Goal: Answer question/provide support: Share knowledge or assist other users

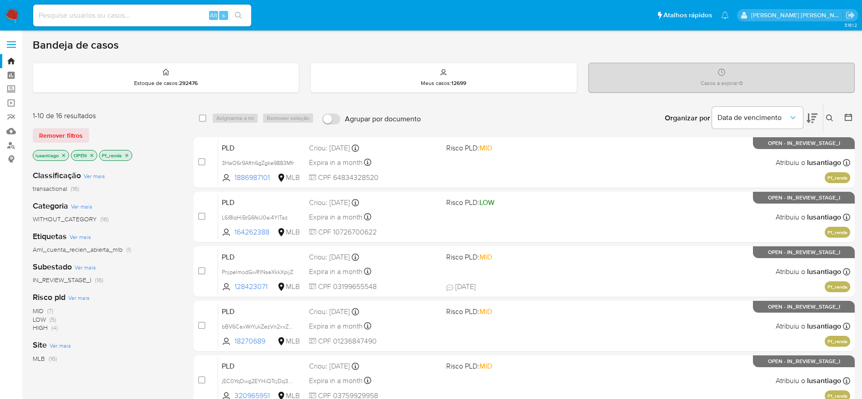
scroll to position [68, 0]
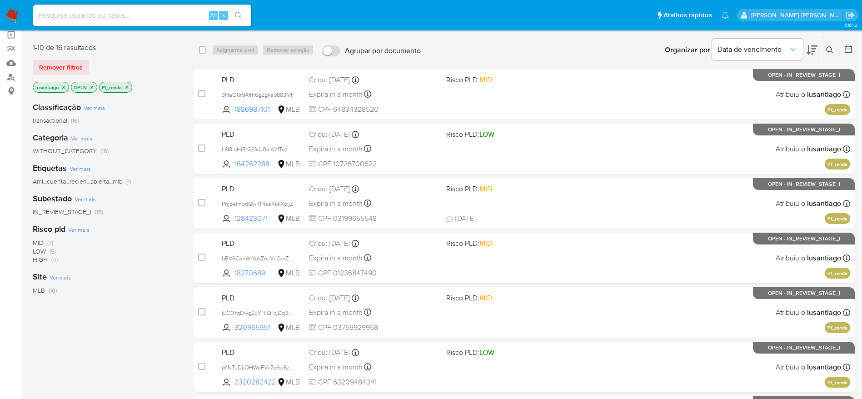
click at [151, 15] on input at bounding box center [142, 16] width 218 height 12
paste input "1886987101"
type input "1886987101"
click at [244, 18] on button "search-icon" at bounding box center [238, 15] width 19 height 13
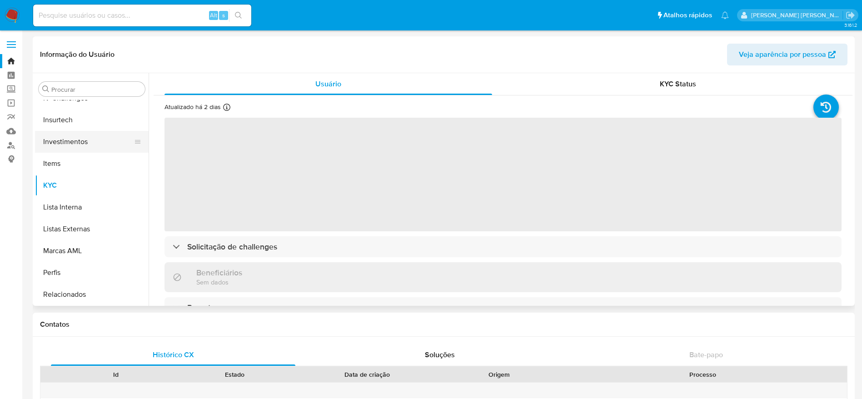
scroll to position [335, 0]
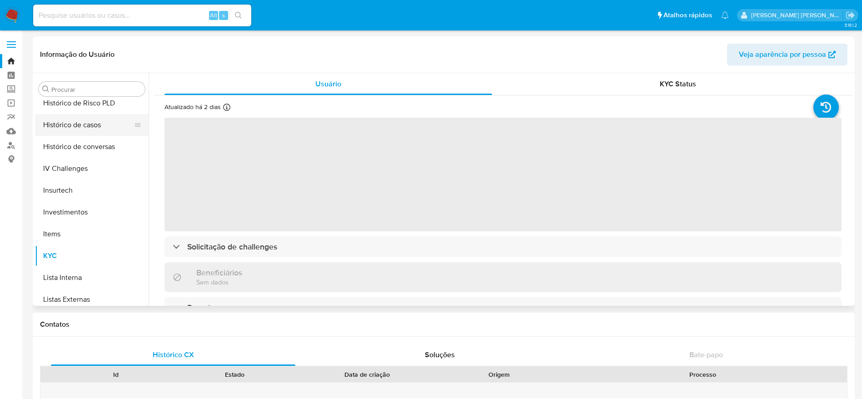
select select "10"
click at [87, 121] on button "Histórico de casos" at bounding box center [88, 125] width 106 height 22
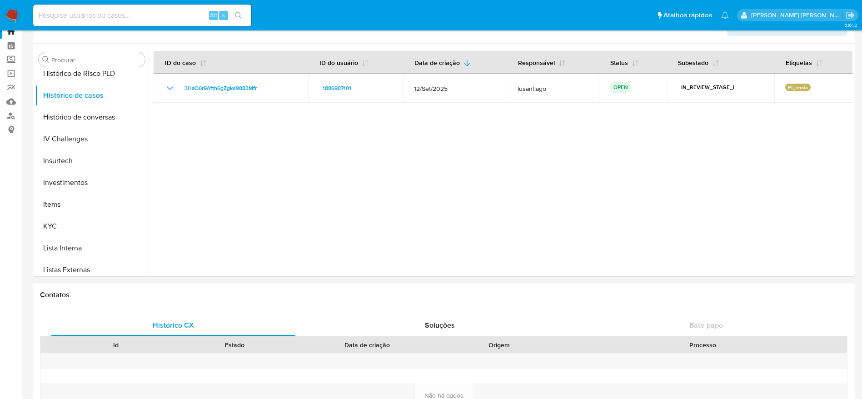
scroll to position [0, 0]
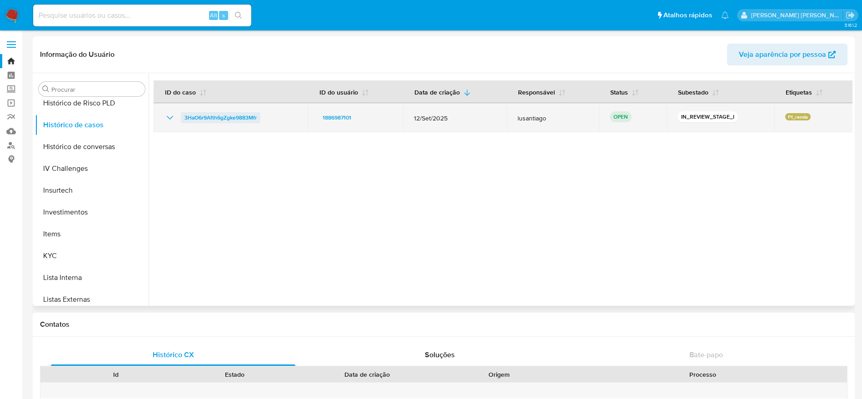
click at [220, 118] on span "3HaO6r9Afth6gZgke9883Mfr" at bounding box center [220, 117] width 72 height 11
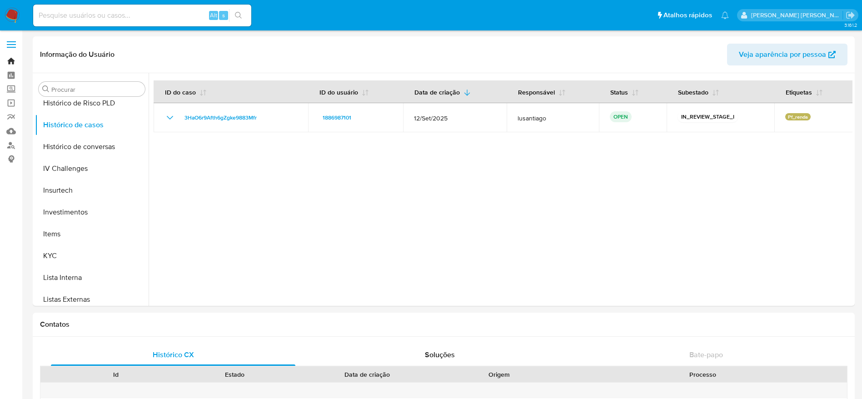
click at [11, 63] on link "Bandeja" at bounding box center [54, 61] width 108 height 14
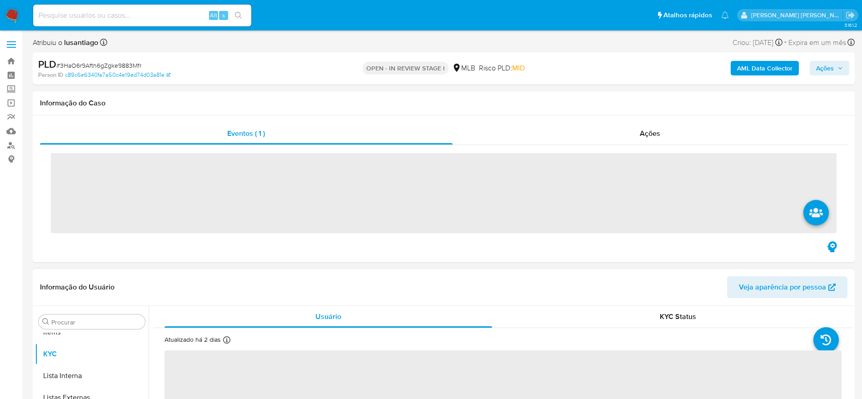
scroll to position [471, 0]
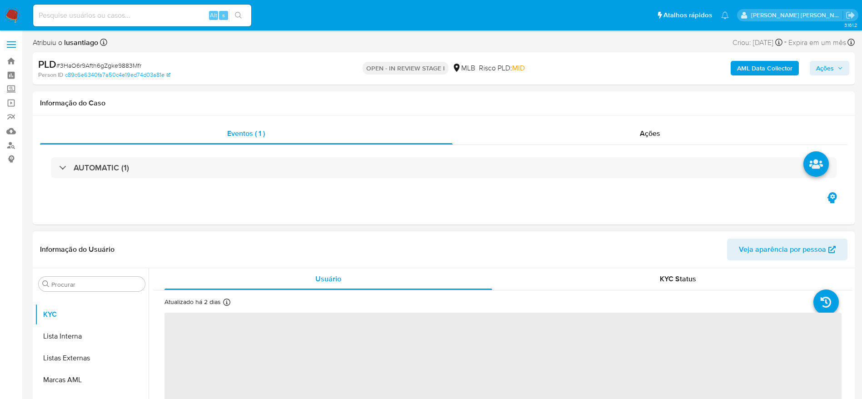
select select "10"
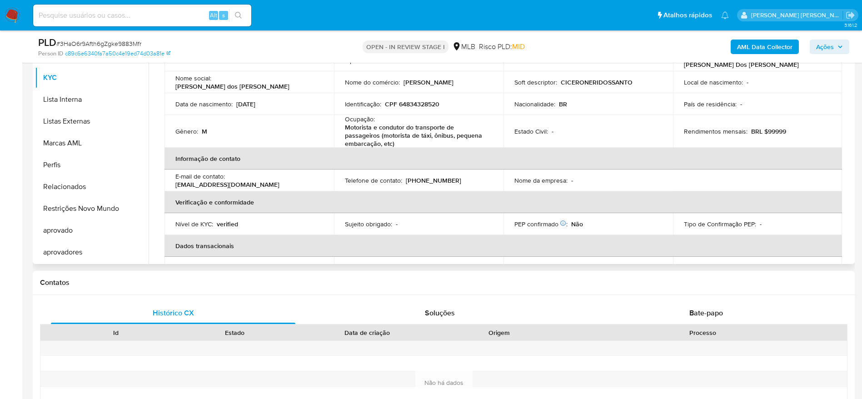
scroll to position [68, 0]
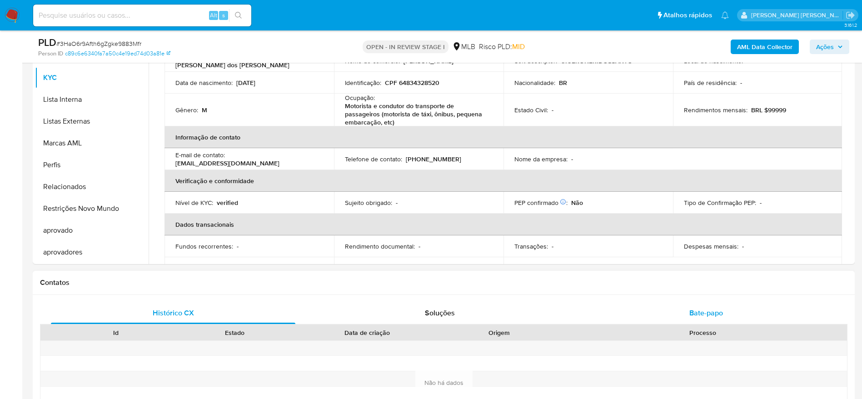
click at [736, 316] on div "Bate-papo" at bounding box center [706, 313] width 244 height 22
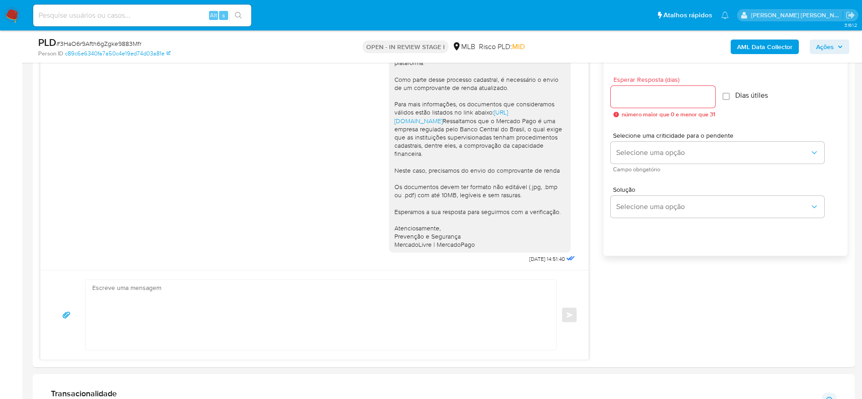
scroll to position [477, 0]
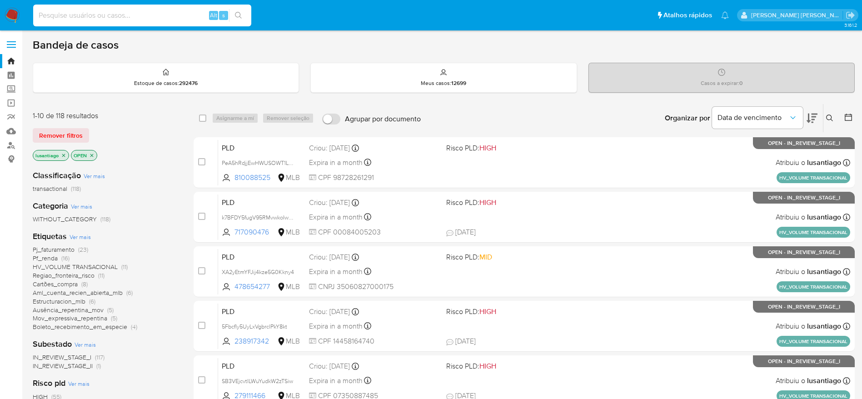
click at [129, 17] on input at bounding box center [142, 16] width 218 height 12
paste input "147070635"
type input "147070635"
click at [237, 14] on icon "search-icon" at bounding box center [238, 15] width 7 height 7
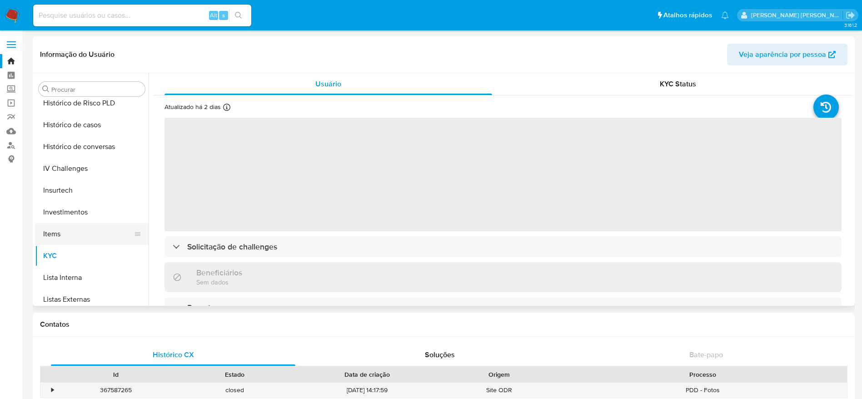
select select "10"
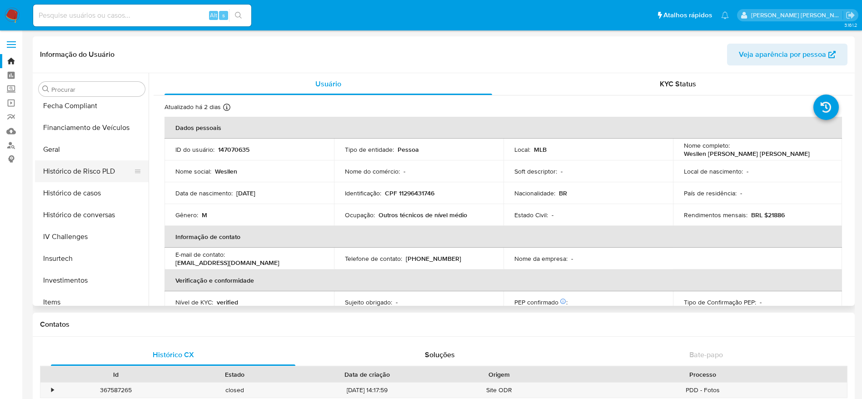
click at [87, 181] on button "Histórico de Risco PLD" at bounding box center [88, 171] width 106 height 22
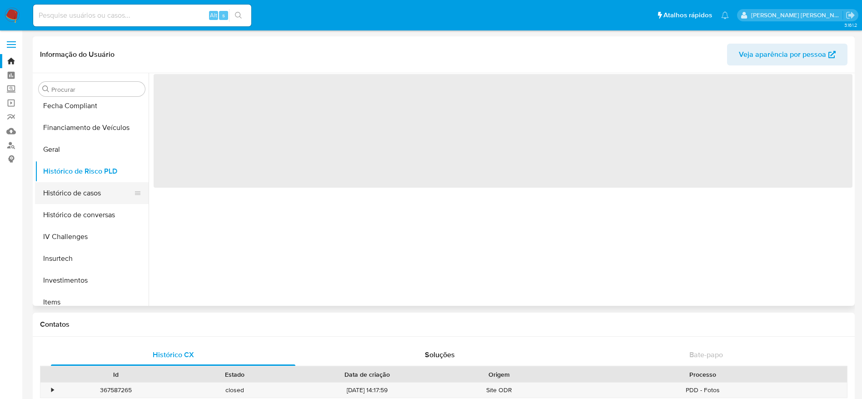
click at [88, 196] on button "Histórico de casos" at bounding box center [88, 193] width 106 height 22
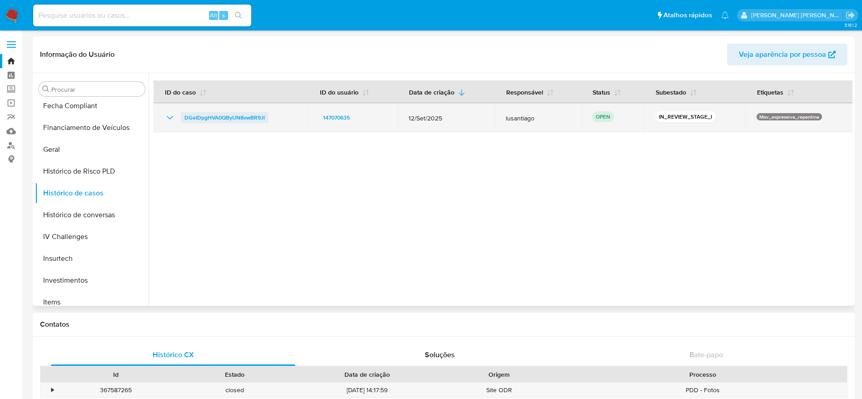
click at [193, 115] on span "DGeIDpgHVA0QByUN8vwBR9Jl" at bounding box center [224, 117] width 80 height 11
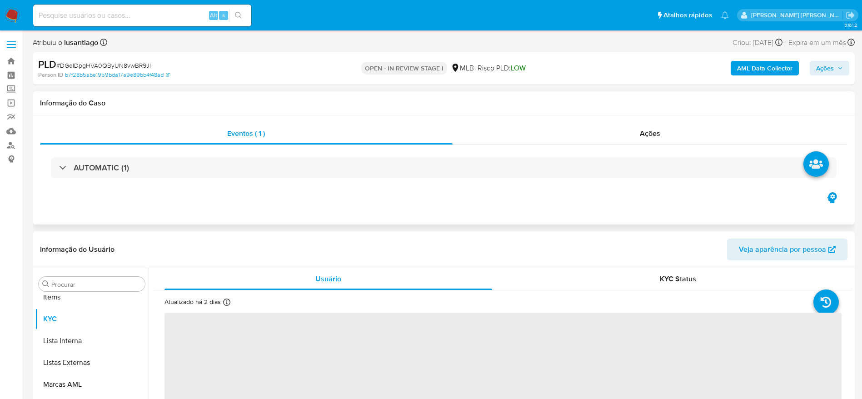
scroll to position [471, 0]
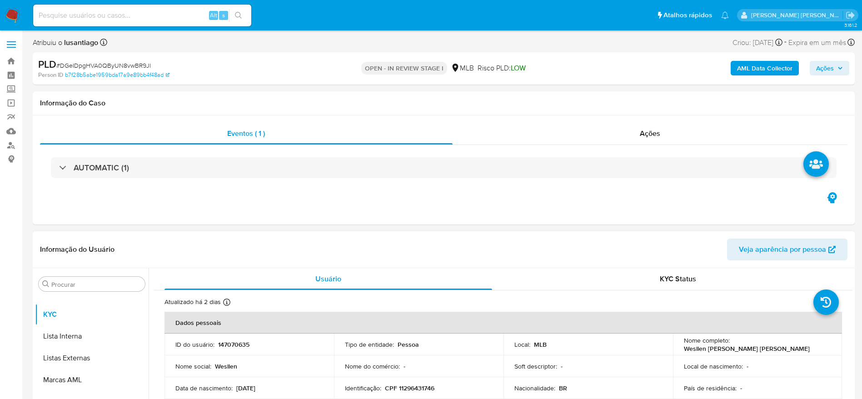
select select "10"
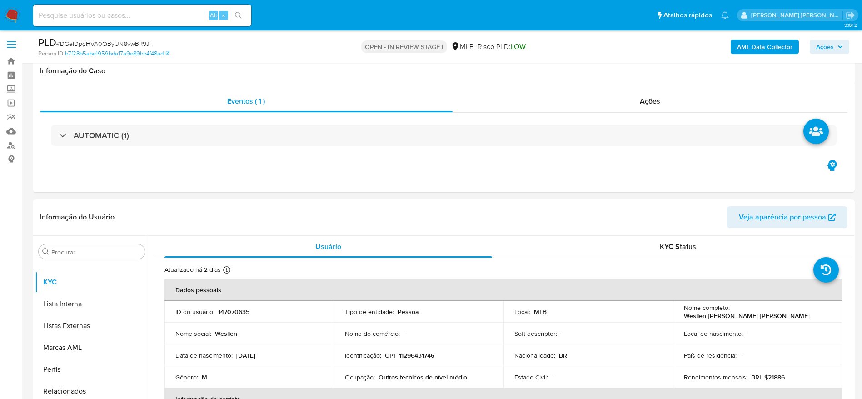
scroll to position [341, 0]
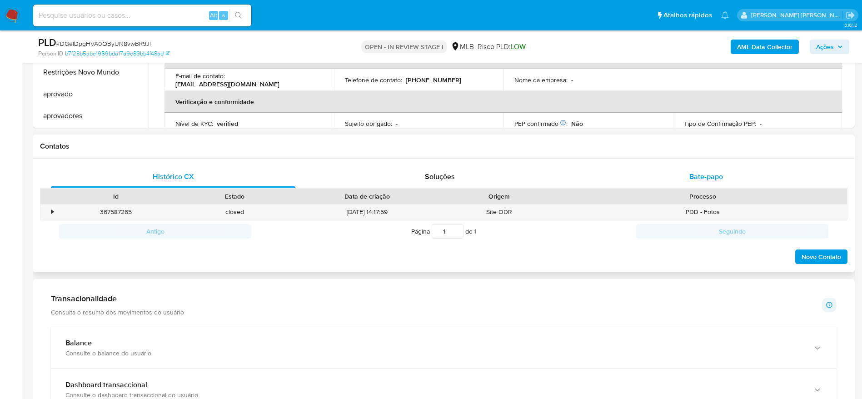
click at [699, 181] on span "Bate-papo" at bounding box center [706, 176] width 34 height 10
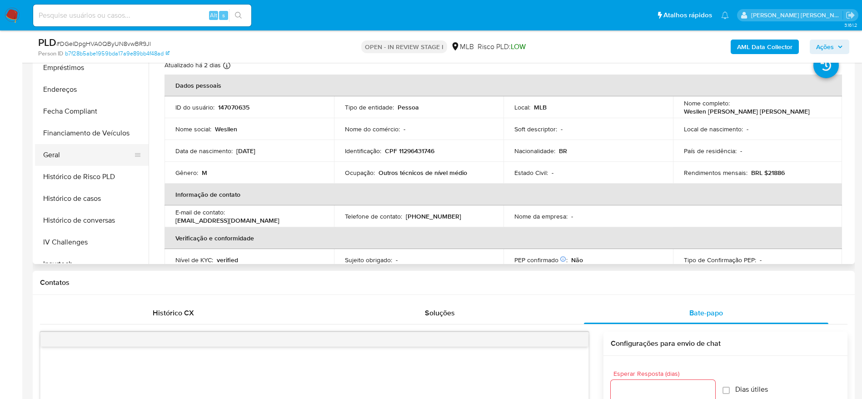
scroll to position [199, 0]
click at [65, 168] on button "Geral" at bounding box center [88, 176] width 106 height 22
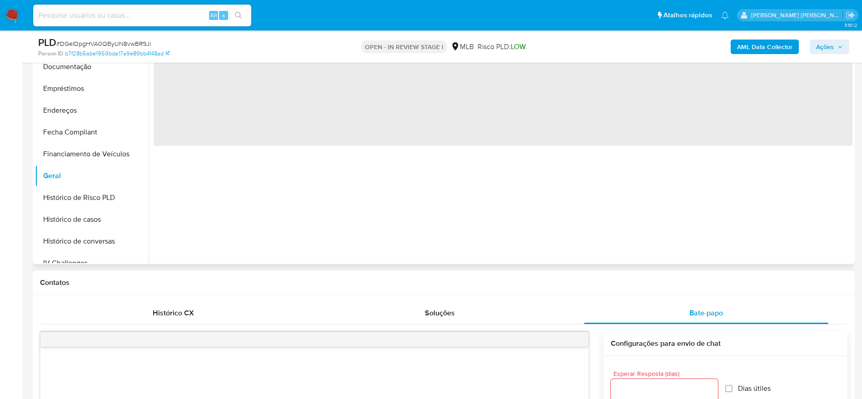
scroll to position [335, 0]
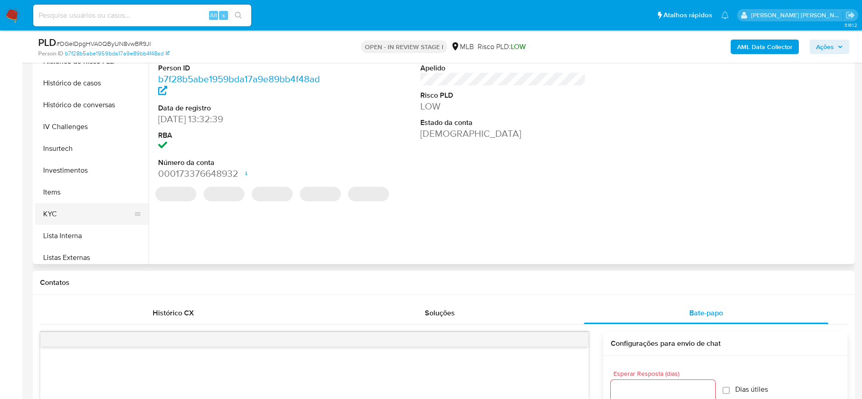
click at [65, 217] on button "KYC" at bounding box center [88, 214] width 106 height 22
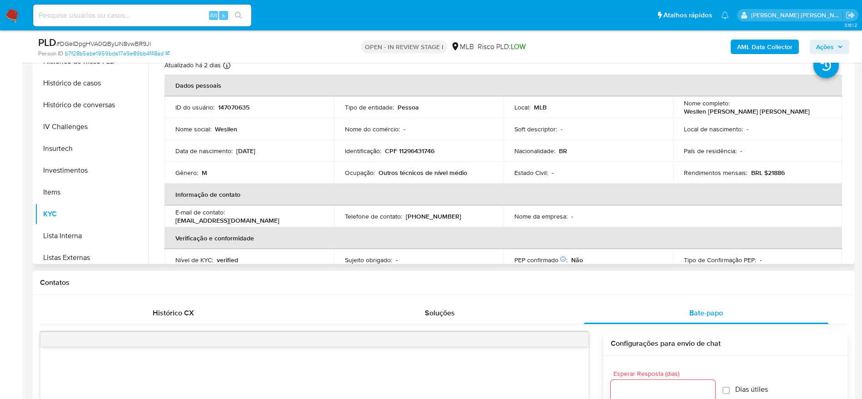
click at [413, 150] on p "CPF 11296431746" at bounding box center [410, 151] width 50 height 8
copy p "11296431746"
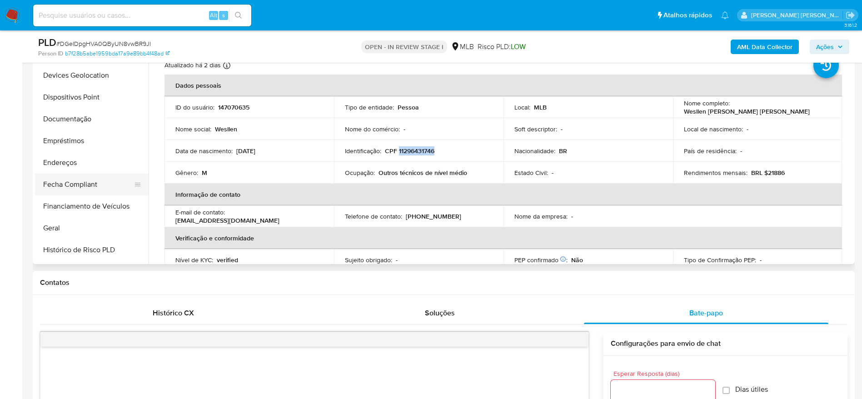
scroll to position [130, 0]
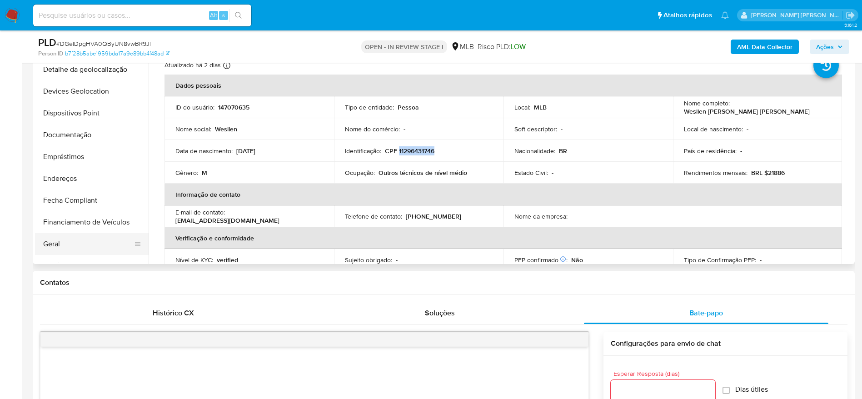
drag, startPoint x: 69, startPoint y: 244, endPoint x: 79, endPoint y: 246, distance: 10.6
click at [69, 244] on button "Geral" at bounding box center [88, 244] width 106 height 22
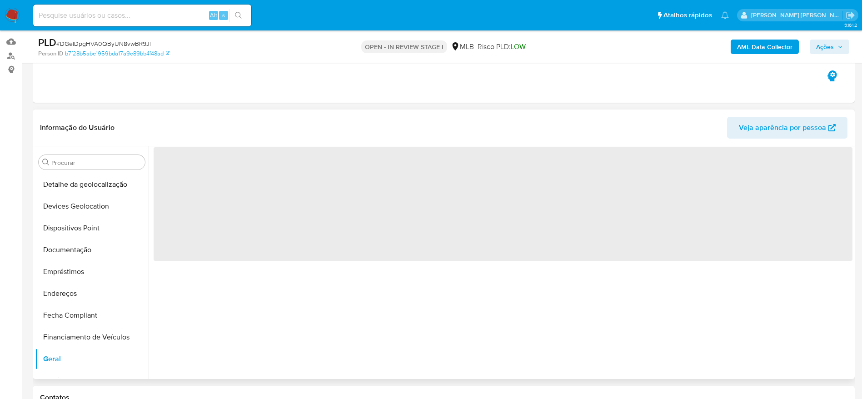
scroll to position [68, 0]
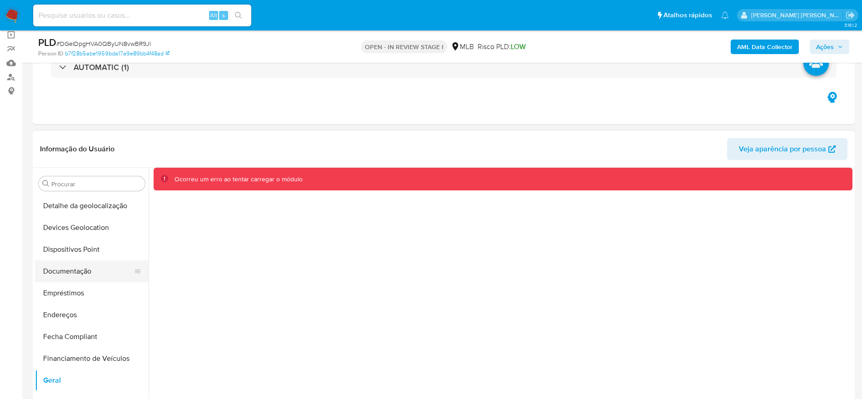
drag, startPoint x: 276, startPoint y: 240, endPoint x: 93, endPoint y: 270, distance: 185.6
click at [265, 240] on div "Ocorreu um erro ao tentar carregar o módulo" at bounding box center [501, 284] width 704 height 233
click at [71, 368] on button "Financiamento de Veículos" at bounding box center [88, 359] width 106 height 22
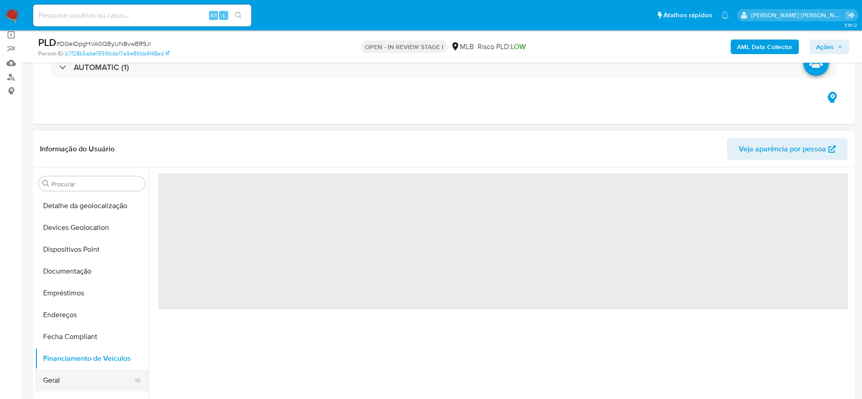
click at [67, 378] on button "Geral" at bounding box center [88, 380] width 106 height 22
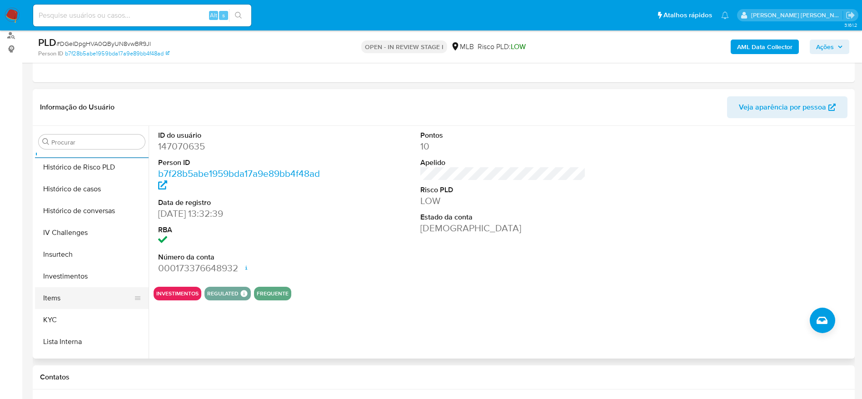
scroll to position [335, 0]
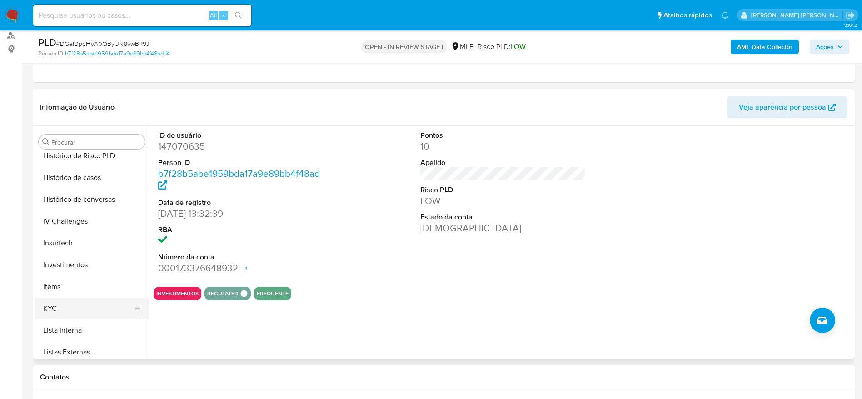
click at [70, 313] on button "KYC" at bounding box center [88, 309] width 106 height 22
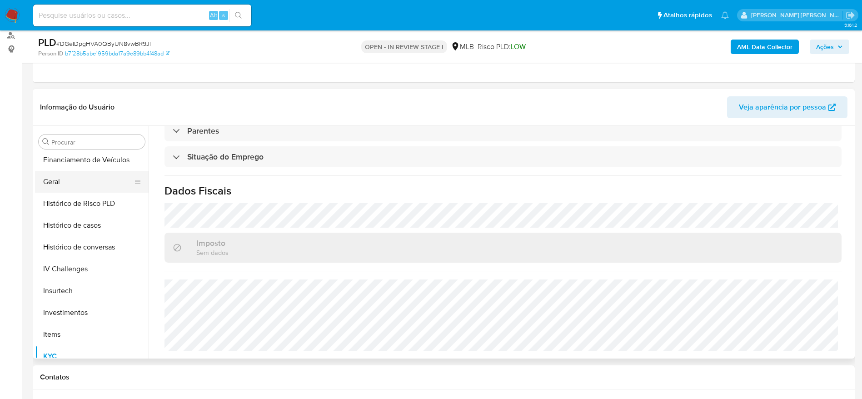
scroll to position [199, 0]
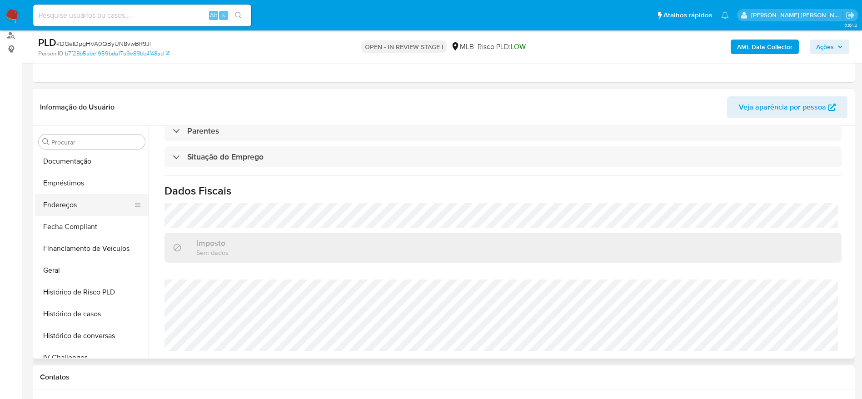
click at [69, 209] on button "Endereços" at bounding box center [88, 205] width 106 height 22
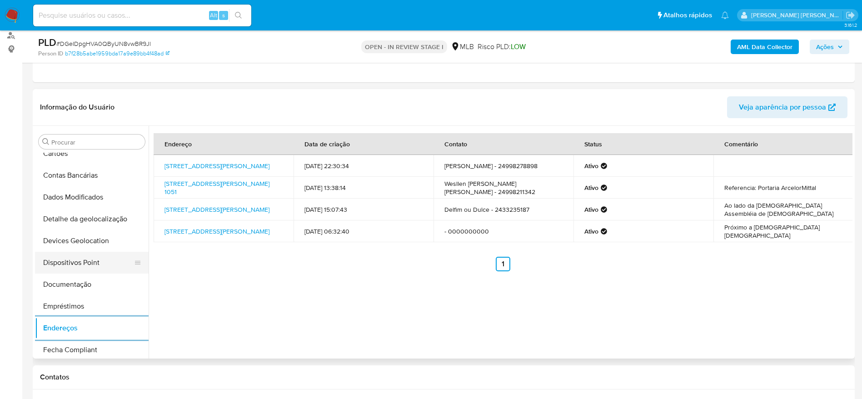
scroll to position [62, 0]
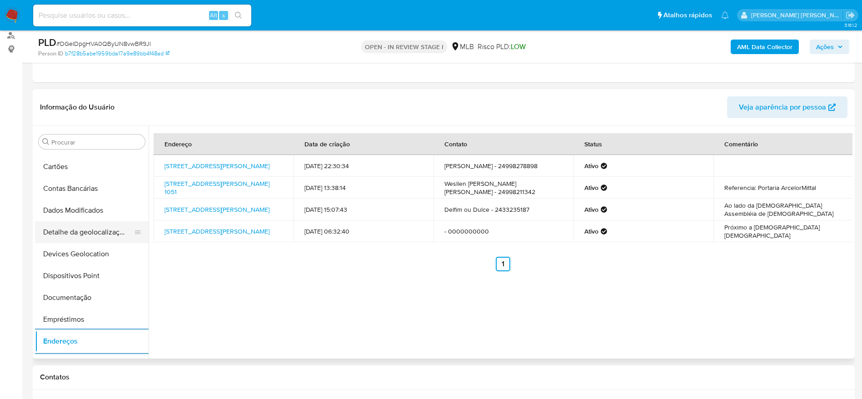
click at [94, 224] on button "Detalhe da geolocalização" at bounding box center [88, 232] width 106 height 22
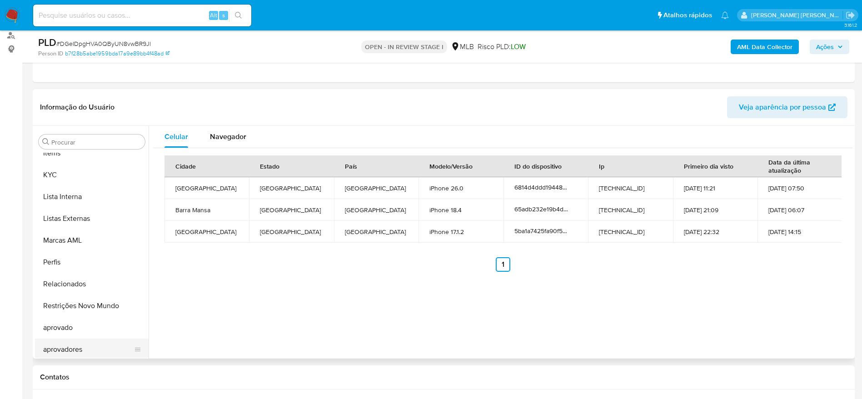
scroll to position [471, 0]
click at [79, 303] on button "Restrições Novo Mundo" at bounding box center [88, 303] width 106 height 22
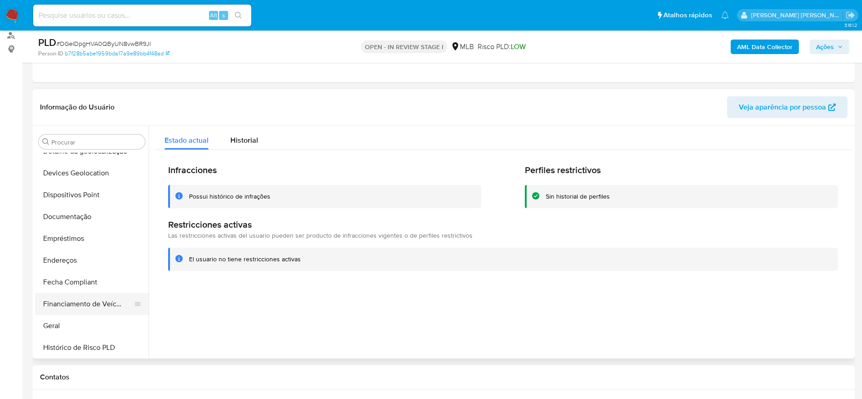
scroll to position [130, 0]
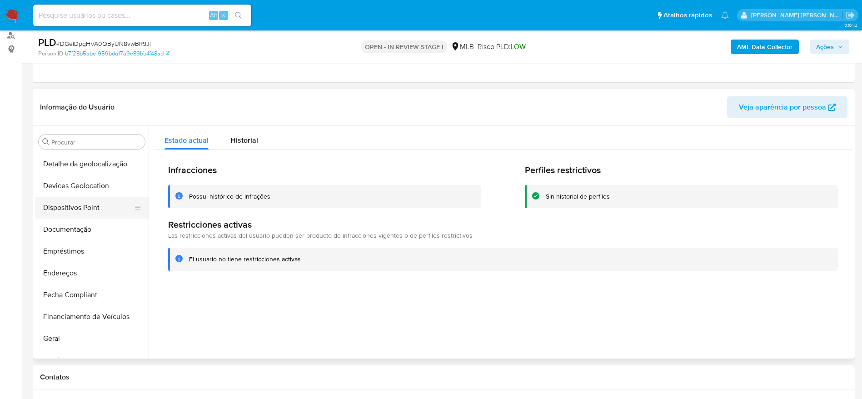
click at [84, 209] on button "Dispositivos Point" at bounding box center [88, 208] width 106 height 22
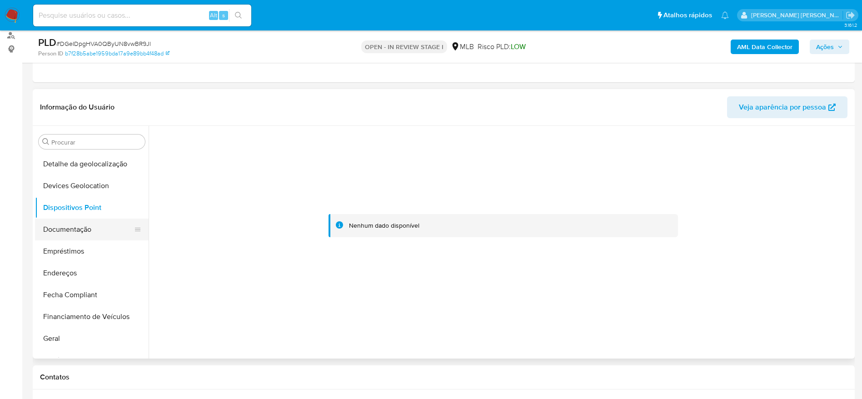
click at [81, 236] on button "Documentação" at bounding box center [88, 230] width 106 height 22
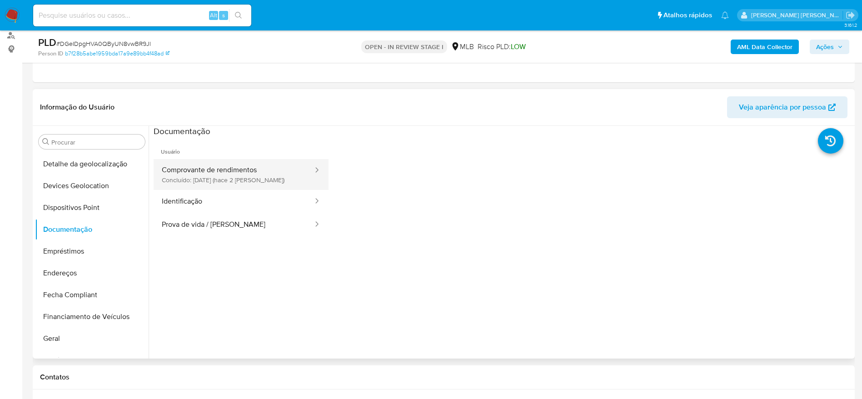
click at [221, 181] on button "Comprovante de rendimentos Concluído: 27/09/2025 (hace 2 días)" at bounding box center [234, 174] width 160 height 31
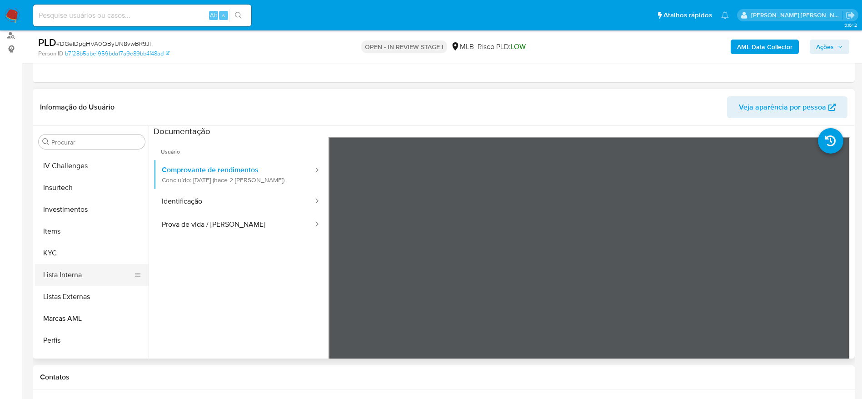
scroll to position [403, 0]
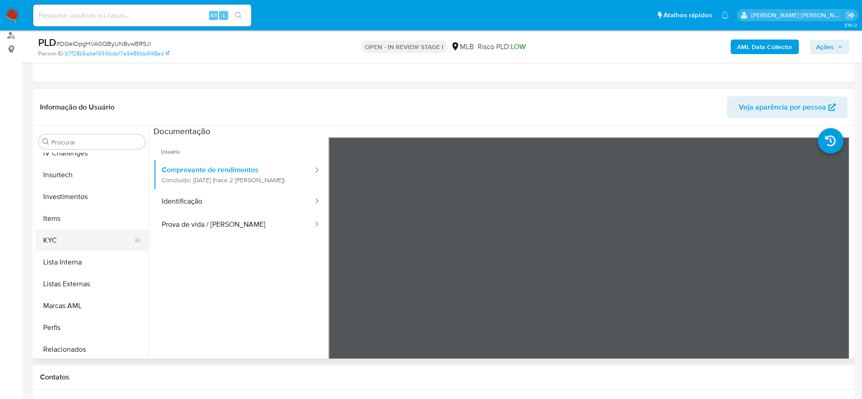
click at [66, 243] on button "KYC" at bounding box center [88, 240] width 106 height 22
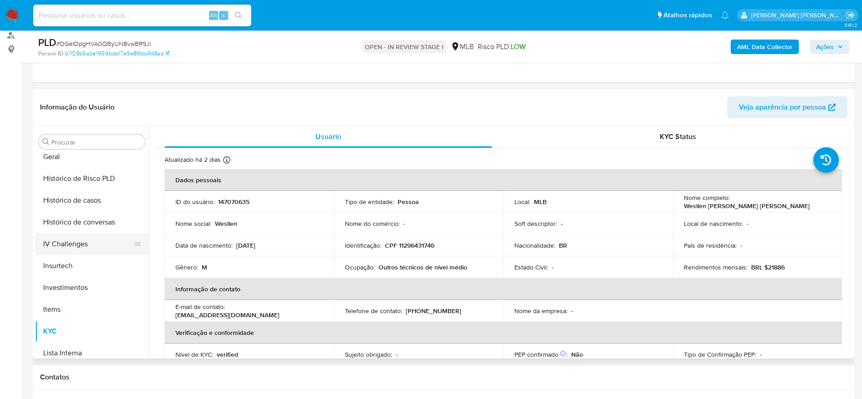
scroll to position [267, 0]
click at [66, 205] on button "Geral" at bounding box center [88, 202] width 106 height 22
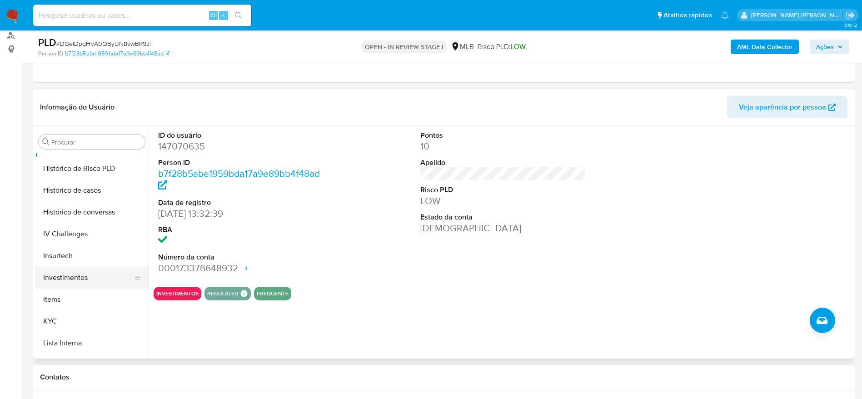
scroll to position [335, 0]
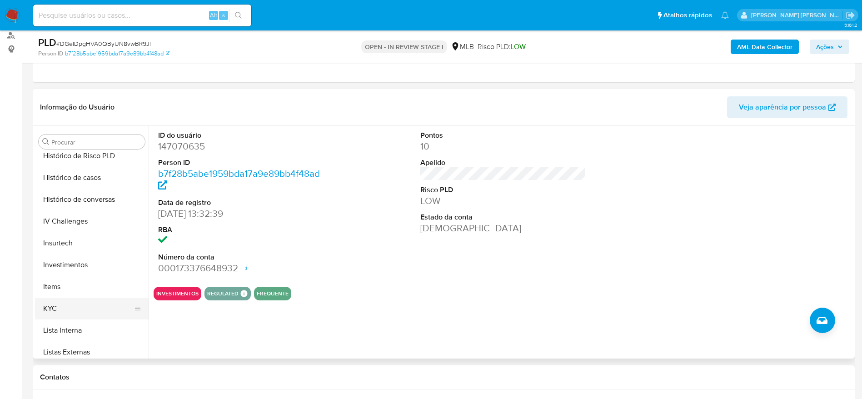
click at [58, 314] on button "KYC" at bounding box center [88, 309] width 106 height 22
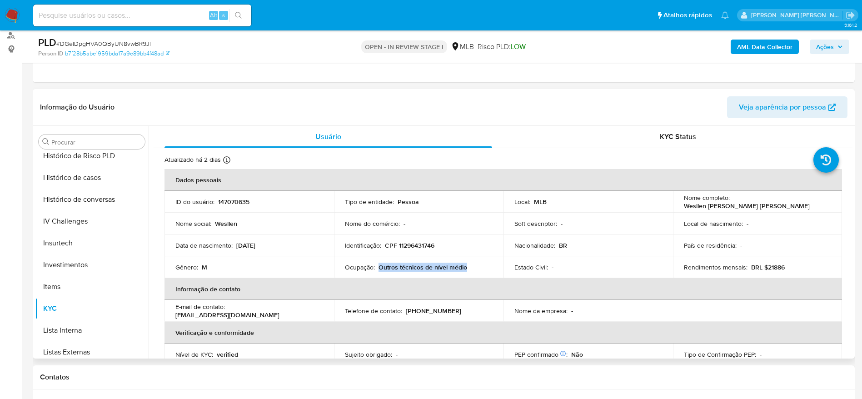
drag, startPoint x: 467, startPoint y: 268, endPoint x: 378, endPoint y: 269, distance: 88.6
click at [378, 269] on div "Ocupação : Outros técnicos de nível médio" at bounding box center [419, 267] width 148 height 8
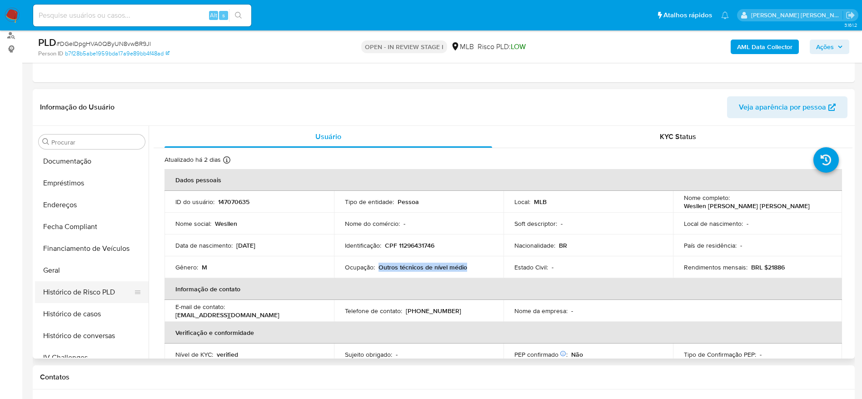
scroll to position [130, 0]
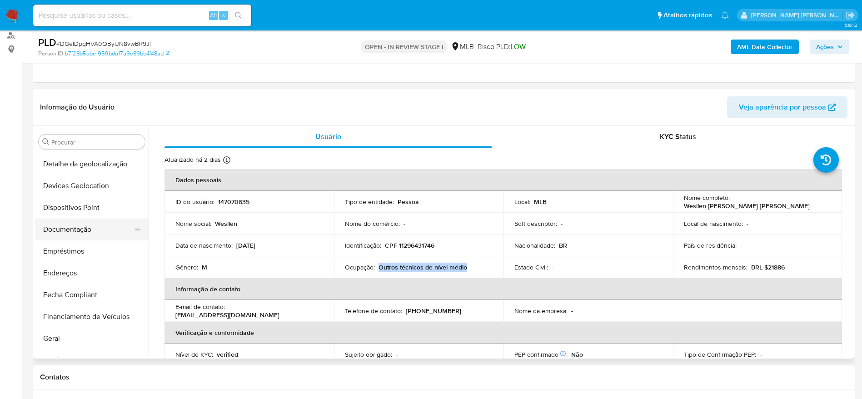
click at [80, 235] on button "Documentação" at bounding box center [88, 230] width 106 height 22
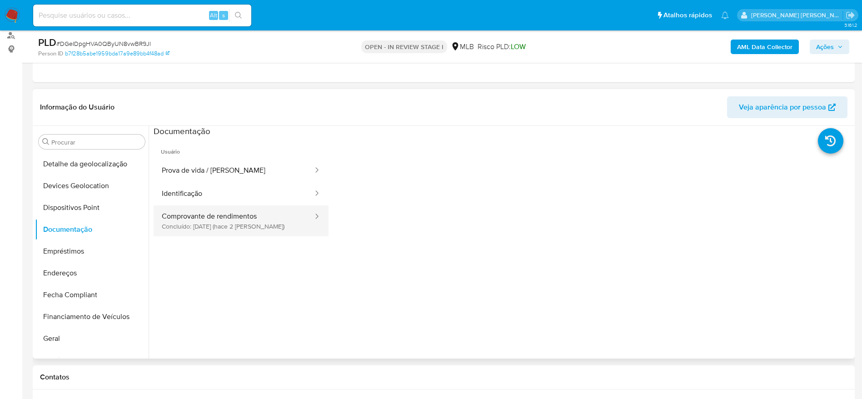
click at [235, 220] on button "Comprovante de rendimentos Concluído: 27/09/2025 (hace 2 días)" at bounding box center [234, 220] width 160 height 31
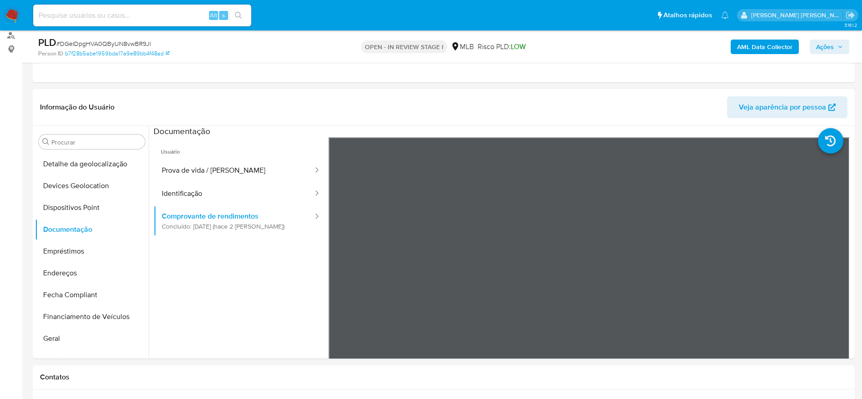
drag, startPoint x: 825, startPoint y: 41, endPoint x: 815, endPoint y: 47, distance: 11.8
click at [824, 43] on span "Ações" at bounding box center [825, 47] width 18 height 15
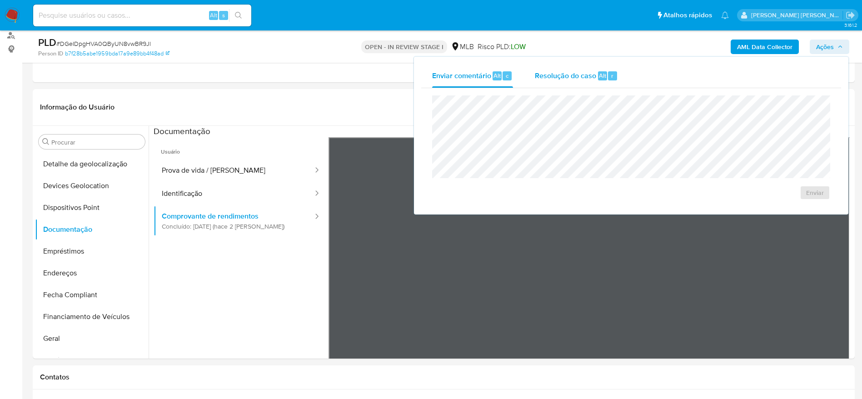
click at [562, 84] on div "Resolução do caso Alt r" at bounding box center [576, 76] width 83 height 24
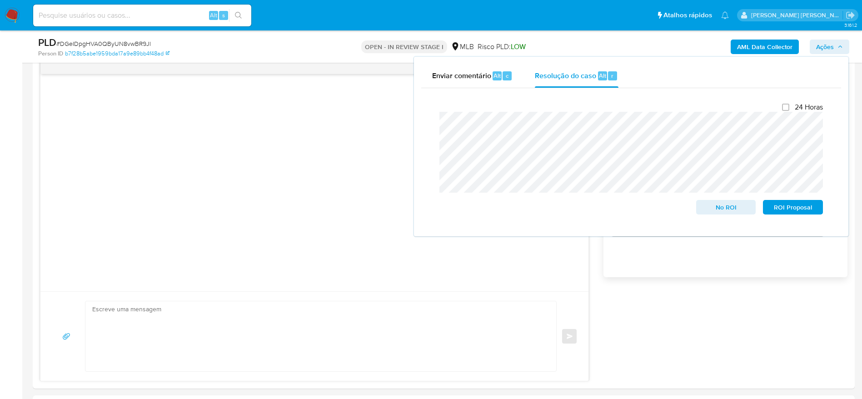
scroll to position [750, 0]
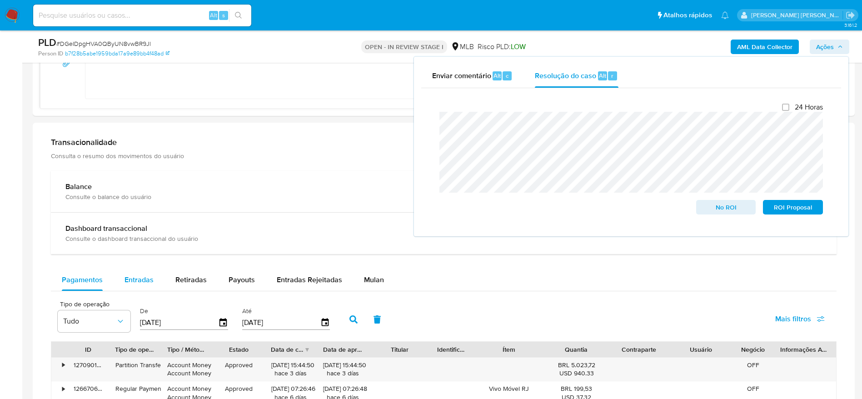
click at [146, 284] on span "Entradas" at bounding box center [138, 279] width 29 height 10
select select "10"
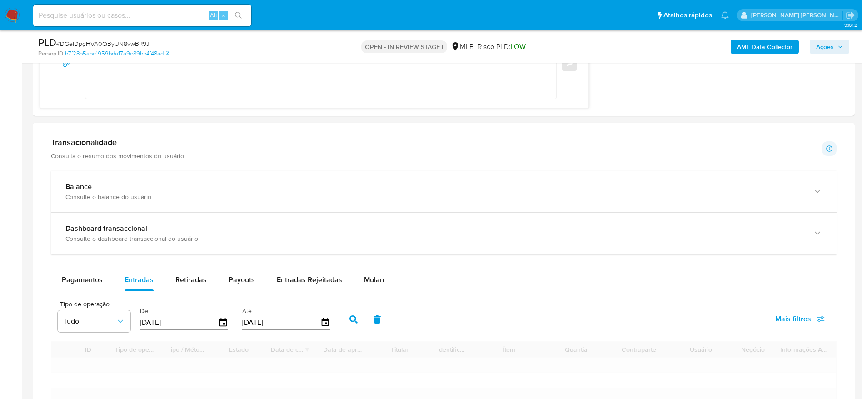
scroll to position [886, 0]
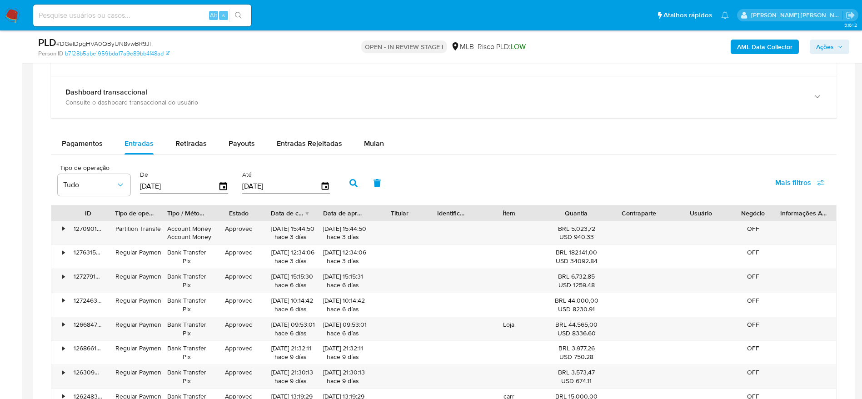
click at [164, 187] on input "[DATE]" at bounding box center [179, 186] width 78 height 15
type input "02/07/025_"
type input "01/01/2025"
click at [351, 180] on icon "button" at bounding box center [353, 183] width 8 height 8
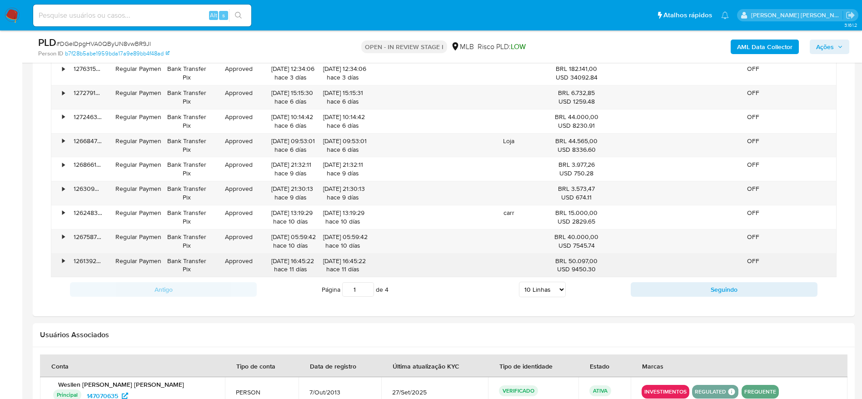
scroll to position [1090, 0]
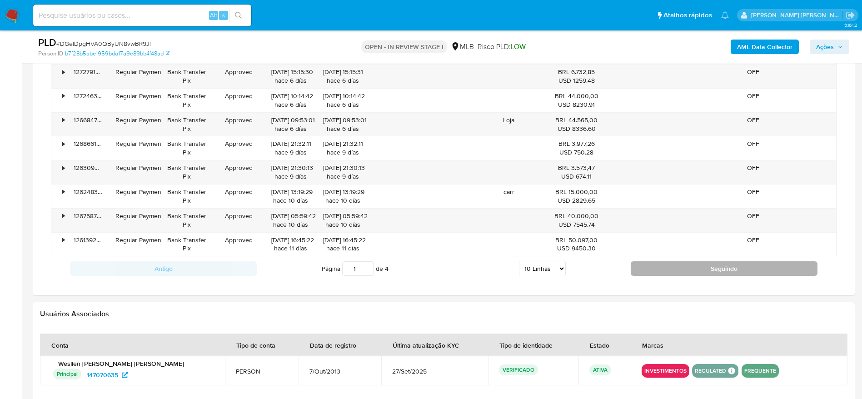
click at [691, 270] on button "Seguindo" at bounding box center [724, 268] width 187 height 15
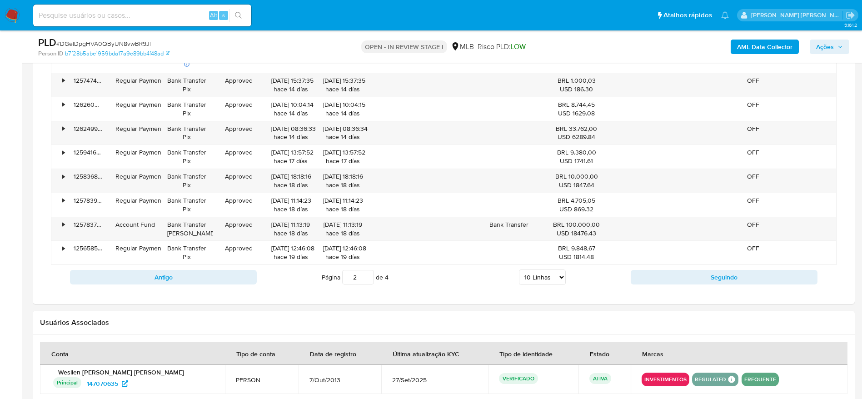
click at [661, 284] on div "Antigo Página 2 de 4 5 Linhas 10 Linhas 20 Linhas 25 Linhas 50 Linhas 100 Linha…" at bounding box center [443, 277] width 785 height 25
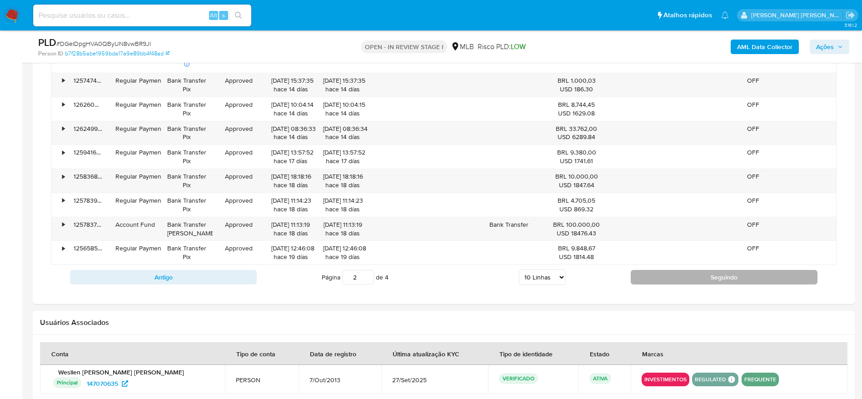
click at [662, 276] on button "Seguindo" at bounding box center [724, 277] width 187 height 15
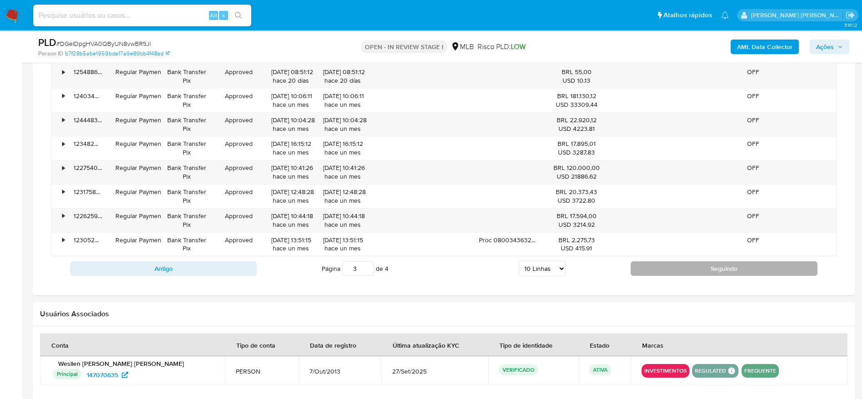
click at [658, 272] on button "Seguindo" at bounding box center [724, 268] width 187 height 15
type input "4"
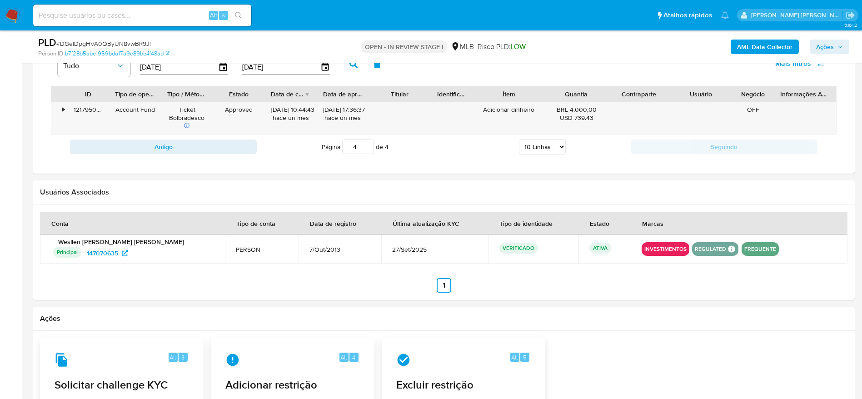
scroll to position [954, 0]
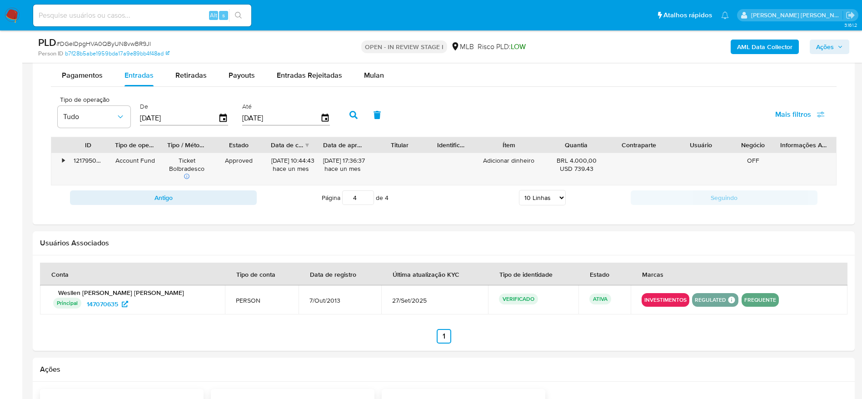
click at [773, 40] on b "AML Data Collector" at bounding box center [764, 47] width 55 height 15
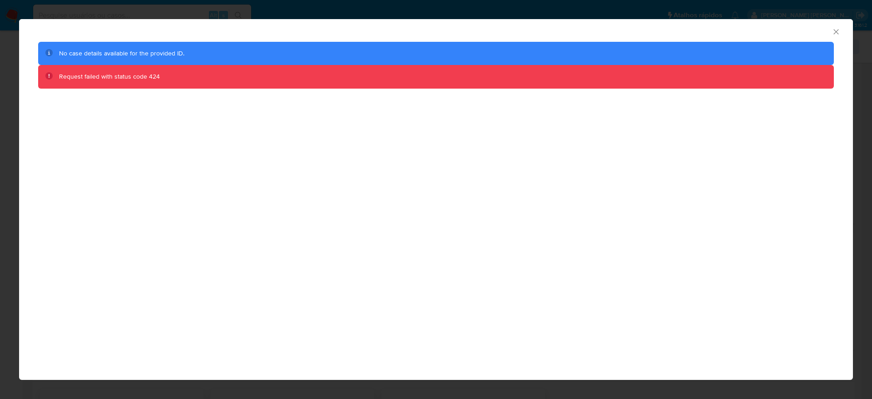
click at [839, 30] on icon "Fechar a janela" at bounding box center [836, 31] width 9 height 9
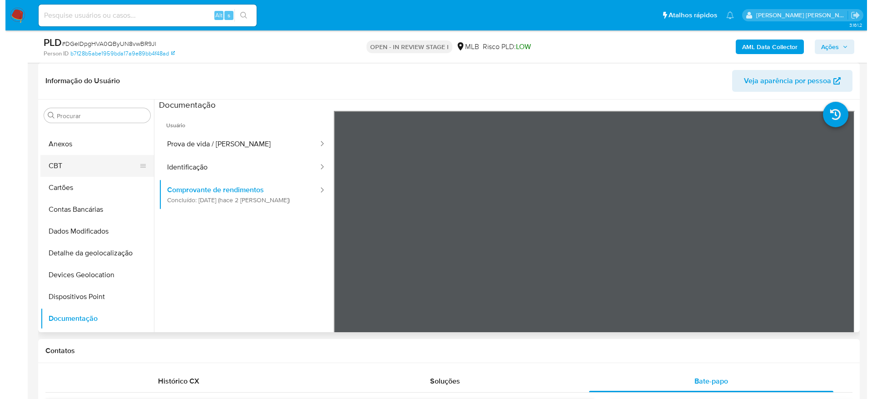
scroll to position [0, 0]
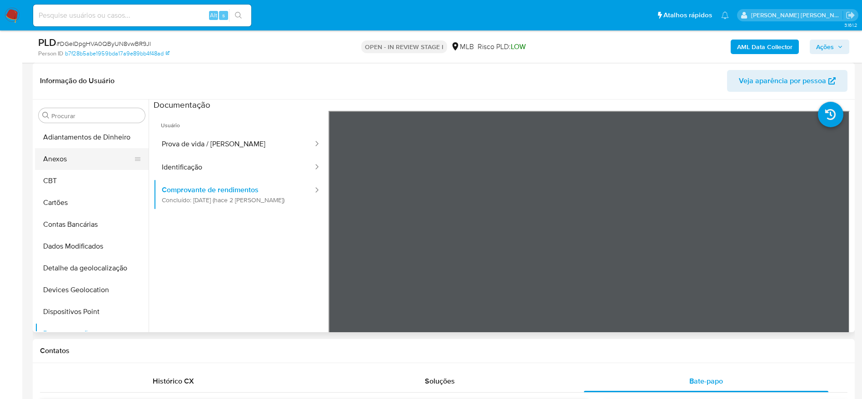
click at [65, 155] on button "Anexos" at bounding box center [88, 159] width 106 height 22
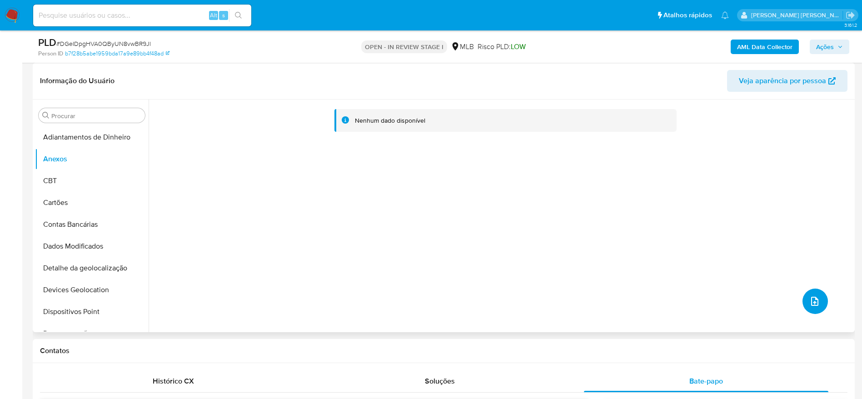
click at [809, 303] on icon "upload-file" at bounding box center [814, 301] width 11 height 11
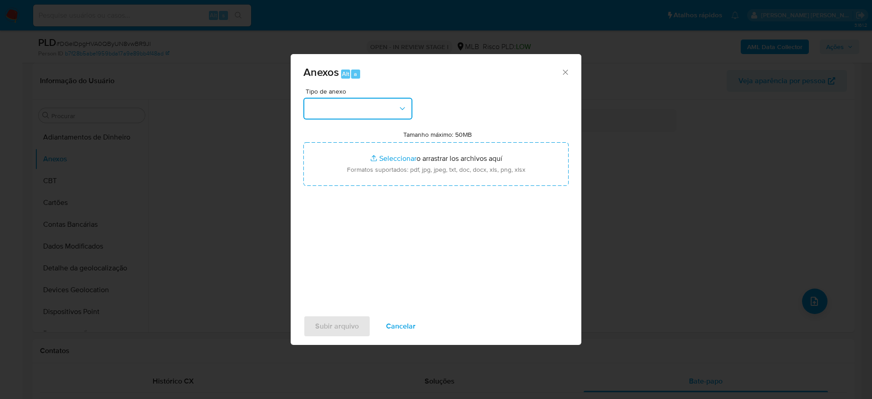
click at [333, 105] on button "button" at bounding box center [357, 109] width 109 height 22
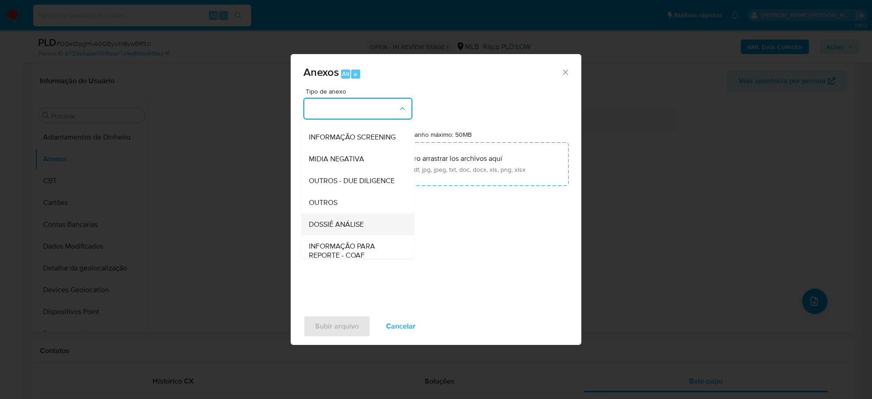
scroll to position [140, 0]
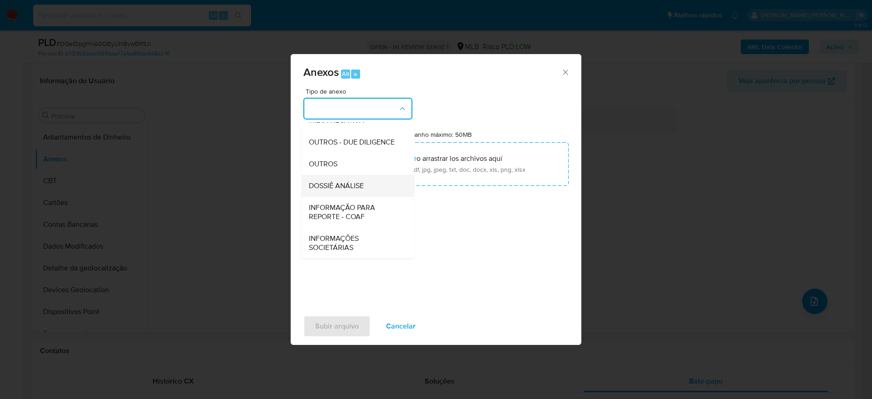
click at [328, 185] on span "DOSSIÊ ANÁLISE" at bounding box center [336, 185] width 55 height 9
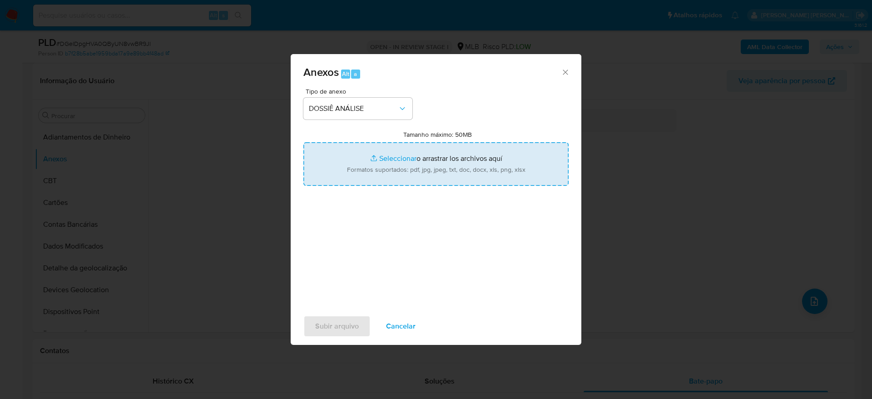
type input "C:\fakepath\SAR - (XXXXX) - CPF 11296431746 - WESLLEN LACERDA GONCALVES.pdf"
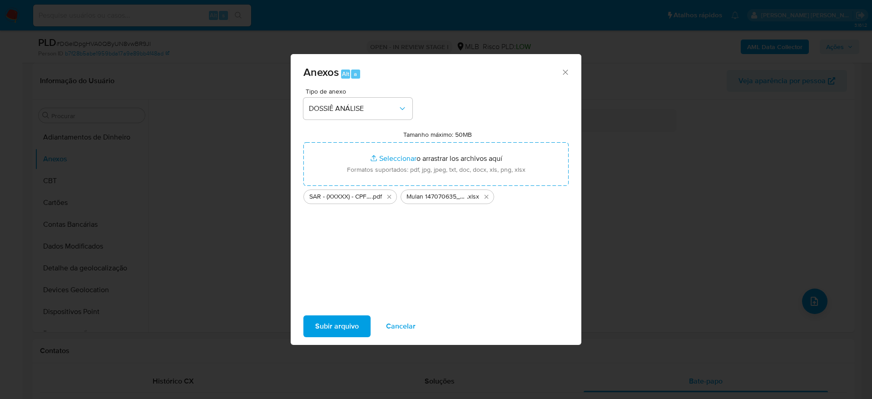
click at [339, 328] on span "Subir arquivo" at bounding box center [337, 326] width 44 height 20
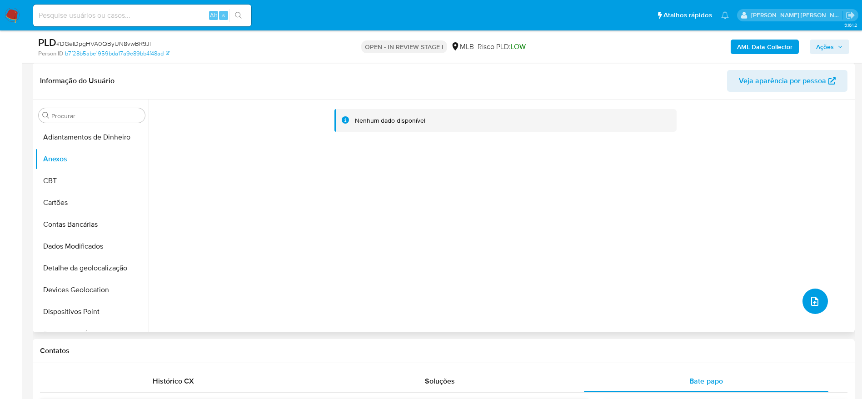
click at [821, 305] on button "upload-file" at bounding box center [814, 300] width 25 height 25
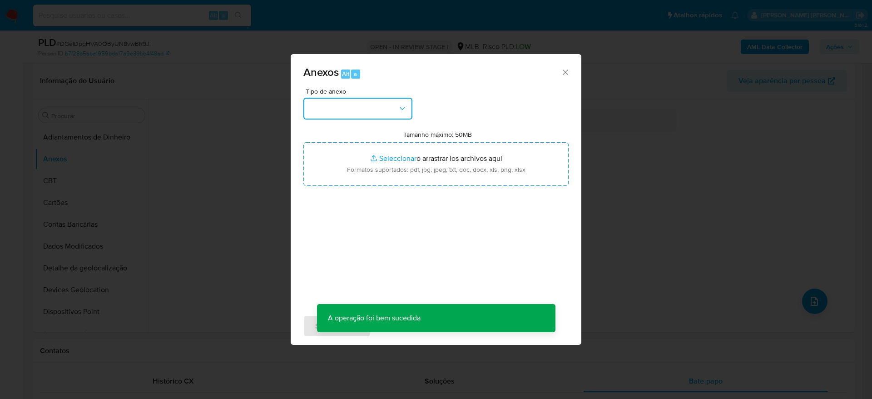
click at [366, 105] on button "button" at bounding box center [357, 109] width 109 height 22
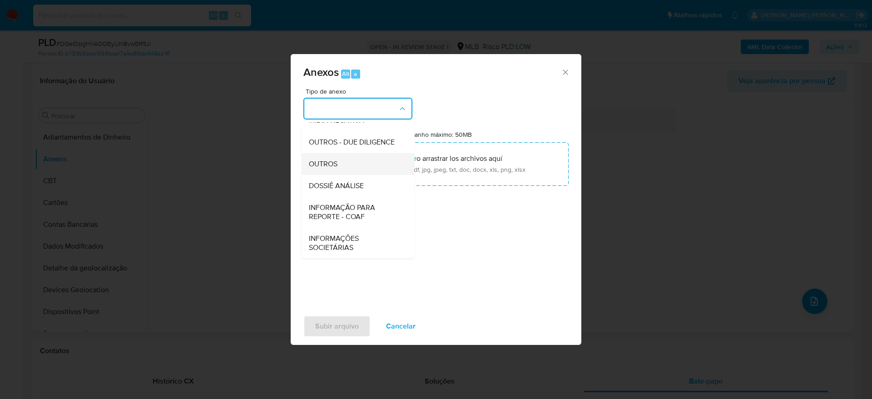
click at [348, 164] on div "OUTROS" at bounding box center [355, 164] width 93 height 22
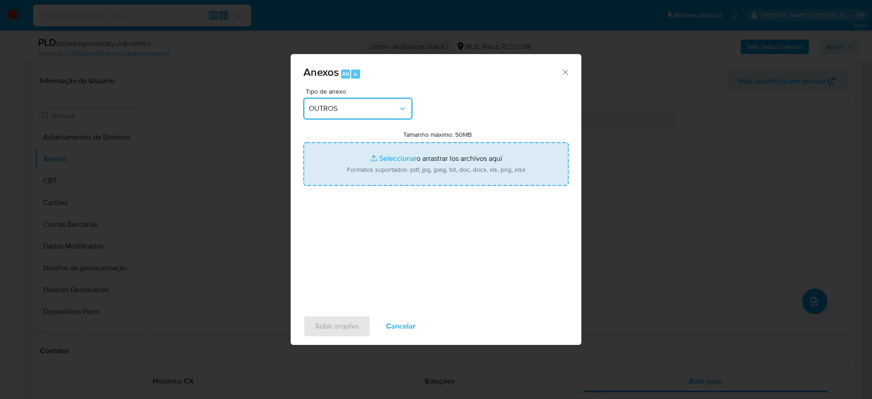
type input "C:\fakepath\noticias_29_09_2025.pdf"
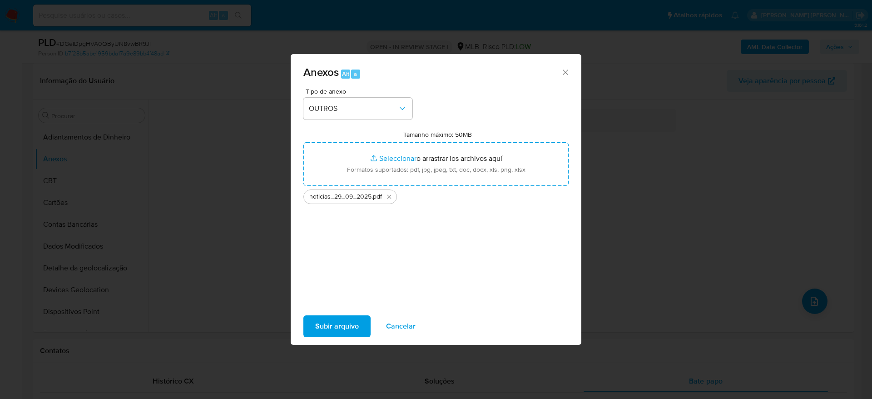
click at [341, 329] on span "Subir arquivo" at bounding box center [337, 326] width 44 height 20
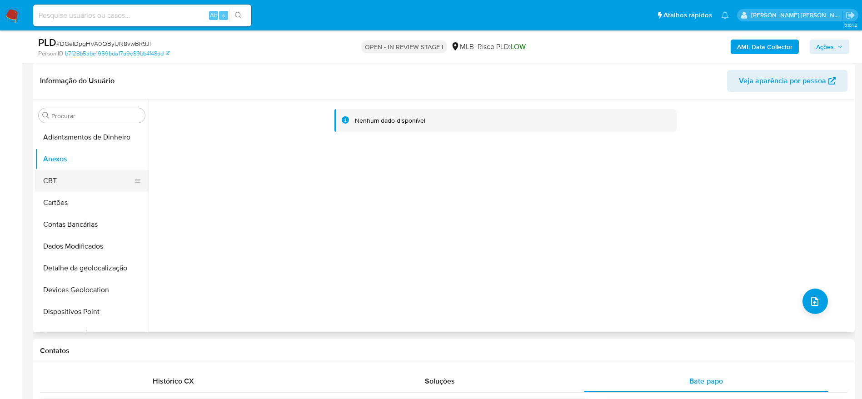
click at [68, 178] on button "CBT" at bounding box center [88, 181] width 106 height 22
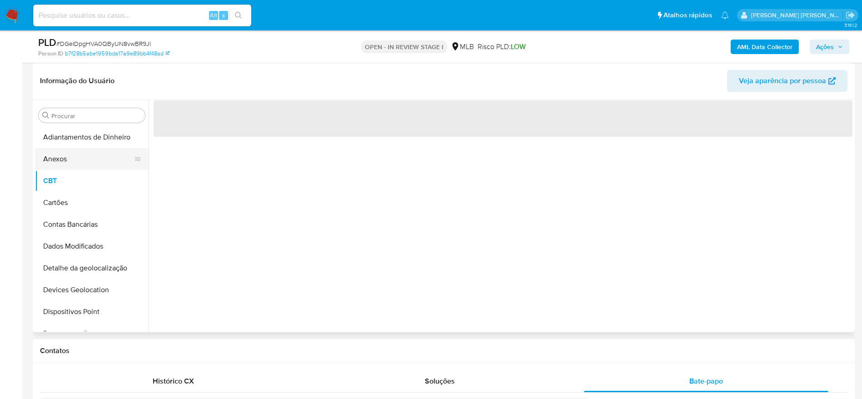
click at [75, 158] on button "Anexos" at bounding box center [88, 159] width 106 height 22
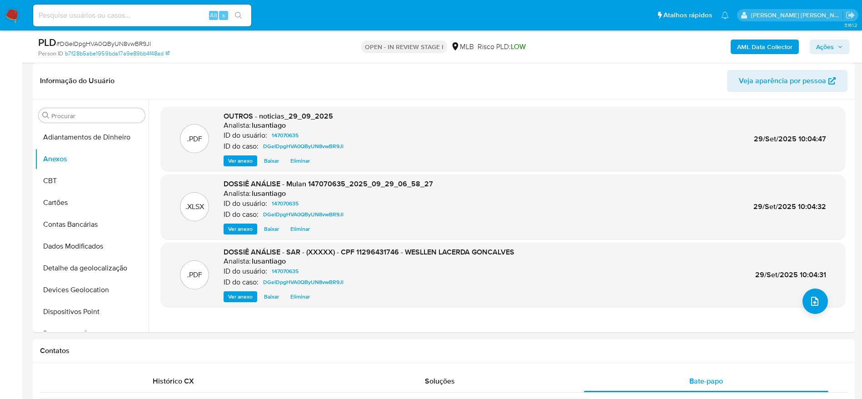
click at [833, 45] on span "Ações" at bounding box center [825, 47] width 18 height 15
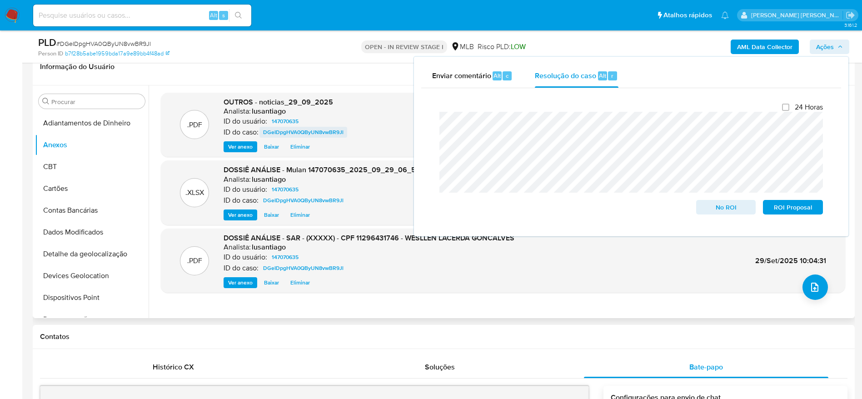
scroll to position [68, 0]
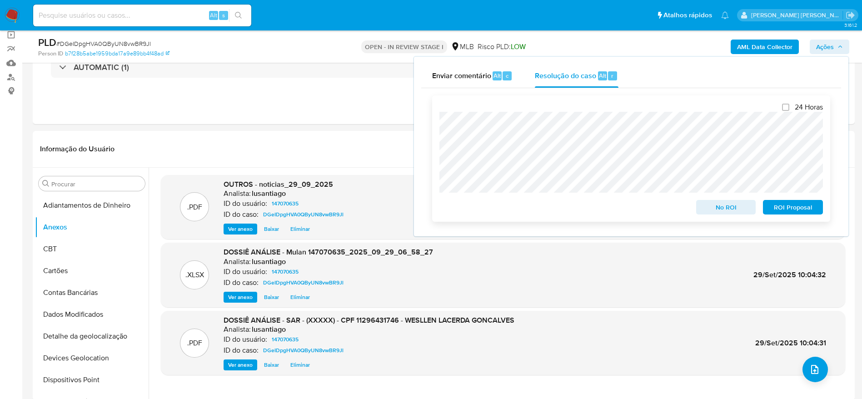
click at [803, 212] on span "ROI Proposal" at bounding box center [792, 207] width 47 height 13
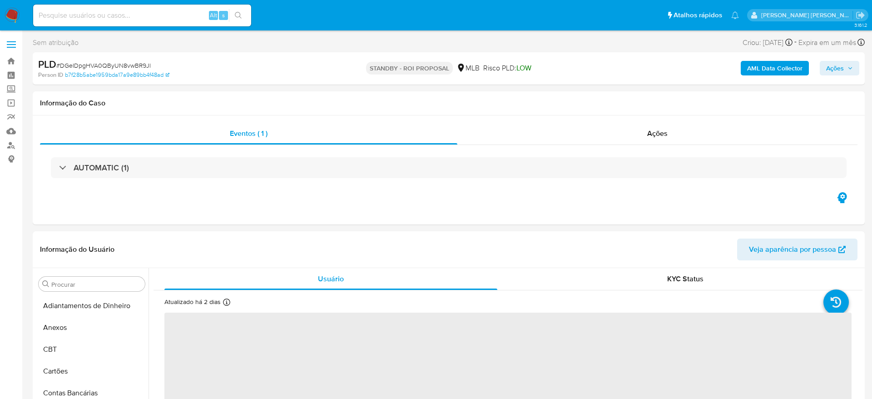
select select "10"
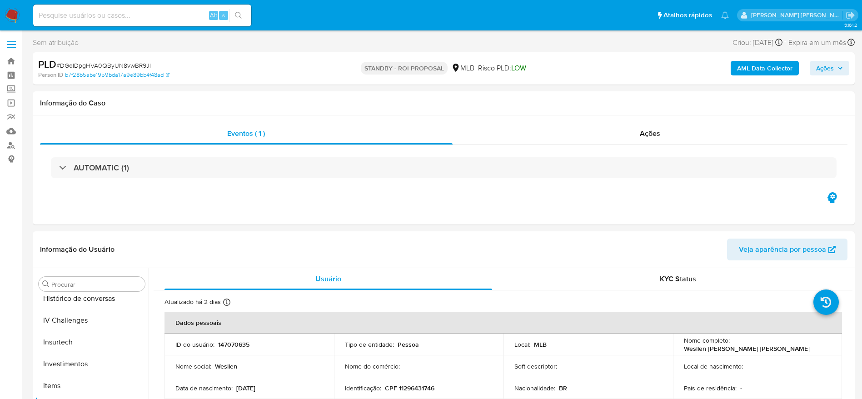
scroll to position [471, 0]
click at [113, 20] on input at bounding box center [142, 16] width 218 height 12
paste input "320965951"
type input "320965951"
click at [244, 13] on button "search-icon" at bounding box center [238, 15] width 19 height 13
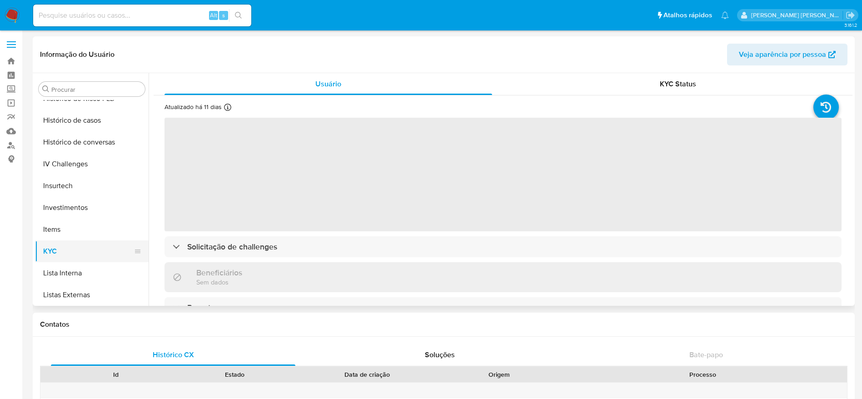
scroll to position [335, 0]
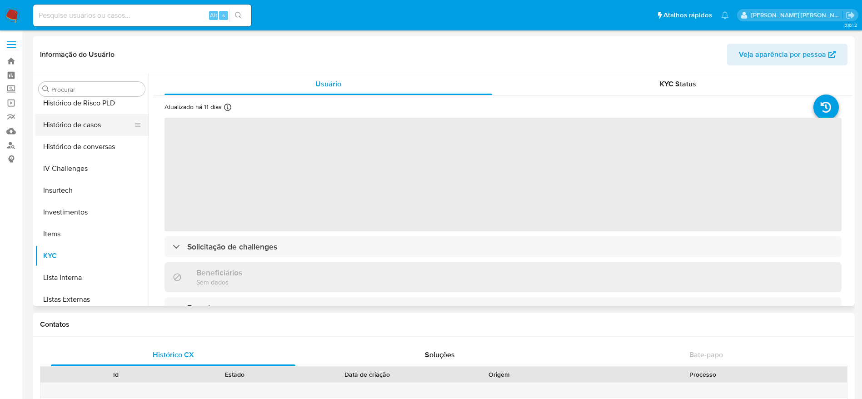
select select "10"
click at [80, 123] on button "Histórico de casos" at bounding box center [88, 125] width 106 height 22
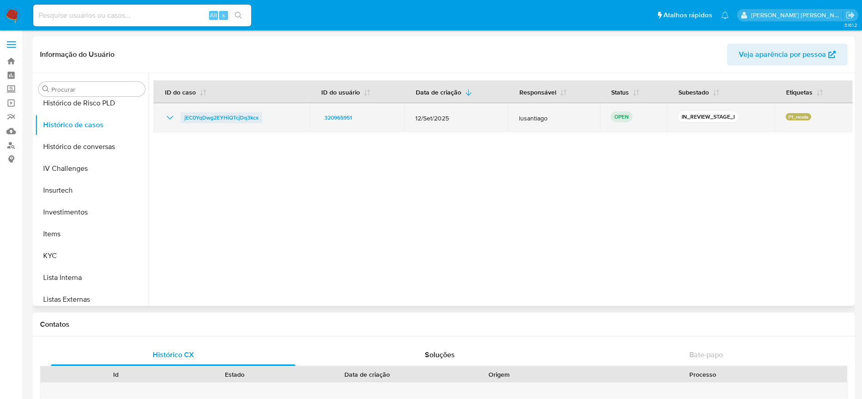
click at [199, 117] on span "jEC0YqDwg2EYHiQTcjDq3kcx" at bounding box center [221, 117] width 74 height 11
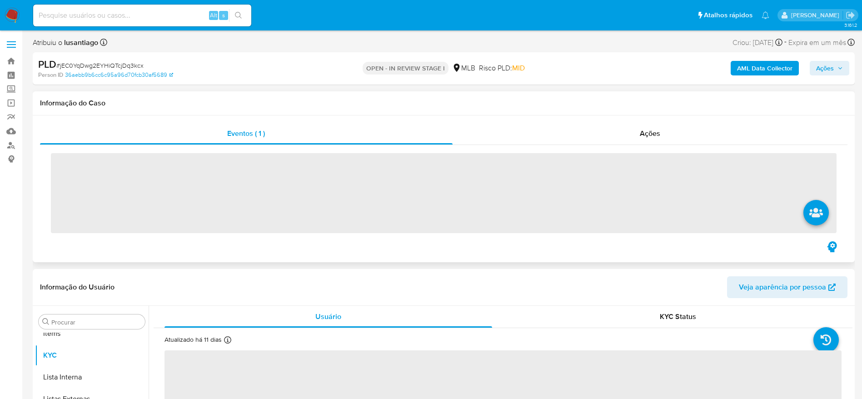
scroll to position [471, 0]
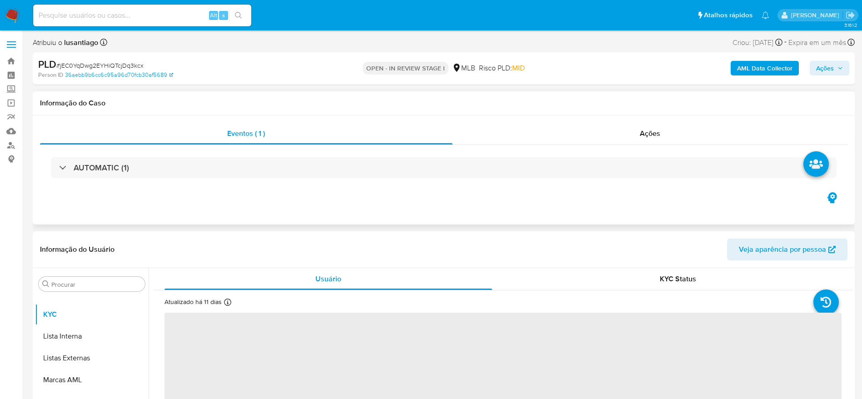
click at [552, 147] on div "AUTOMATIC (1)" at bounding box center [443, 167] width 807 height 45
select select "10"
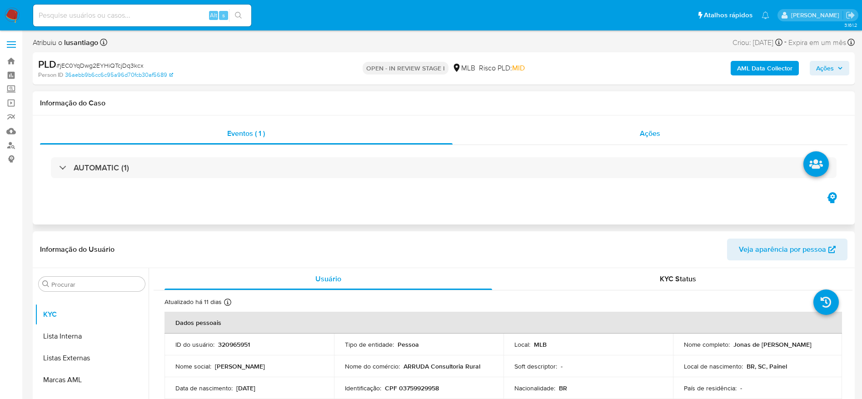
click at [547, 137] on div "Ações" at bounding box center [649, 134] width 395 height 22
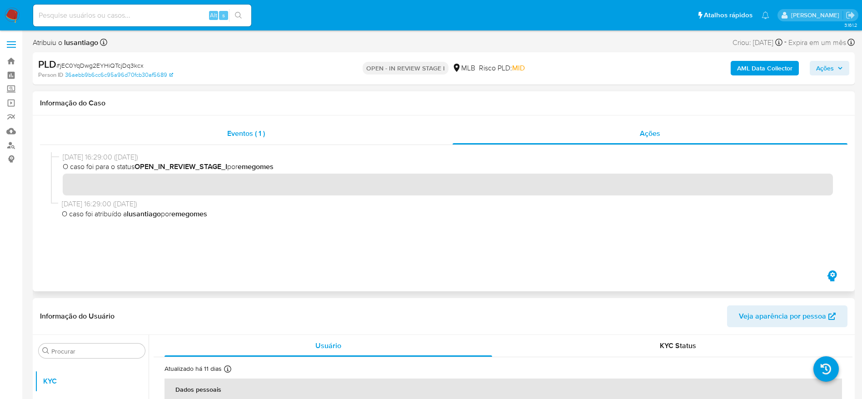
click at [315, 134] on div "Eventos ( 1 )" at bounding box center [246, 134] width 413 height 22
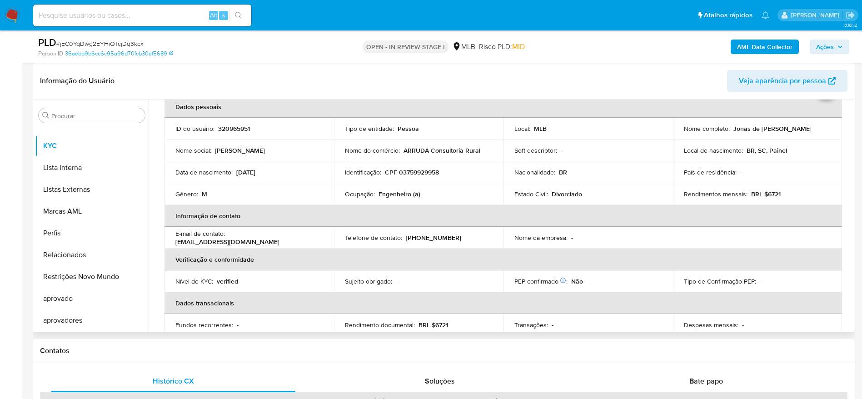
scroll to position [68, 0]
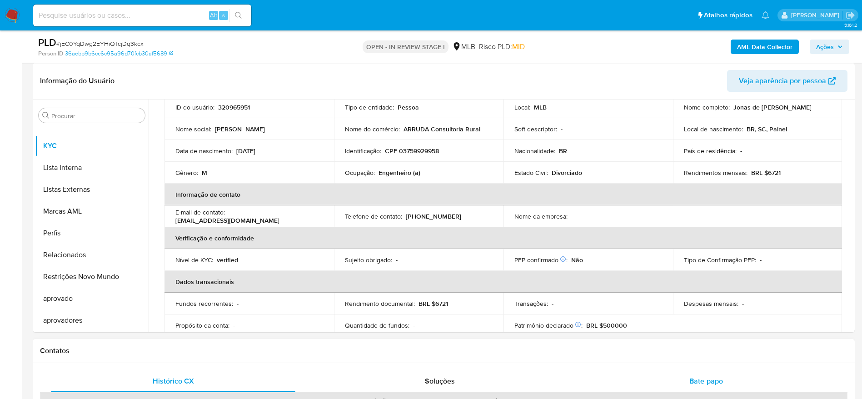
click at [712, 379] on span "Bate-papo" at bounding box center [706, 381] width 34 height 10
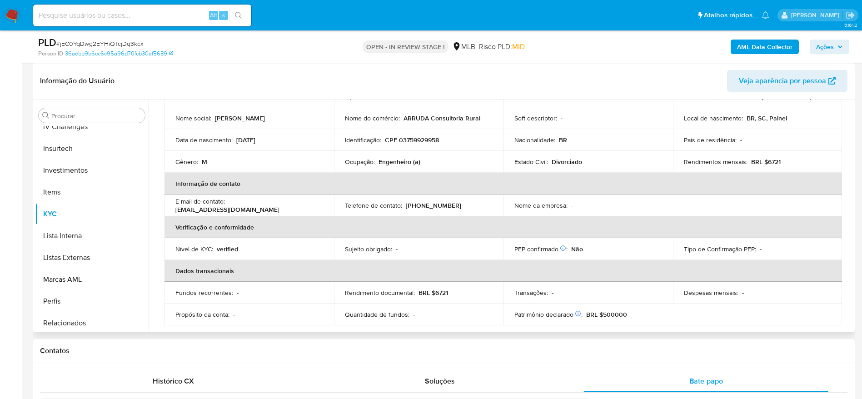
scroll to position [0, 0]
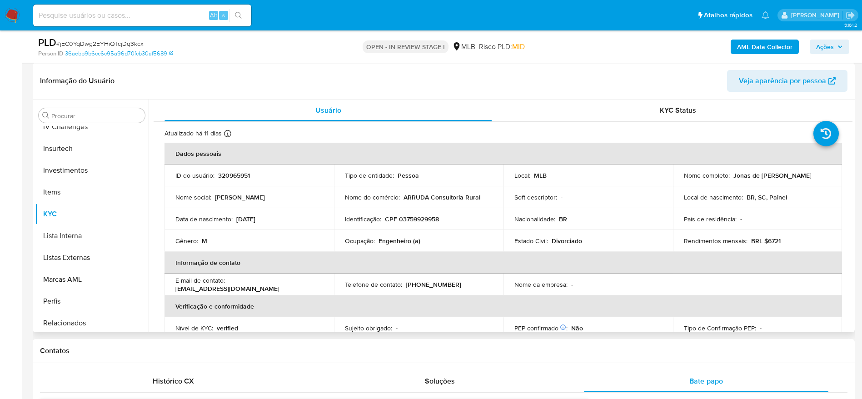
click at [415, 217] on p "CPF 03759929958" at bounding box center [412, 219] width 54 height 8
copy p "03759929958"
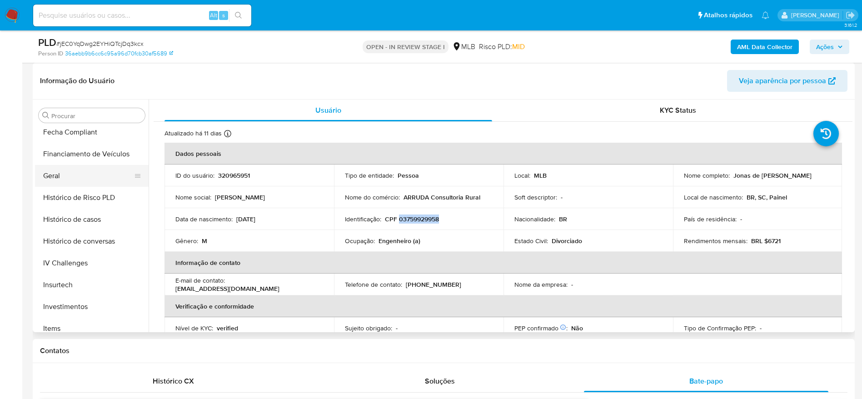
click at [69, 171] on button "Geral" at bounding box center [88, 176] width 106 height 22
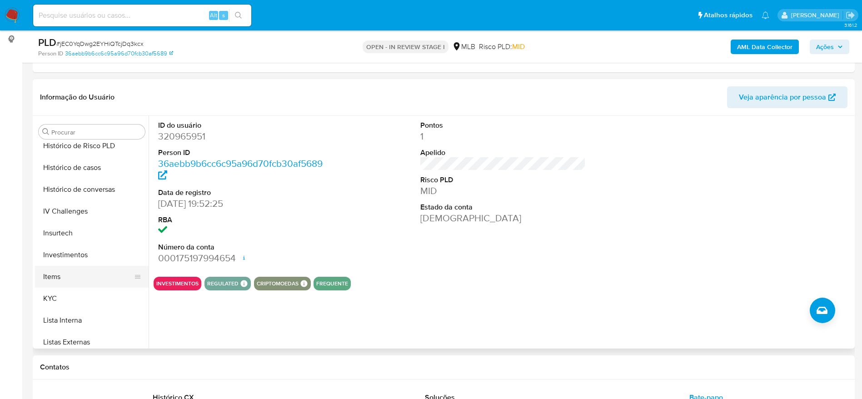
scroll to position [403, 0]
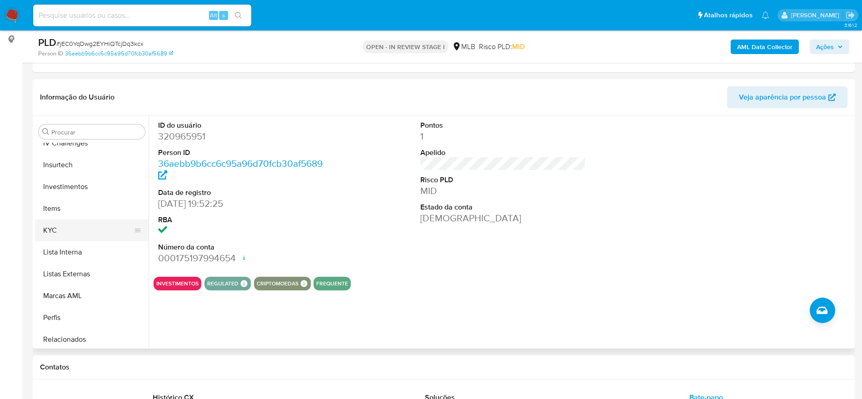
click at [76, 238] on button "KYC" at bounding box center [88, 230] width 106 height 22
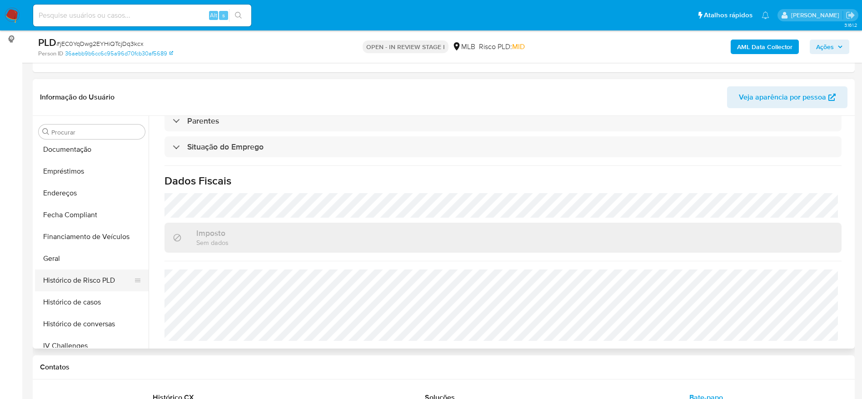
scroll to position [199, 0]
click at [76, 191] on button "Endereços" at bounding box center [88, 195] width 106 height 22
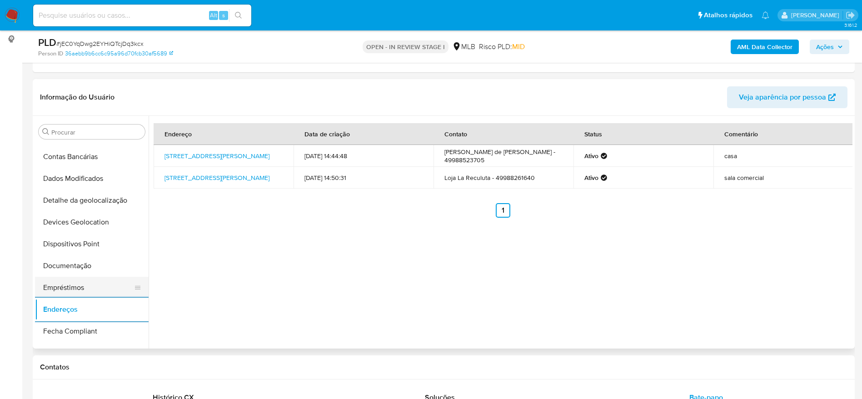
scroll to position [62, 0]
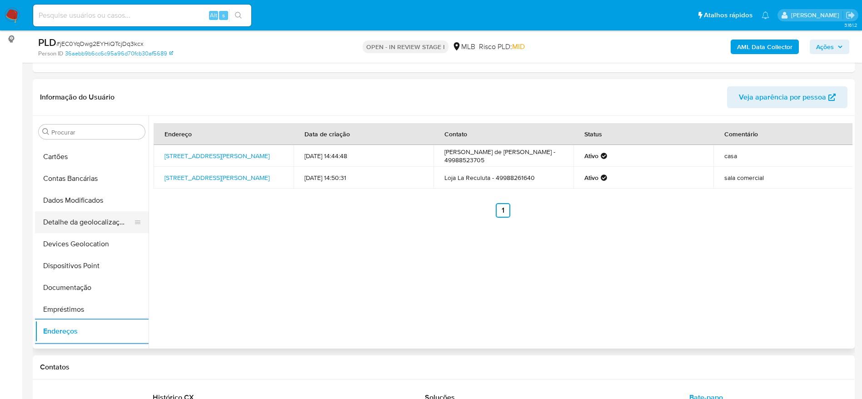
click at [80, 216] on button "Detalhe da geolocalização" at bounding box center [88, 222] width 106 height 22
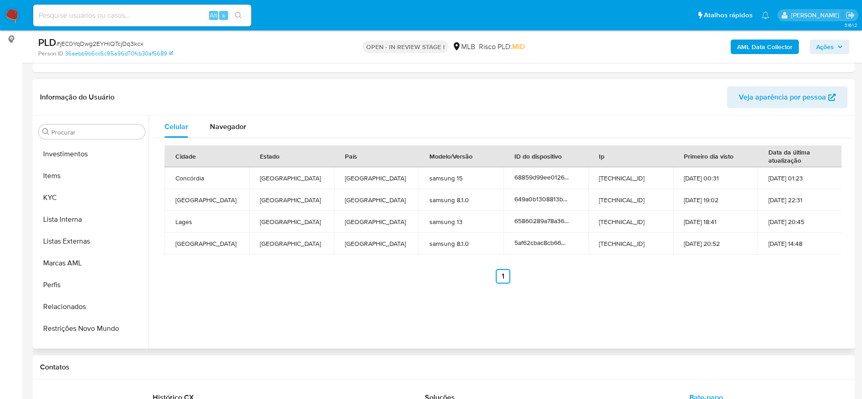
scroll to position [471, 0]
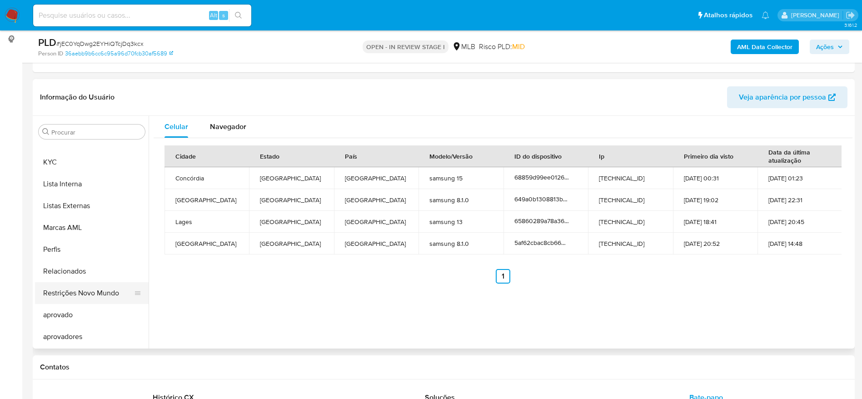
click at [74, 294] on button "Restrições Novo Mundo" at bounding box center [88, 293] width 106 height 22
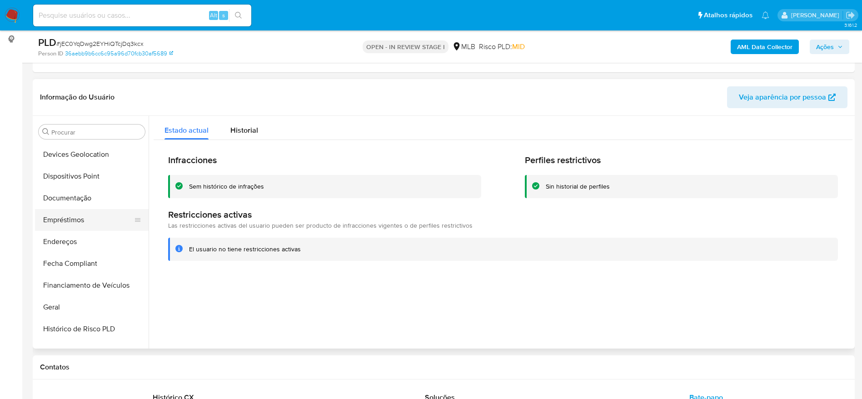
scroll to position [130, 0]
click at [77, 200] on button "Dispositivos Point" at bounding box center [88, 198] width 106 height 22
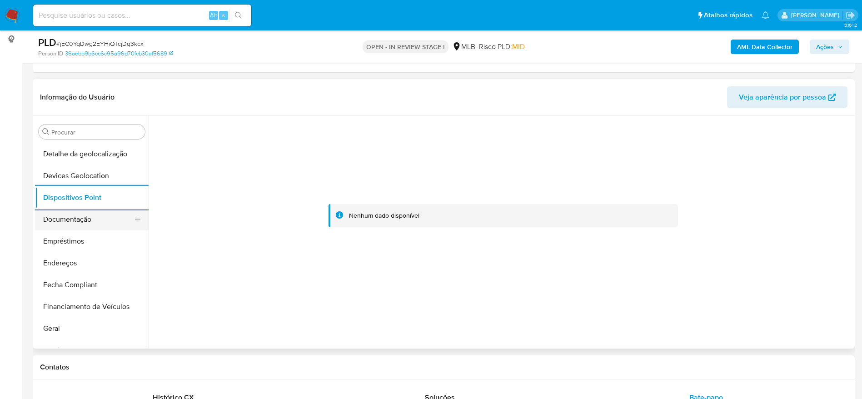
click at [70, 224] on button "Documentação" at bounding box center [88, 220] width 106 height 22
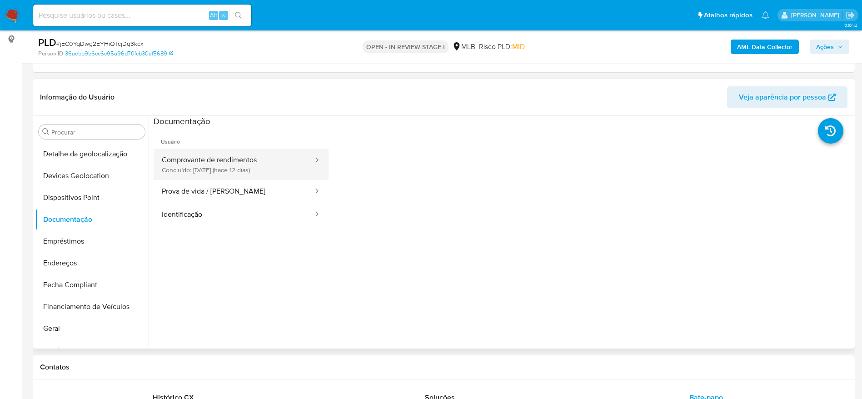
click at [252, 165] on button "Comprovante de rendimentos Concluído: 17/09/2025 (hace 12 días)" at bounding box center [234, 164] width 160 height 31
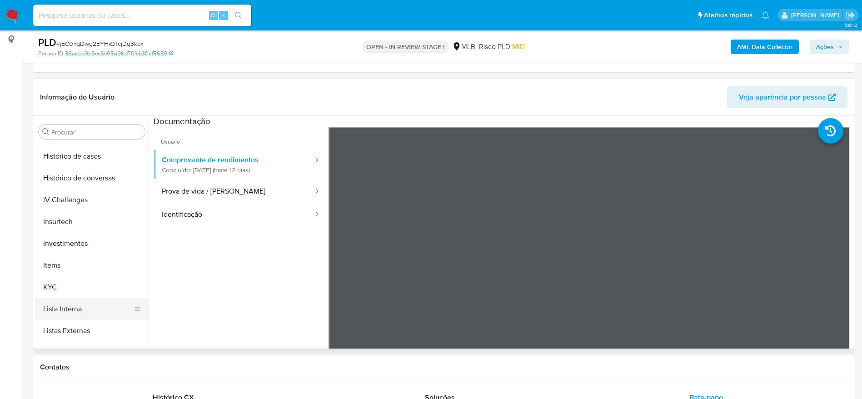
scroll to position [403, 0]
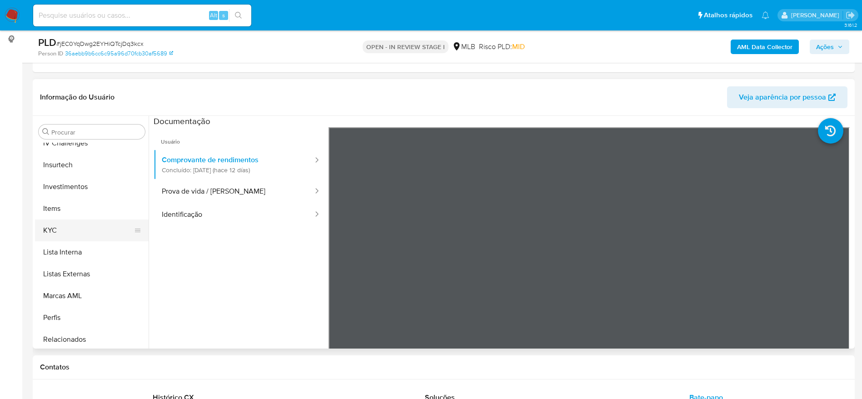
click at [76, 229] on button "KYC" at bounding box center [88, 230] width 106 height 22
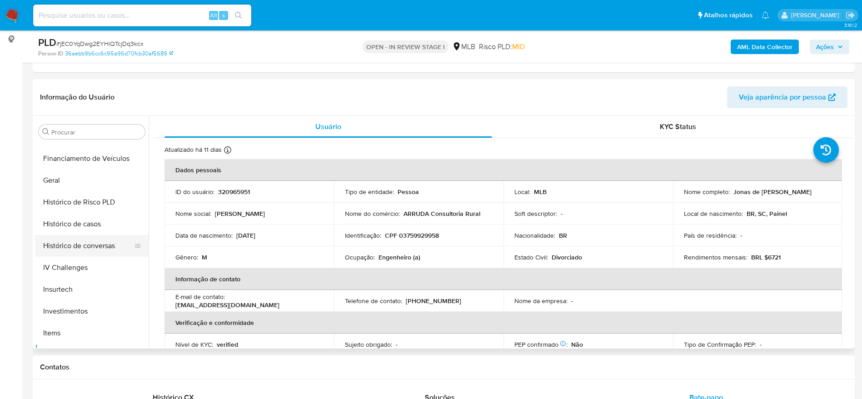
scroll to position [267, 0]
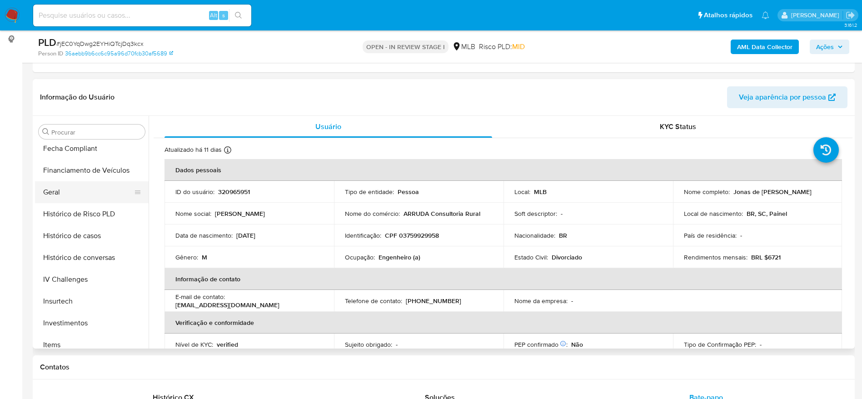
click at [60, 188] on button "Geral" at bounding box center [88, 192] width 106 height 22
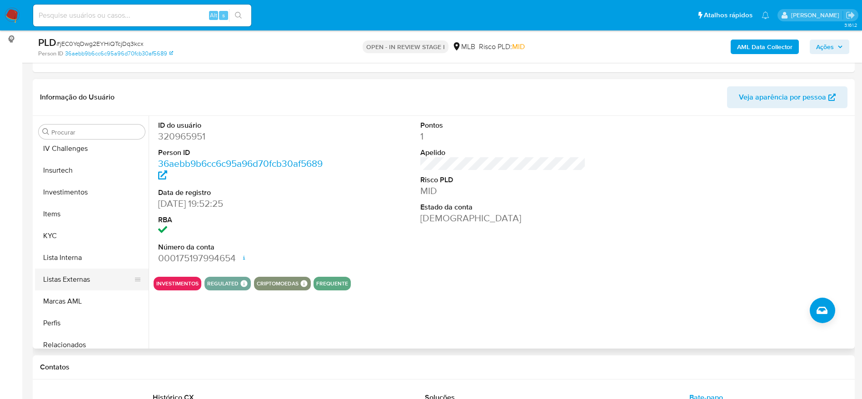
scroll to position [403, 0]
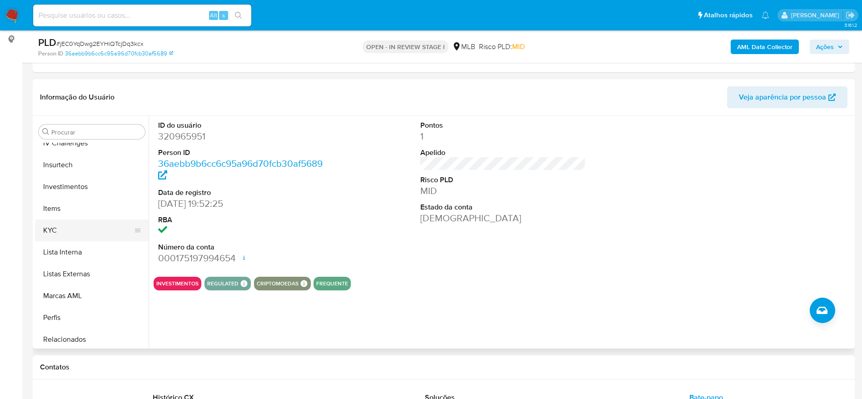
click at [66, 232] on button "KYC" at bounding box center [88, 230] width 106 height 22
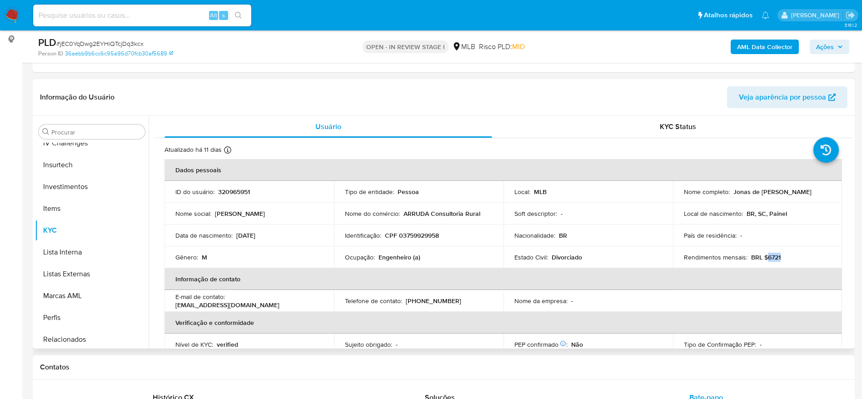
drag, startPoint x: 781, startPoint y: 258, endPoint x: 773, endPoint y: 267, distance: 12.2
click at [765, 259] on div "Rendimentos mensais : BRL $6721" at bounding box center [758, 257] width 148 height 8
copy p "6721"
drag, startPoint x: 398, startPoint y: 256, endPoint x: 378, endPoint y: 257, distance: 20.5
click at [378, 257] on p "Engenheiro (a)" at bounding box center [399, 257] width 42 height 8
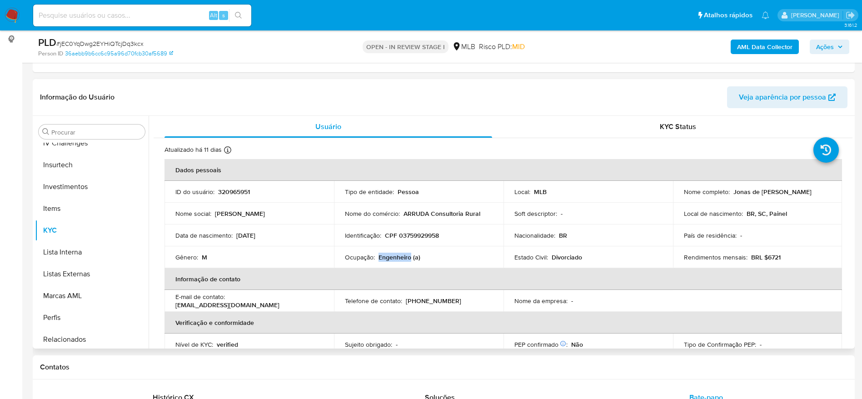
copy p "Engenheiro"
click at [843, 45] on button "Ações" at bounding box center [830, 47] width 40 height 15
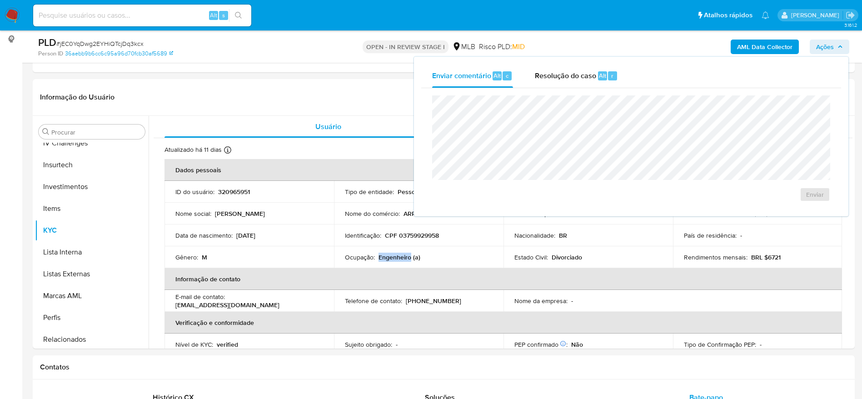
drag, startPoint x: 561, startPoint y: 79, endPoint x: 556, endPoint y: 90, distance: 12.2
click at [560, 82] on div "Resolução do caso Alt r" at bounding box center [576, 76] width 83 height 24
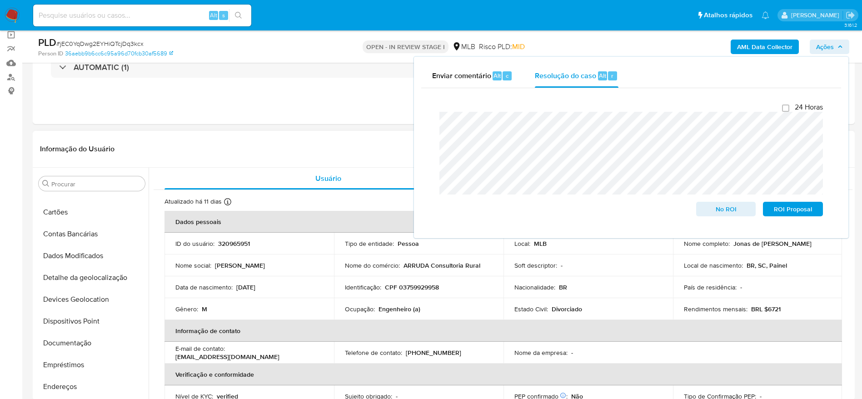
scroll to position [0, 0]
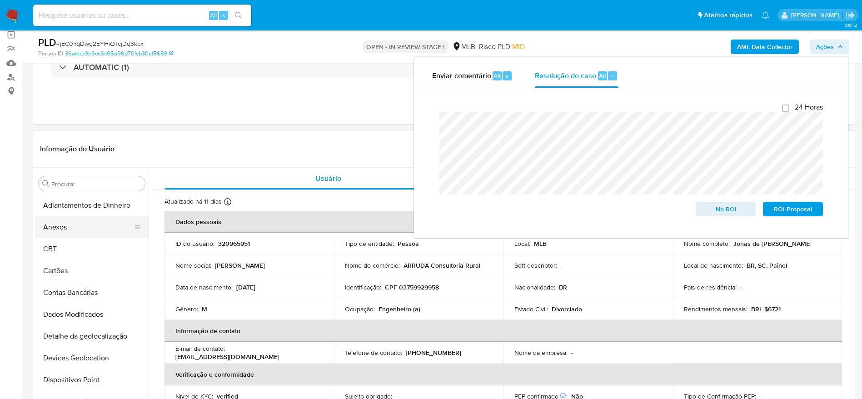
click at [65, 216] on button "Anexos" at bounding box center [88, 227] width 106 height 22
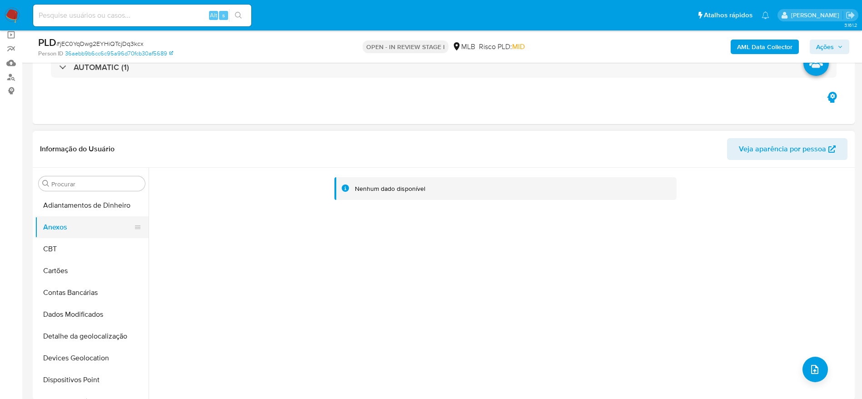
drag, startPoint x: 63, startPoint y: 244, endPoint x: 61, endPoint y: 234, distance: 11.1
click at [63, 245] on button "CBT" at bounding box center [92, 249] width 114 height 22
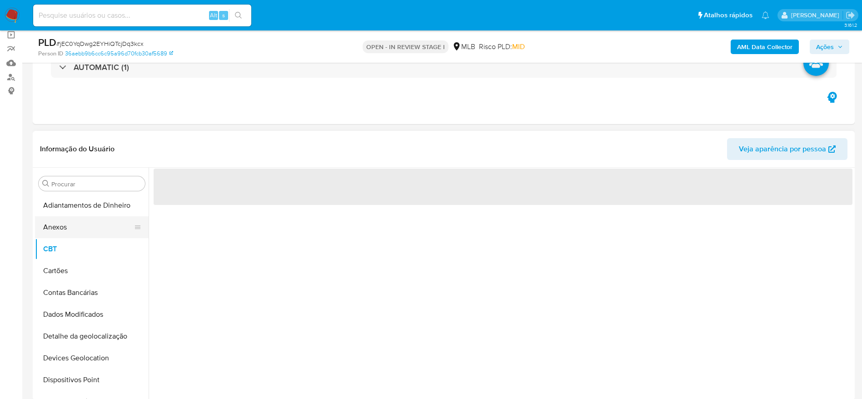
click at [60, 226] on button "Anexos" at bounding box center [88, 227] width 106 height 22
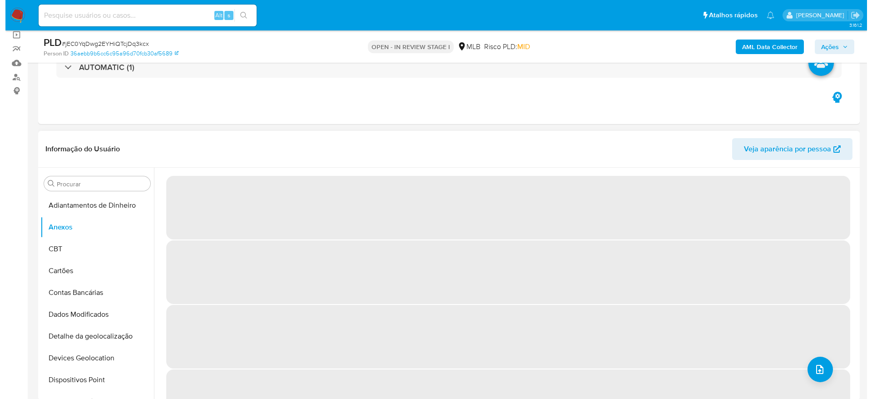
scroll to position [136, 0]
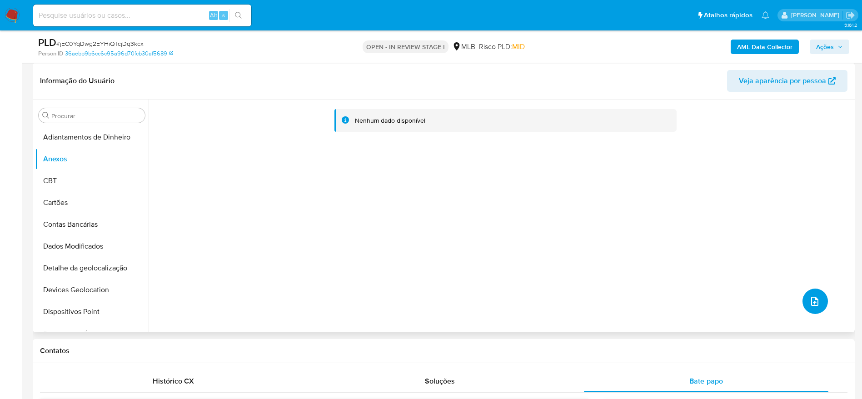
click at [809, 298] on icon "upload-file" at bounding box center [814, 301] width 11 height 11
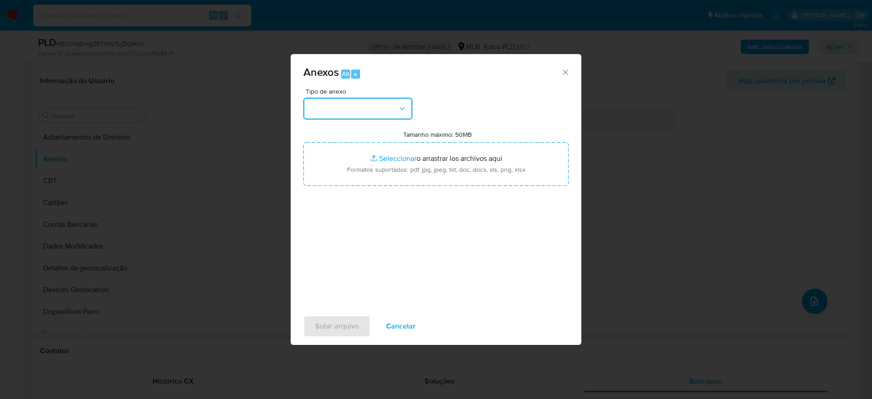
drag, startPoint x: 341, startPoint y: 112, endPoint x: 341, endPoint y: 119, distance: 6.8
click at [341, 111] on button "button" at bounding box center [357, 109] width 109 height 22
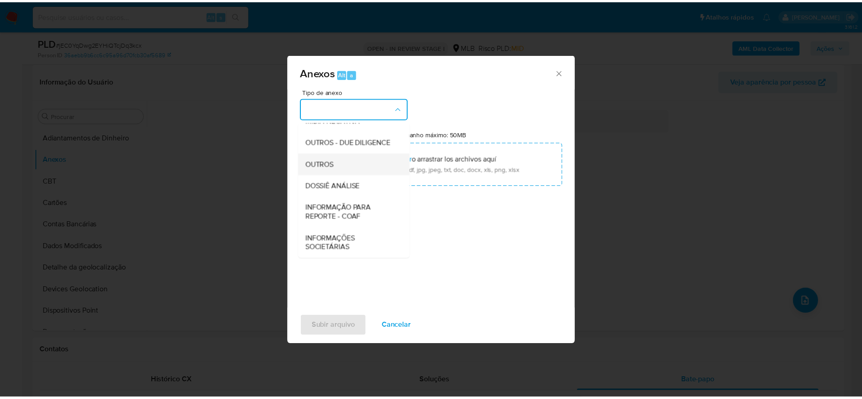
scroll to position [140, 0]
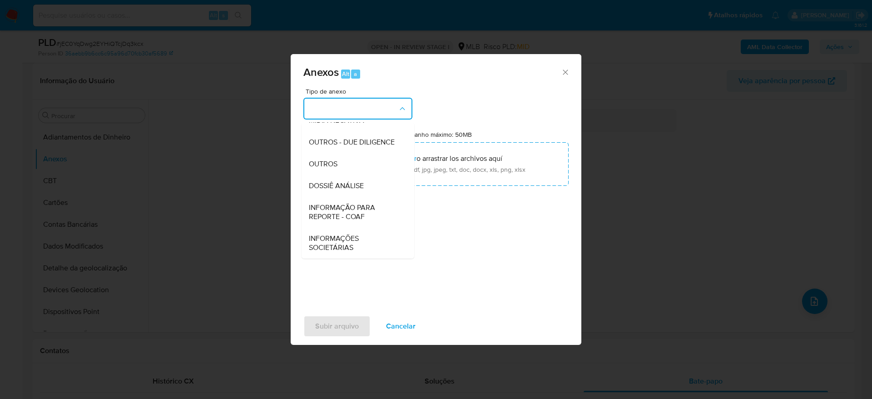
click at [349, 185] on span "DOSSIÊ ANÁLISE" at bounding box center [336, 185] width 55 height 9
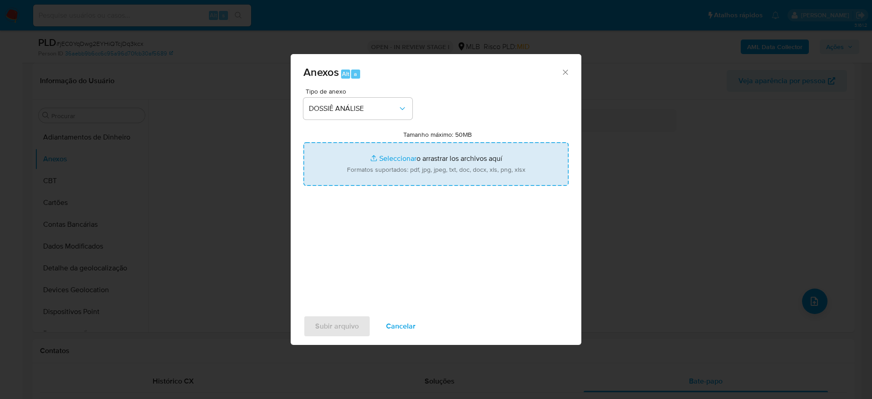
type input "C:\fakepath\noticias_29_09_2025 (1).pdf"
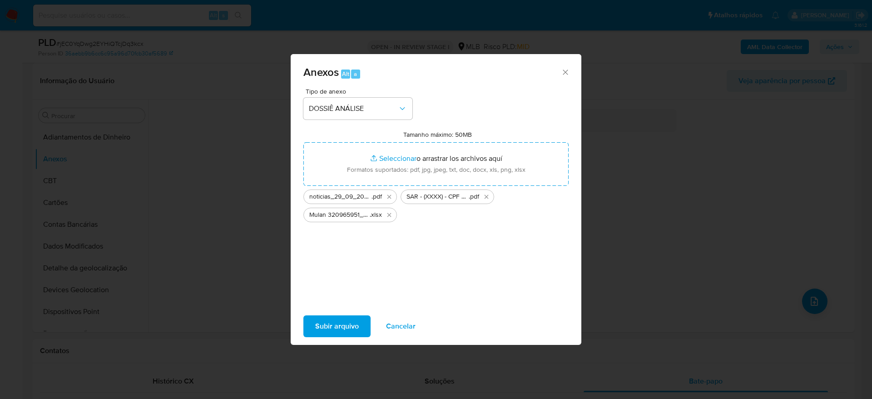
click at [331, 326] on span "Subir arquivo" at bounding box center [337, 326] width 44 height 20
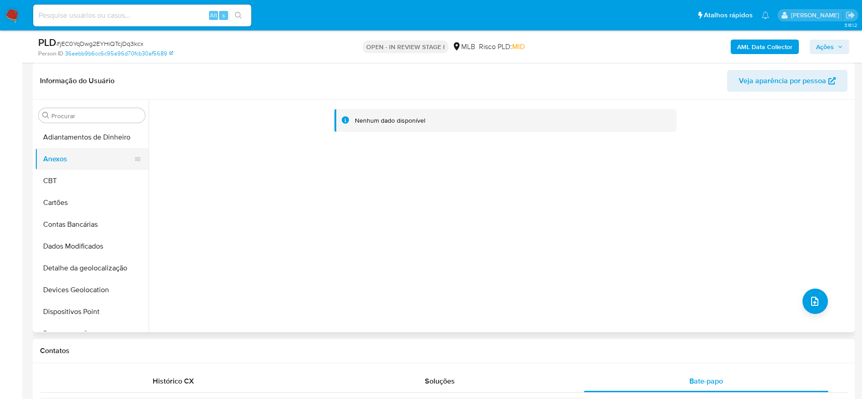
drag, startPoint x: 41, startPoint y: 174, endPoint x: 60, endPoint y: 160, distance: 23.8
click at [42, 174] on button "CBT" at bounding box center [92, 181] width 114 height 22
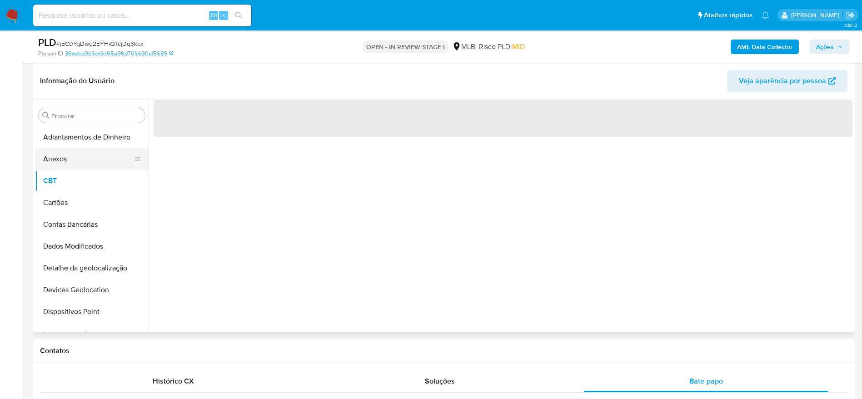
click at [63, 158] on button "Anexos" at bounding box center [88, 159] width 106 height 22
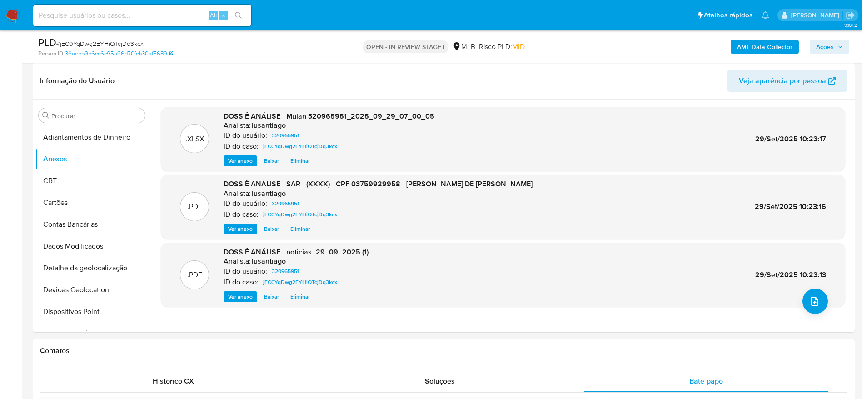
click at [830, 45] on span "Ações" at bounding box center [825, 47] width 18 height 15
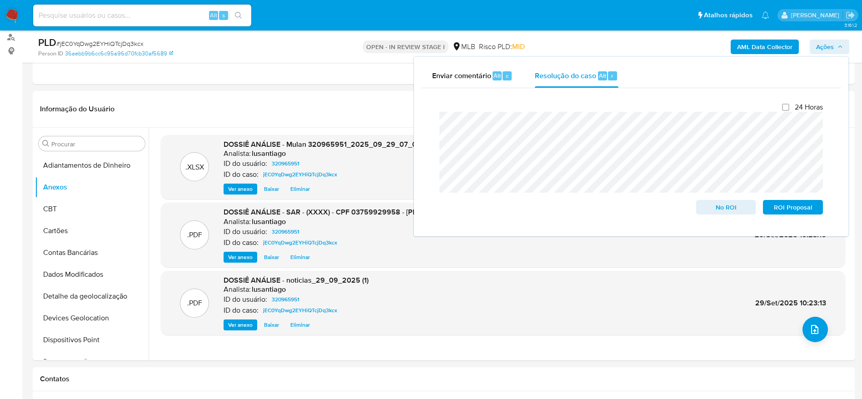
scroll to position [68, 0]
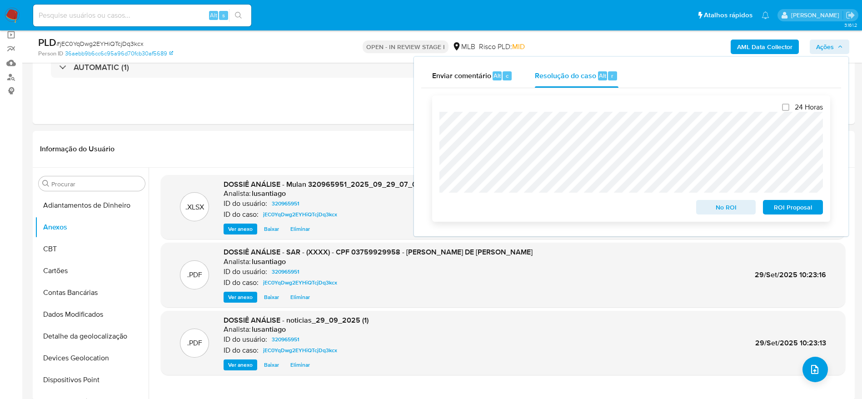
click at [799, 211] on span "ROI Proposal" at bounding box center [792, 207] width 47 height 13
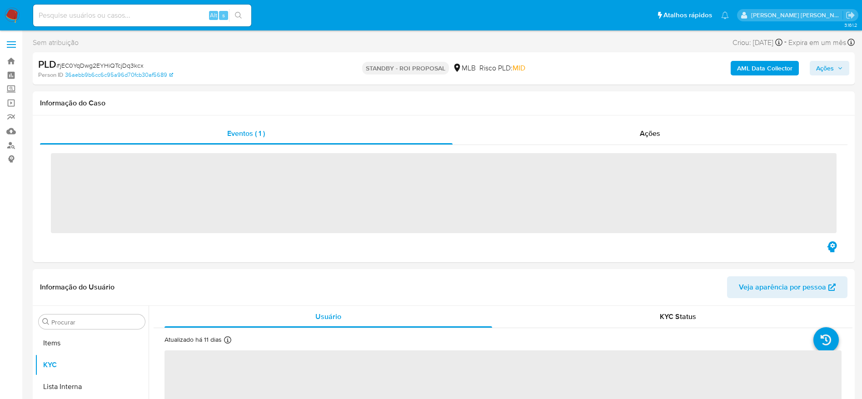
scroll to position [471, 0]
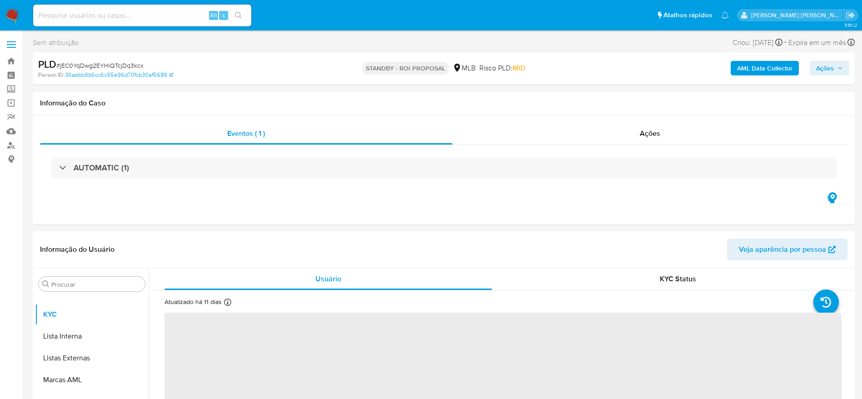
select select "10"
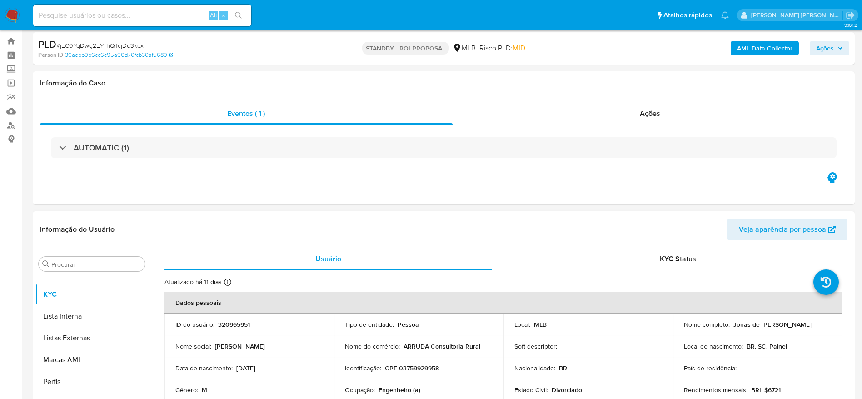
scroll to position [0, 0]
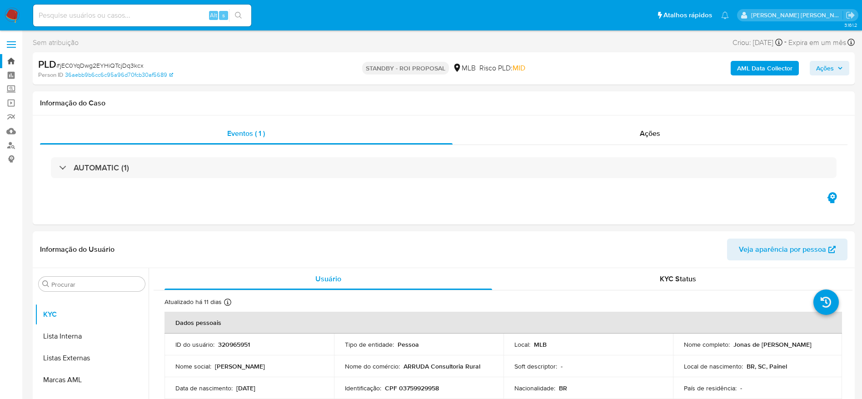
click at [15, 64] on link "Bandeja" at bounding box center [54, 61] width 108 height 14
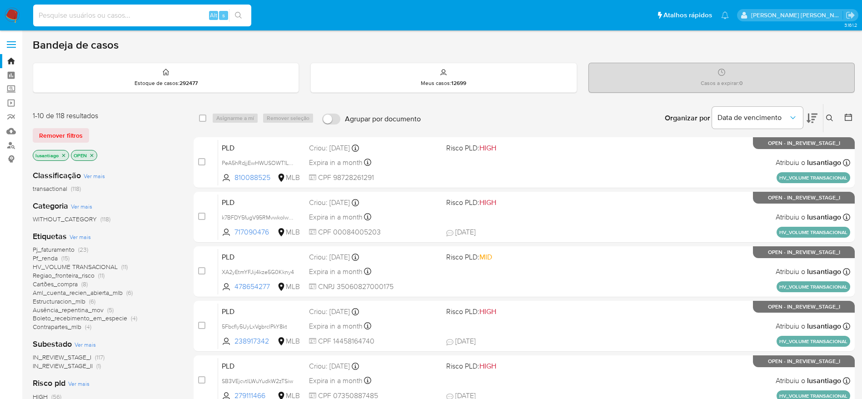
click at [131, 16] on input at bounding box center [142, 16] width 218 height 12
paste input "456421560"
type input "456421560"
click at [241, 16] on icon "search-icon" at bounding box center [238, 15] width 7 height 7
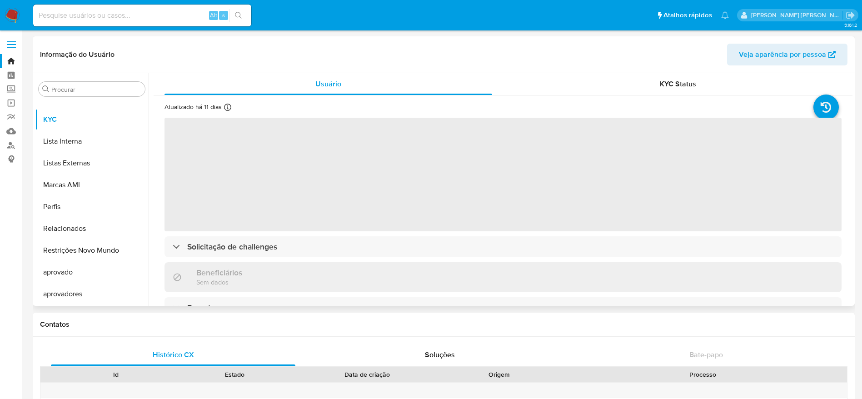
scroll to position [335, 0]
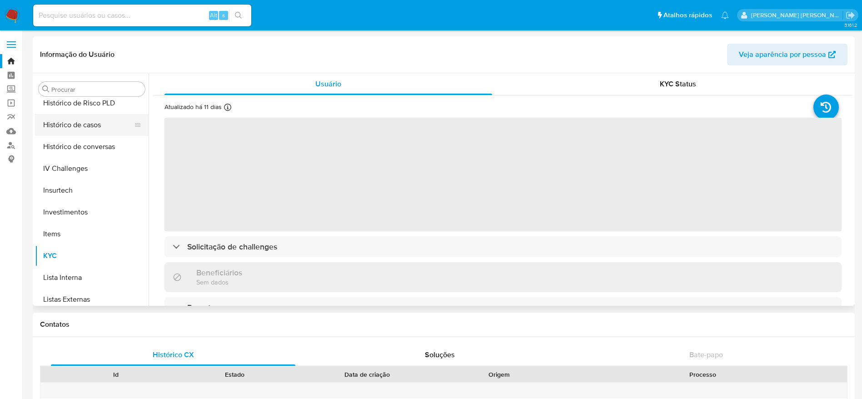
click at [90, 127] on button "Histórico de casos" at bounding box center [88, 125] width 106 height 22
select select "10"
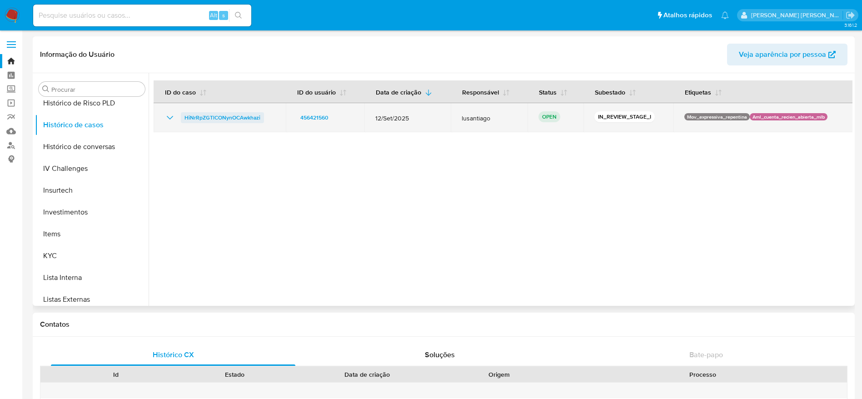
click at [224, 118] on span "HiNrRpZGTlCONynOCAwkhazi" at bounding box center [222, 117] width 76 height 11
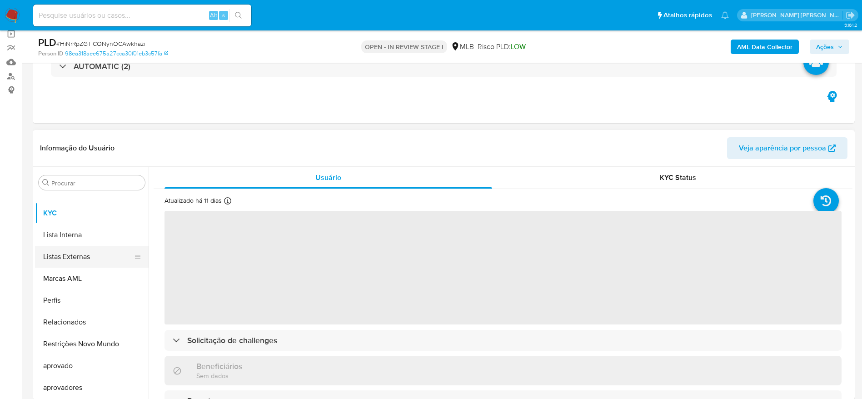
scroll to position [136, 0]
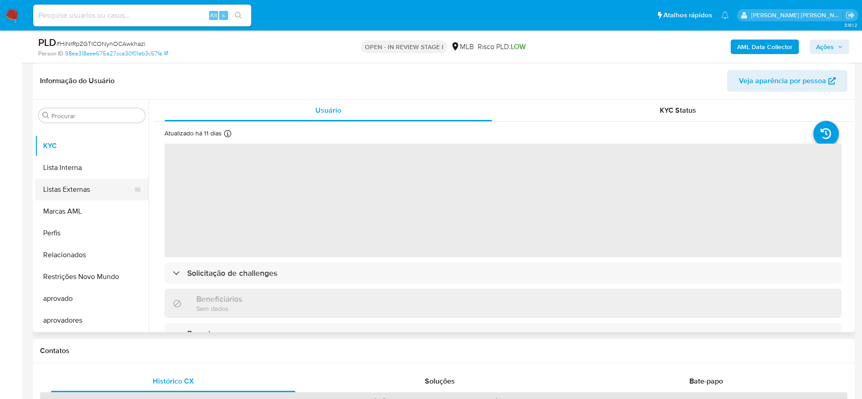
select select "10"
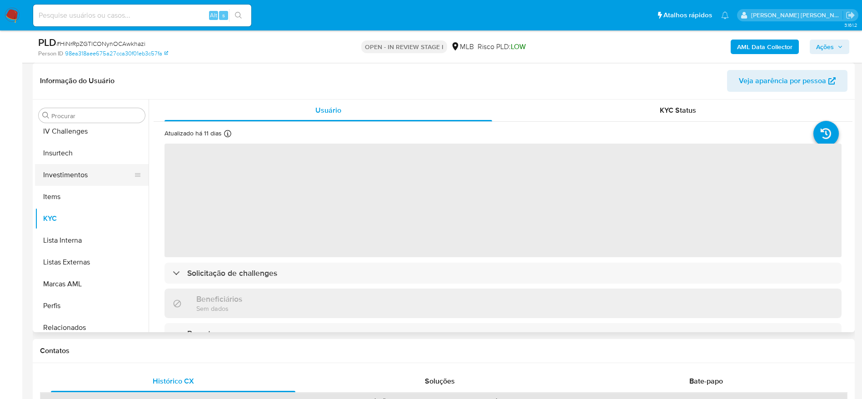
scroll to position [335, 0]
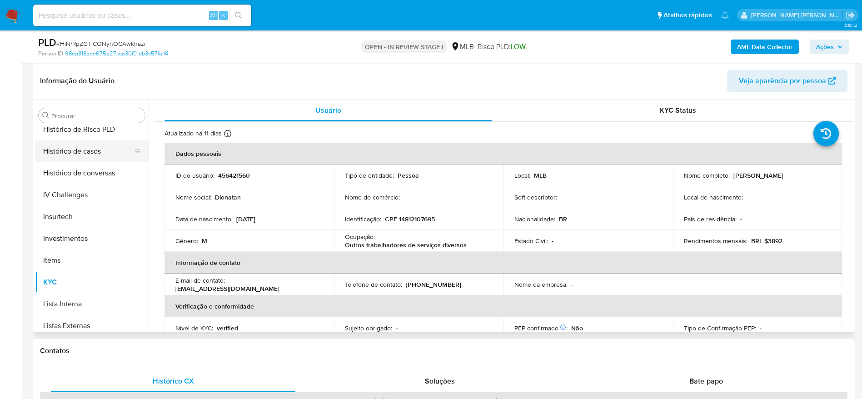
click at [84, 160] on button "Histórico de casos" at bounding box center [88, 151] width 106 height 22
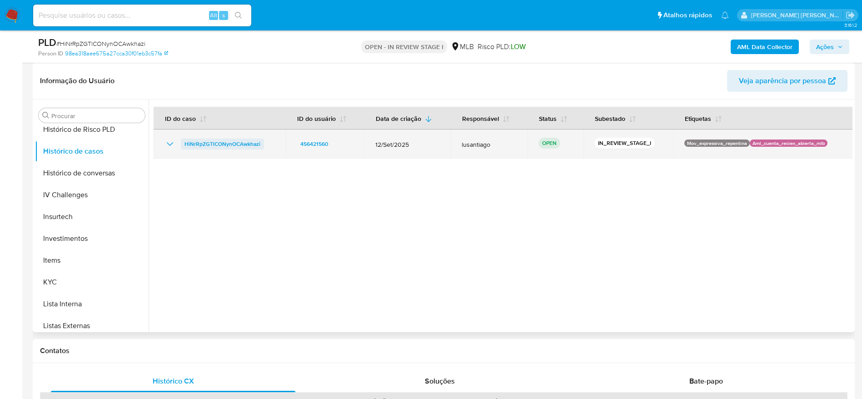
click at [232, 144] on span "HiNrRpZGTlCONynOCAwkhazi" at bounding box center [222, 144] width 76 height 11
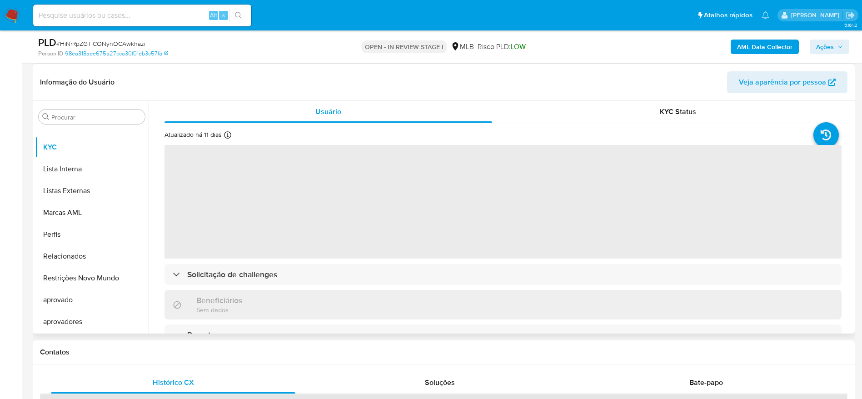
scroll to position [136, 0]
select select "10"
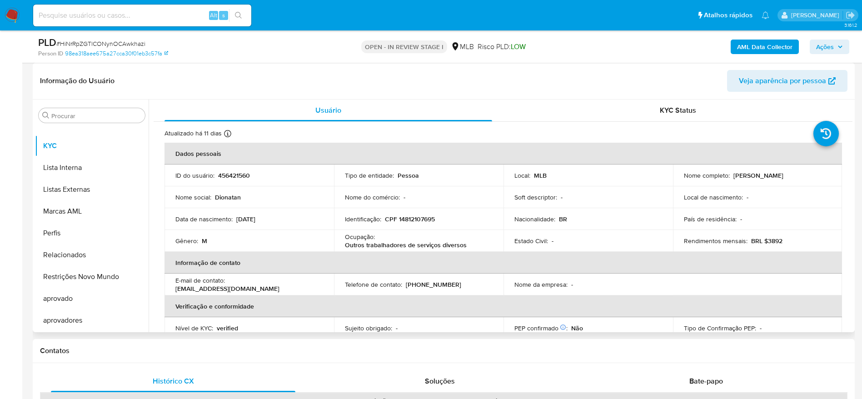
click at [415, 220] on p "CPF 14812107695" at bounding box center [410, 219] width 50 height 8
copy p "14812107695"
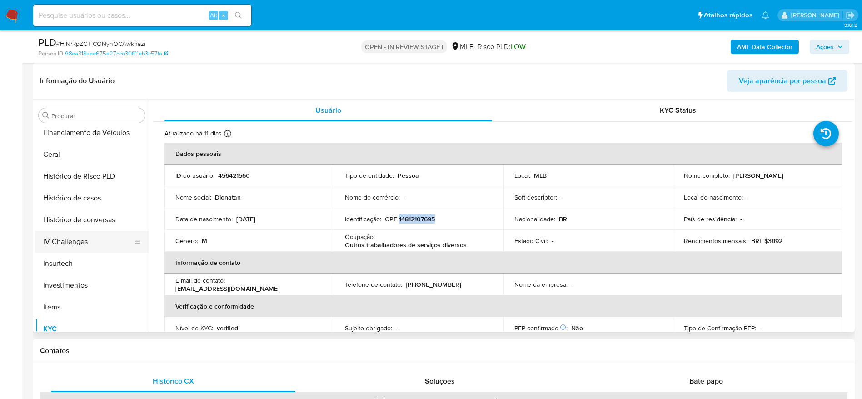
scroll to position [267, 0]
click at [72, 182] on button "Geral" at bounding box center [88, 176] width 106 height 22
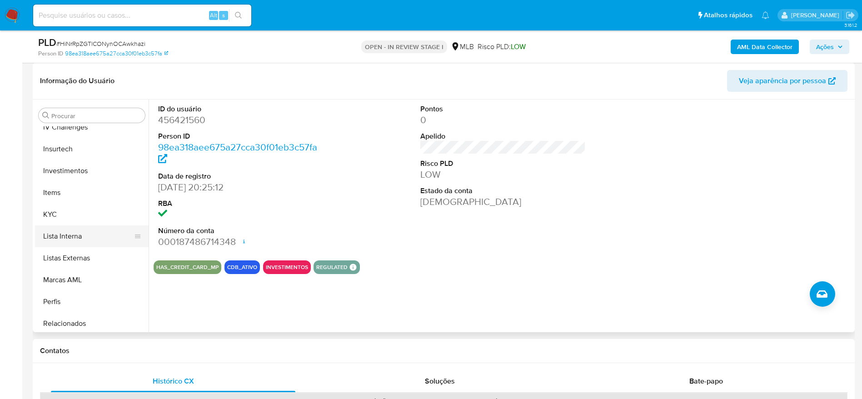
scroll to position [403, 0]
drag, startPoint x: 65, startPoint y: 215, endPoint x: 123, endPoint y: 221, distance: 58.4
click at [65, 215] on button "KYC" at bounding box center [88, 214] width 106 height 22
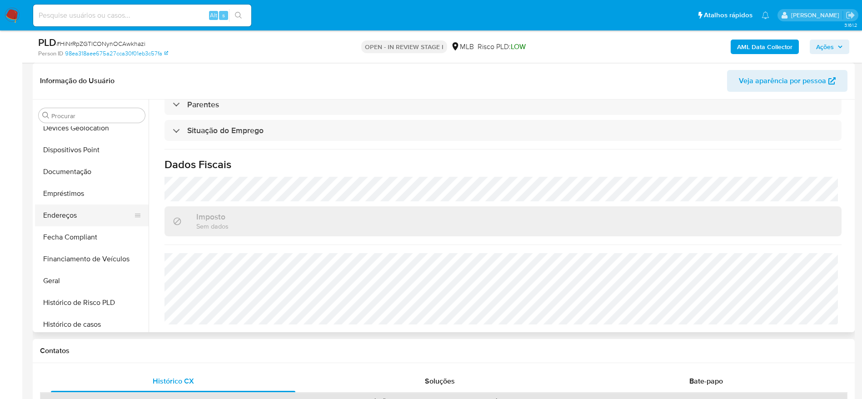
scroll to position [130, 0]
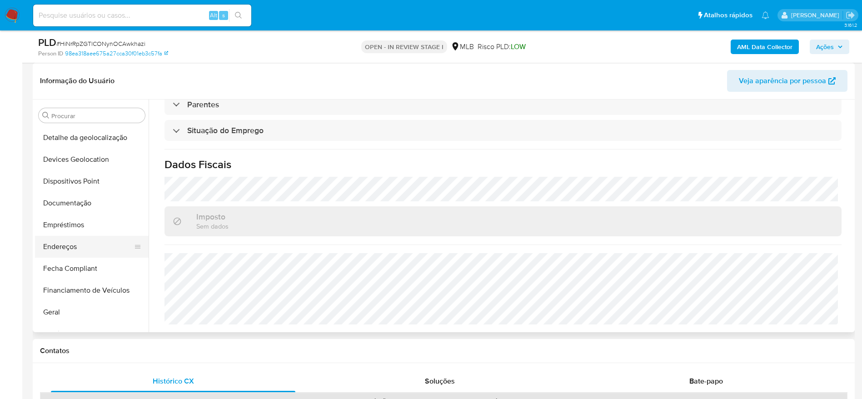
click at [85, 246] on button "Endereços" at bounding box center [88, 247] width 106 height 22
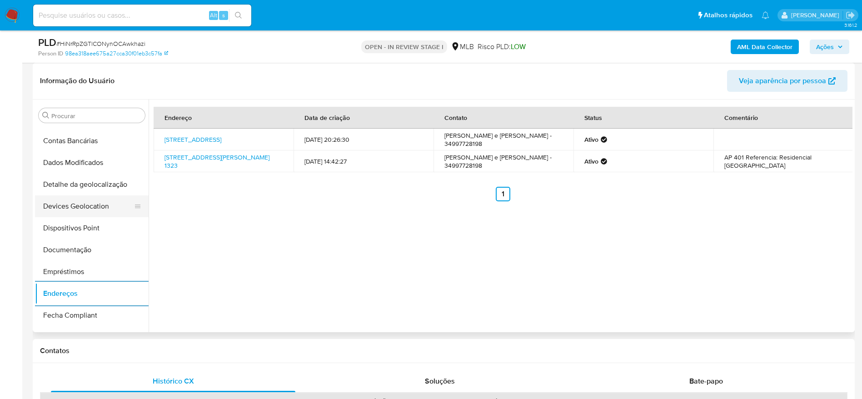
scroll to position [62, 0]
click at [84, 209] on button "Detalhe da geolocalização" at bounding box center [88, 206] width 106 height 22
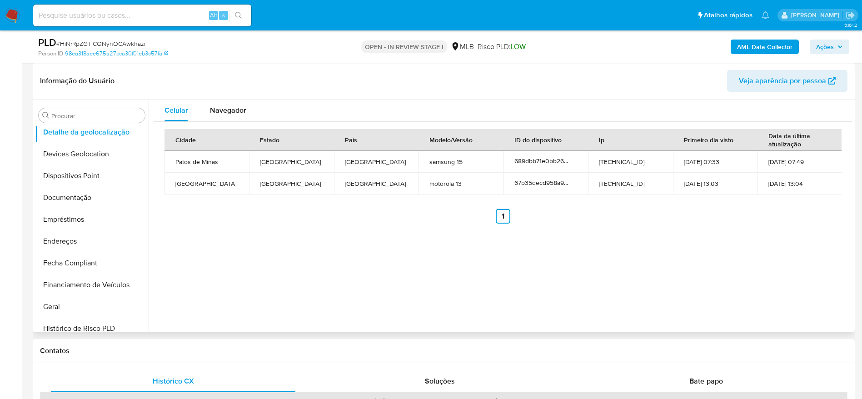
scroll to position [471, 0]
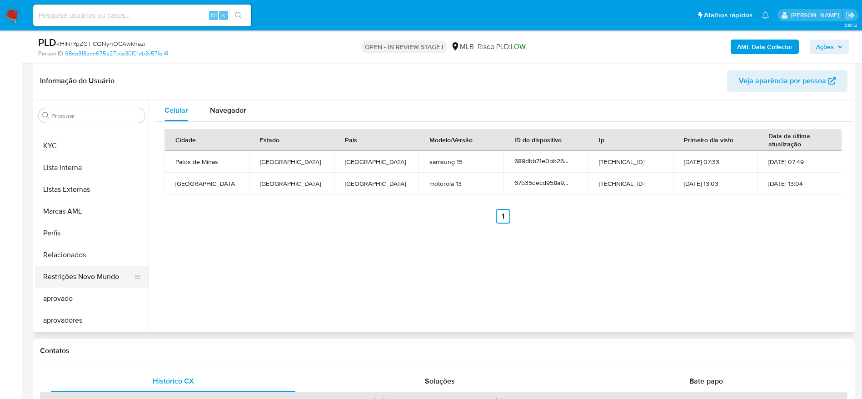
click at [78, 277] on button "Restrições Novo Mundo" at bounding box center [88, 277] width 106 height 22
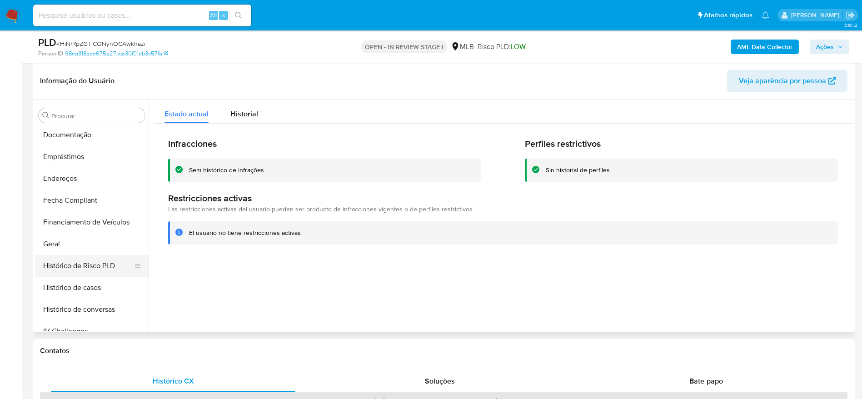
scroll to position [130, 0]
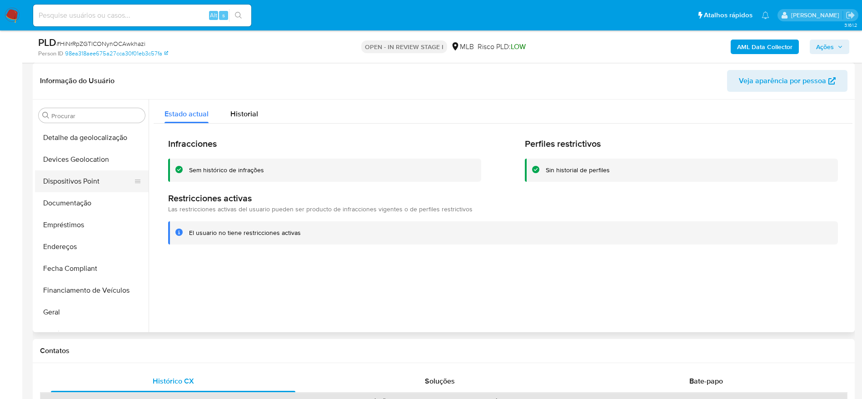
click at [80, 185] on button "Dispositivos Point" at bounding box center [88, 181] width 106 height 22
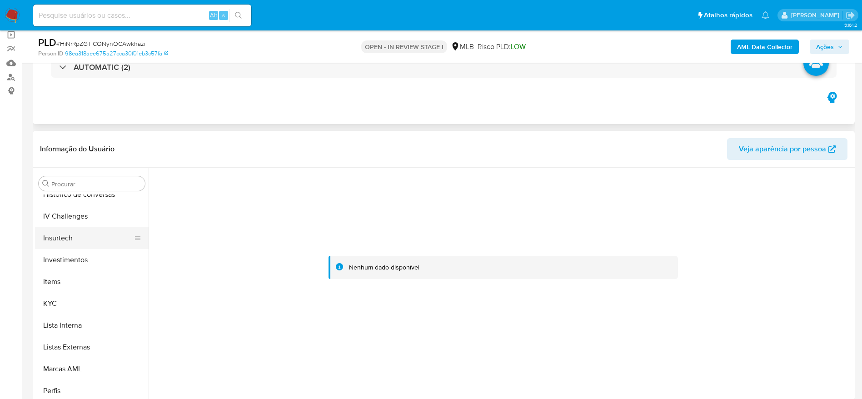
scroll to position [403, 0]
click at [82, 289] on button "KYC" at bounding box center [88, 282] width 106 height 22
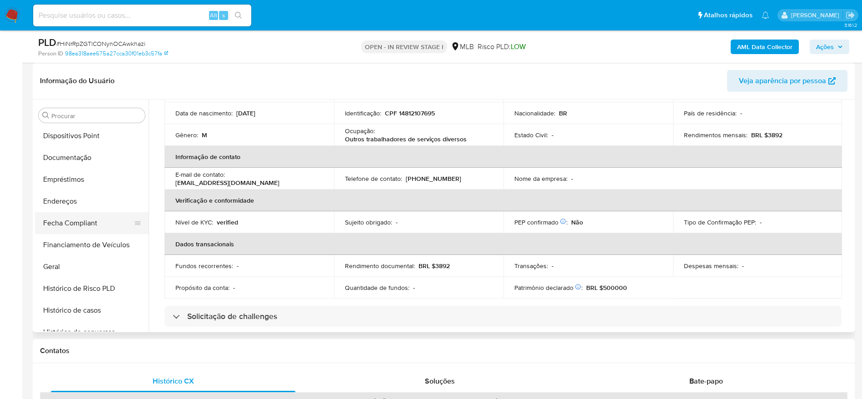
scroll to position [130, 0]
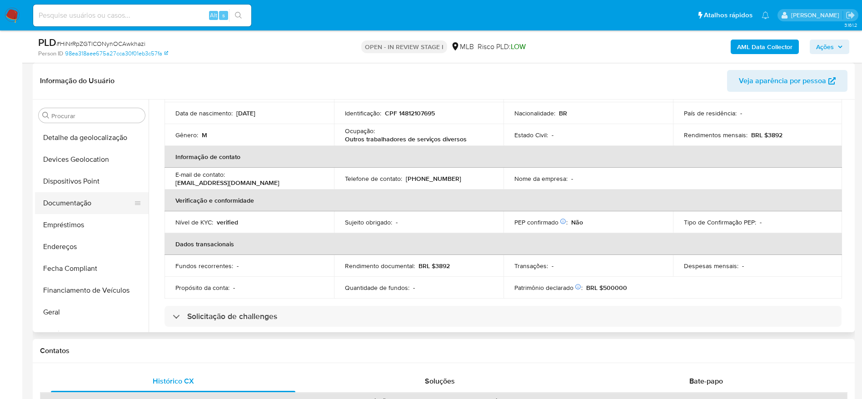
click at [76, 204] on button "Documentação" at bounding box center [88, 203] width 106 height 22
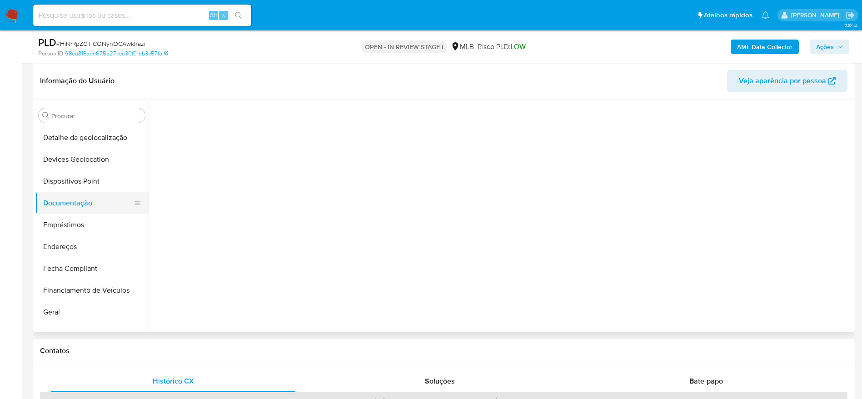
scroll to position [0, 0]
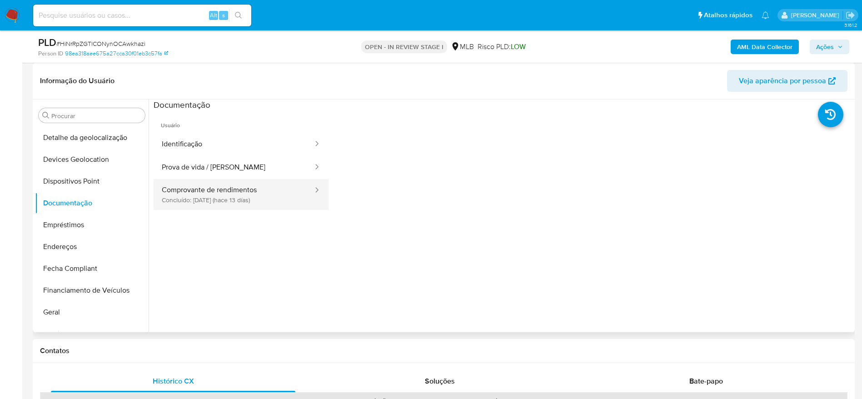
click at [199, 196] on button "Comprovante de rendimentos Concluído: 16/09/2025 (hace 13 días)" at bounding box center [234, 194] width 160 height 31
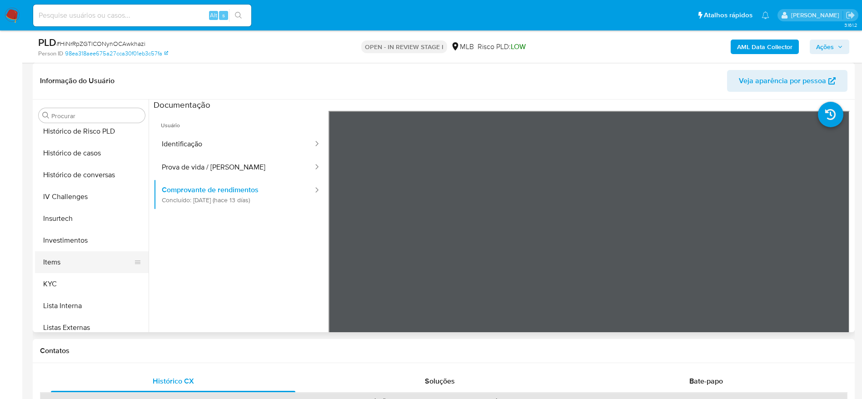
scroll to position [335, 0]
click at [73, 276] on button "KYC" at bounding box center [88, 282] width 106 height 22
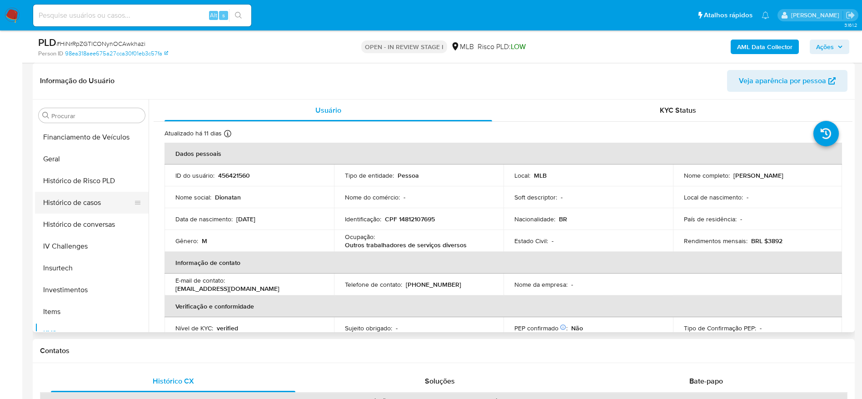
scroll to position [199, 0]
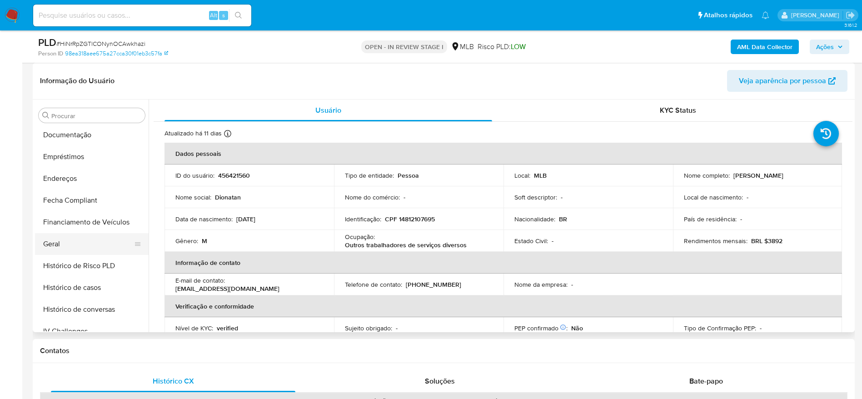
click at [67, 244] on button "Geral" at bounding box center [88, 244] width 106 height 22
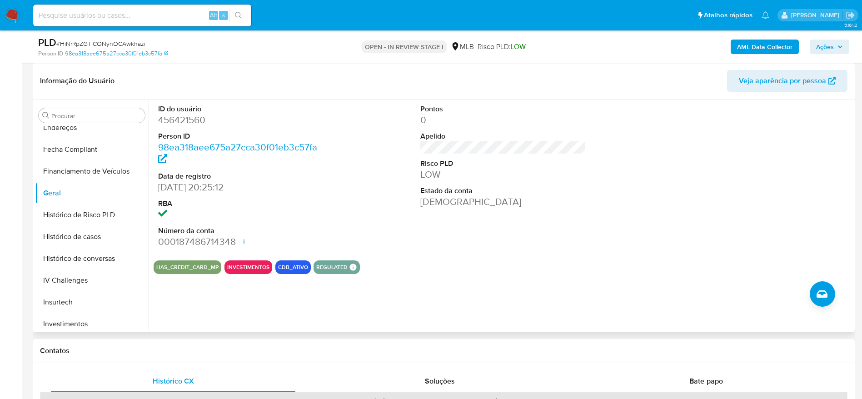
scroll to position [403, 0]
click at [71, 212] on button "KYC" at bounding box center [88, 214] width 106 height 22
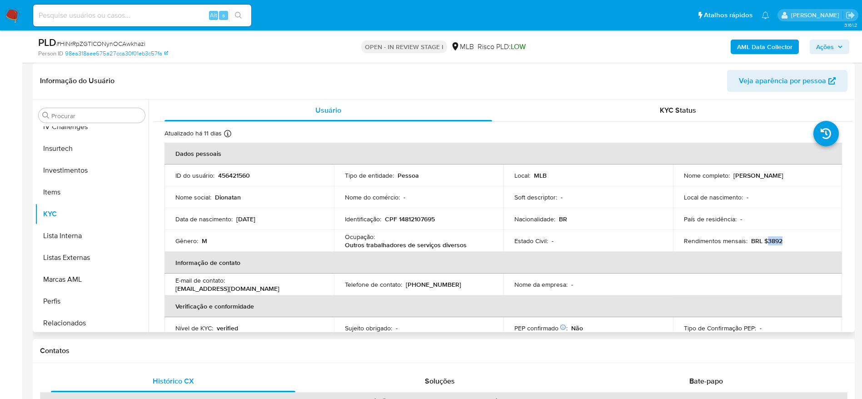
drag, startPoint x: 780, startPoint y: 244, endPoint x: 765, endPoint y: 243, distance: 15.0
click at [765, 243] on div "Rendimentos mensais : BRL $3892" at bounding box center [758, 241] width 148 height 8
copy p "3892"
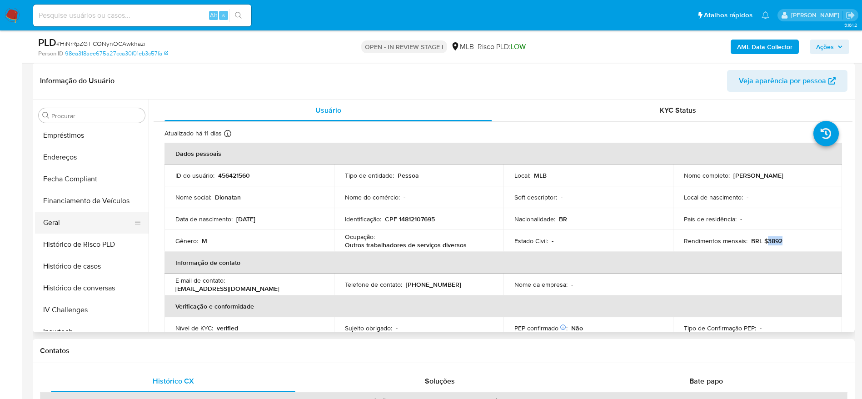
scroll to position [199, 0]
click at [80, 136] on button "Documentação" at bounding box center [88, 135] width 106 height 22
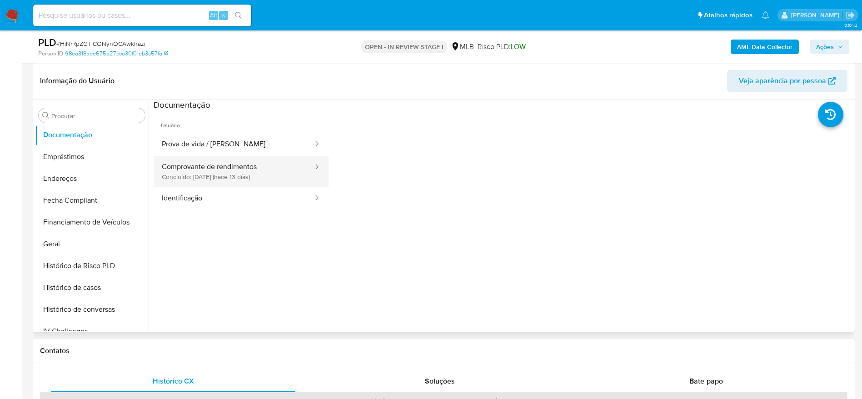
click at [236, 181] on button "Comprovante de rendimentos Concluído: 16/09/2025 (hace 13 días)" at bounding box center [234, 171] width 160 height 31
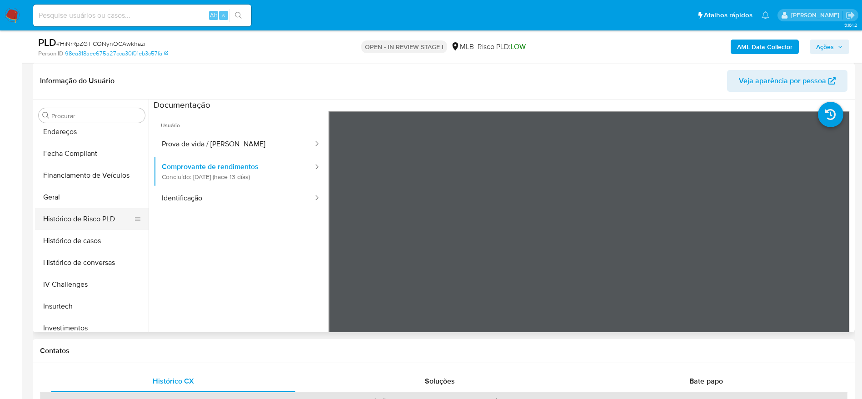
scroll to position [267, 0]
click at [59, 173] on button "Geral" at bounding box center [88, 176] width 106 height 22
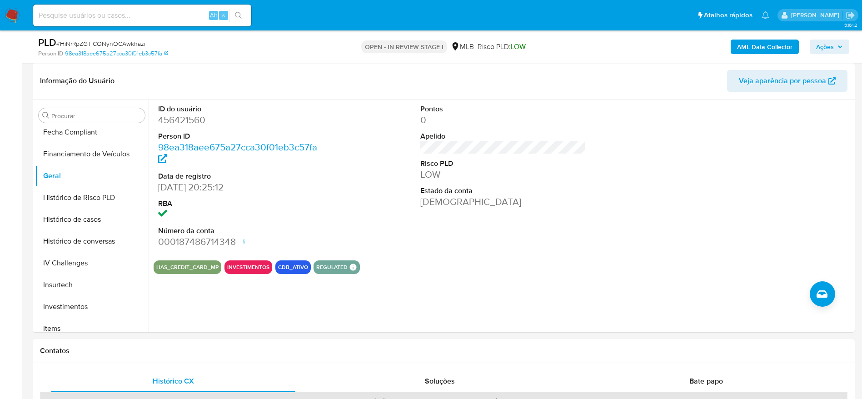
drag, startPoint x: 832, startPoint y: 48, endPoint x: 826, endPoint y: 53, distance: 7.8
click at [826, 53] on span "Ações" at bounding box center [825, 47] width 18 height 15
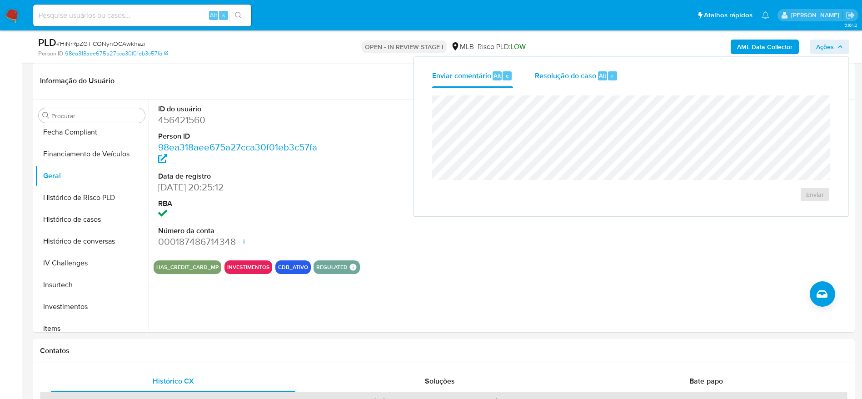
drag, startPoint x: 561, startPoint y: 78, endPoint x: 560, endPoint y: 86, distance: 8.6
click at [560, 86] on div "Resolução do caso Alt r" at bounding box center [576, 76] width 83 height 24
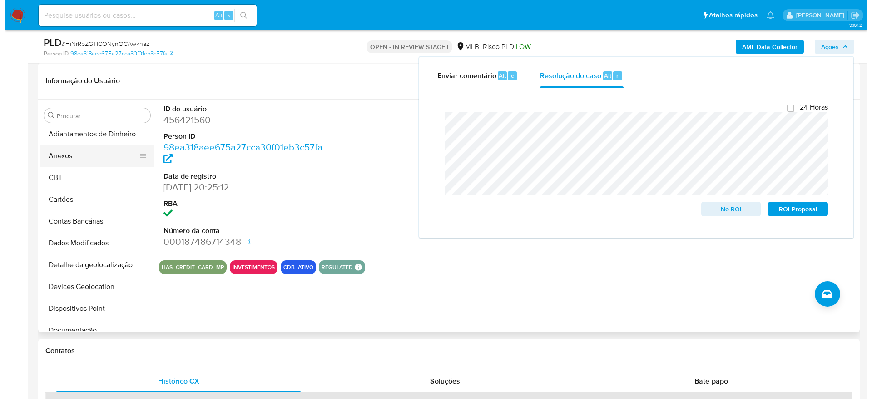
scroll to position [0, 0]
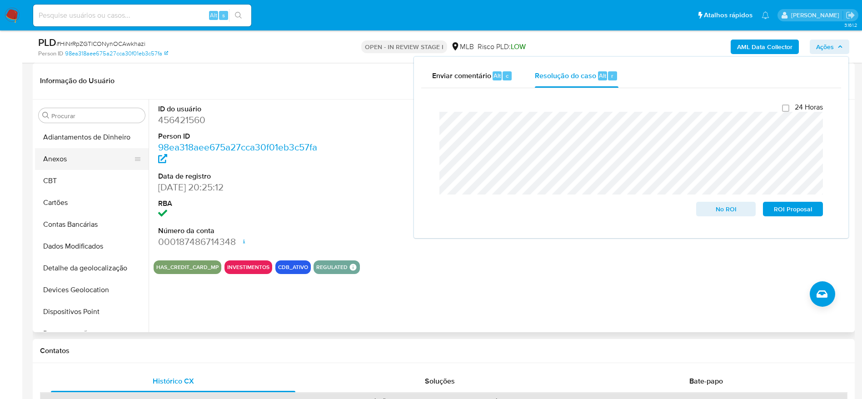
click at [85, 159] on button "Anexos" at bounding box center [88, 159] width 106 height 22
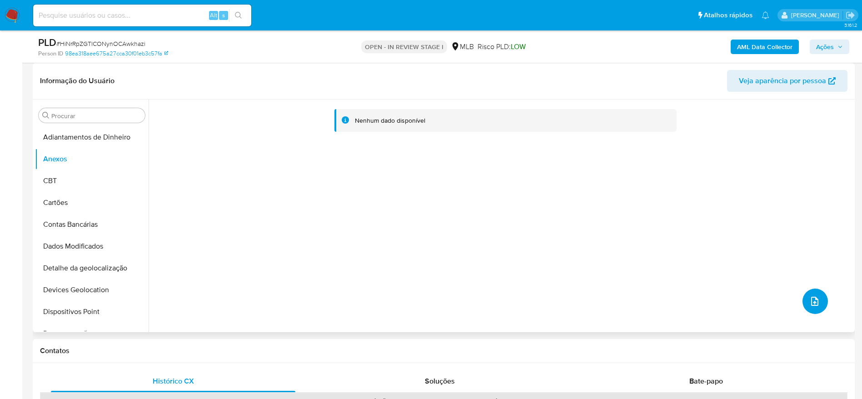
click at [815, 303] on icon "upload-file" at bounding box center [814, 301] width 11 height 11
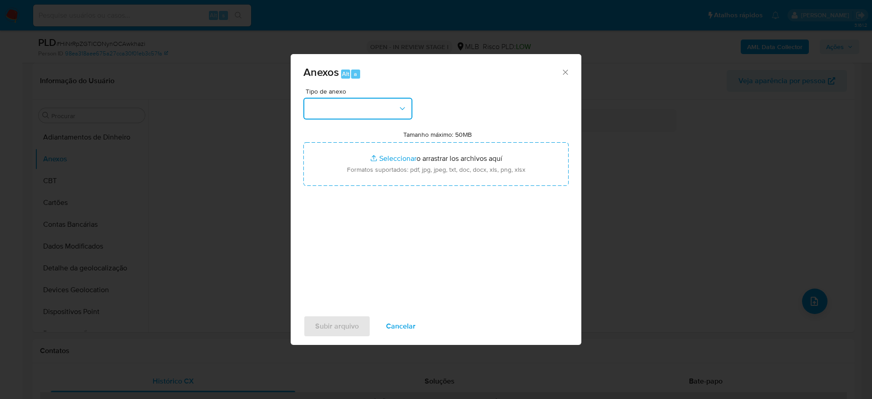
click at [373, 111] on button "button" at bounding box center [357, 109] width 109 height 22
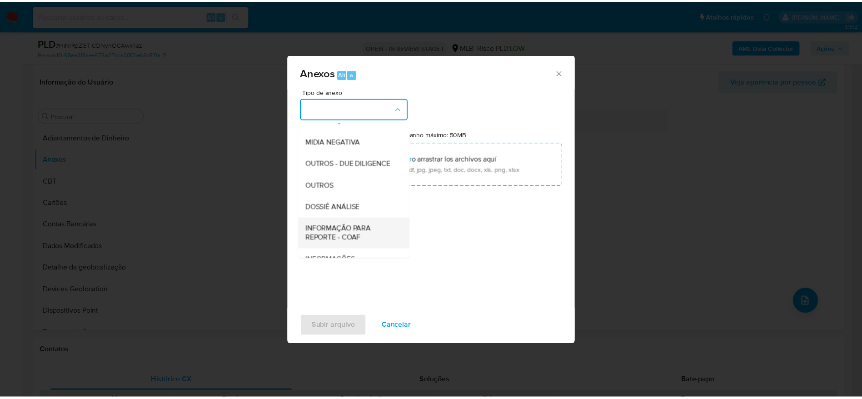
scroll to position [140, 0]
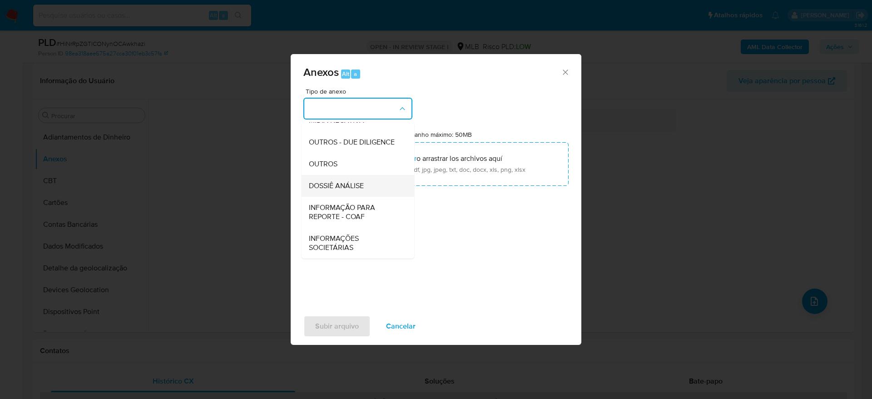
click at [351, 181] on span "DOSSIÊ ANÁLISE" at bounding box center [336, 185] width 55 height 9
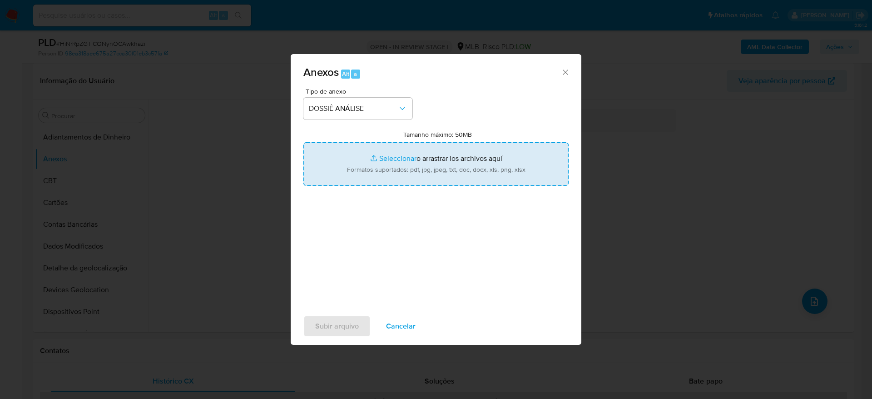
type input "C:\fakepath\Caselog HiNrRpZGTlCONynOCAwkhazi_2025_09_29_07_01_53.pdf"
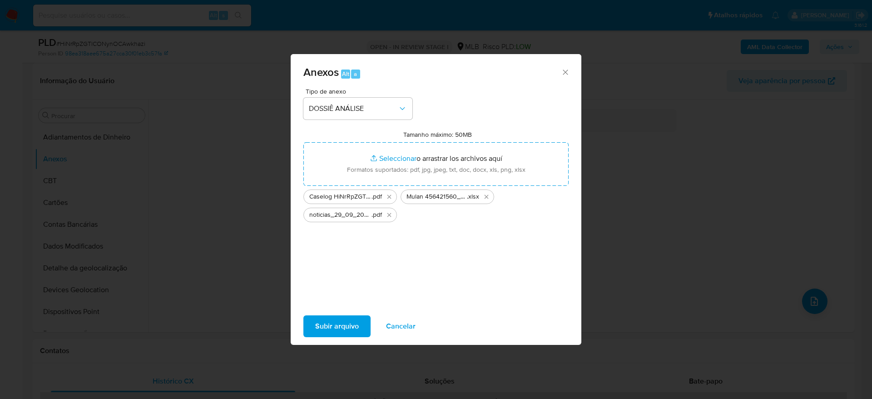
click at [341, 328] on span "Subir arquivo" at bounding box center [337, 326] width 44 height 20
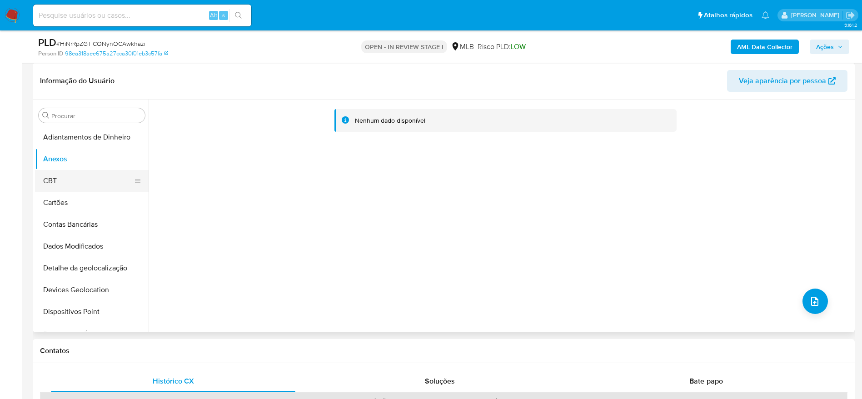
click at [70, 174] on button "CBT" at bounding box center [88, 181] width 106 height 22
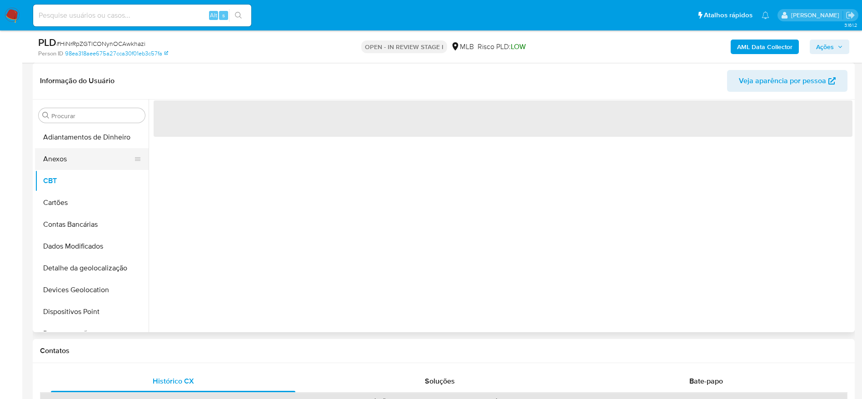
click at [75, 159] on button "Anexos" at bounding box center [88, 159] width 106 height 22
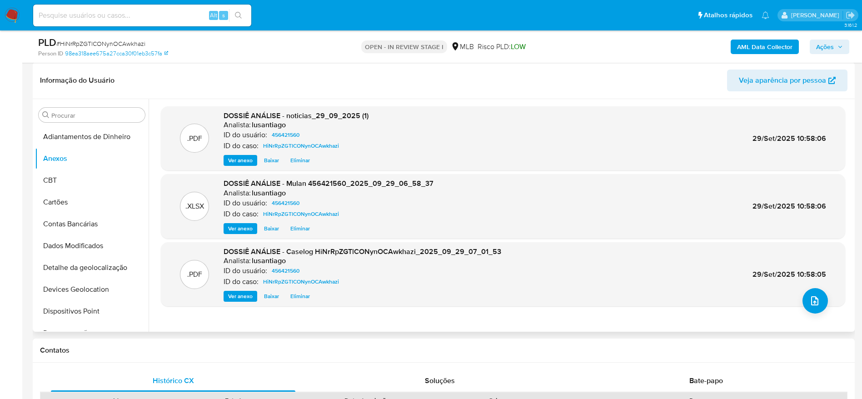
scroll to position [136, 0]
click at [822, 41] on span "Ações" at bounding box center [825, 47] width 18 height 15
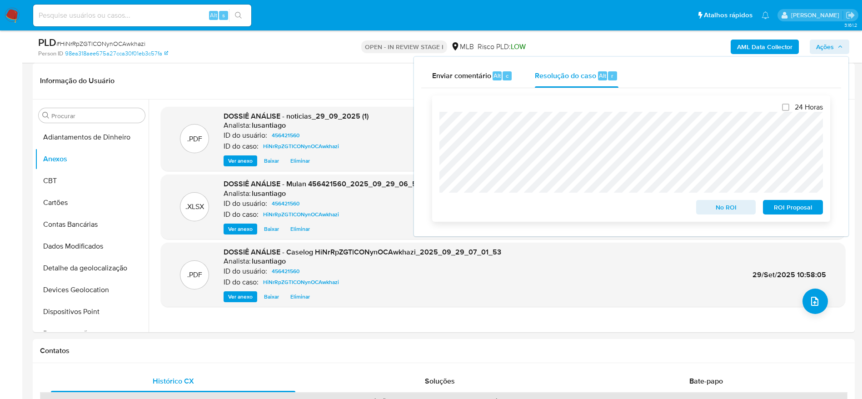
drag, startPoint x: 723, startPoint y: 210, endPoint x: 716, endPoint y: 209, distance: 6.4
click at [723, 210] on span "No ROI" at bounding box center [725, 207] width 47 height 13
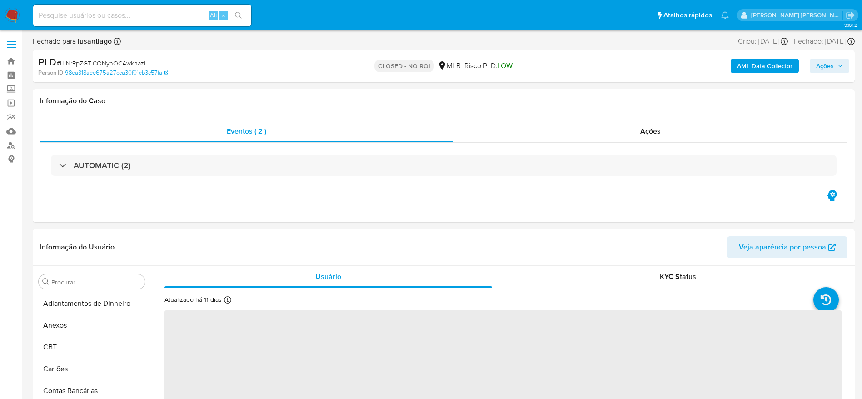
select select "10"
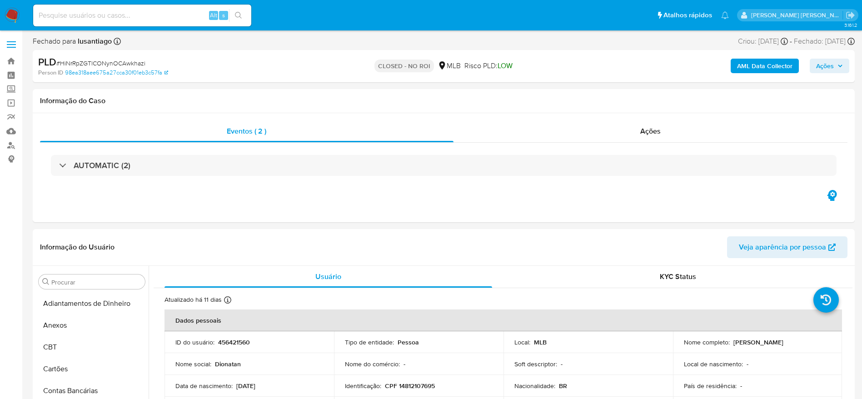
scroll to position [471, 0]
click at [13, 61] on link "Bandeja" at bounding box center [54, 61] width 108 height 14
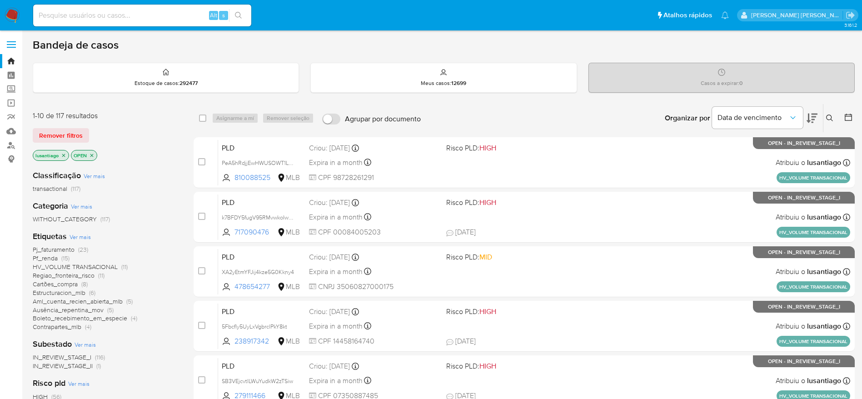
click at [164, 16] on input at bounding box center [142, 16] width 218 height 12
paste input "164262388"
type input "164262388"
click at [242, 13] on icon "search-icon" at bounding box center [238, 15] width 7 height 7
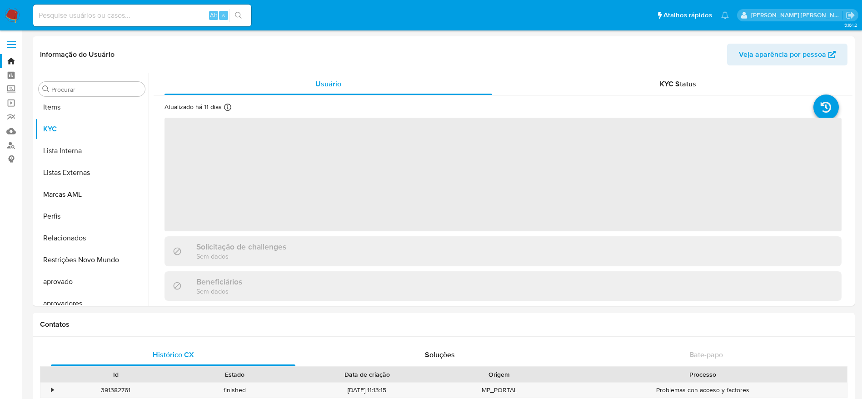
scroll to position [471, 0]
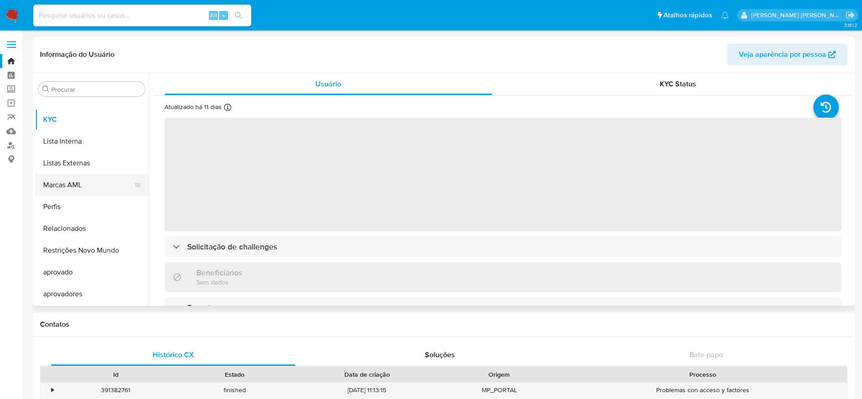
select select "10"
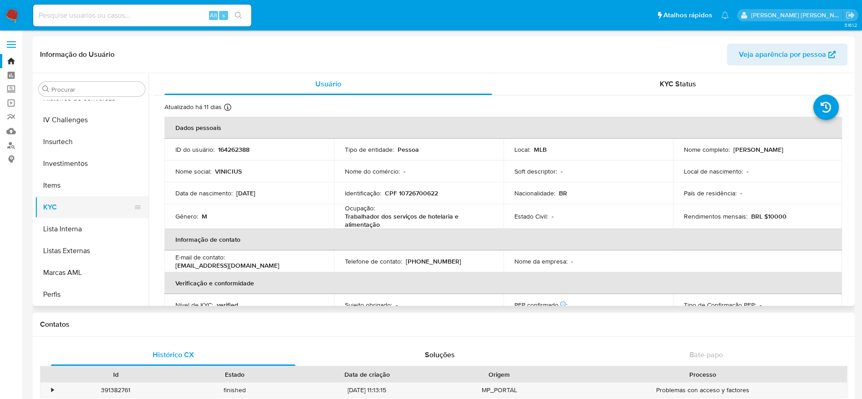
scroll to position [335, 0]
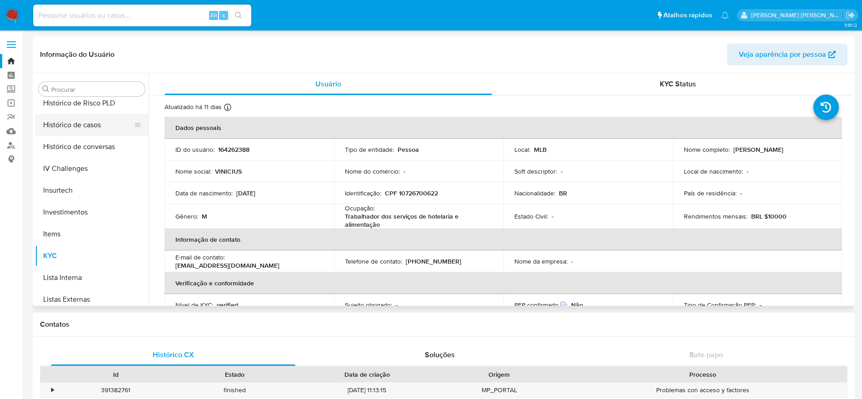
click at [78, 132] on button "Histórico de casos" at bounding box center [88, 125] width 106 height 22
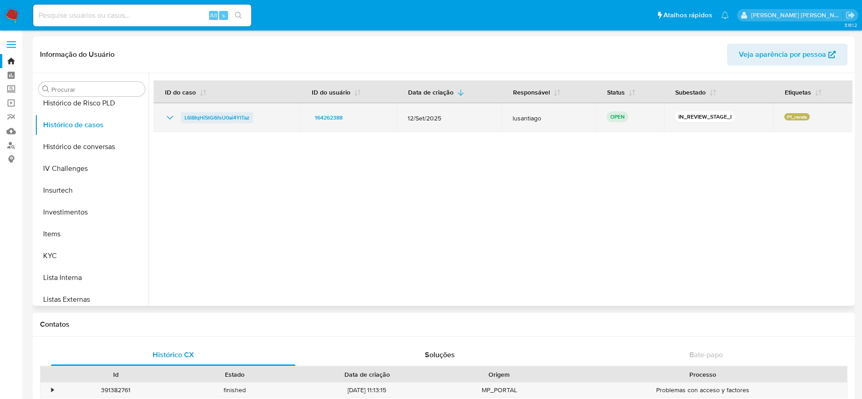
click at [242, 115] on span "L6l8IqHi5tG6fsU0ai4YITaz" at bounding box center [216, 117] width 65 height 11
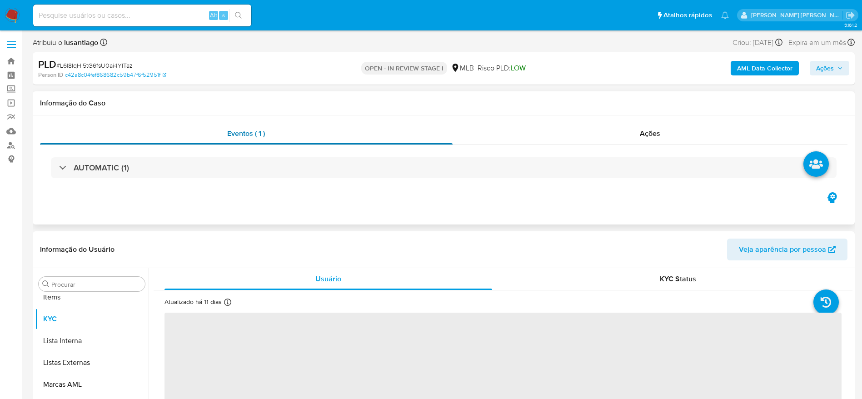
scroll to position [471, 0]
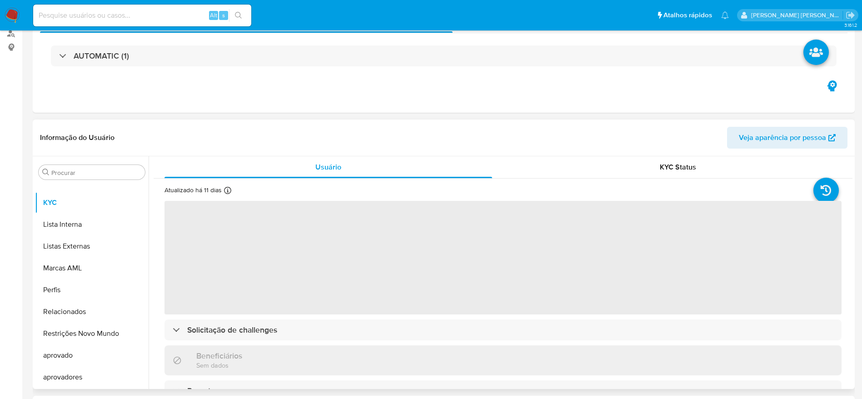
select select "10"
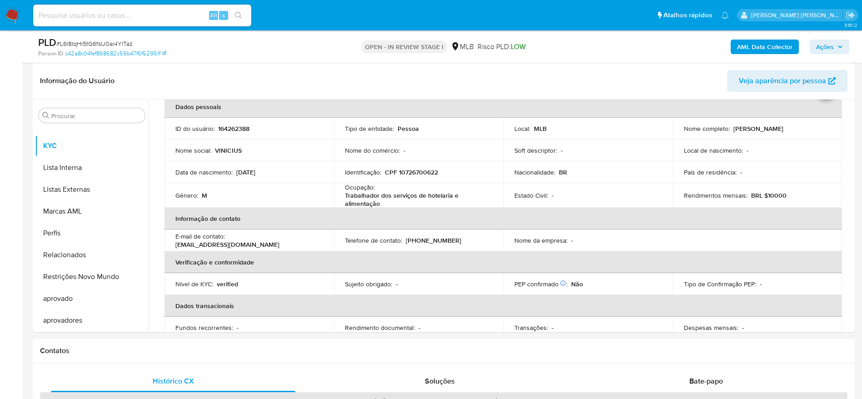
scroll to position [68, 0]
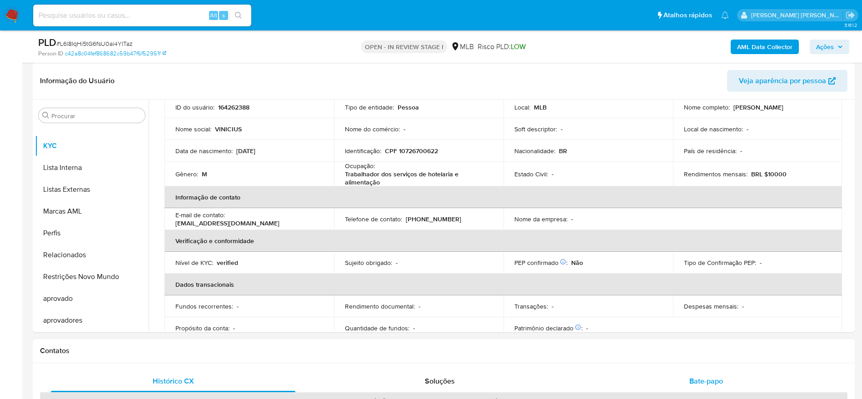
click at [735, 384] on div "Bate-papo" at bounding box center [706, 381] width 244 height 22
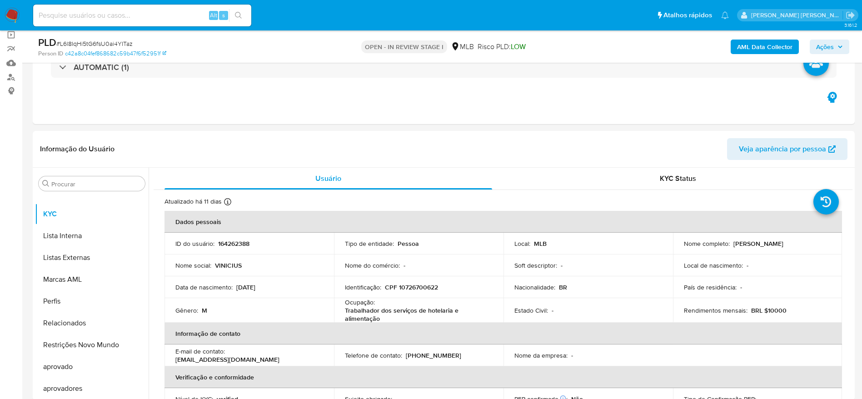
click at [169, 15] on input at bounding box center [142, 16] width 218 height 12
paste input "287525154"
type input "287525154"
click at [240, 15] on icon "search-icon" at bounding box center [238, 15] width 7 height 7
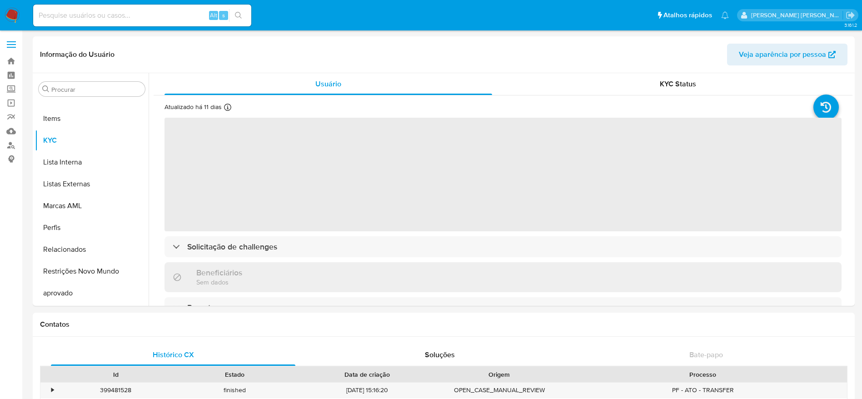
scroll to position [471, 0]
select select "10"
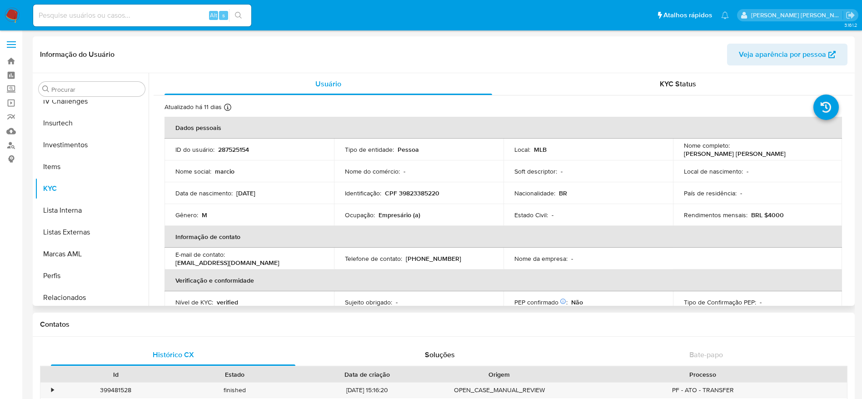
scroll to position [335, 0]
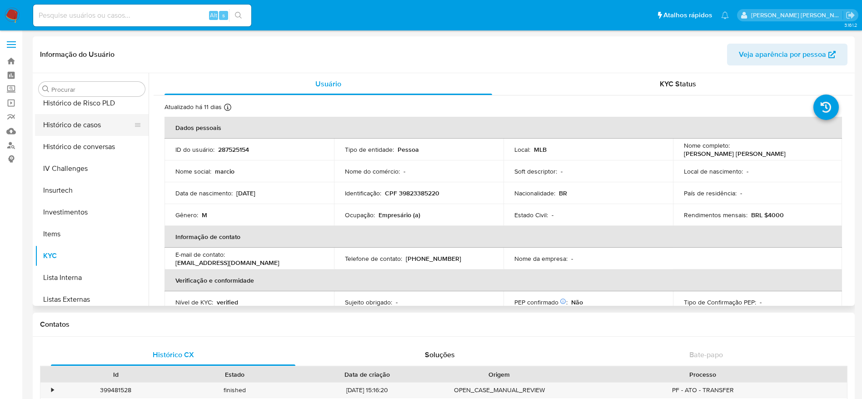
click at [89, 126] on button "Histórico de casos" at bounding box center [88, 125] width 106 height 22
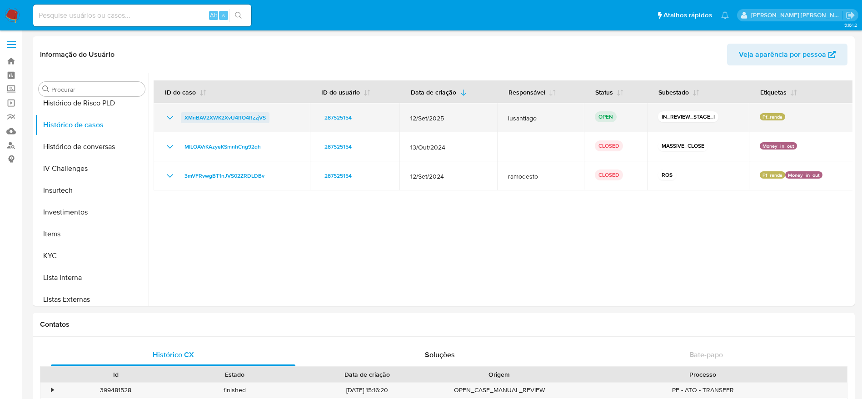
click at [240, 117] on span "XMnBAV2XWK2XvU4RO4RzzjVS" at bounding box center [224, 117] width 81 height 11
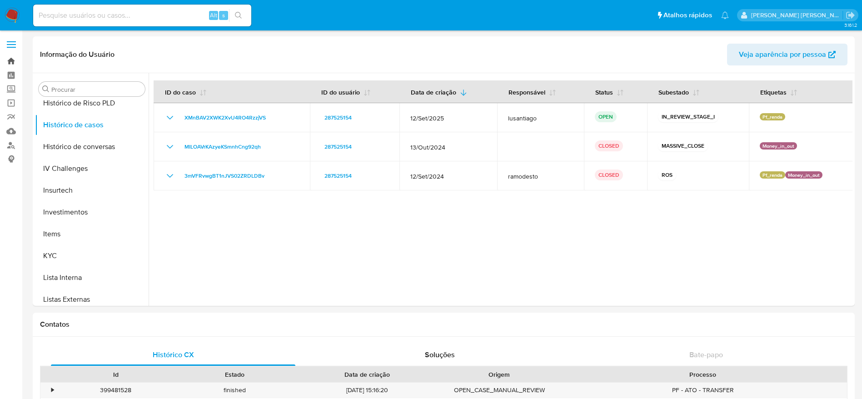
click at [7, 60] on link "Bandeja" at bounding box center [54, 61] width 108 height 14
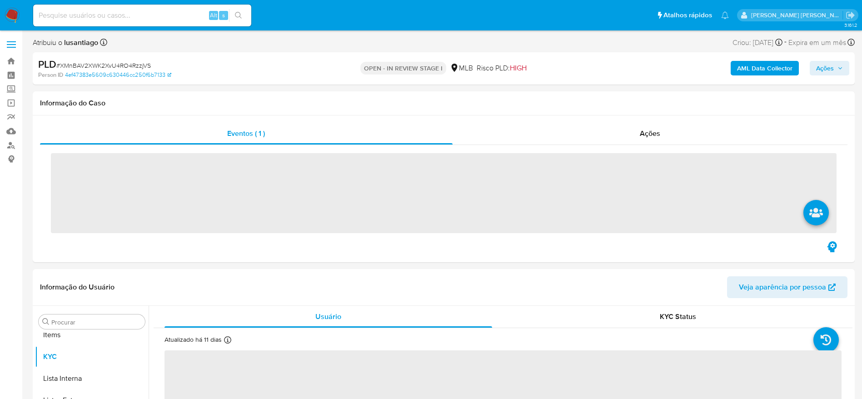
scroll to position [471, 0]
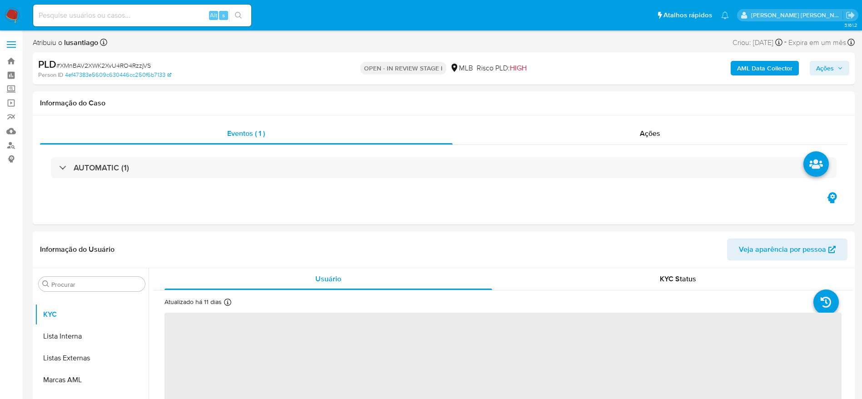
click at [131, 62] on span "# XMnBAV2XWK2XvU4RO4RzzjVS" at bounding box center [103, 65] width 94 height 9
copy span "XMnBAV2XWK2XvU4RO4RzzjVS"
select select "10"
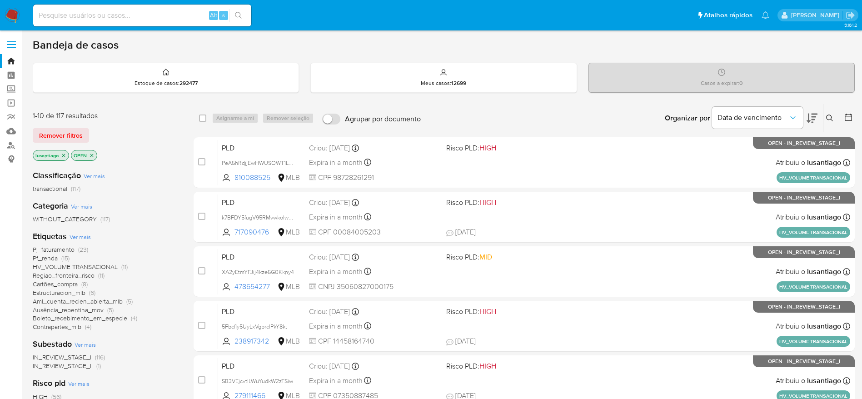
click at [827, 118] on icon at bounding box center [829, 117] width 7 height 7
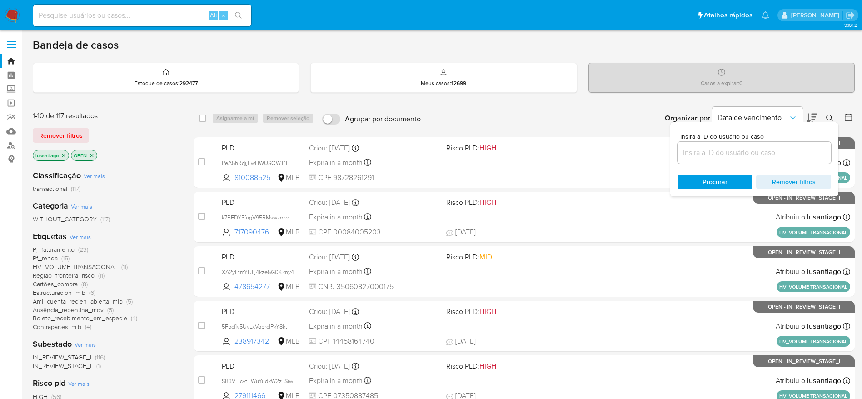
click at [750, 160] on div at bounding box center [754, 153] width 154 height 22
click at [745, 156] on input at bounding box center [754, 153] width 154 height 12
paste input "XMnBAV2XWK2XvU4RO4RzzjVS"
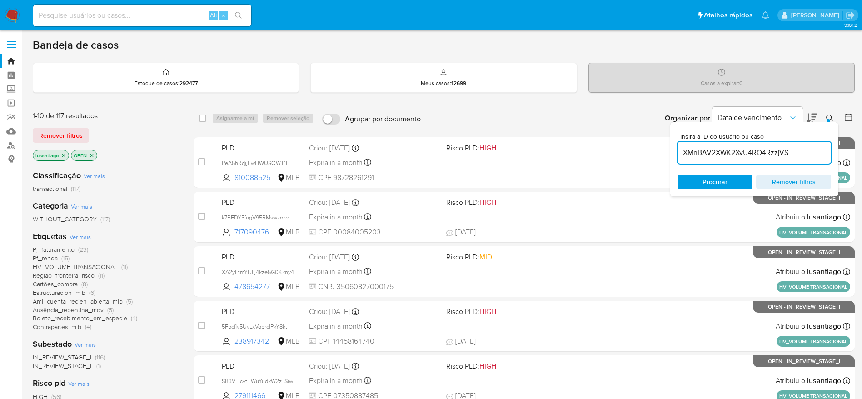
type input "XMnBAV2XWK2XvU4RO4RzzjVS"
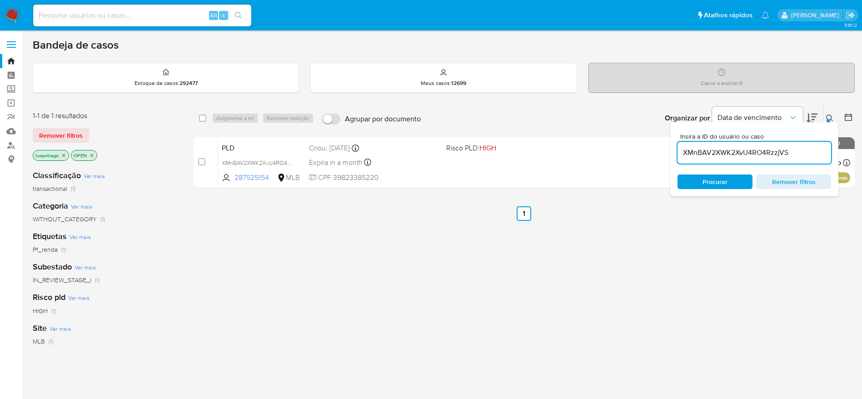
click at [611, 239] on div "select-all-cases-checkbox Asignarme a mí Remover seleção Agrupar por documento …" at bounding box center [524, 310] width 661 height 412
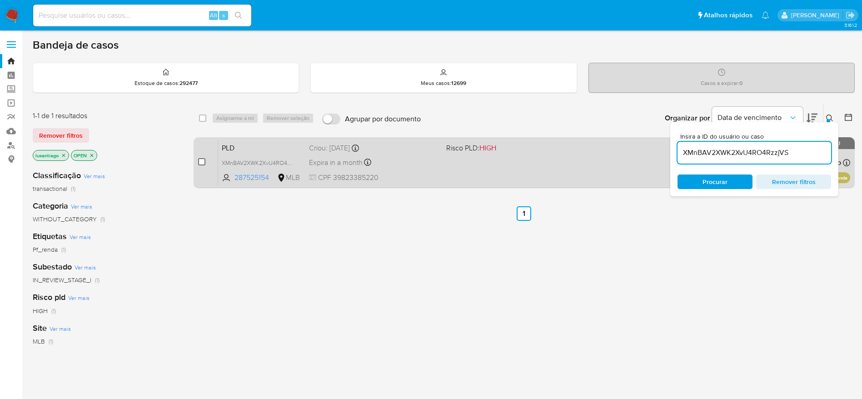
click at [202, 162] on input "checkbox" at bounding box center [201, 161] width 7 height 7
checkbox input "true"
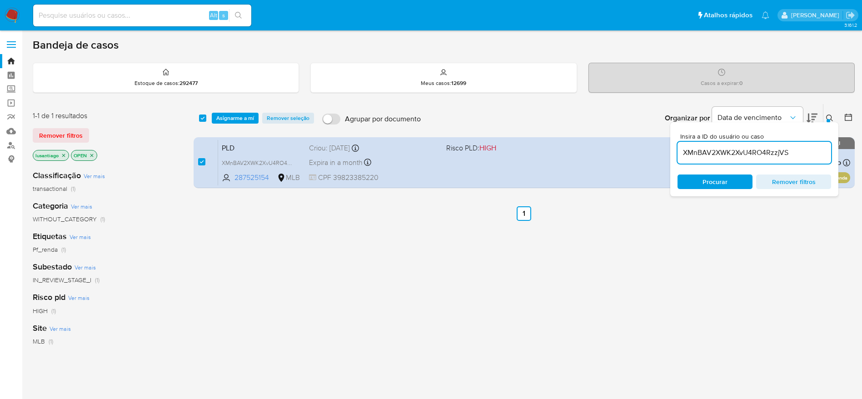
click at [828, 115] on icon at bounding box center [829, 117] width 7 height 7
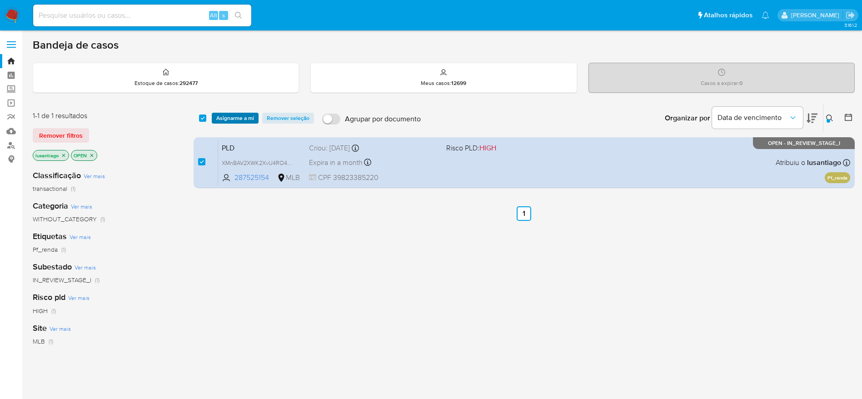
click at [226, 119] on span "Asignarme a mí" at bounding box center [235, 118] width 38 height 9
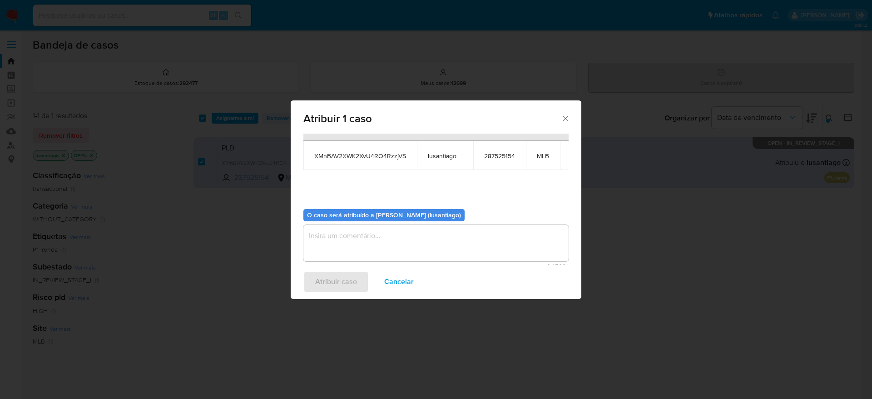
scroll to position [57, 0]
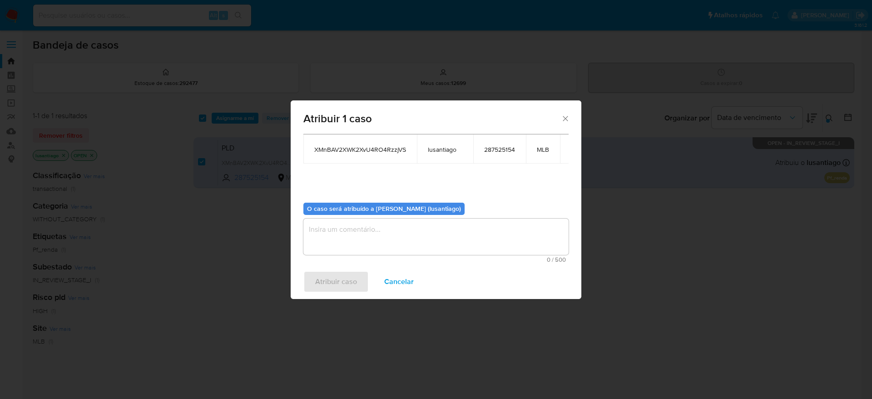
click at [386, 230] on textarea "assign-modal" at bounding box center [435, 237] width 265 height 36
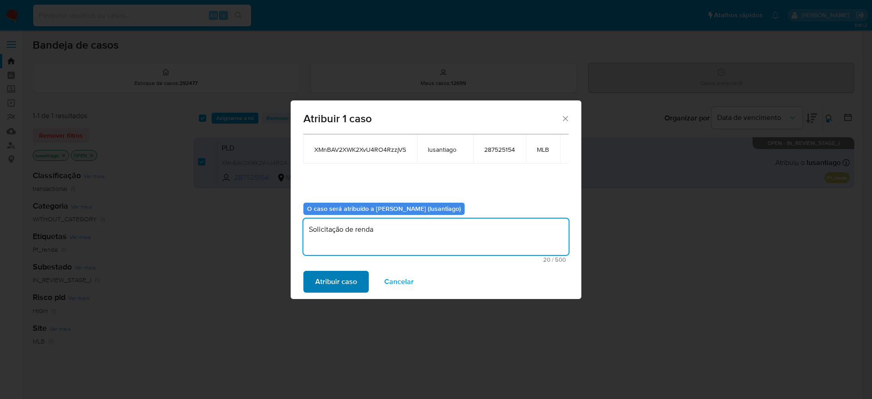
type textarea "Solicitação de renda"
click at [338, 283] on span "Atribuir caso" at bounding box center [336, 282] width 42 height 20
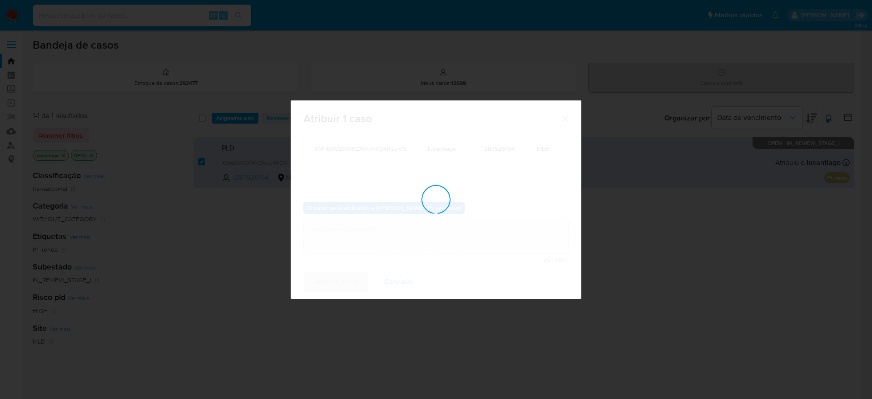
checkbox input "false"
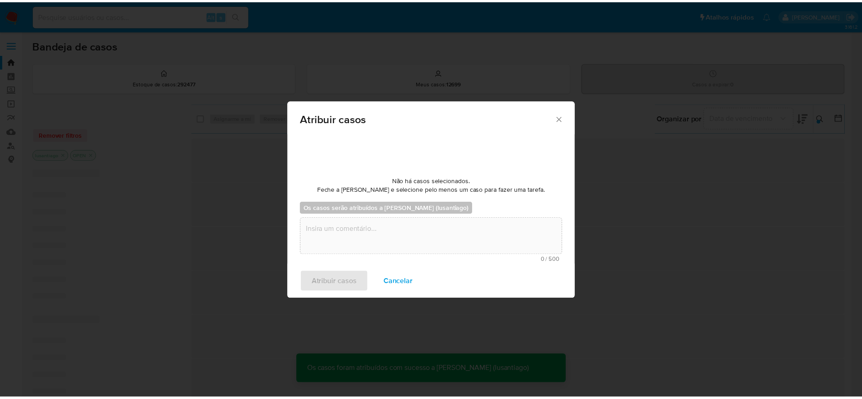
scroll to position [55, 0]
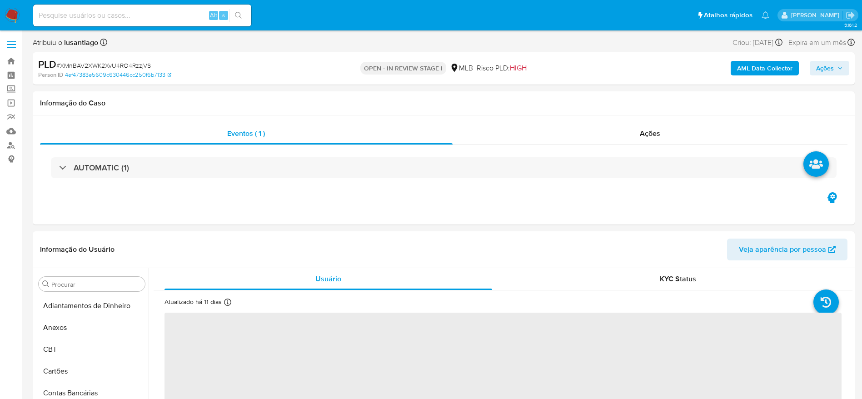
scroll to position [471, 0]
select select "10"
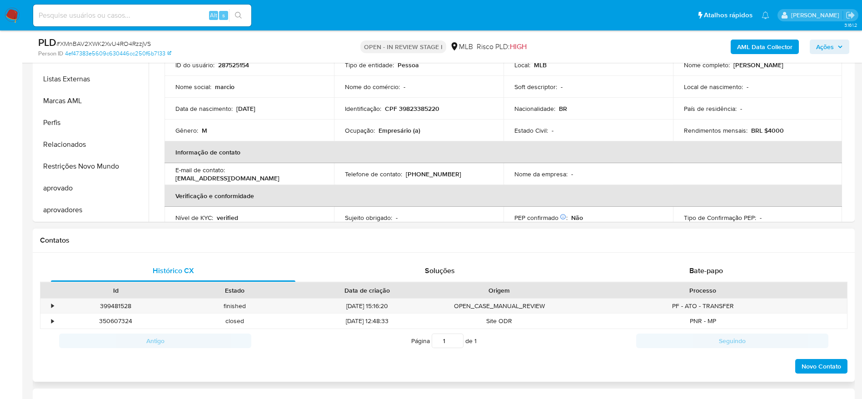
scroll to position [409, 0]
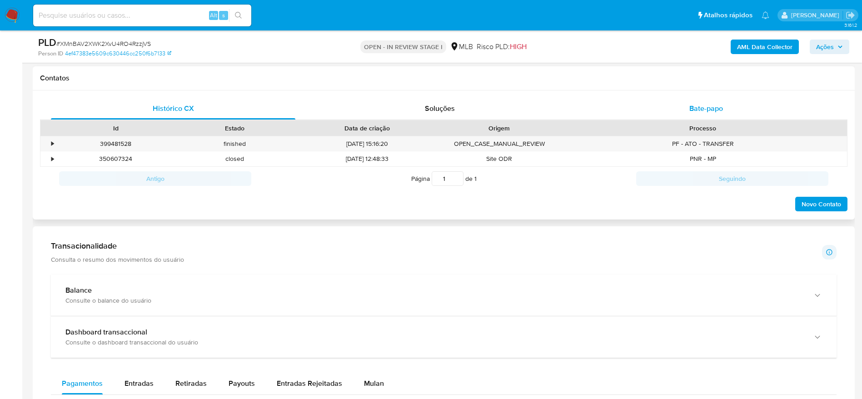
click at [697, 114] on div "Bate-papo" at bounding box center [706, 109] width 244 height 22
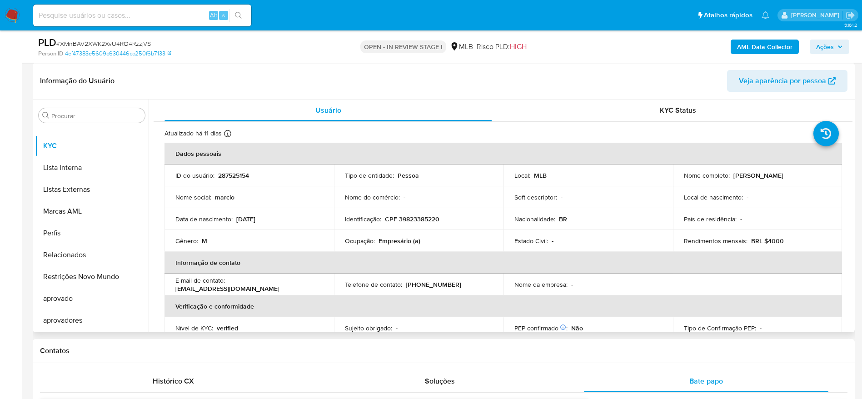
scroll to position [0, 0]
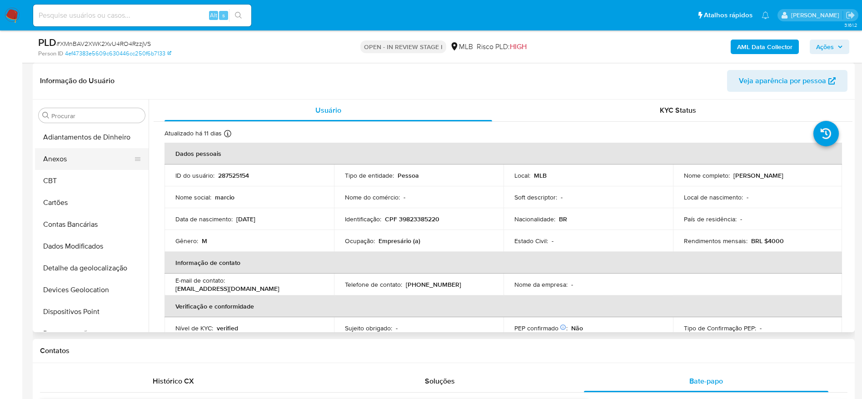
click at [65, 154] on button "Anexos" at bounding box center [88, 159] width 106 height 22
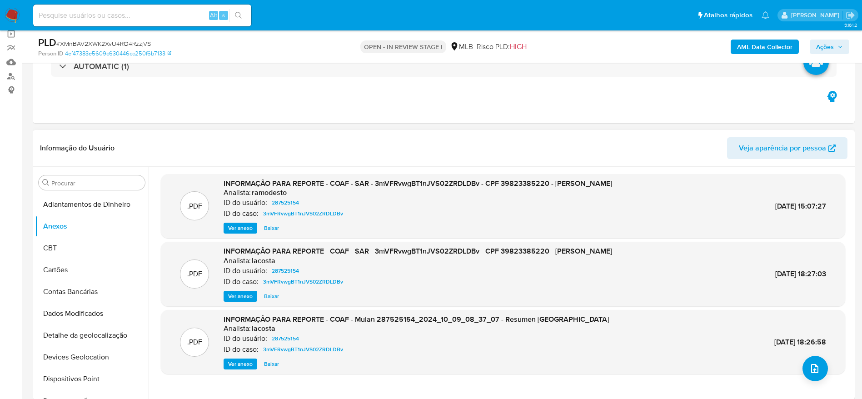
scroll to position [68, 0]
click at [760, 50] on b "AML Data Collector" at bounding box center [764, 47] width 55 height 15
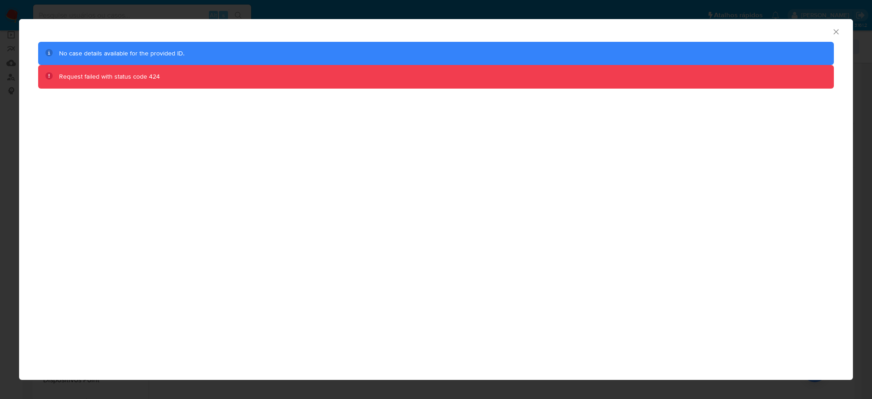
click at [844, 33] on div "AML Data Collector" at bounding box center [436, 30] width 834 height 23
click at [832, 30] on icon "Fechar a janela" at bounding box center [836, 31] width 9 height 9
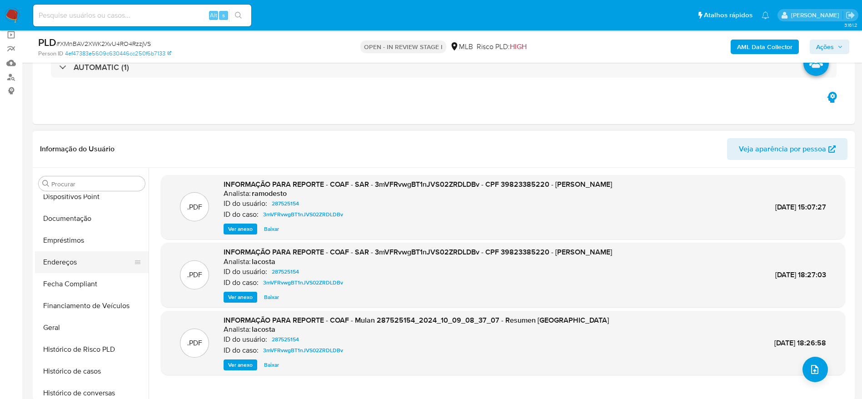
scroll to position [204, 0]
click at [82, 357] on button "Histórico de casos" at bounding box center [88, 350] width 106 height 22
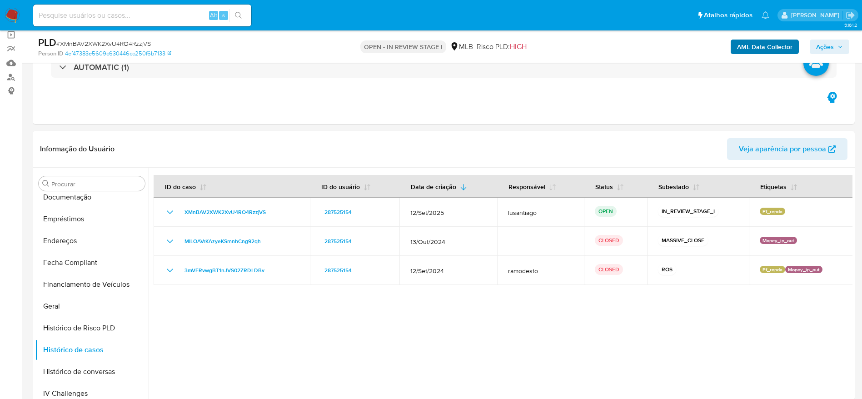
drag, startPoint x: 822, startPoint y: 42, endPoint x: 793, endPoint y: 52, distance: 30.3
click at [823, 42] on span "Ações" at bounding box center [825, 47] width 18 height 15
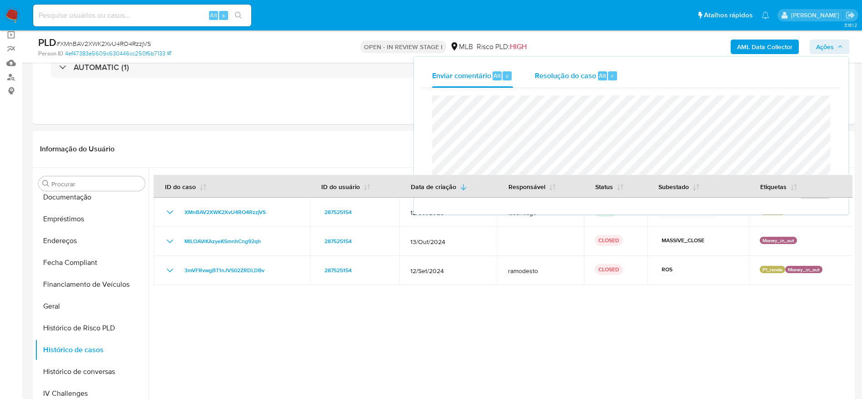
click at [564, 84] on div "Resolução do caso Alt r" at bounding box center [576, 76] width 83 height 24
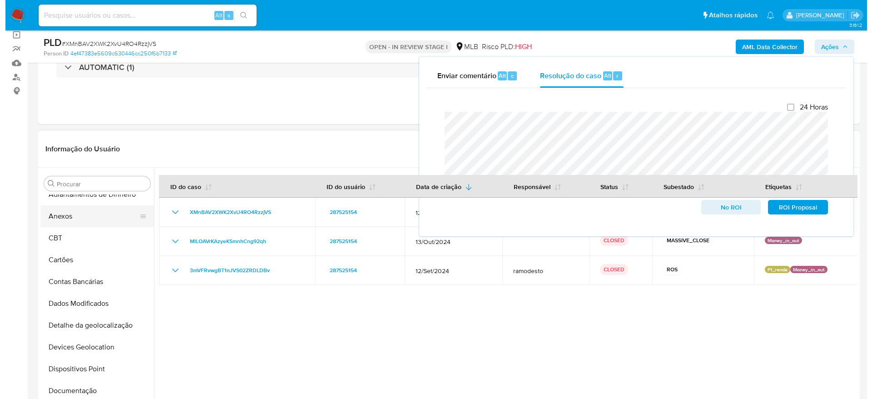
scroll to position [0, 0]
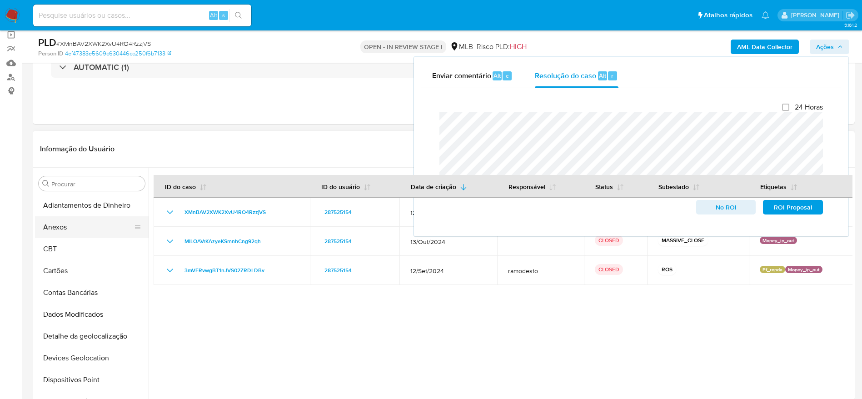
click at [89, 226] on button "Anexos" at bounding box center [88, 227] width 106 height 22
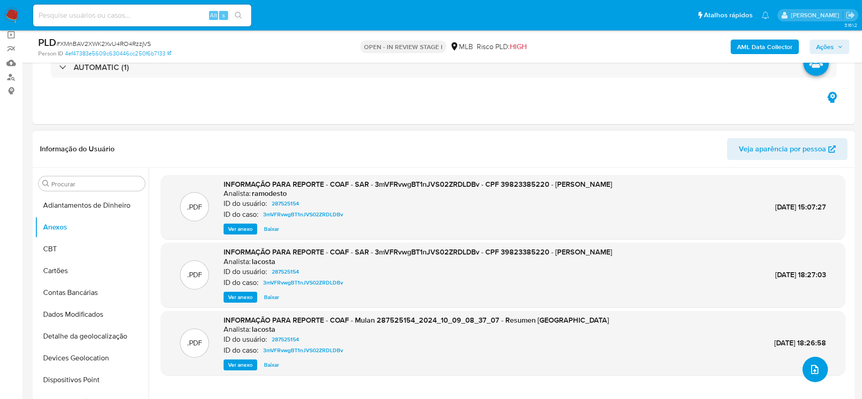
click at [803, 371] on button "upload-file" at bounding box center [814, 369] width 25 height 25
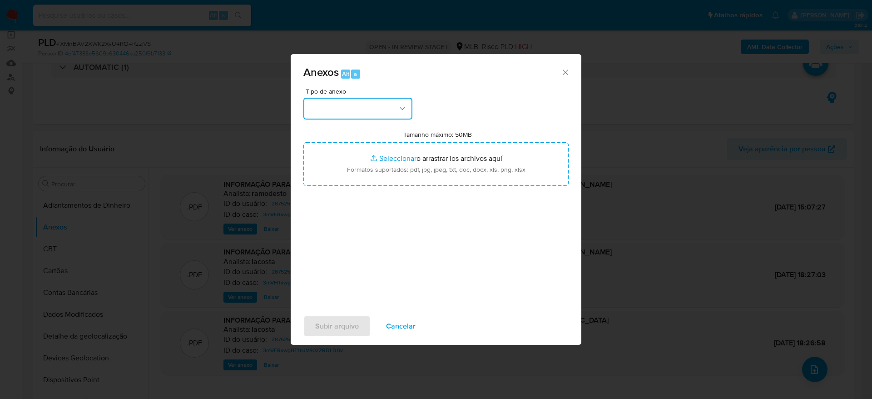
click at [391, 109] on button "button" at bounding box center [357, 109] width 109 height 22
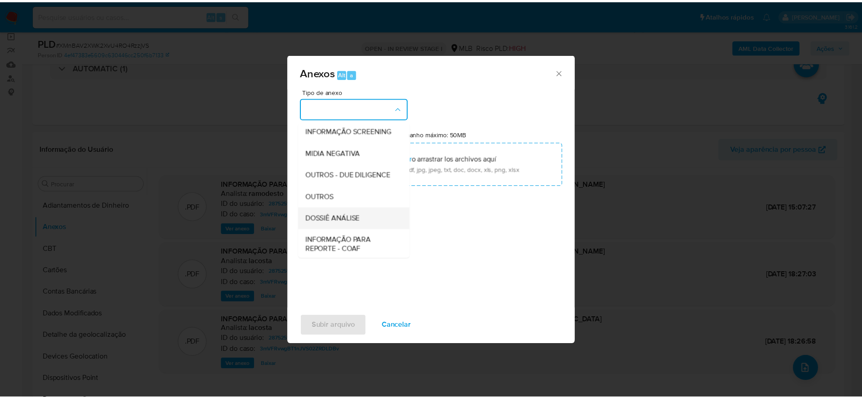
scroll to position [140, 0]
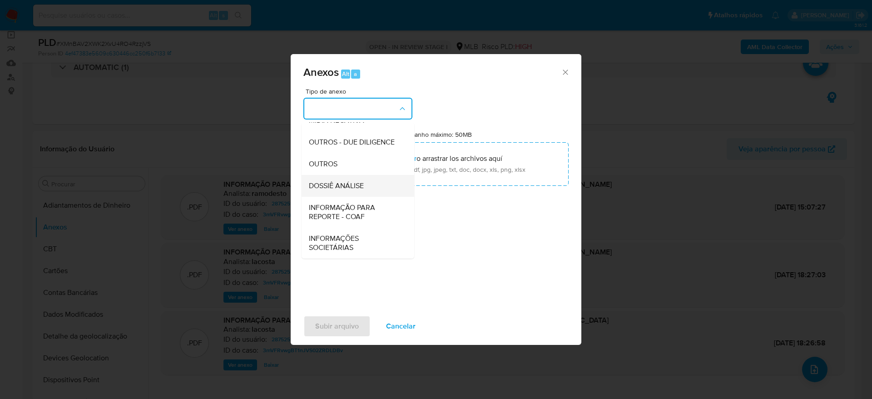
click at [341, 184] on span "DOSSIÊ ANÁLISE" at bounding box center [336, 185] width 55 height 9
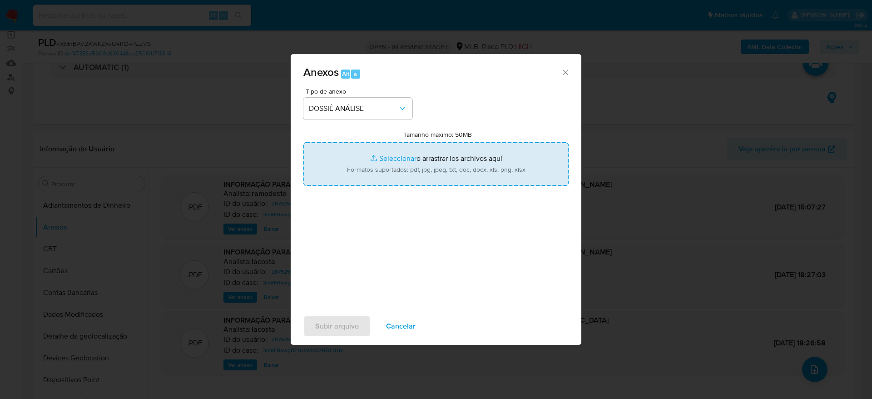
type input "C:\fakepath\2°SAR - (XXXXX) - CPF 39823385220 - MARCIO RONISON QUEIROZ DA SILVA…"
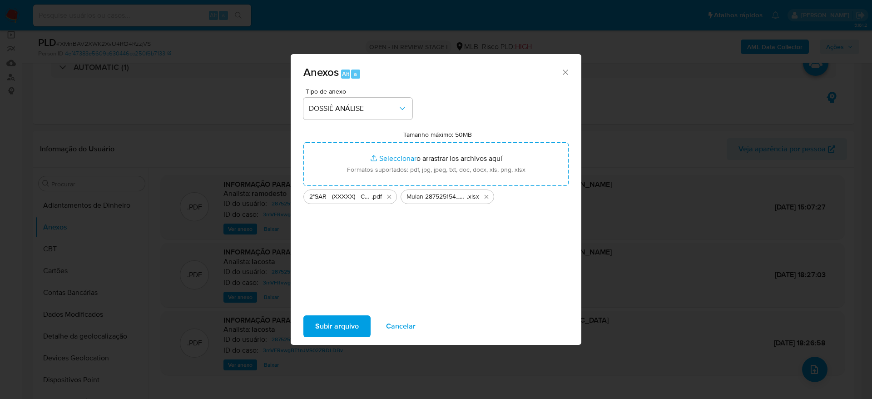
click at [340, 326] on span "Subir arquivo" at bounding box center [337, 326] width 44 height 20
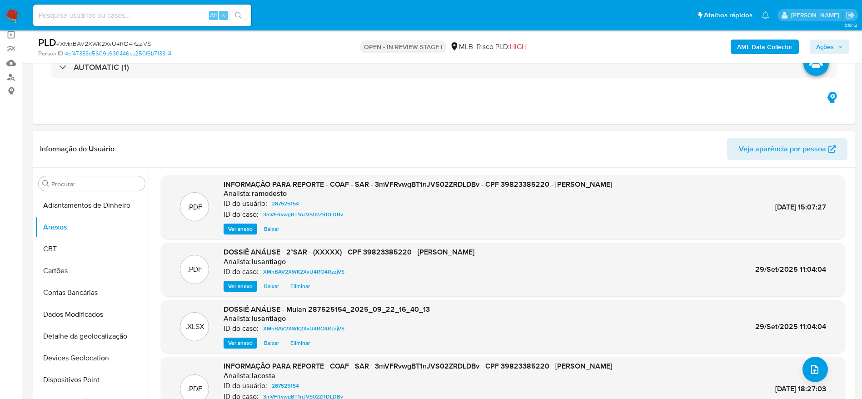
click at [836, 41] on span "Ações" at bounding box center [829, 46] width 27 height 13
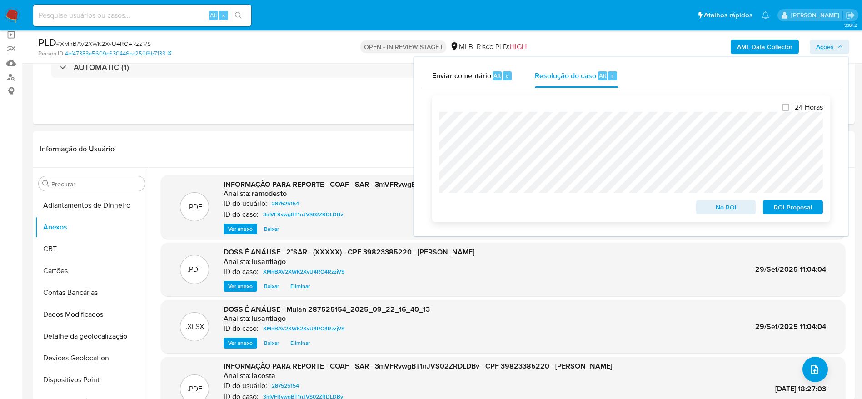
click at [794, 210] on span "ROI Proposal" at bounding box center [792, 207] width 47 height 13
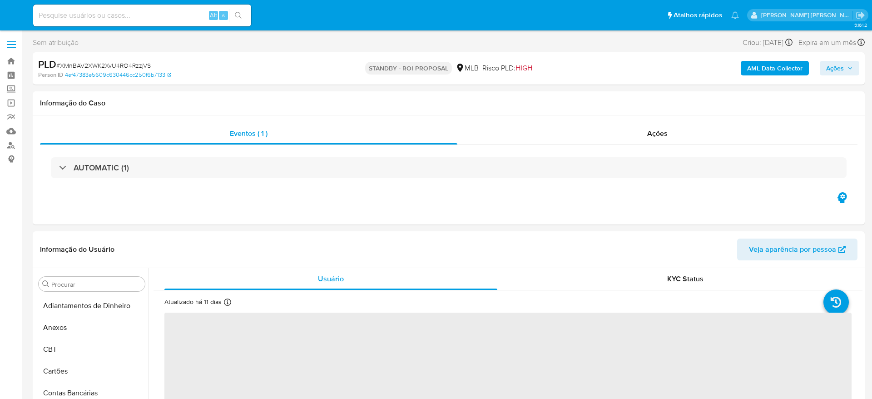
select select "10"
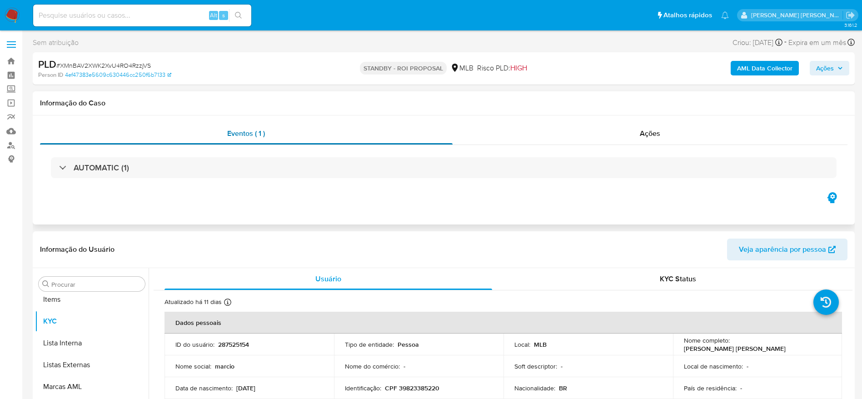
scroll to position [471, 0]
click at [134, 14] on input at bounding box center [142, 16] width 218 height 12
paste input "jEC0YqDwg2EYHiQTcjDq3kcx"
type input "jEC0YqDwg2EYHiQTcjDq3kcx"
click at [241, 12] on icon "search-icon" at bounding box center [238, 15] width 7 height 7
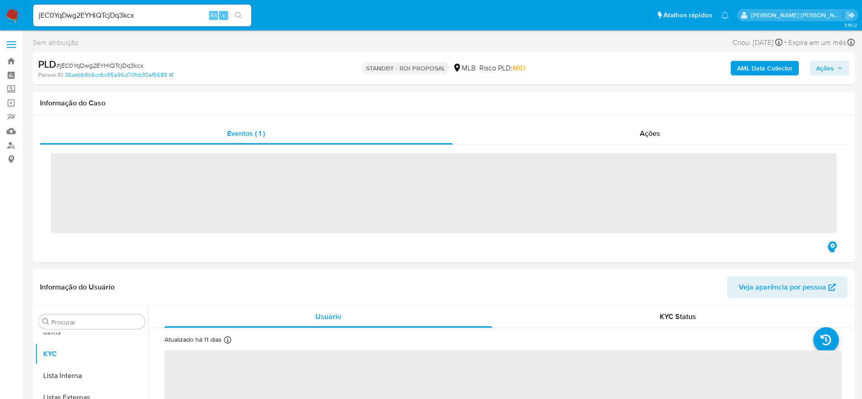
scroll to position [471, 0]
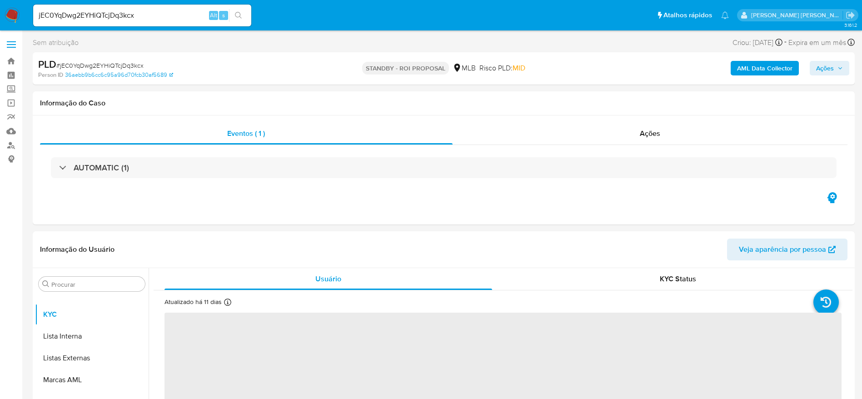
select select "10"
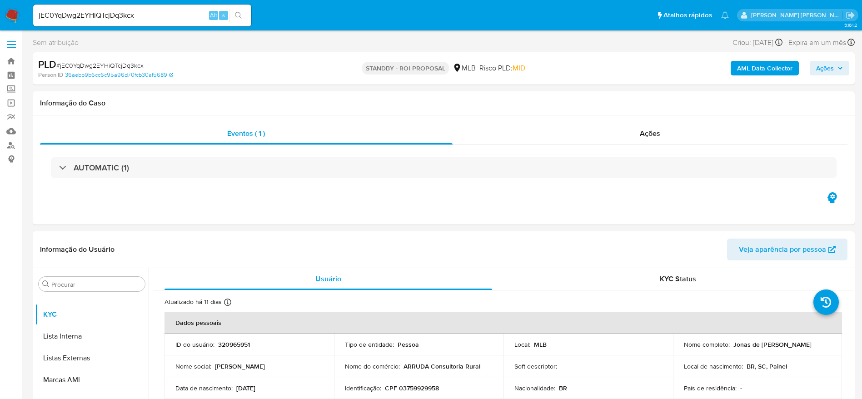
click at [149, 12] on input "jEC0YqDwg2EYHiQTcjDq3kcx" at bounding box center [142, 16] width 218 height 12
paste input "DGeIDpgHVA0QByUN8vwBR9Jl"
click at [172, 10] on input "jEC0YqDwg2EYHiQTcjDq3kcxDGeIDpgHVA0QByUN8vwBR9Jl" at bounding box center [142, 16] width 218 height 12
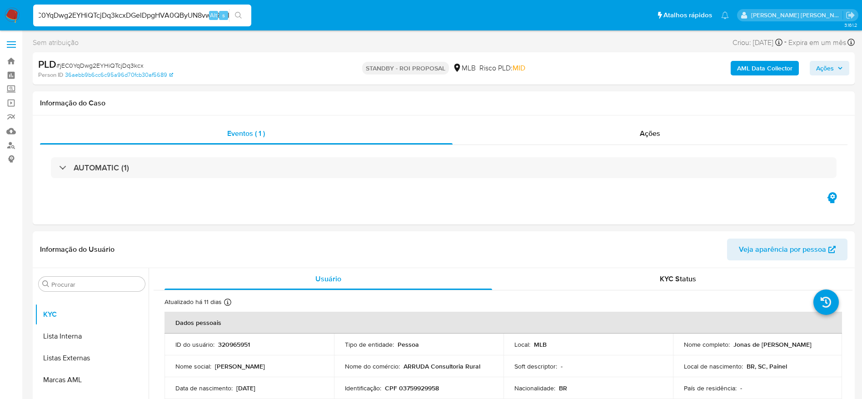
click at [172, 10] on input "jEC0YqDwg2EYHiQTcjDq3kcxDGeIDpgHVA0QByUN8vwBR9Jl" at bounding box center [142, 16] width 218 height 12
paste input
type input "DGeIDpgHVA0QByUN8vwBR9Jl"
click at [238, 20] on button "search-icon" at bounding box center [238, 15] width 19 height 13
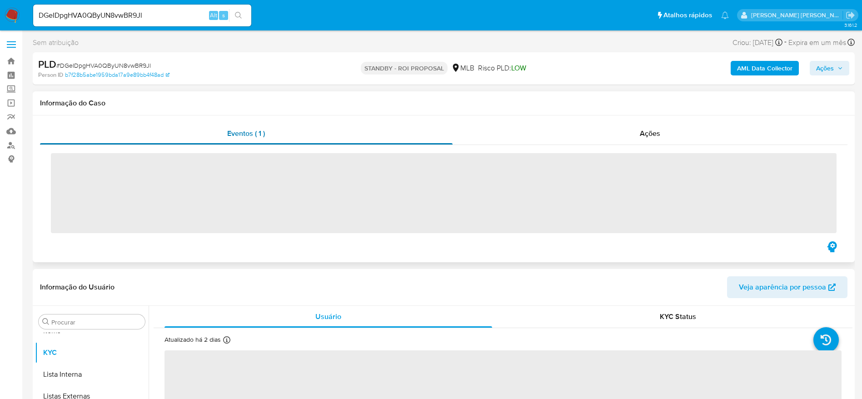
scroll to position [471, 0]
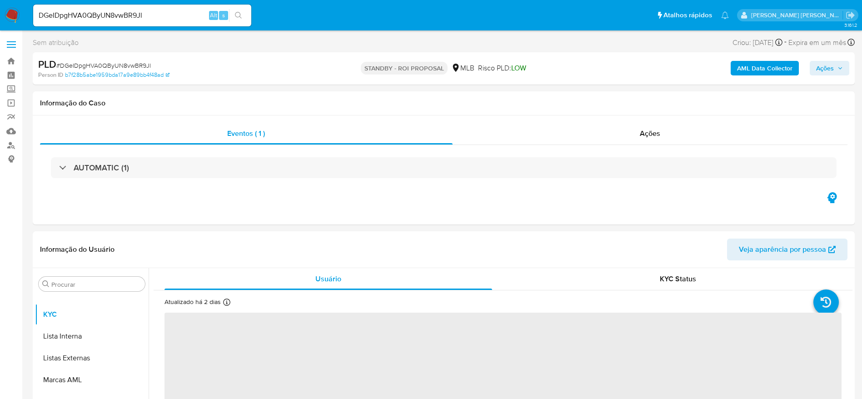
select select "10"
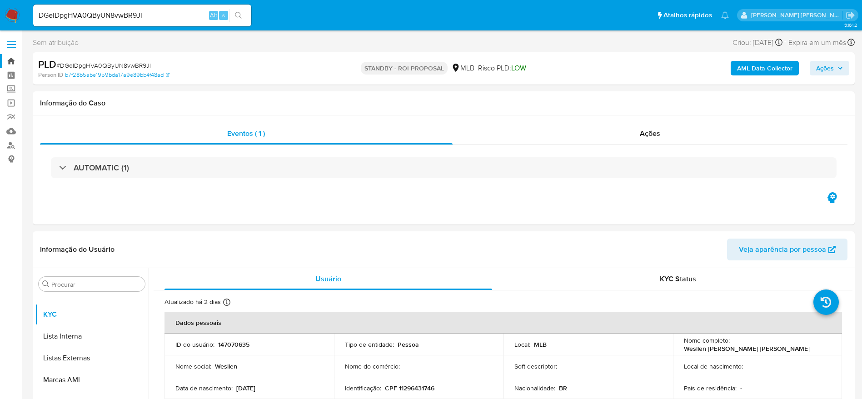
click at [11, 64] on link "Bandeja" at bounding box center [54, 61] width 108 height 14
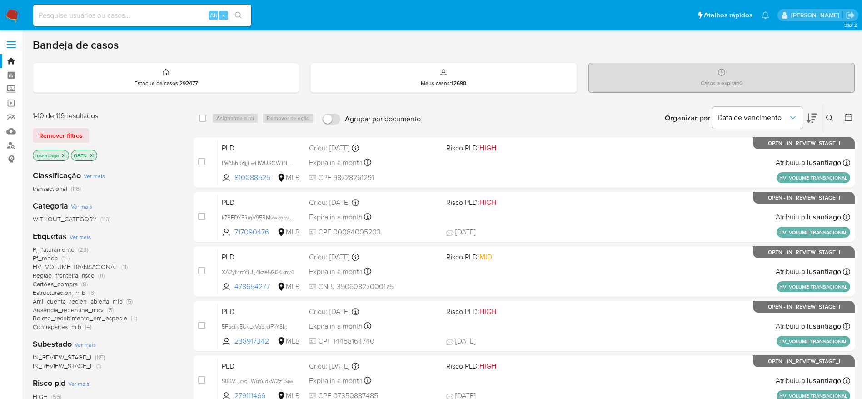
drag, startPoint x: 148, startPoint y: 25, endPoint x: 142, endPoint y: 20, distance: 7.4
click at [147, 26] on div "Alt s" at bounding box center [142, 16] width 218 height 22
click at [142, 19] on input at bounding box center [142, 16] width 218 height 12
paste input "182373044"
type input "182373044"
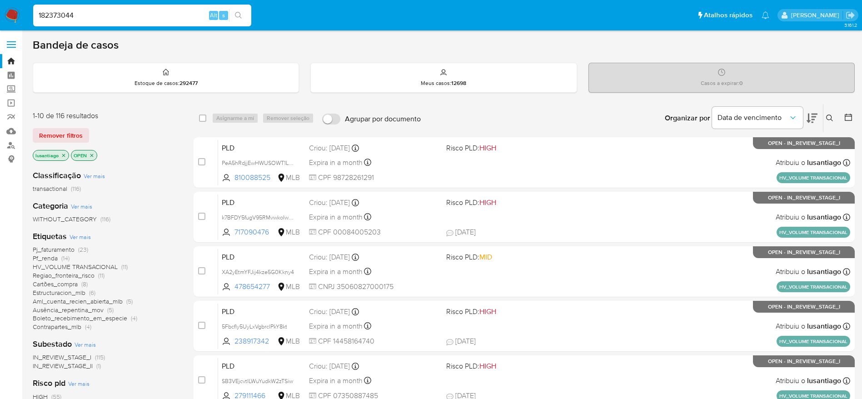
click at [239, 14] on icon "search-icon" at bounding box center [238, 15] width 7 height 7
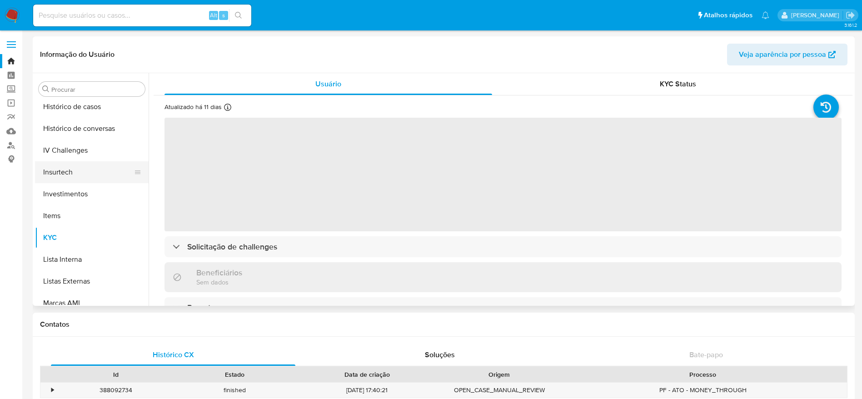
scroll to position [335, 0]
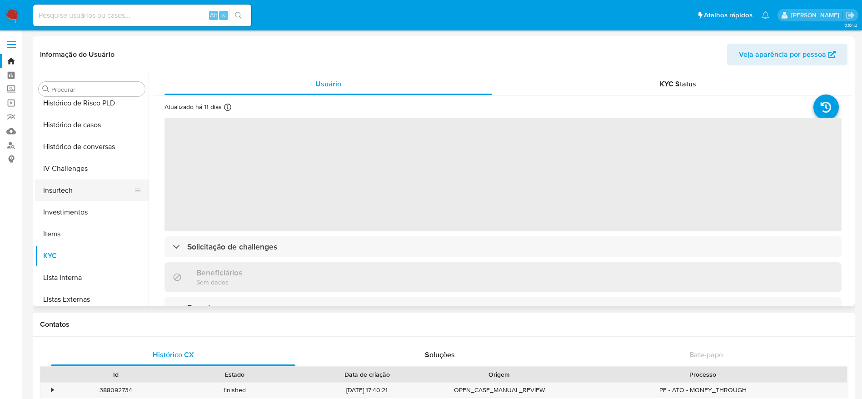
select select "10"
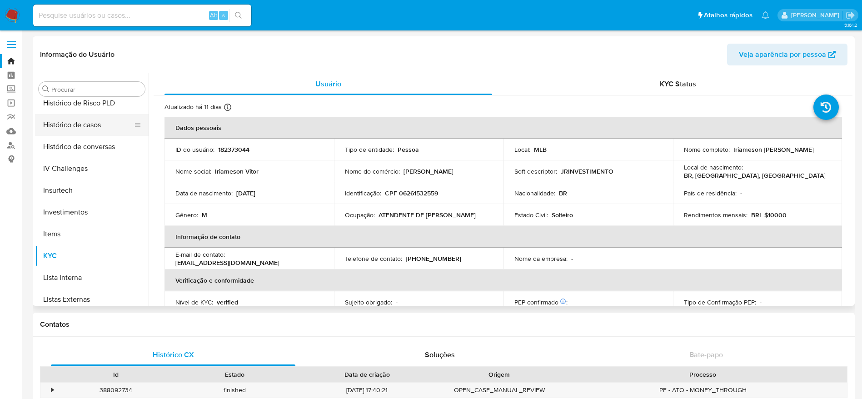
click at [71, 129] on button "Histórico de casos" at bounding box center [88, 125] width 106 height 22
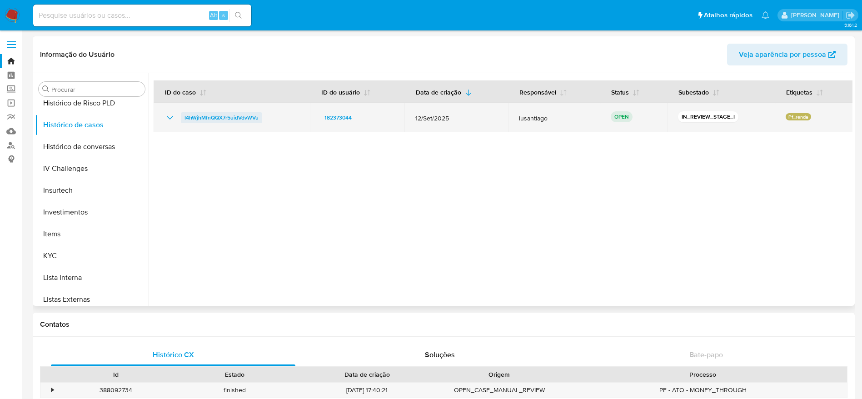
click at [231, 116] on span "I4hWjhMfnQQX7r5uidVdvWVu" at bounding box center [221, 117] width 74 height 11
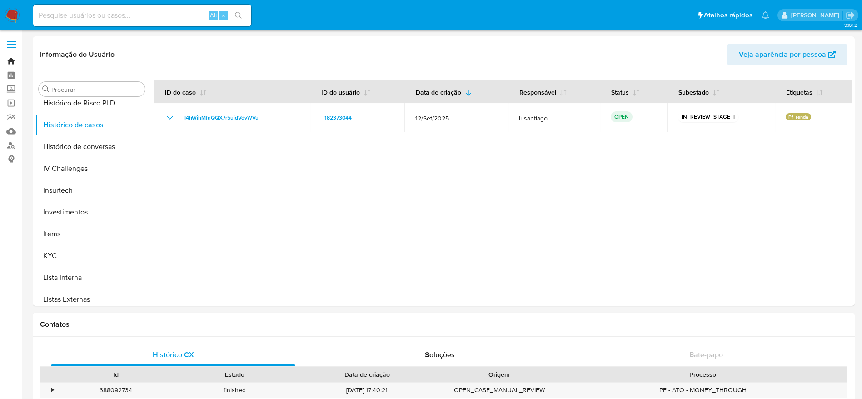
click at [12, 59] on link "Bandeja" at bounding box center [54, 61] width 108 height 14
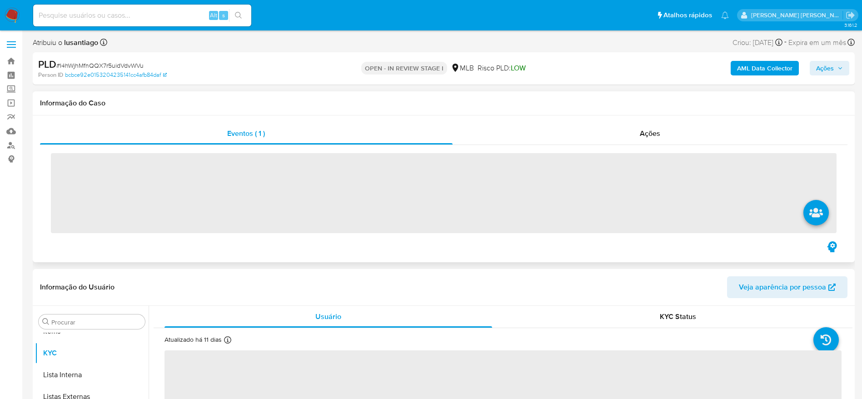
scroll to position [471, 0]
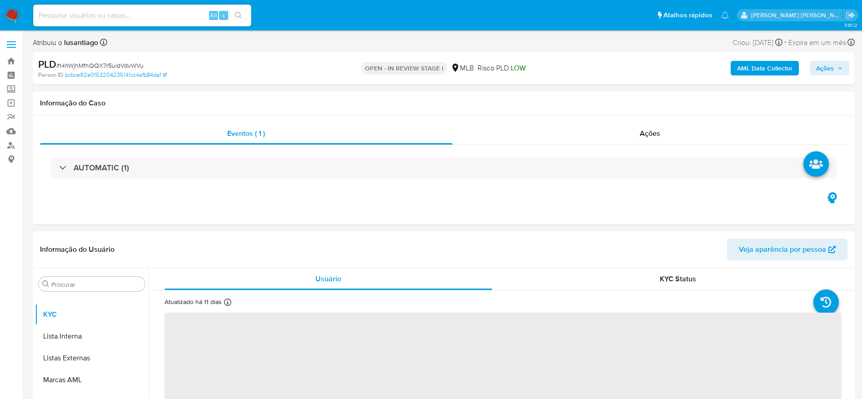
click at [97, 62] on span "# I4hWjhMfnQQX7r5uidVdvWVu" at bounding box center [99, 65] width 87 height 9
copy span "I4hWjhMfnQQX7r5uidVdvWVu"
select select "10"
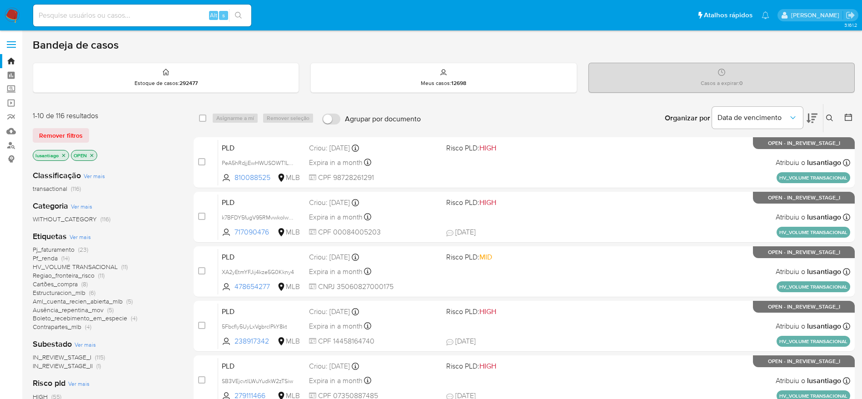
click at [829, 115] on icon at bounding box center [829, 117] width 7 height 7
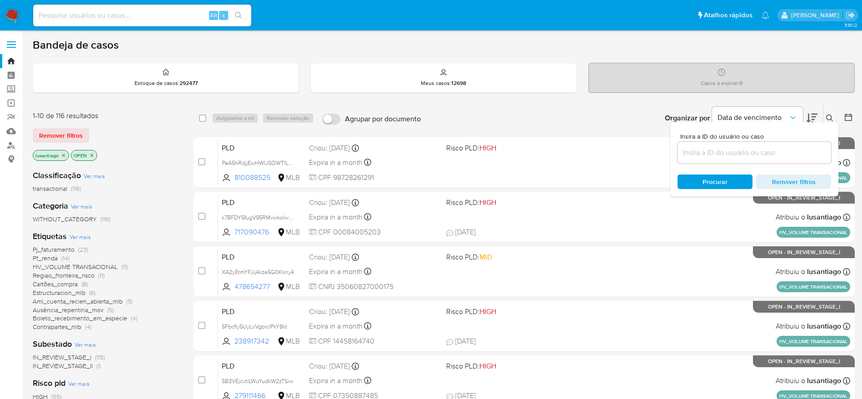
click at [735, 150] on input at bounding box center [754, 153] width 154 height 12
type input "I4hWjhMfnQQX7r5uidVdvWVu"
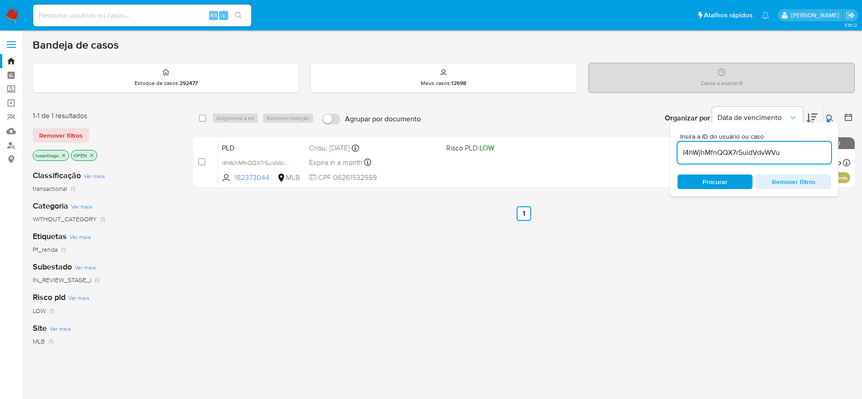
drag, startPoint x: 392, startPoint y: 272, endPoint x: 260, endPoint y: 204, distance: 147.7
click at [381, 263] on div "select-all-cases-checkbox Asignarme a mí Remover seleção Agrupar por documento …" at bounding box center [524, 310] width 661 height 412
drag, startPoint x: 830, startPoint y: 116, endPoint x: 740, endPoint y: 125, distance: 90.8
click at [830, 117] on icon at bounding box center [829, 117] width 7 height 7
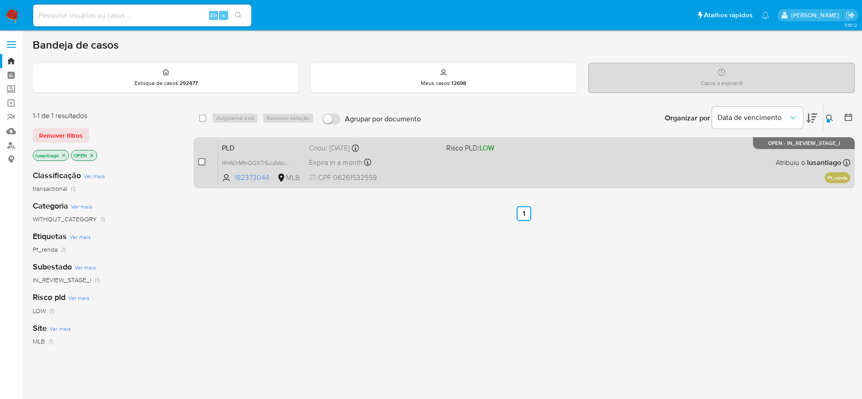
click at [199, 158] on input "checkbox" at bounding box center [201, 161] width 7 height 7
checkbox input "true"
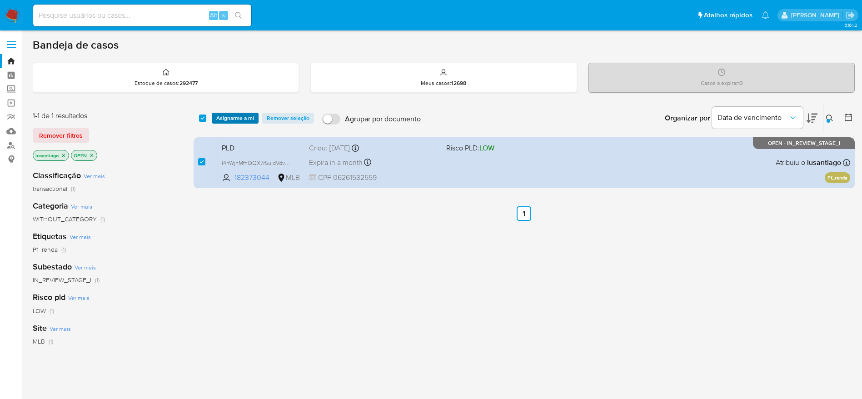
click at [235, 116] on span "Asignarme a mí" at bounding box center [235, 118] width 38 height 9
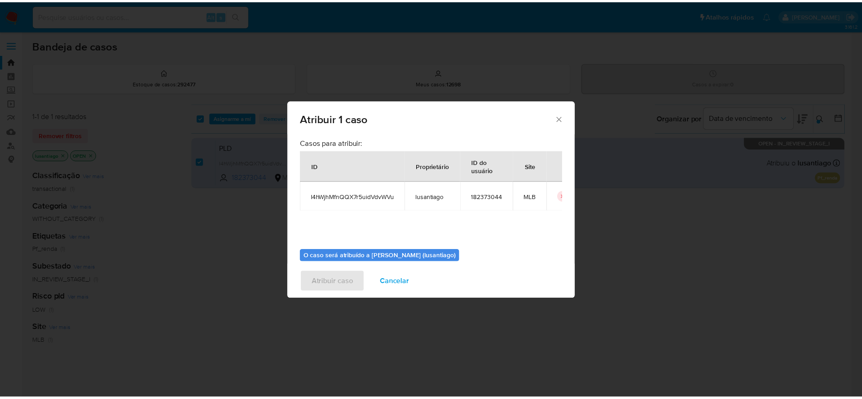
scroll to position [47, 0]
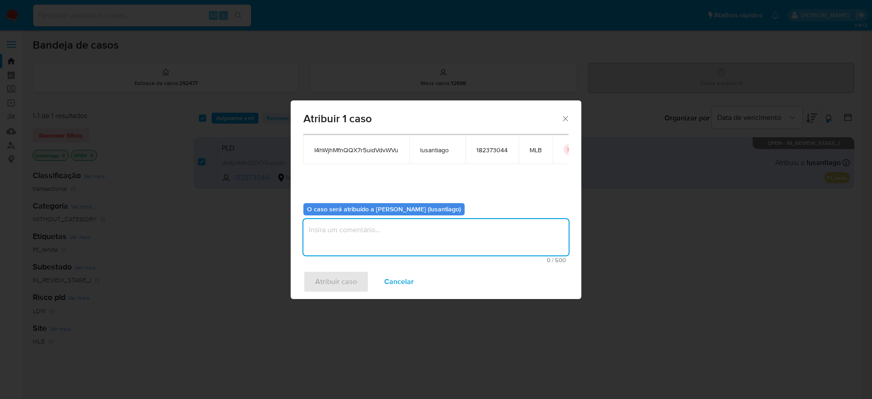
click at [348, 231] on textarea "assign-modal" at bounding box center [435, 237] width 265 height 36
type textarea "Solicitação de renda"
click at [329, 284] on span "Atribuir caso" at bounding box center [336, 282] width 42 height 20
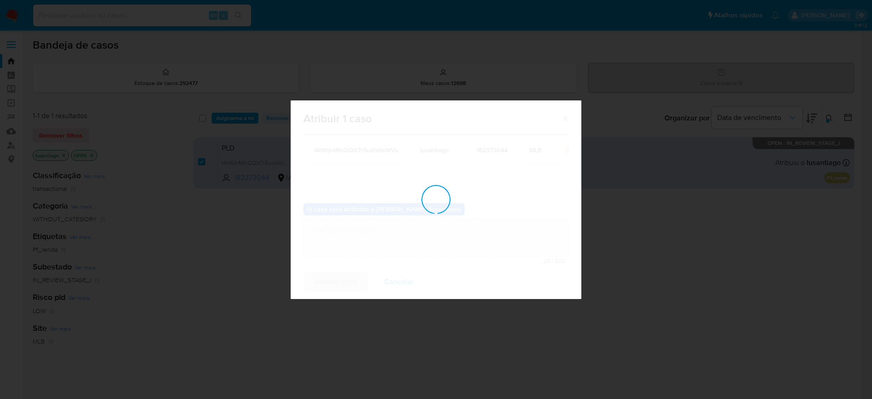
checkbox input "false"
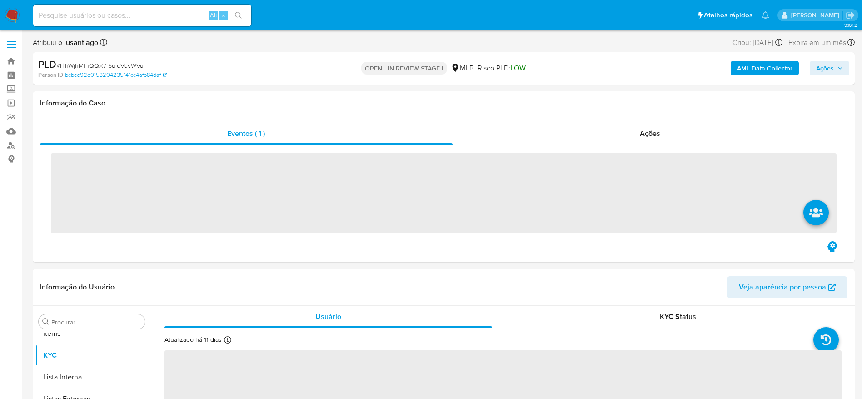
scroll to position [471, 0]
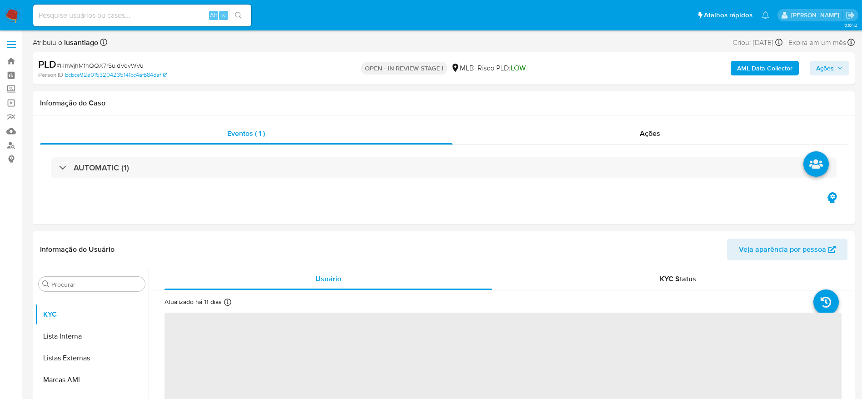
click at [753, 68] on b "AML Data Collector" at bounding box center [764, 68] width 55 height 15
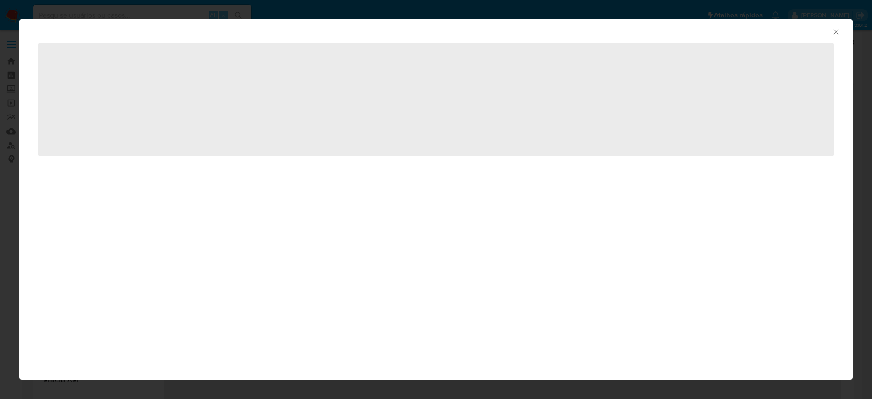
select select "10"
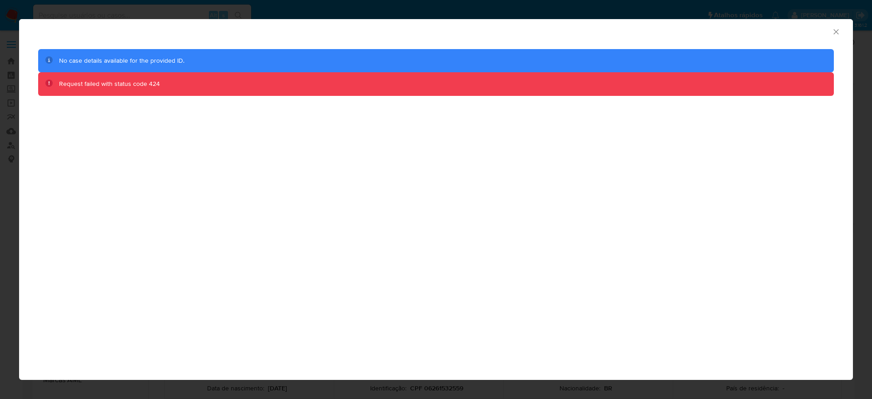
click at [837, 32] on icon "Fechar a janela" at bounding box center [836, 31] width 9 height 9
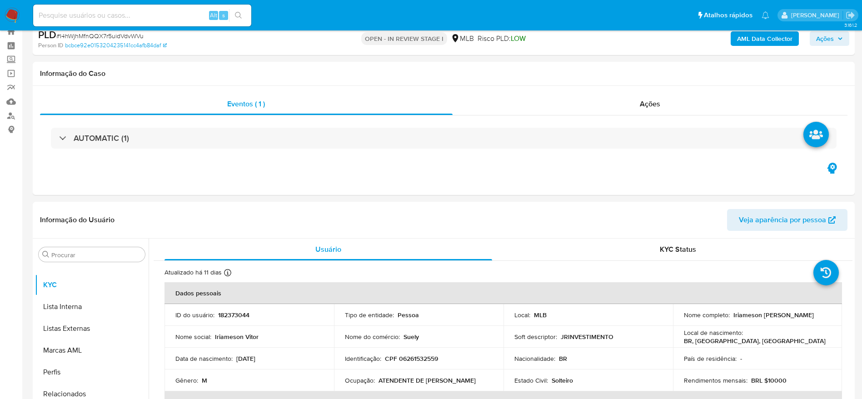
scroll to position [0, 0]
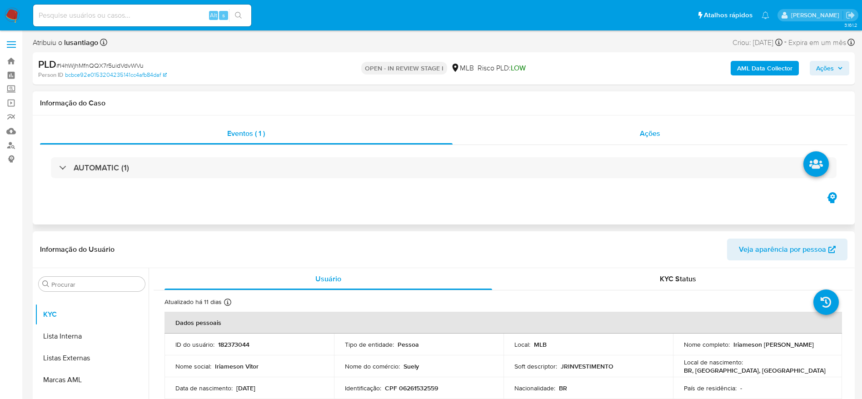
click at [655, 135] on span "Ações" at bounding box center [650, 133] width 20 height 10
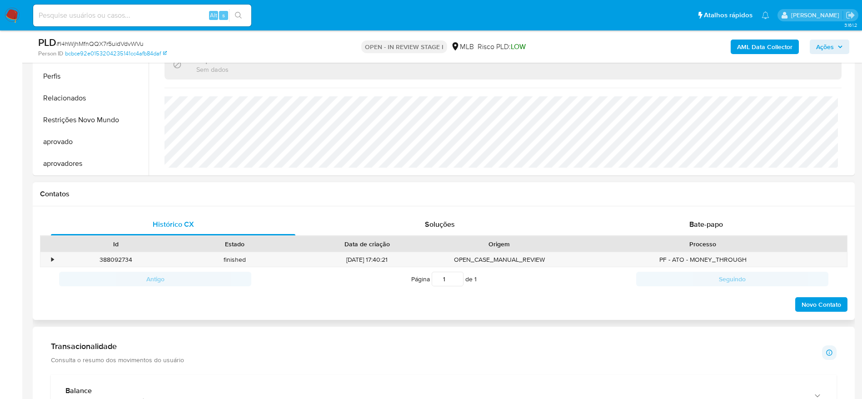
scroll to position [409, 0]
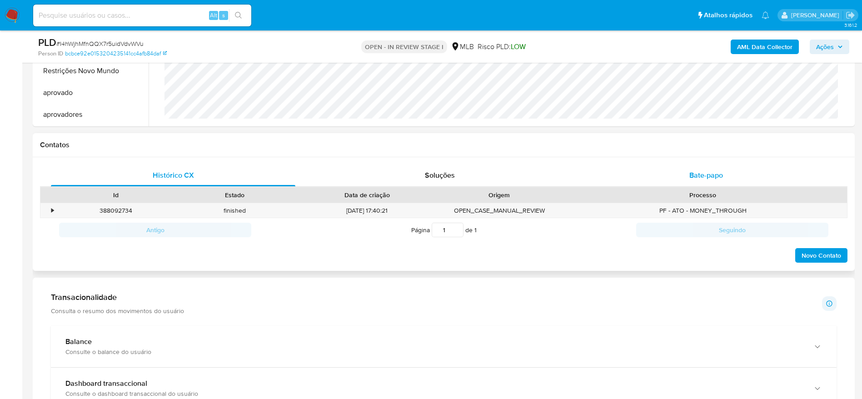
click at [720, 166] on div "Bate-papo" at bounding box center [706, 175] width 244 height 22
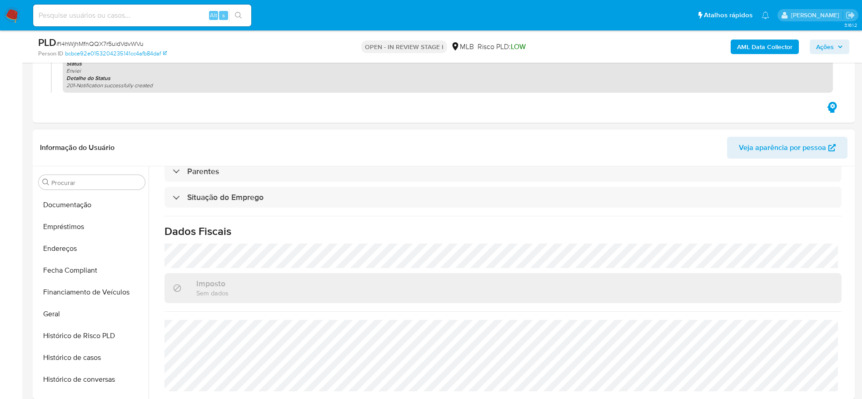
scroll to position [0, 0]
click at [55, 223] on button "Anexos" at bounding box center [88, 226] width 106 height 22
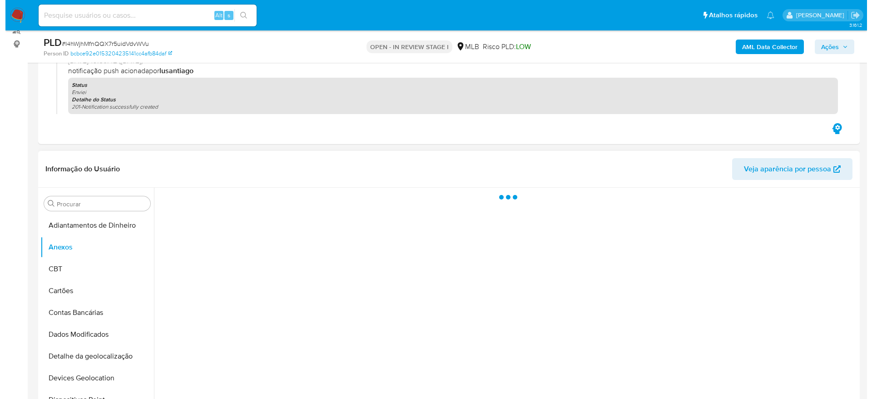
scroll to position [136, 0]
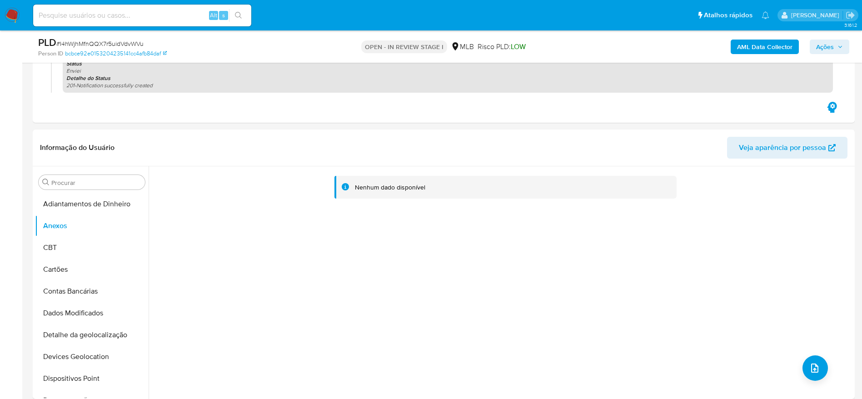
drag, startPoint x: 840, startPoint y: 46, endPoint x: 834, endPoint y: 46, distance: 6.8
click at [839, 45] on icon "button" at bounding box center [839, 46] width 5 height 5
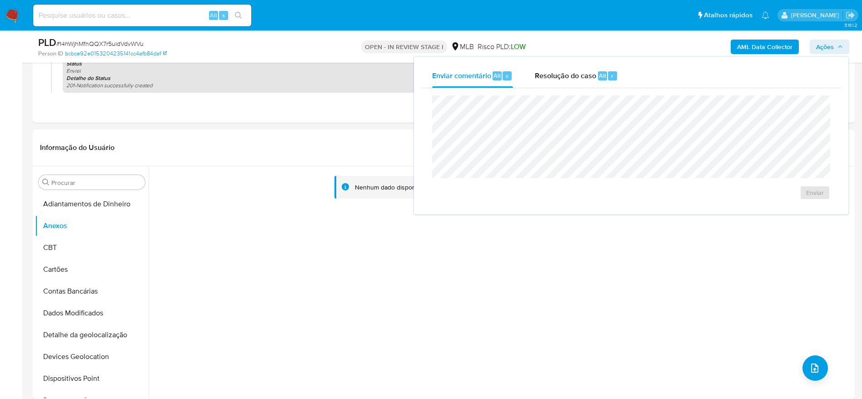
drag, startPoint x: 562, startPoint y: 79, endPoint x: 555, endPoint y: 92, distance: 15.0
click at [562, 81] on div "Resolução do caso Alt r" at bounding box center [576, 76] width 83 height 24
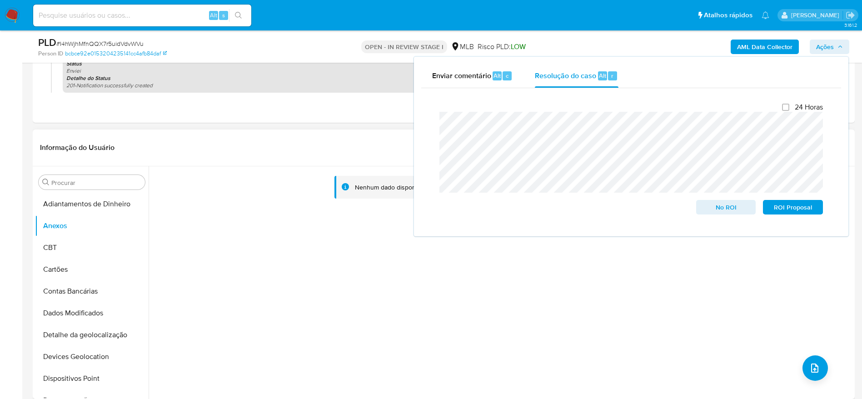
drag, startPoint x: 319, startPoint y: 265, endPoint x: 303, endPoint y: 274, distance: 18.7
click at [319, 265] on div "Nenhum dado disponível" at bounding box center [501, 282] width 704 height 233
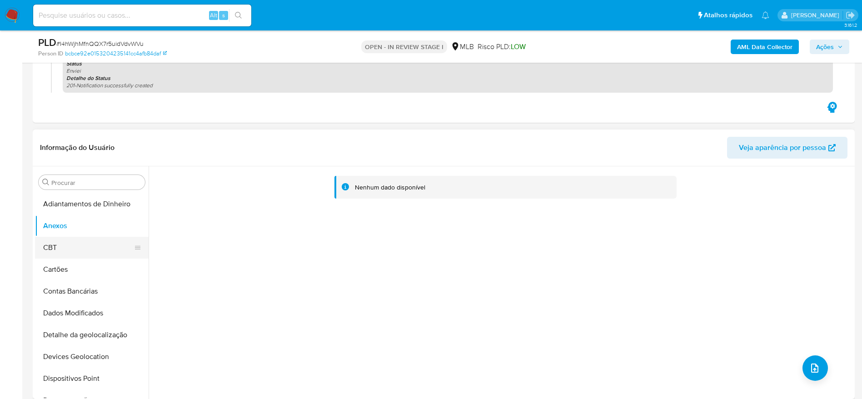
click at [80, 249] on button "CBT" at bounding box center [88, 248] width 106 height 22
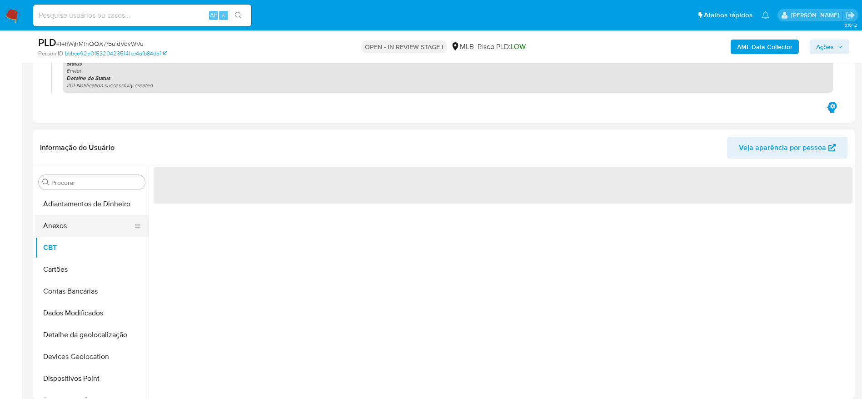
click at [75, 226] on button "Anexos" at bounding box center [88, 226] width 106 height 22
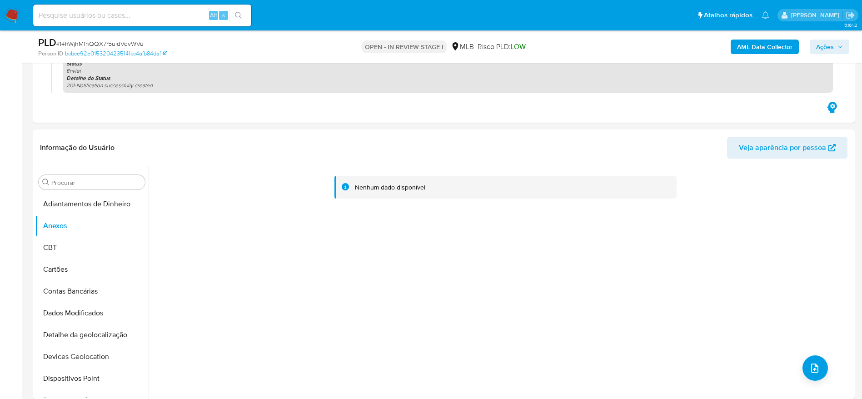
click at [830, 40] on span "Ações" at bounding box center [825, 47] width 18 height 15
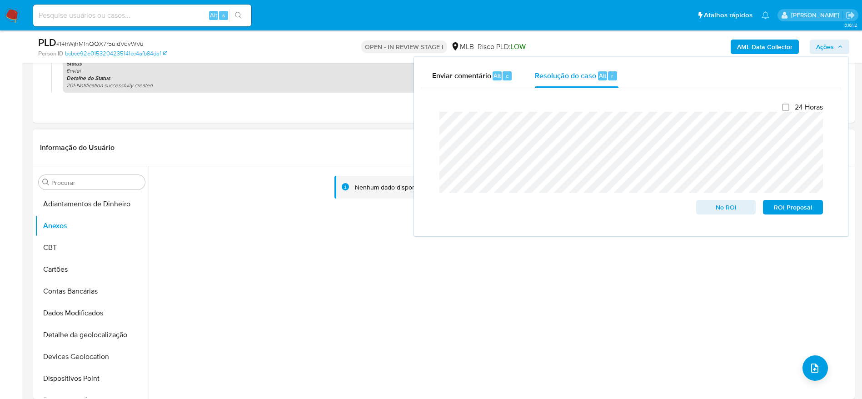
drag, startPoint x: 725, startPoint y: 347, endPoint x: 762, endPoint y: 353, distance: 37.7
click at [724, 347] on div "Nenhum dado disponível" at bounding box center [501, 282] width 704 height 233
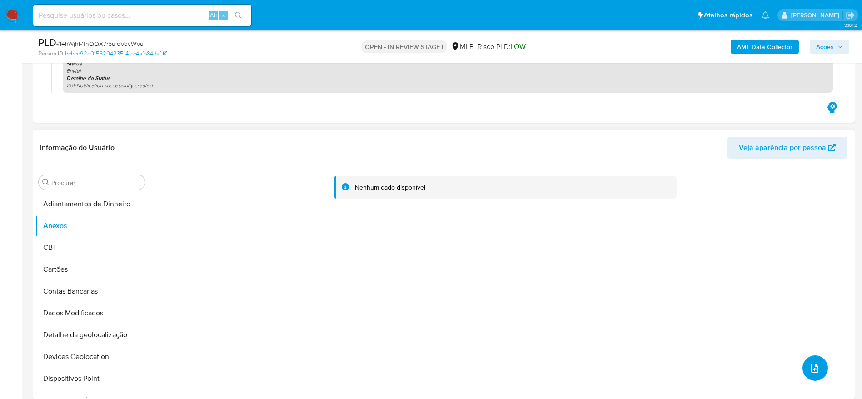
click at [817, 367] on button "upload-file" at bounding box center [814, 367] width 25 height 25
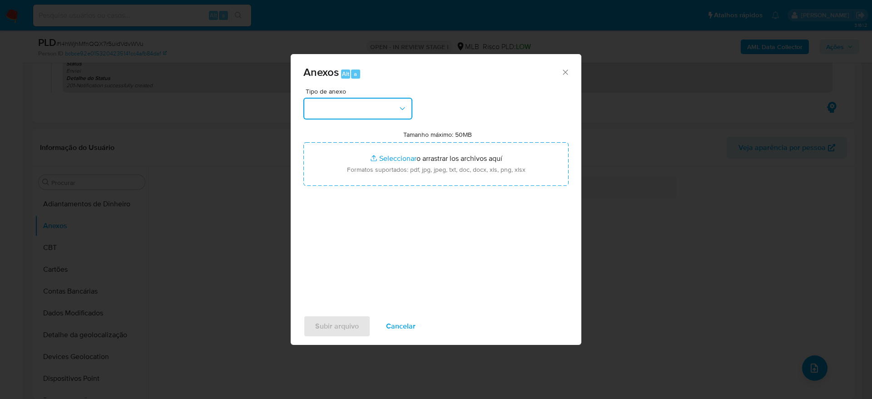
click at [373, 109] on button "button" at bounding box center [357, 109] width 109 height 22
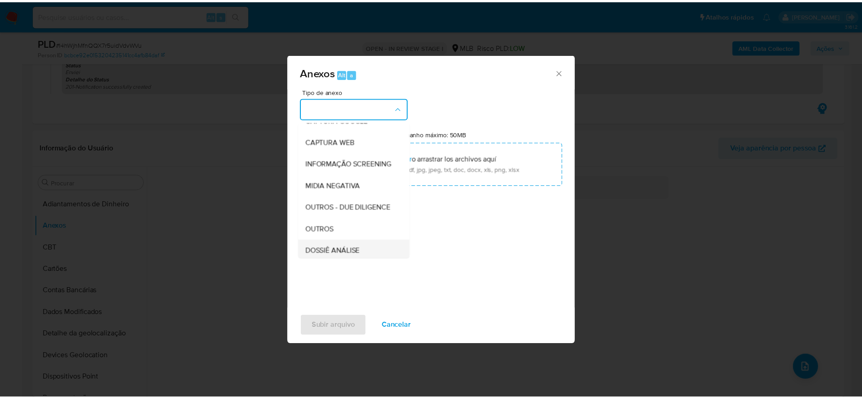
scroll to position [140, 0]
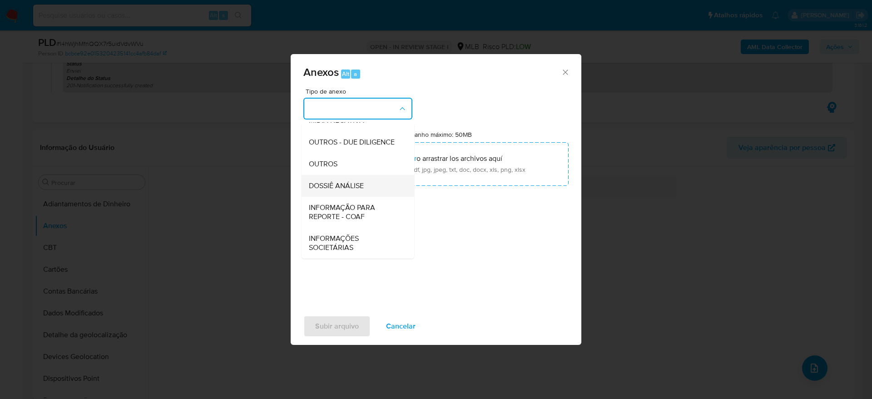
click at [353, 185] on span "DOSSIÊ ANÁLISE" at bounding box center [336, 185] width 55 height 9
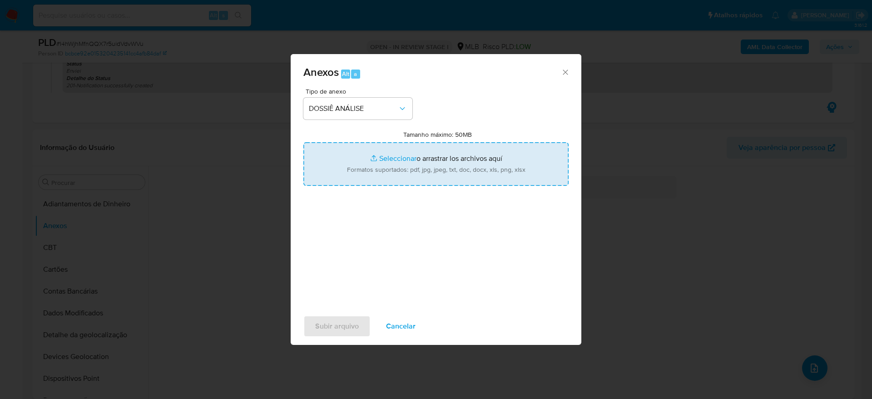
type input "C:\fakepath\SAR - (XXXX) - CPF 06261532559 - IRIAMESON VITOR DOS REIS.pdf"
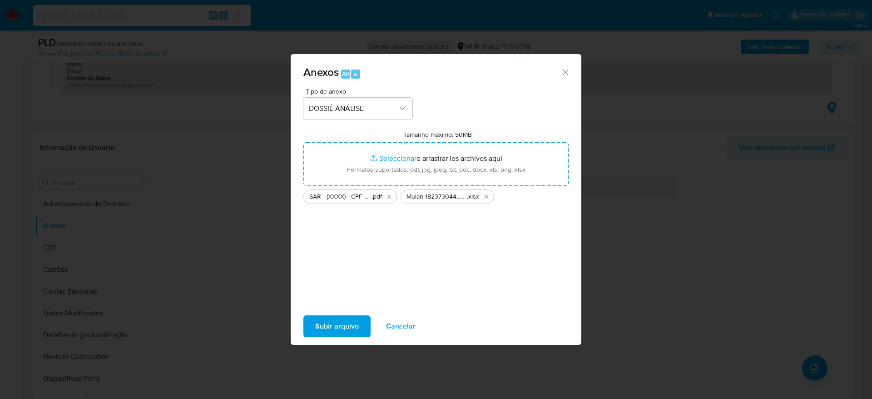
click at [338, 326] on span "Subir arquivo" at bounding box center [337, 326] width 44 height 20
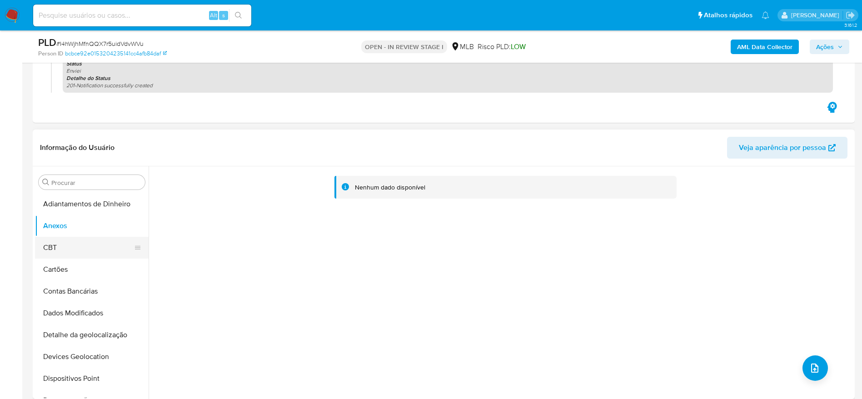
click at [60, 245] on button "CBT" at bounding box center [88, 248] width 106 height 22
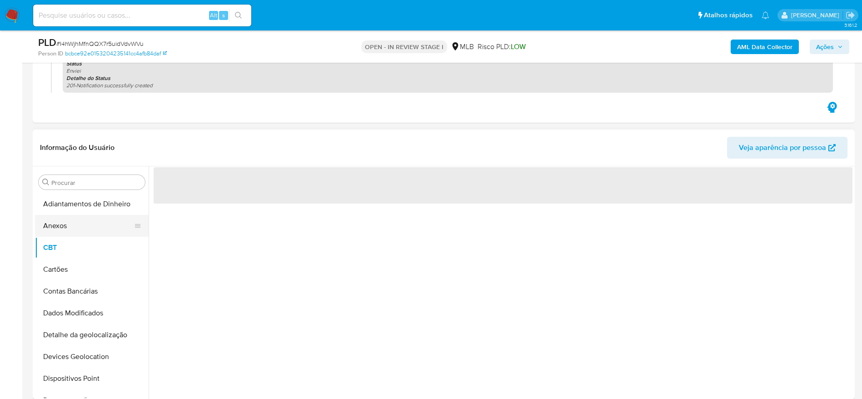
click at [60, 226] on button "Anexos" at bounding box center [88, 226] width 106 height 22
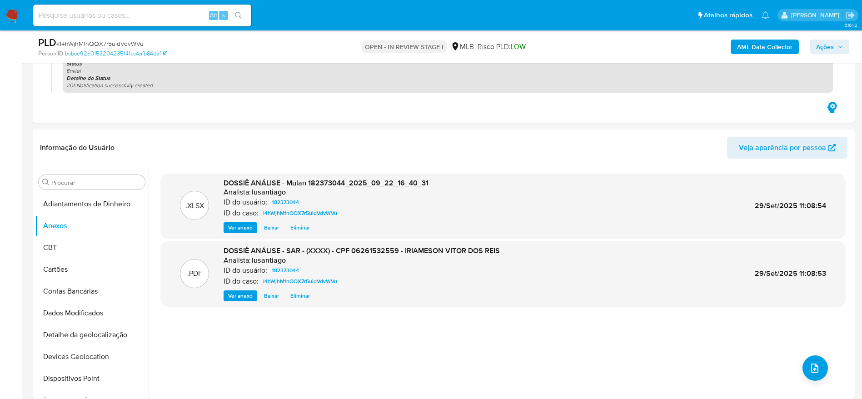
click at [836, 44] on span "Ações" at bounding box center [829, 46] width 27 height 13
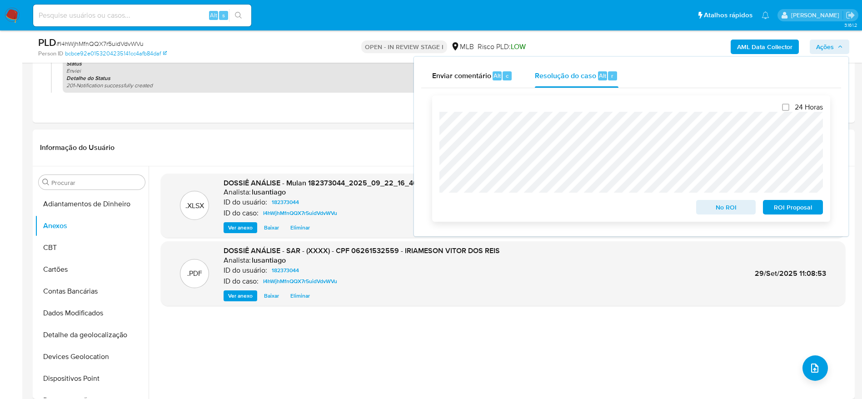
click at [773, 205] on span "ROI Proposal" at bounding box center [792, 207] width 47 height 13
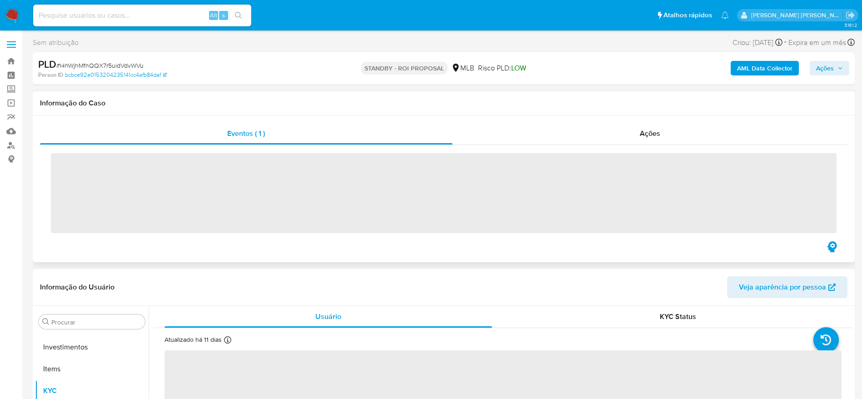
scroll to position [471, 0]
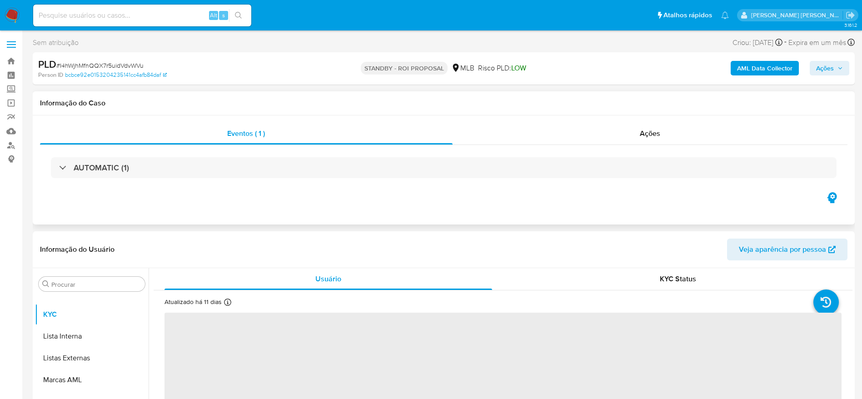
select select "10"
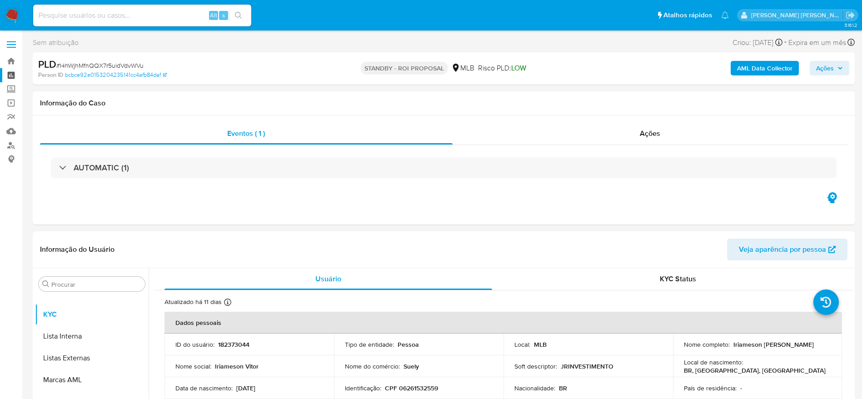
click at [10, 75] on link "Painel" at bounding box center [54, 75] width 108 height 14
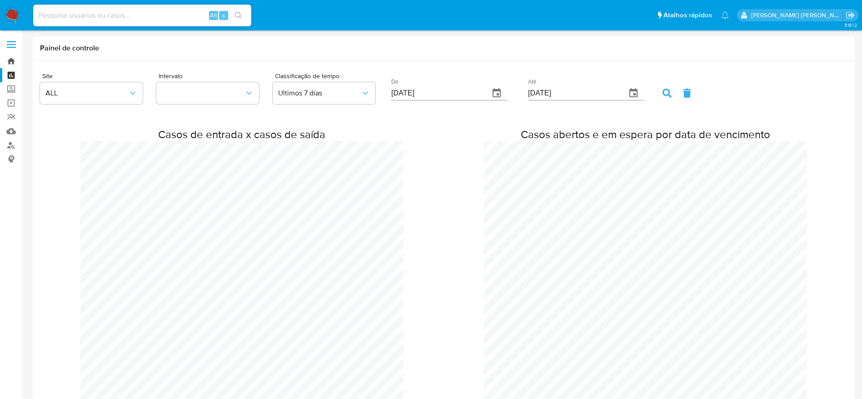
click at [9, 60] on link "Bandeja" at bounding box center [54, 61] width 108 height 14
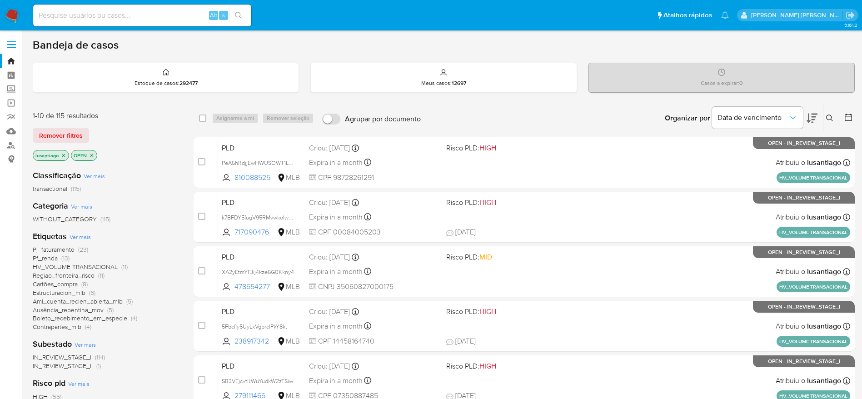
click at [153, 25] on div "Alt s" at bounding box center [142, 16] width 218 height 22
click at [151, 12] on input at bounding box center [142, 16] width 218 height 12
paste input "164262388"
type input "164262388"
click at [238, 14] on icon "search-icon" at bounding box center [238, 15] width 7 height 7
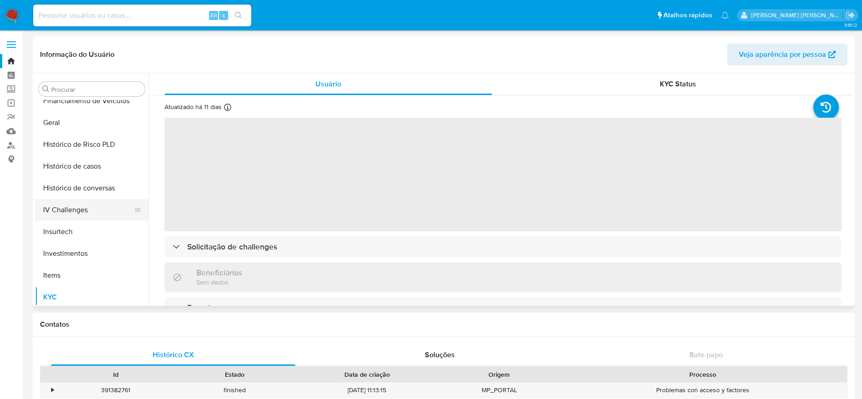
scroll to position [267, 0]
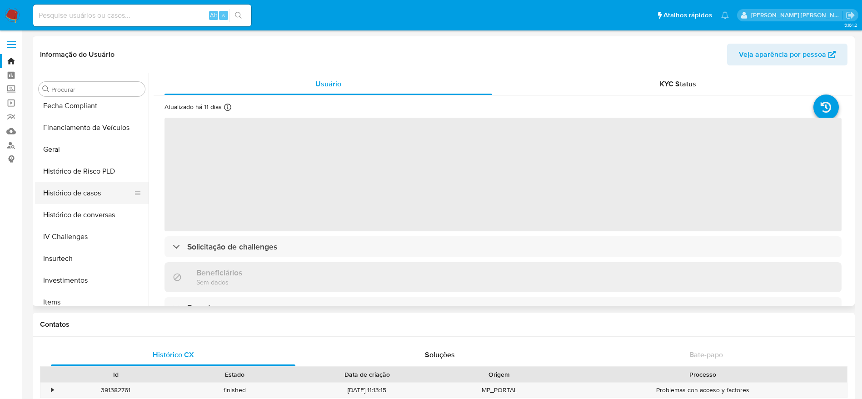
select select "10"
click at [76, 193] on button "Histórico de casos" at bounding box center [88, 193] width 106 height 22
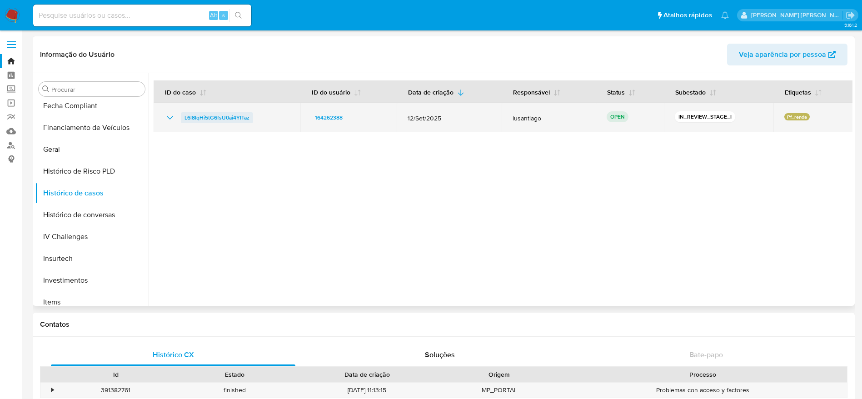
click at [233, 120] on span "L6l8IqHi5tG6fsU0ai4YITaz" at bounding box center [216, 117] width 65 height 11
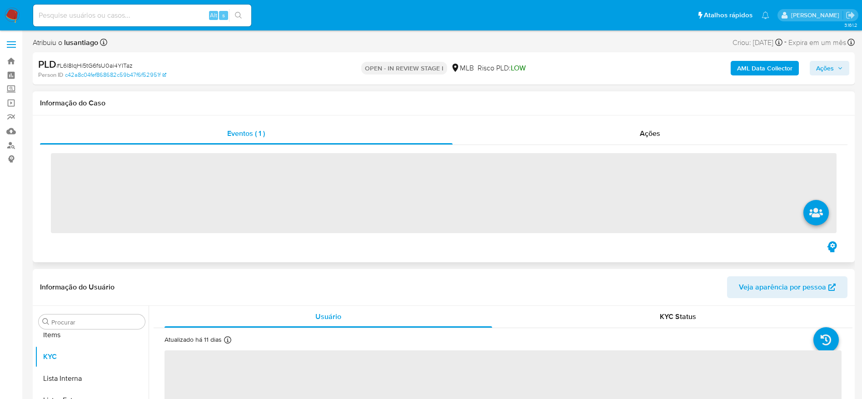
scroll to position [471, 0]
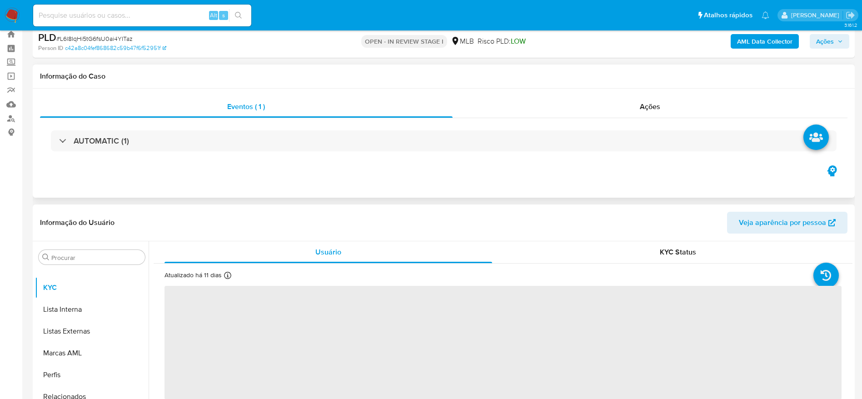
select select "10"
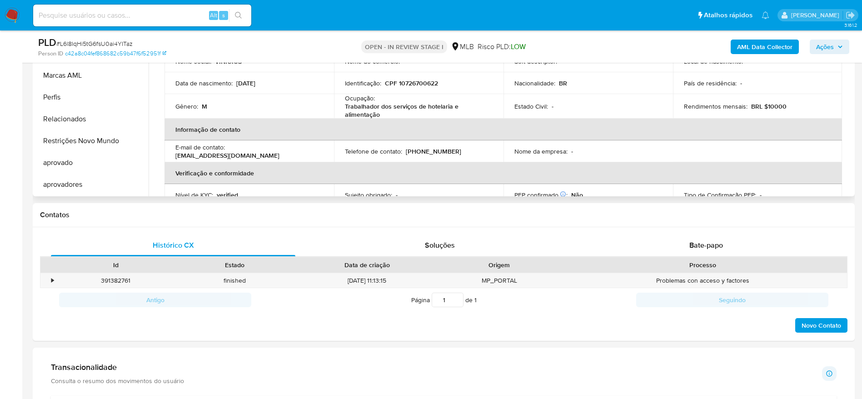
scroll to position [273, 0]
click at [721, 242] on span "Bate-papo" at bounding box center [706, 244] width 34 height 10
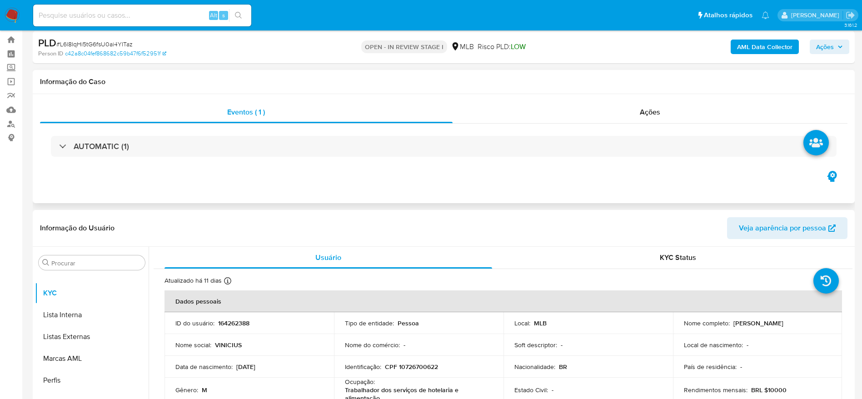
scroll to position [0, 0]
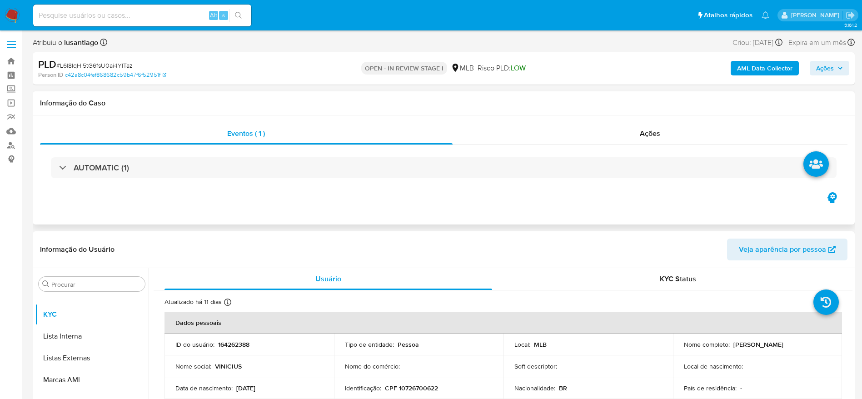
click at [828, 63] on span "Ações" at bounding box center [825, 68] width 18 height 15
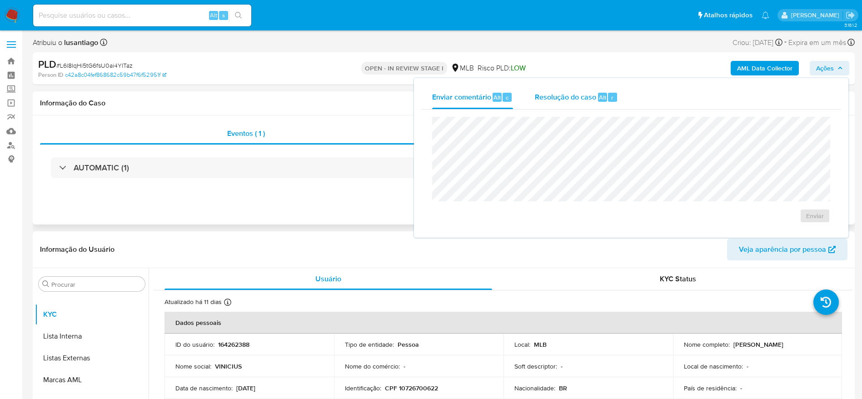
click at [570, 102] on span "Resolução do caso" at bounding box center [565, 97] width 61 height 10
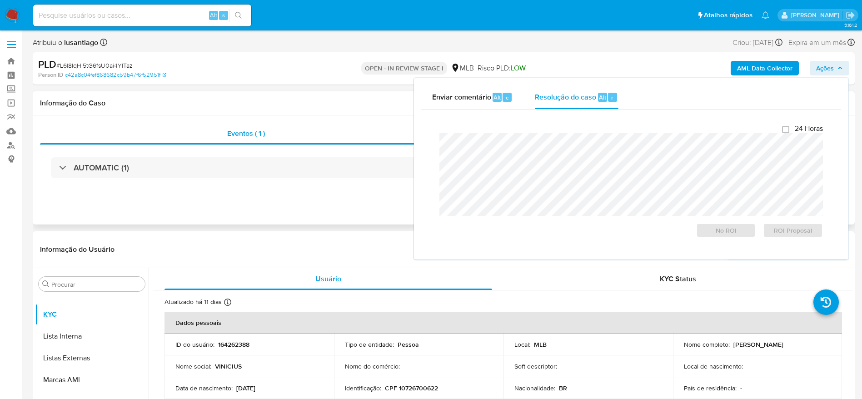
drag, startPoint x: 342, startPoint y: 106, endPoint x: 391, endPoint y: 102, distance: 49.7
click at [342, 106] on h1 "Informação do Caso" at bounding box center [443, 103] width 807 height 9
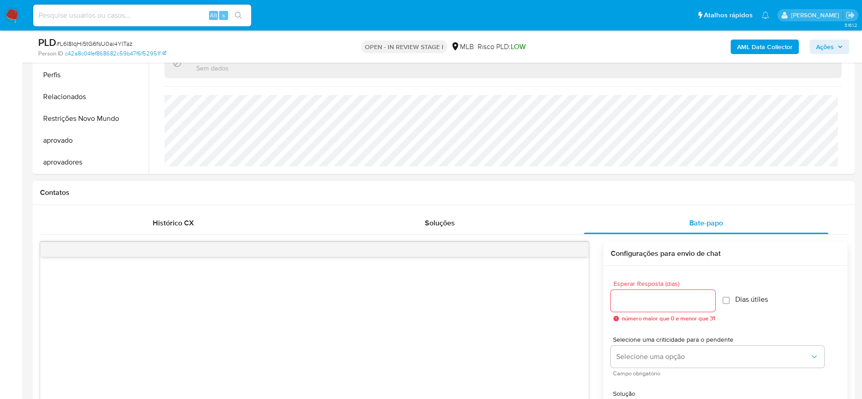
scroll to position [409, 0]
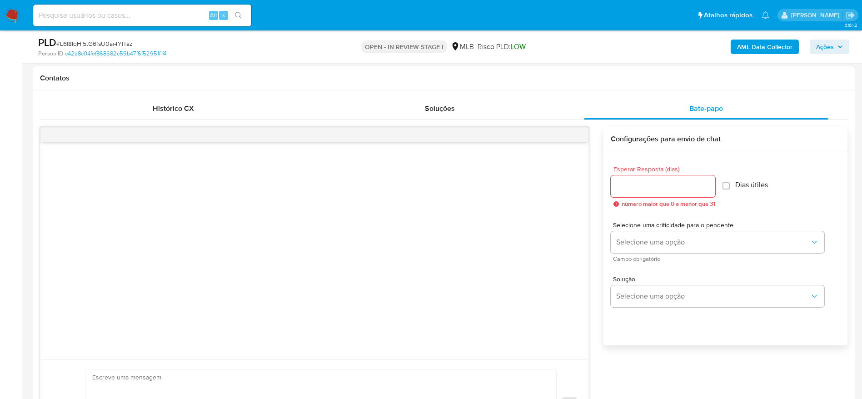
click at [664, 183] on input "Esperar Resposta (dias)" at bounding box center [663, 186] width 104 height 12
type input "3"
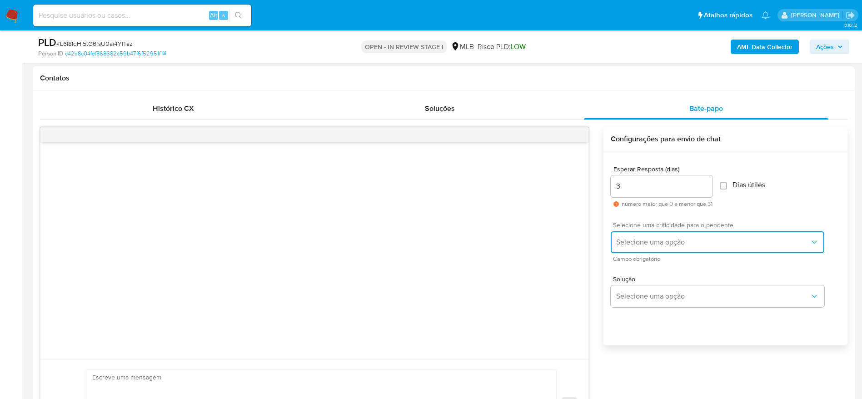
click at [651, 239] on span "Selecione uma opção" at bounding box center [713, 242] width 194 height 9
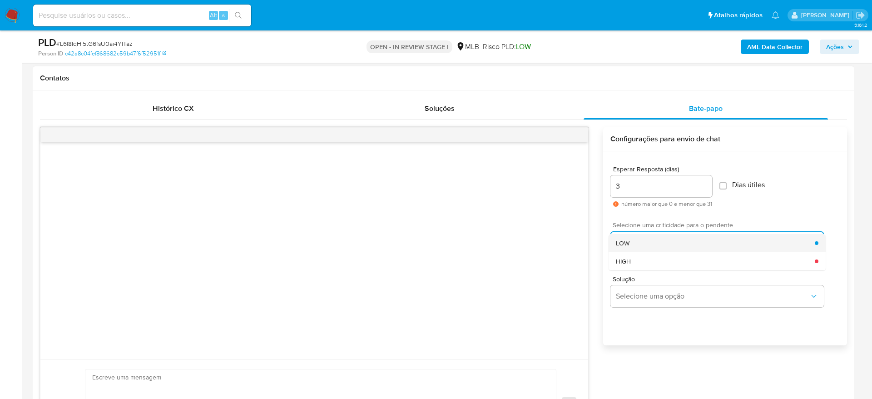
click at [647, 241] on div "LOW" at bounding box center [715, 243] width 199 height 18
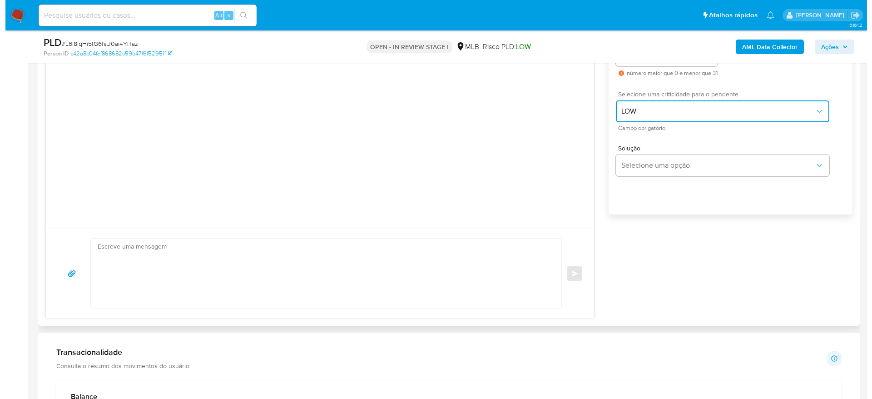
scroll to position [545, 0]
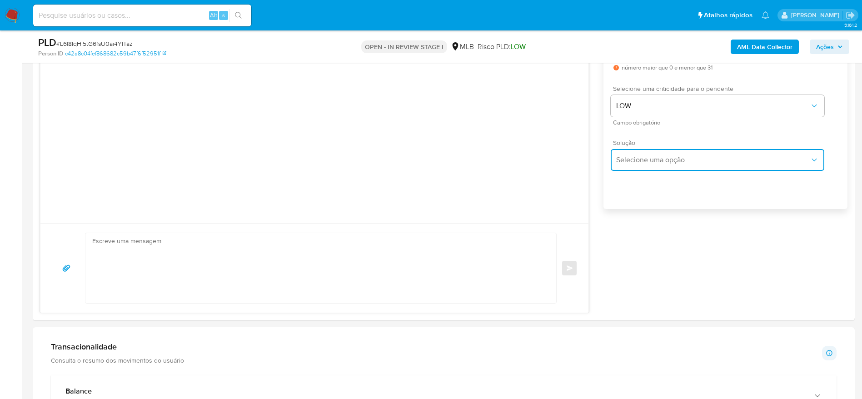
click at [698, 157] on span "Selecione uma opção" at bounding box center [713, 159] width 194 height 9
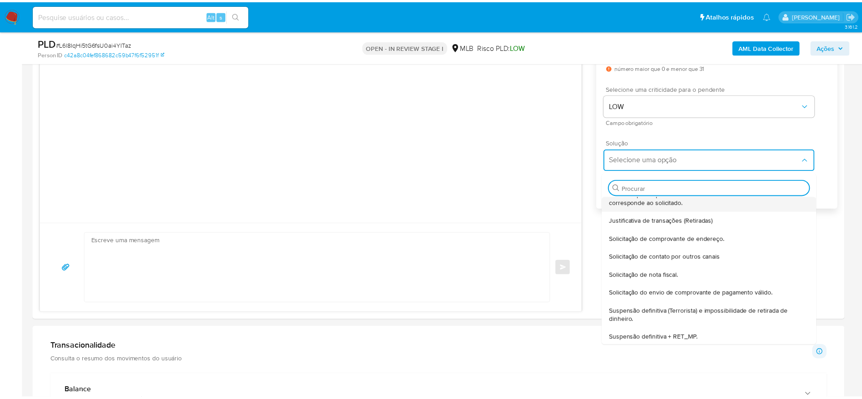
scroll to position [75, 0]
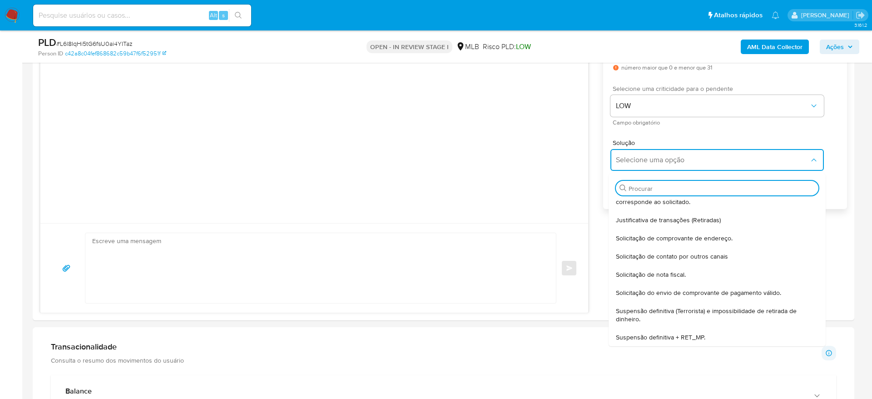
drag, startPoint x: 675, startPoint y: 269, endPoint x: 656, endPoint y: 272, distance: 19.3
click at [674, 270] on span "Solicitação de nota fiscal." at bounding box center [651, 274] width 70 height 8
type textarea "Olá,Suspendemos a sua conta para uma verificação adicional de segurança.Por fav…"
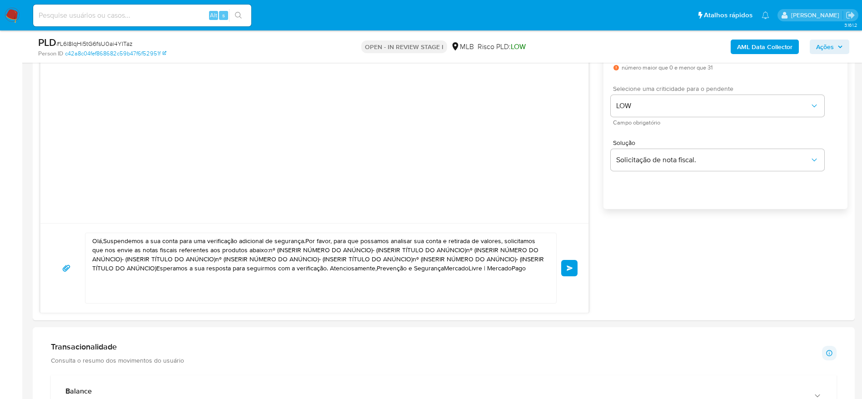
click at [308, 256] on textarea "Olá,Suspendemos a sua conta para uma verificação adicional de segurança.Por fav…" at bounding box center [318, 268] width 452 height 70
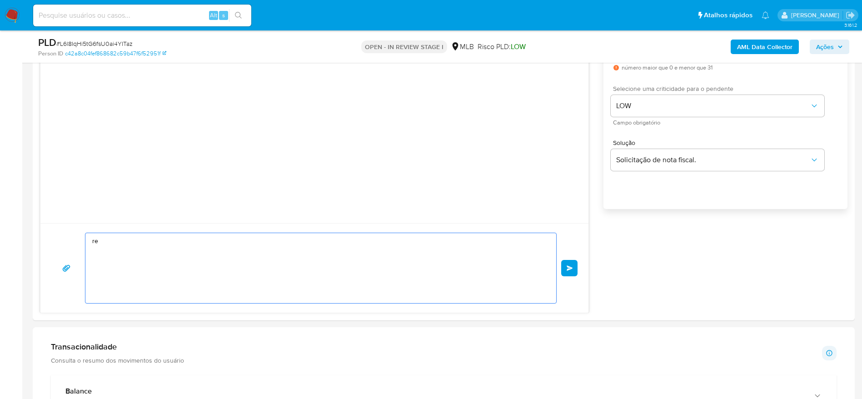
type textarea "r"
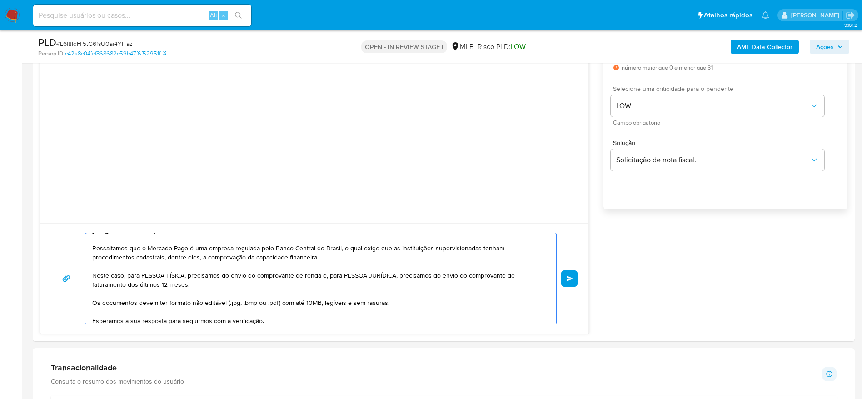
scroll to position [65, 0]
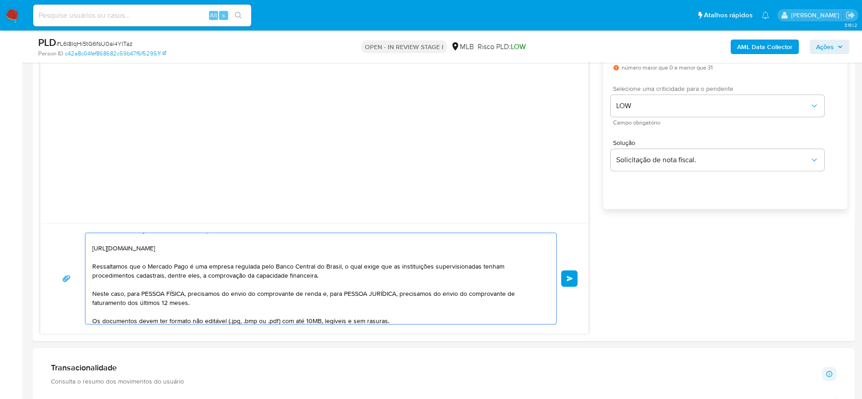
drag, startPoint x: 126, startPoint y: 294, endPoint x: 185, endPoint y: 297, distance: 59.6
click at [185, 297] on textarea "Olá! Estamos realizando uma verificação adicional de segurança em contas de usu…" at bounding box center [318, 278] width 452 height 91
drag, startPoint x: 261, startPoint y: 294, endPoint x: 266, endPoint y: 298, distance: 6.5
click at [266, 298] on textarea "Olá! Estamos realizando uma verificação adicional de segurança em contas de usu…" at bounding box center [318, 278] width 452 height 91
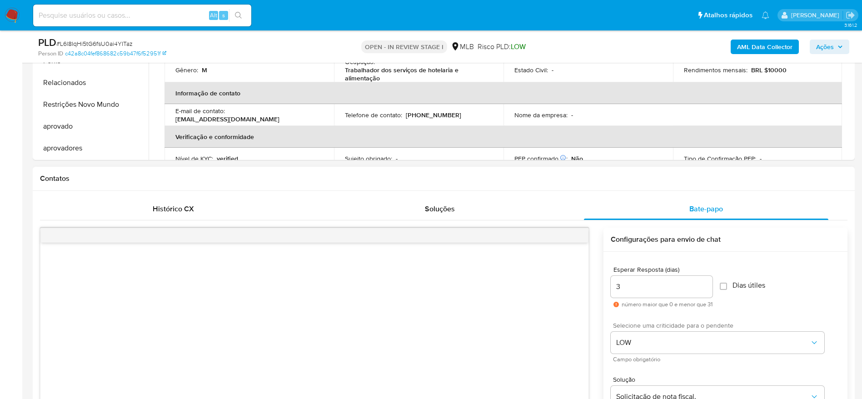
scroll to position [545, 0]
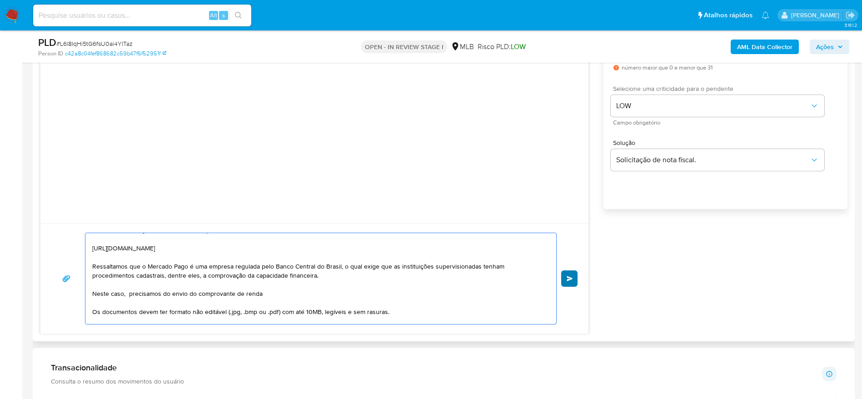
type textarea "Olá! Estamos realizando uma verificação adicional de segurança em contas de usu…"
click at [569, 274] on button "common.send" at bounding box center [569, 278] width 16 height 16
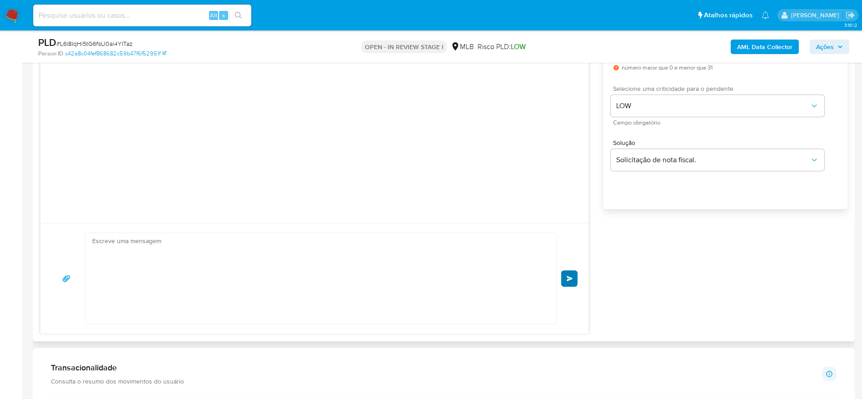
scroll to position [58, 0]
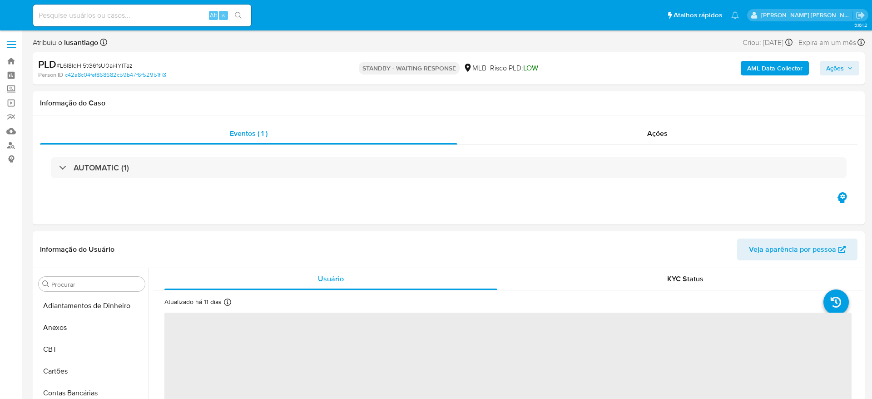
select select "10"
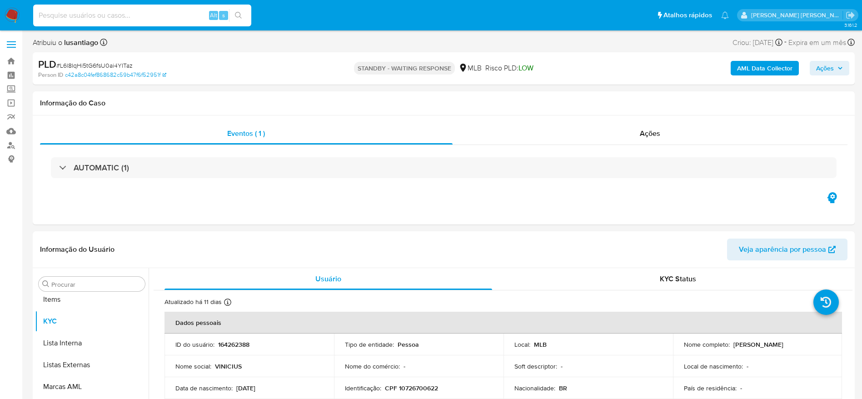
click at [149, 13] on input at bounding box center [142, 16] width 218 height 12
paste input "2320282422"
type input "2320282422"
click at [236, 14] on icon "search-icon" at bounding box center [238, 15] width 7 height 7
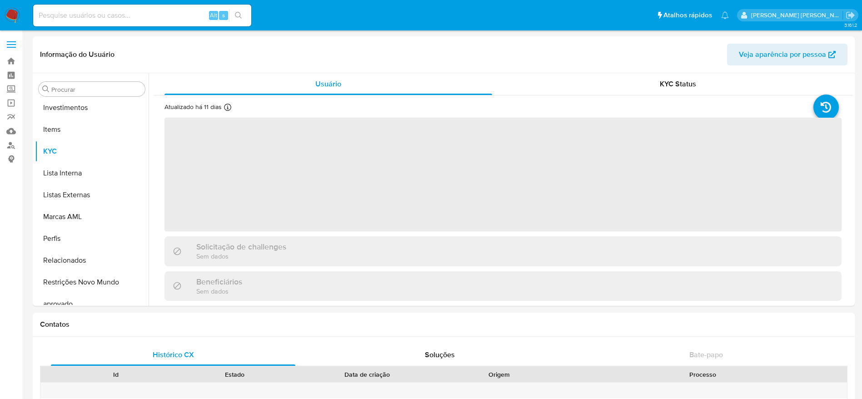
scroll to position [471, 0]
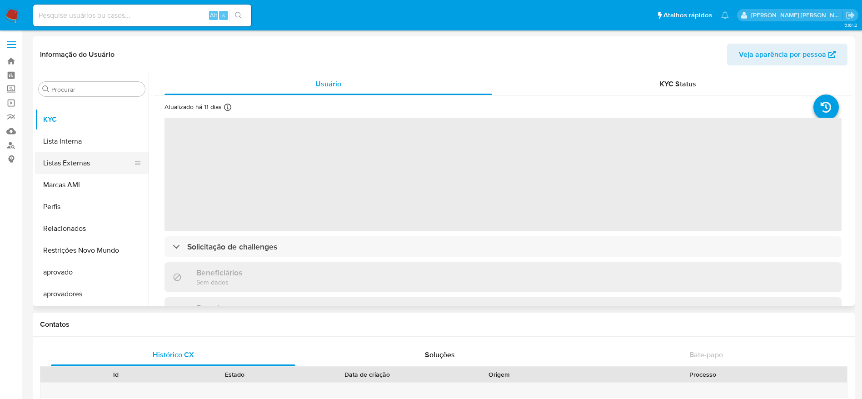
select select "10"
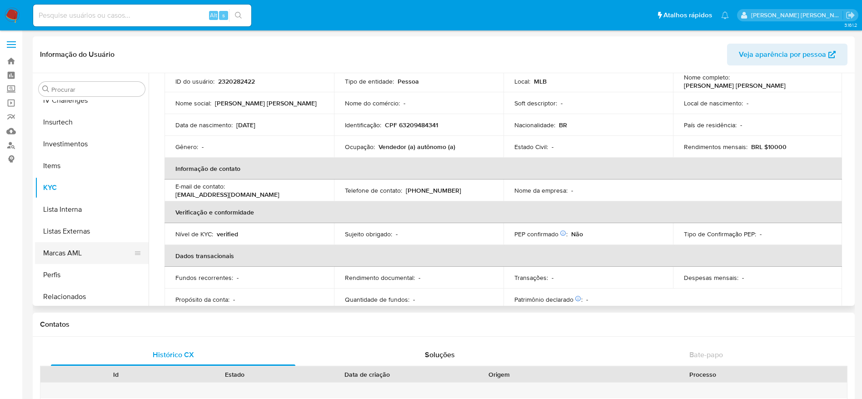
scroll to position [267, 0]
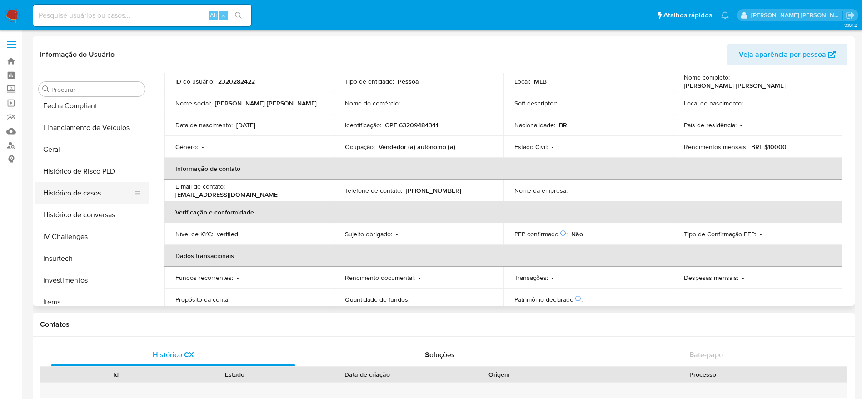
click at [86, 194] on button "Histórico de casos" at bounding box center [88, 193] width 106 height 22
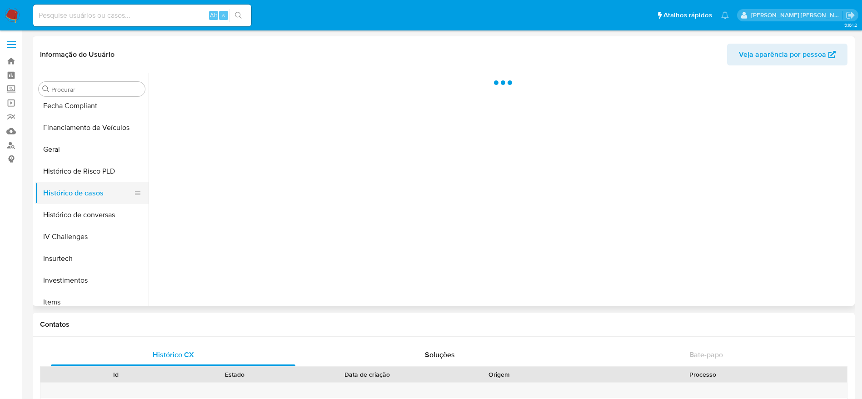
scroll to position [0, 0]
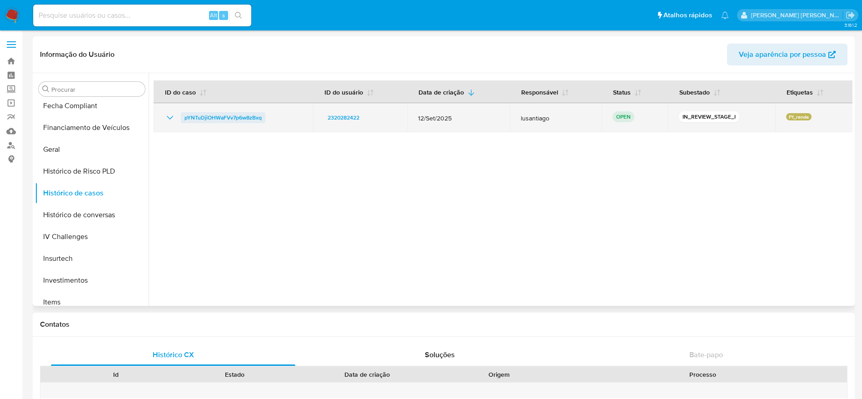
click at [253, 114] on span "pYNTuDjiOHWaFVv7p6w8zBxq" at bounding box center [222, 117] width 77 height 11
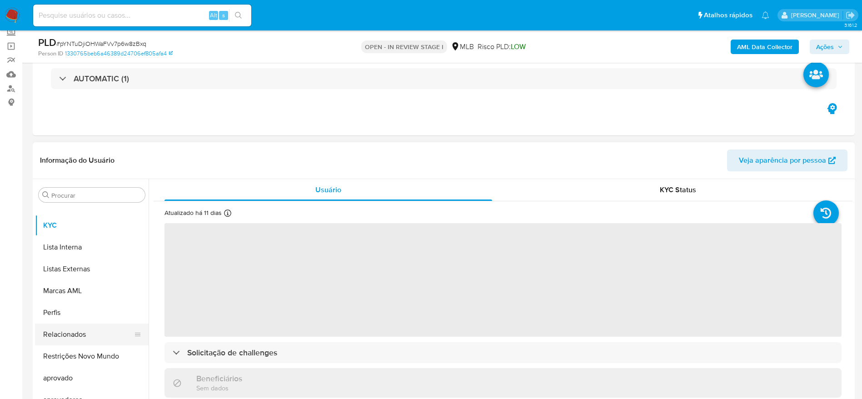
scroll to position [136, 0]
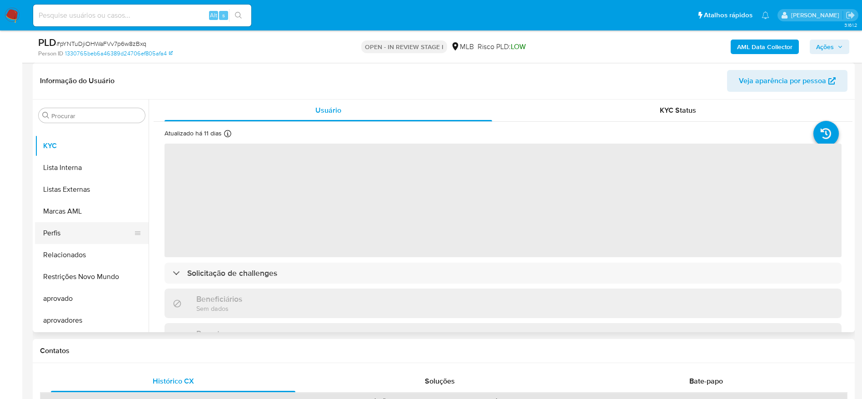
select select "10"
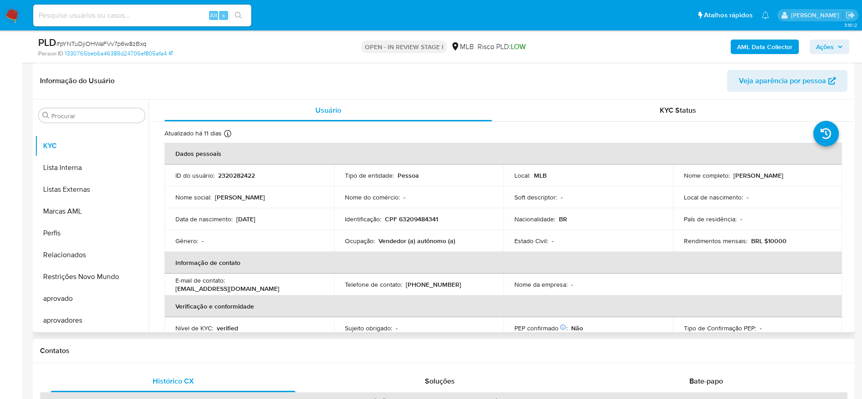
scroll to position [273, 0]
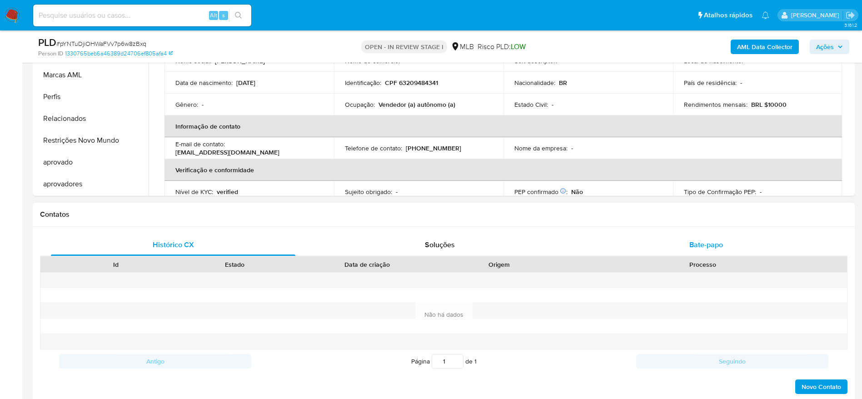
click at [736, 249] on div "Bate-papo" at bounding box center [706, 245] width 244 height 22
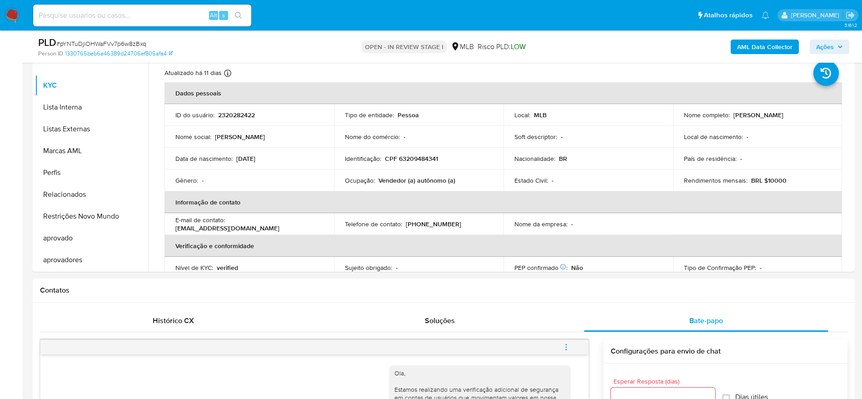
scroll to position [136, 0]
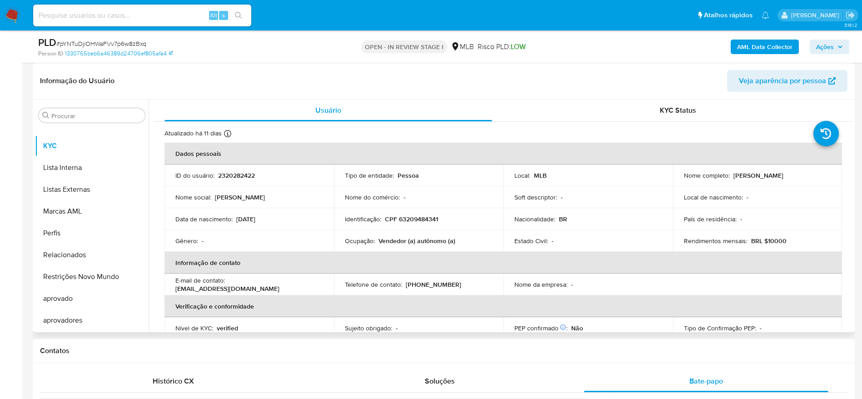
click at [424, 217] on p "CPF 63209484341" at bounding box center [411, 219] width 53 height 8
copy p "63209484341"
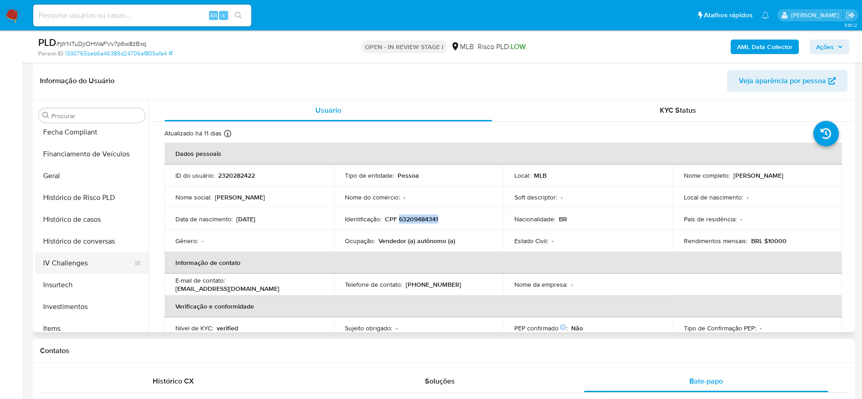
scroll to position [199, 0]
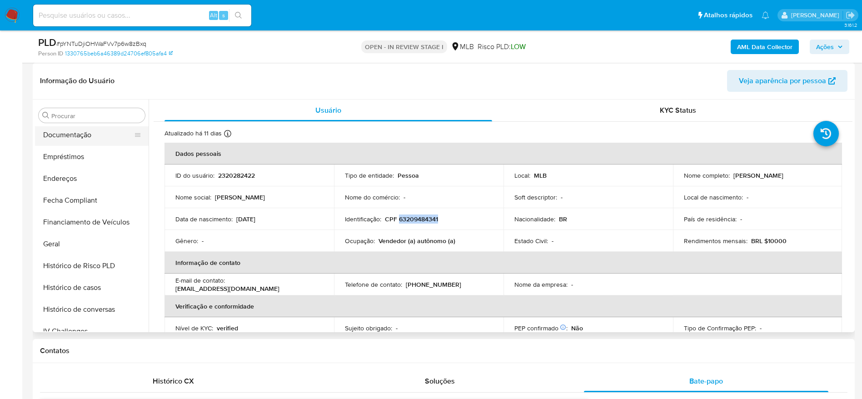
click at [72, 137] on button "Documentação" at bounding box center [88, 135] width 106 height 22
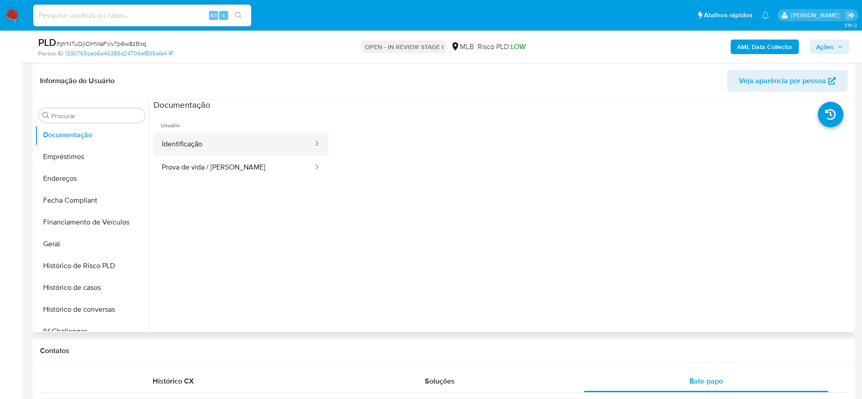
click at [209, 146] on button "Identificação" at bounding box center [234, 144] width 160 height 23
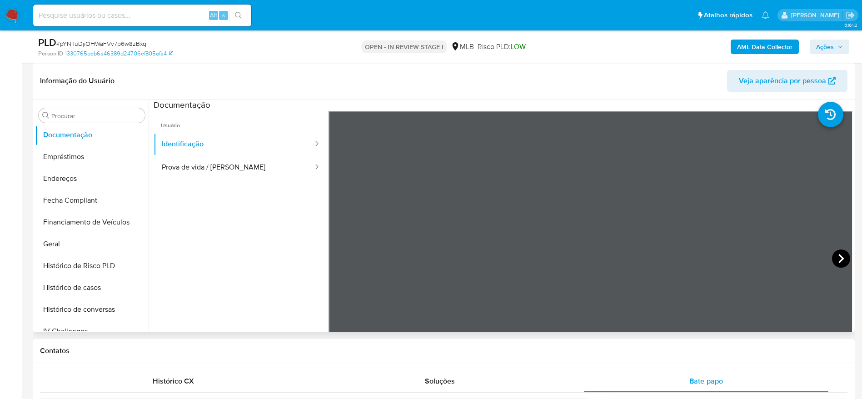
click at [836, 258] on icon at bounding box center [841, 258] width 18 height 18
click at [335, 261] on icon at bounding box center [340, 258] width 18 height 18
click at [836, 262] on icon at bounding box center [841, 258] width 18 height 18
click at [340, 258] on icon at bounding box center [340, 258] width 18 height 18
click at [839, 260] on icon at bounding box center [841, 258] width 18 height 18
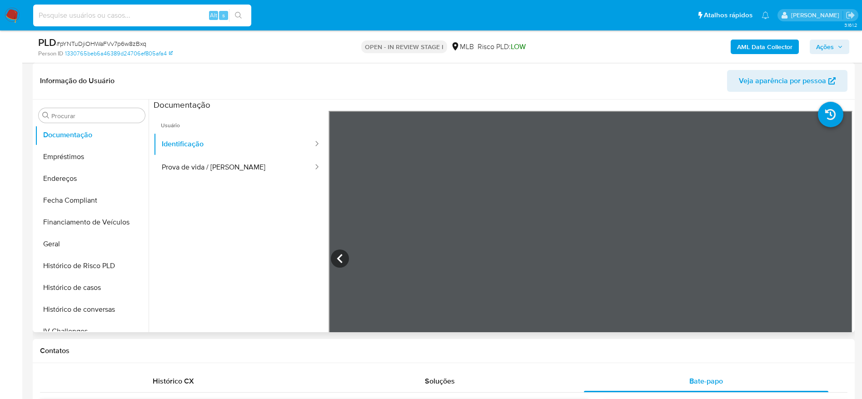
drag, startPoint x: 144, startPoint y: 13, endPoint x: 209, endPoint y: 28, distance: 66.3
click at [144, 14] on input at bounding box center [142, 16] width 218 height 12
paste input "34031176"
type input "34031176"
click at [237, 13] on icon "search-icon" at bounding box center [238, 15] width 7 height 7
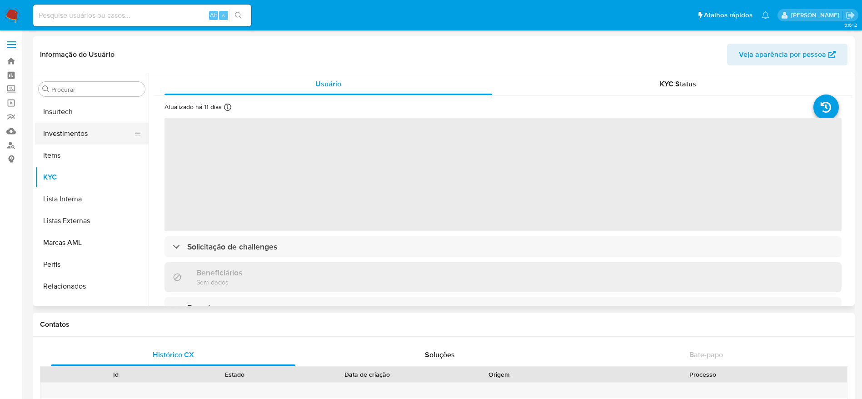
scroll to position [335, 0]
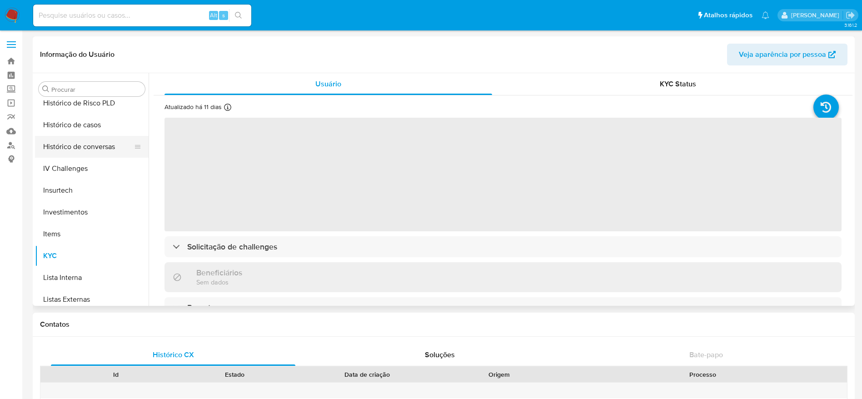
select select "10"
click at [78, 128] on button "Histórico de casos" at bounding box center [88, 125] width 106 height 22
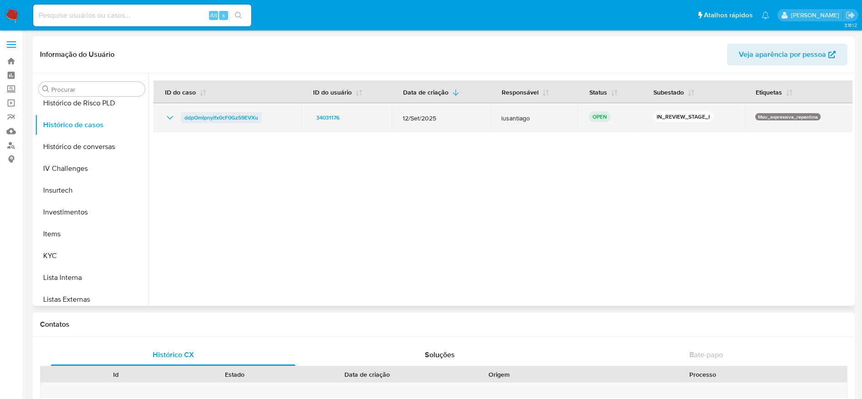
click at [211, 117] on span "ddpOmIpnylfx0cF0Gz59EVXu" at bounding box center [221, 117] width 74 height 11
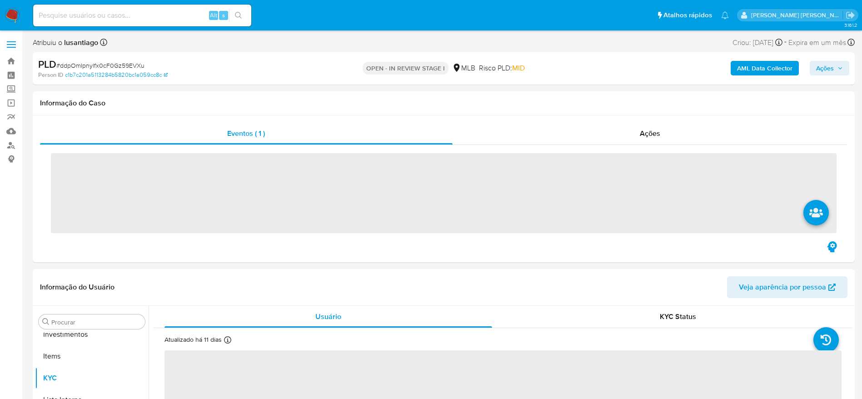
scroll to position [471, 0]
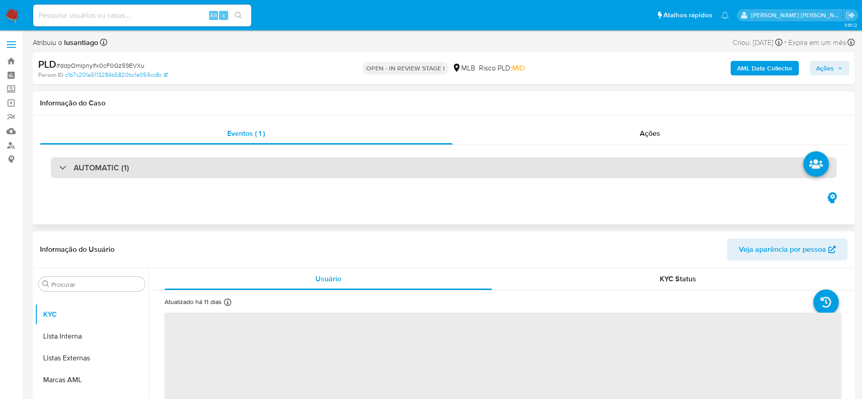
select select "10"
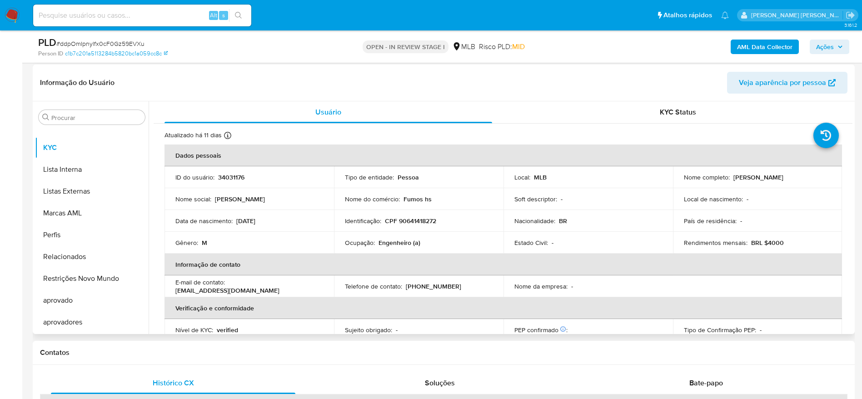
scroll to position [136, 0]
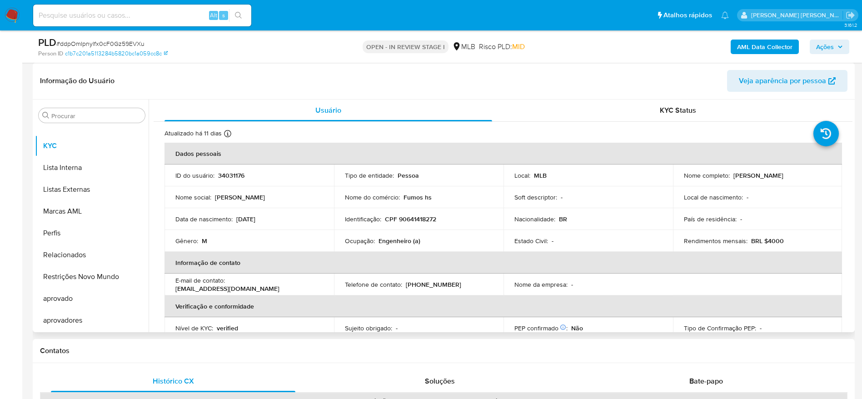
click at [412, 223] on p "CPF 90641418272" at bounding box center [410, 219] width 51 height 8
copy p "90641418272"
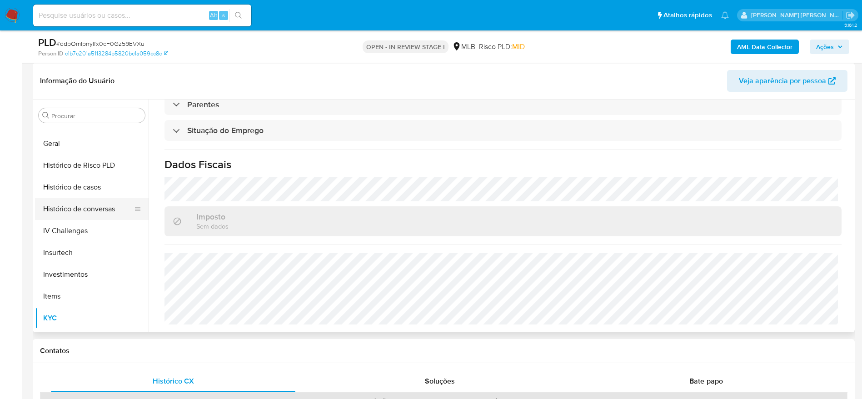
scroll to position [267, 0]
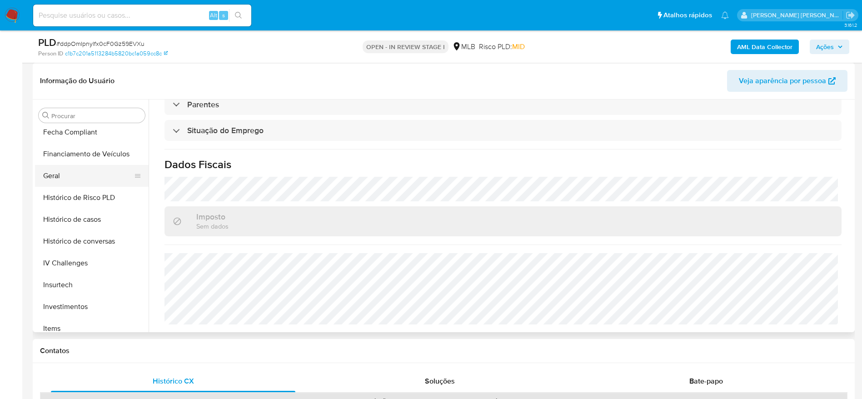
click at [65, 176] on button "Geral" at bounding box center [88, 176] width 106 height 22
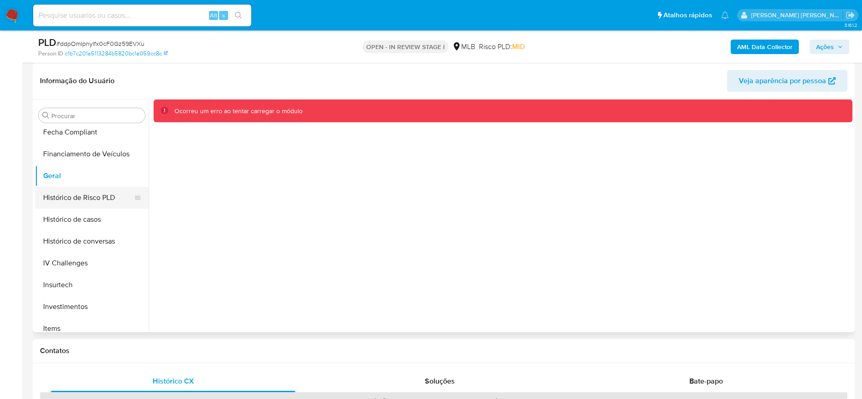
click at [74, 197] on button "Histórico de Risco PLD" at bounding box center [88, 198] width 106 height 22
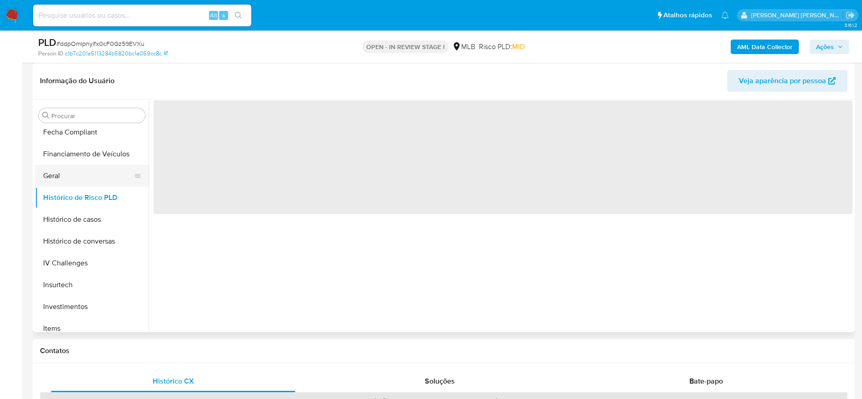
click at [65, 179] on button "Geral" at bounding box center [88, 176] width 106 height 22
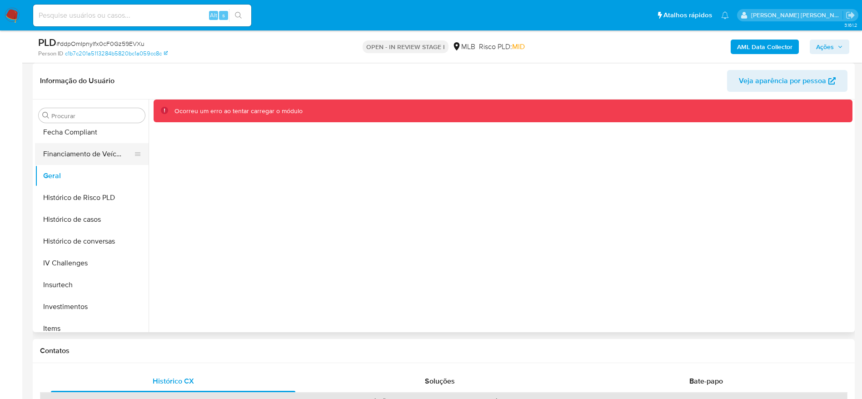
click at [78, 149] on button "Financiamento de Veículos" at bounding box center [88, 154] width 106 height 22
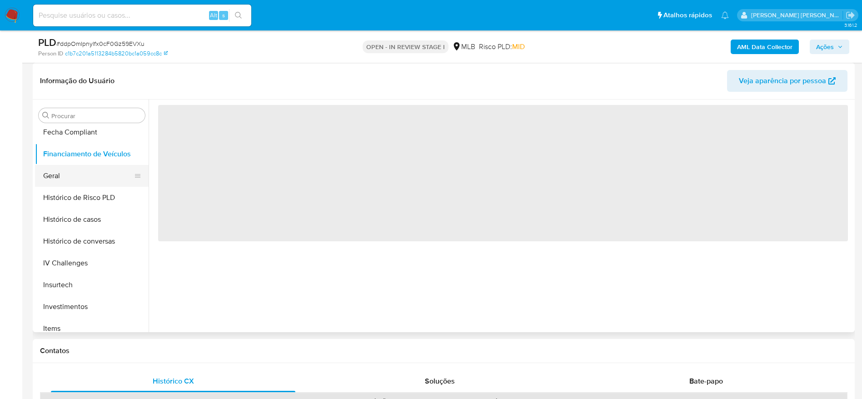
click at [59, 179] on button "Geral" at bounding box center [88, 176] width 106 height 22
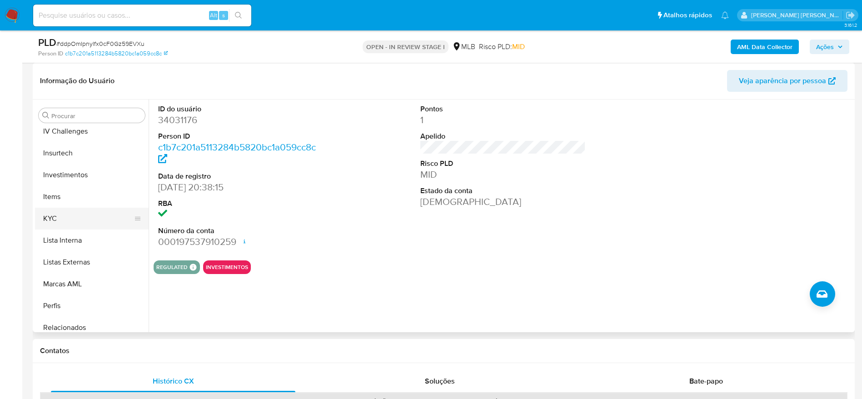
scroll to position [403, 0]
click at [79, 219] on button "KYC" at bounding box center [88, 214] width 106 height 22
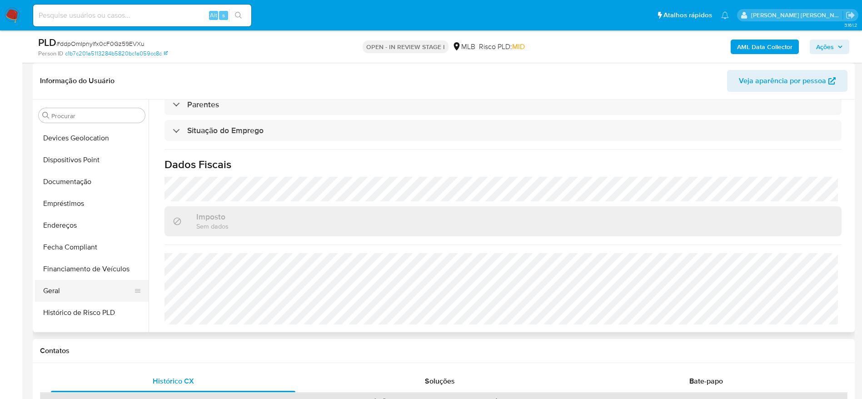
scroll to position [130, 0]
click at [89, 241] on button "Endereços" at bounding box center [92, 247] width 114 height 22
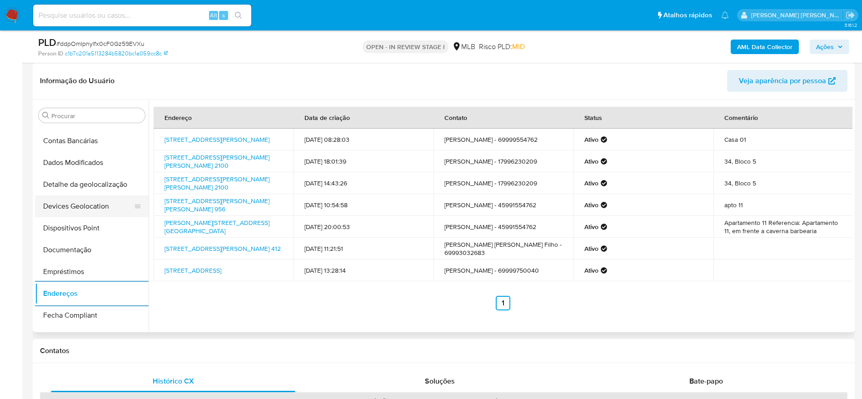
scroll to position [62, 0]
click at [73, 205] on button "Detalhe da geolocalização" at bounding box center [88, 206] width 106 height 22
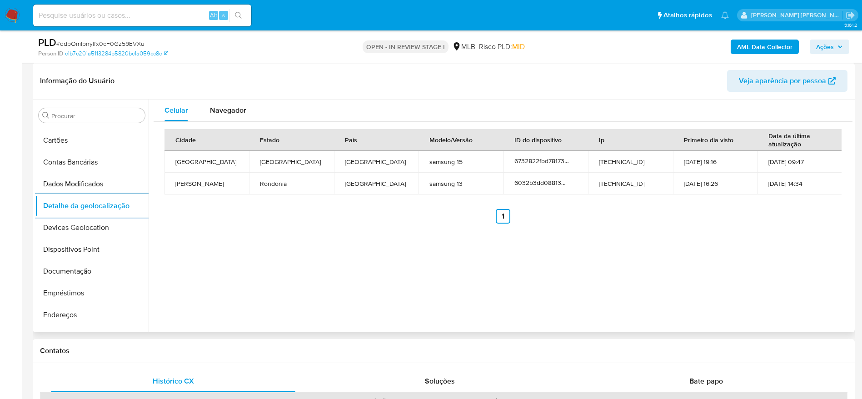
scroll to position [471, 0]
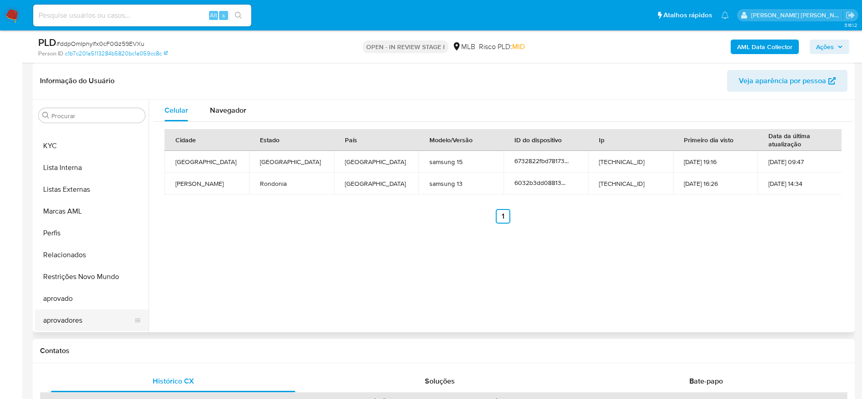
click at [70, 323] on button "aprovadores" at bounding box center [88, 320] width 106 height 22
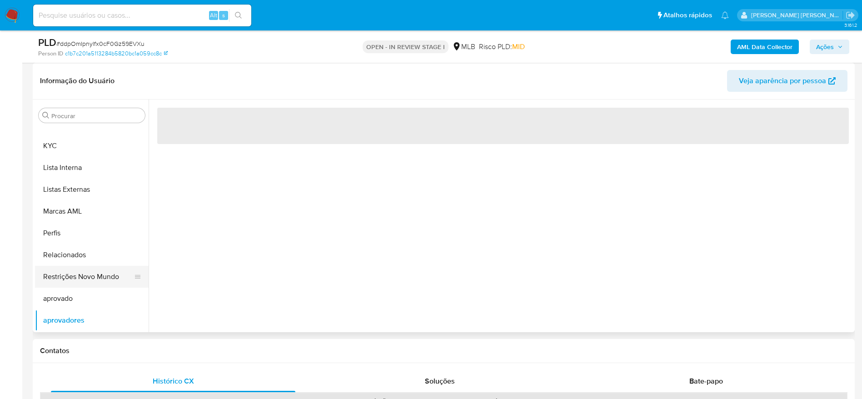
click at [88, 277] on button "Restrições Novo Mundo" at bounding box center [88, 277] width 106 height 22
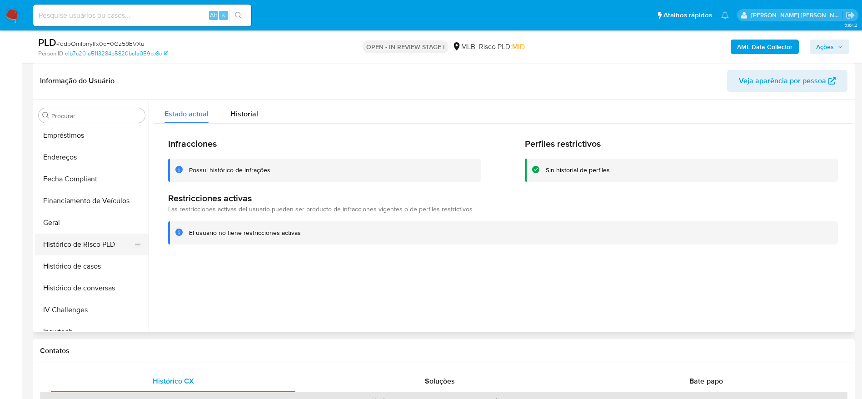
scroll to position [130, 0]
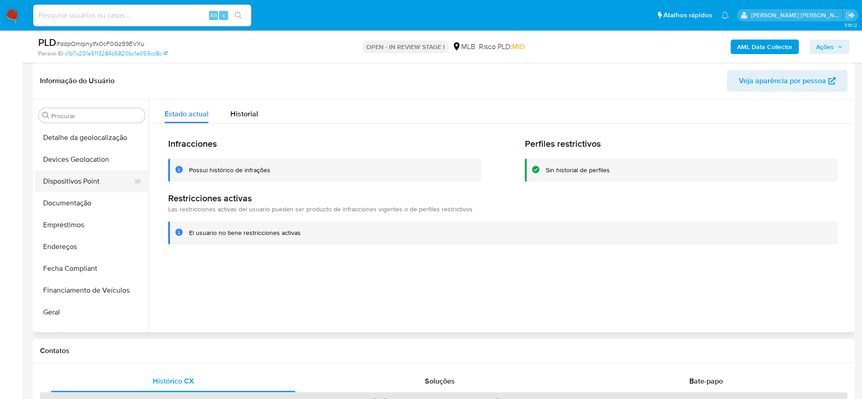
click at [61, 183] on button "Dispositivos Point" at bounding box center [88, 181] width 106 height 22
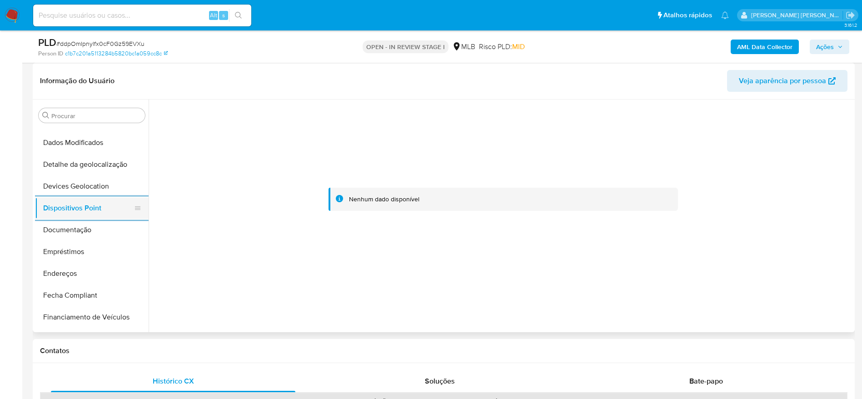
scroll to position [62, 0]
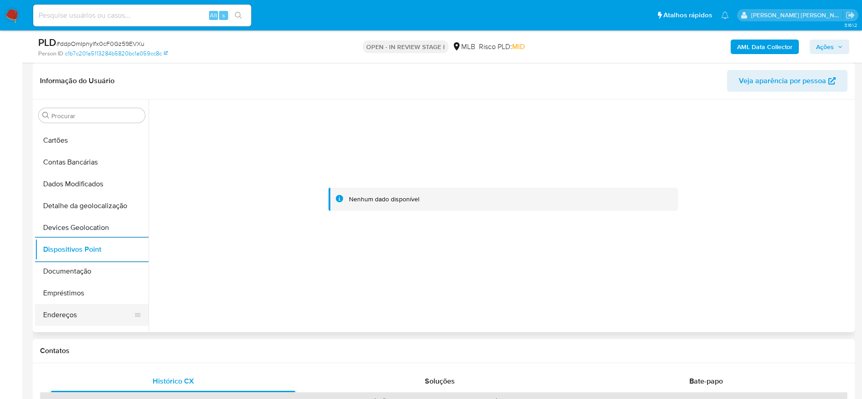
click at [67, 318] on button "Endereços" at bounding box center [88, 315] width 106 height 22
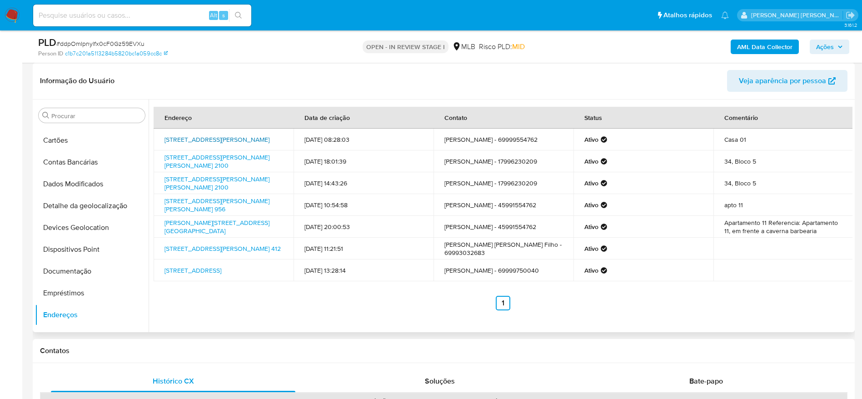
click at [222, 137] on link "Rua Santa Catarina 1485, Sidrolândia, Mato Grosso Do Sul, 79170000, Brasil 1485" at bounding box center [216, 139] width 105 height 9
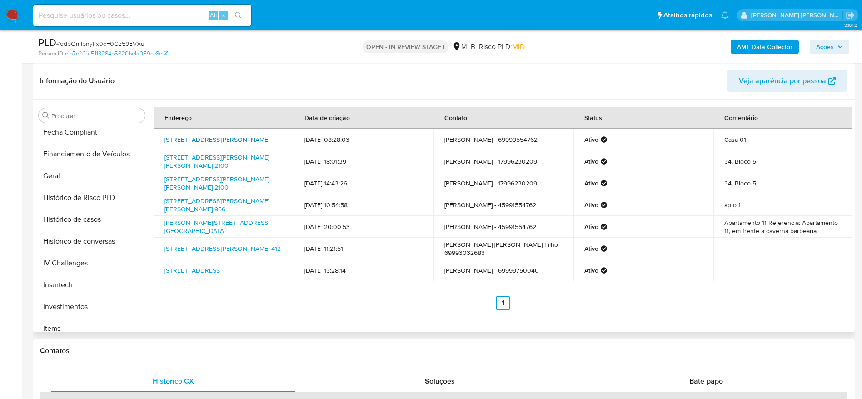
scroll to position [403, 0]
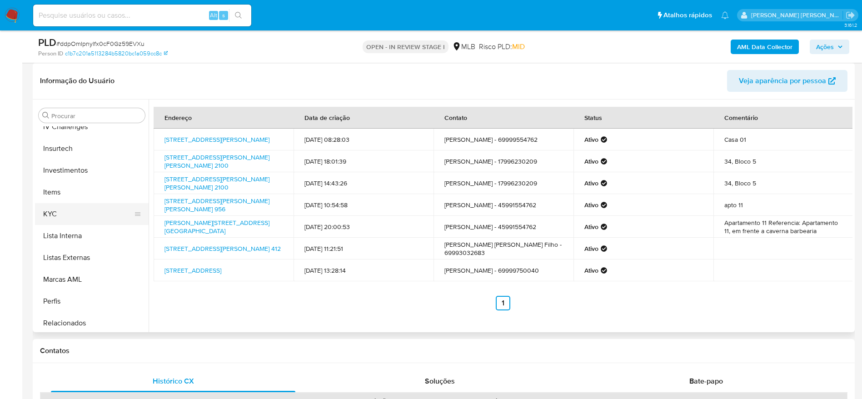
click at [65, 209] on button "KYC" at bounding box center [88, 214] width 106 height 22
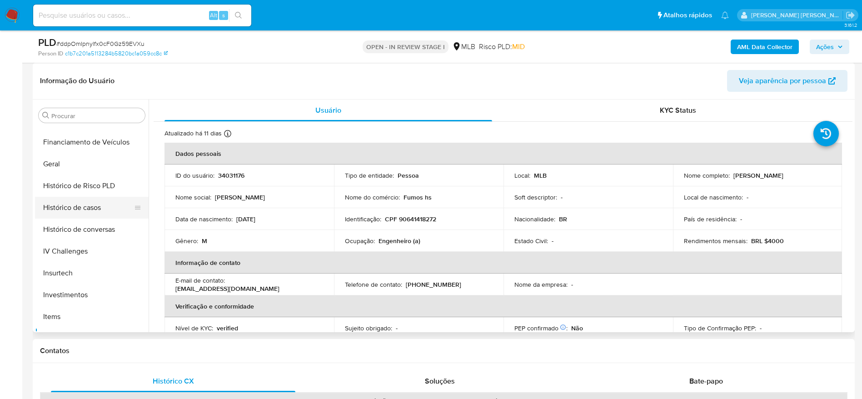
scroll to position [267, 0]
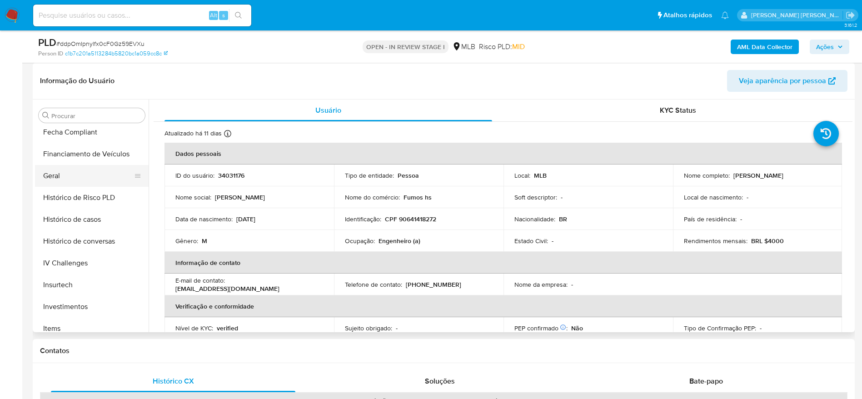
drag, startPoint x: 58, startPoint y: 186, endPoint x: 58, endPoint y: 181, distance: 5.5
click at [58, 185] on button "Geral" at bounding box center [88, 176] width 106 height 22
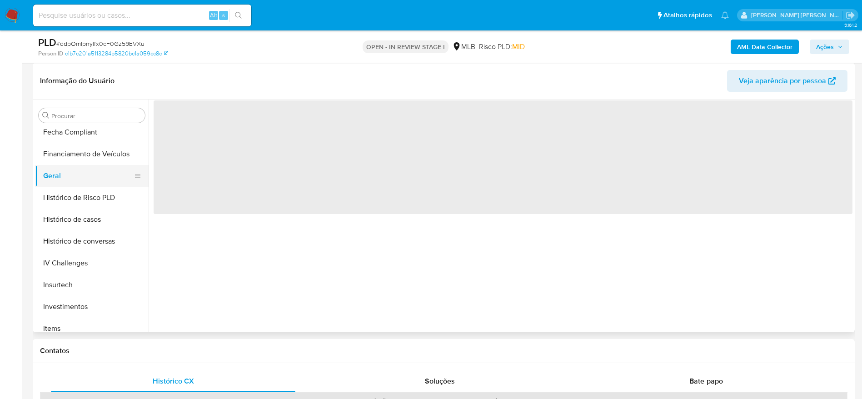
click at [59, 177] on button "Geral" at bounding box center [88, 176] width 106 height 22
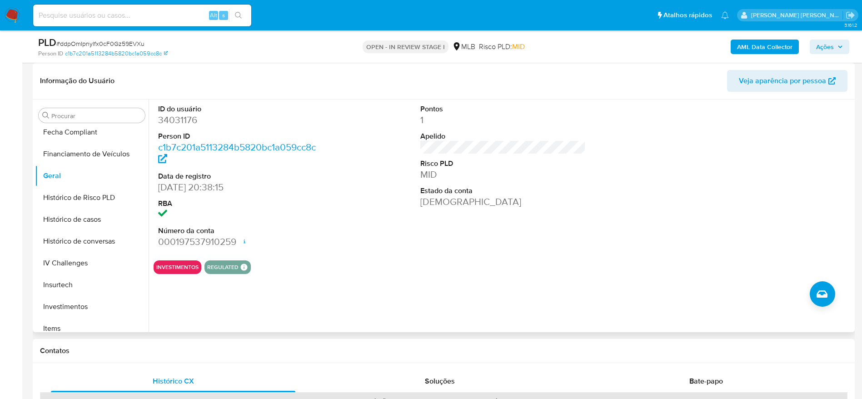
click at [222, 302] on div "ID do usuário 34031176 Person ID c1b7c201a5113284b5820bc1a059cc8c Data de regis…" at bounding box center [501, 215] width 704 height 233
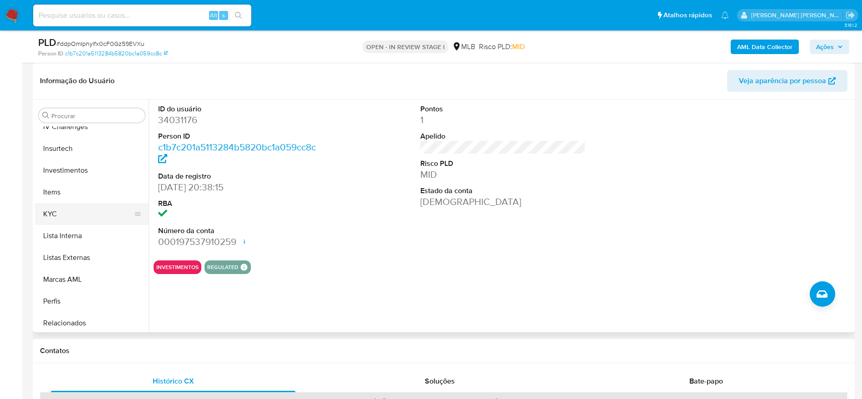
click at [68, 212] on button "KYC" at bounding box center [88, 214] width 106 height 22
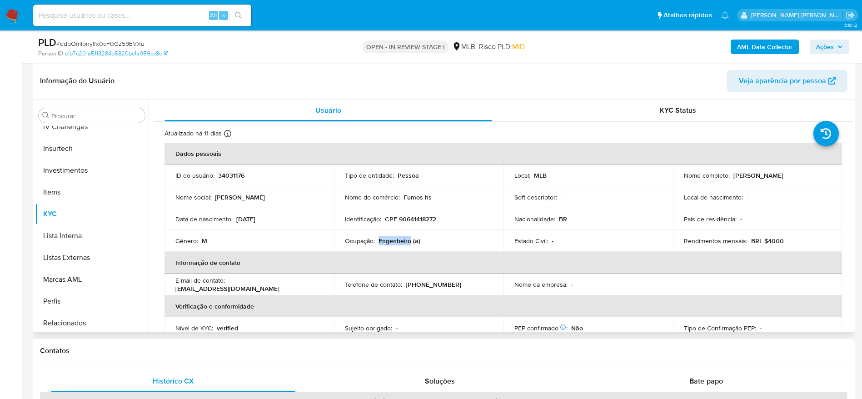
drag, startPoint x: 408, startPoint y: 244, endPoint x: 377, endPoint y: 243, distance: 31.4
click at [378, 243] on p "Engenheiro (a)" at bounding box center [399, 241] width 42 height 8
copy p "Engenheiro"
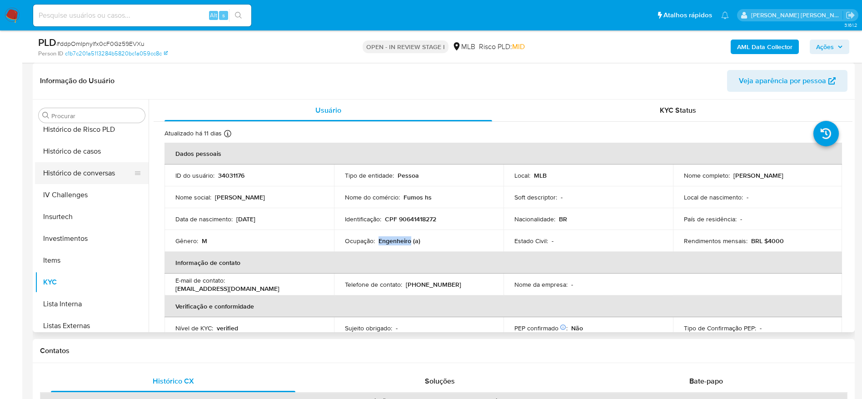
scroll to position [267, 0]
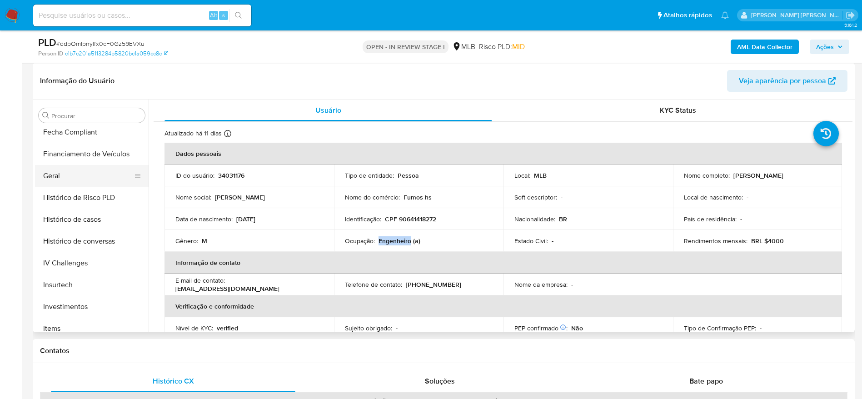
click at [69, 179] on button "Geral" at bounding box center [88, 176] width 106 height 22
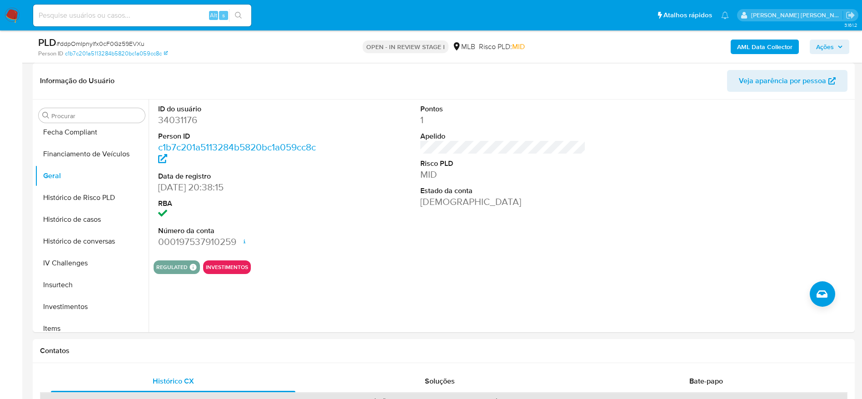
click at [839, 40] on span "Ações" at bounding box center [829, 46] width 27 height 13
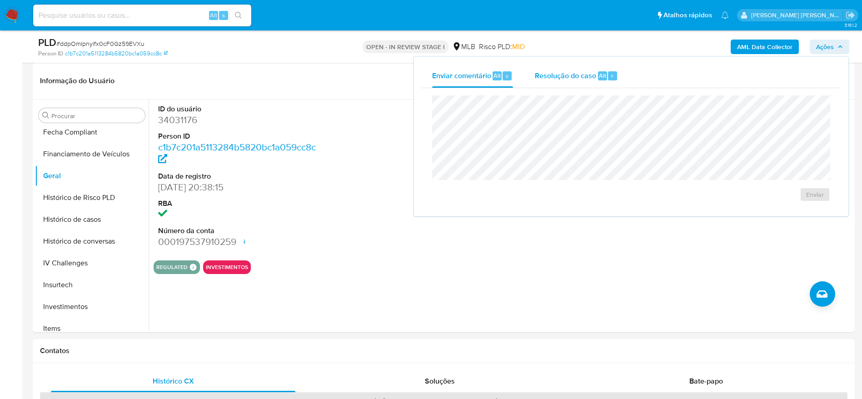
drag, startPoint x: 564, startPoint y: 77, endPoint x: 563, endPoint y: 87, distance: 10.0
click at [563, 87] on div "Resolução do caso Alt r" at bounding box center [576, 76] width 83 height 24
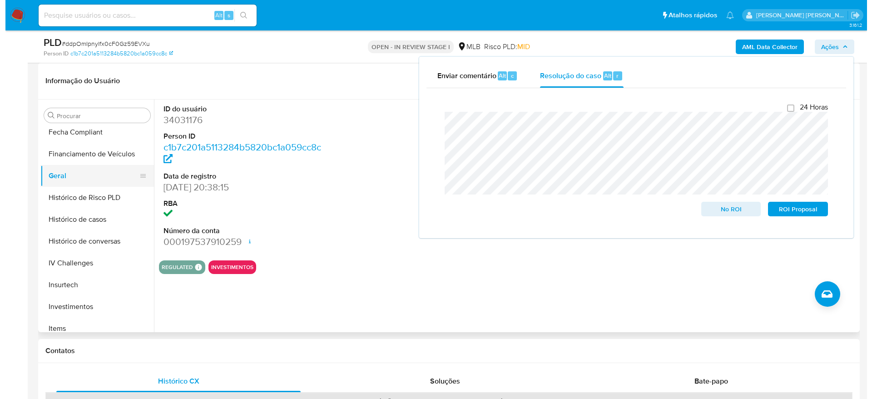
scroll to position [0, 0]
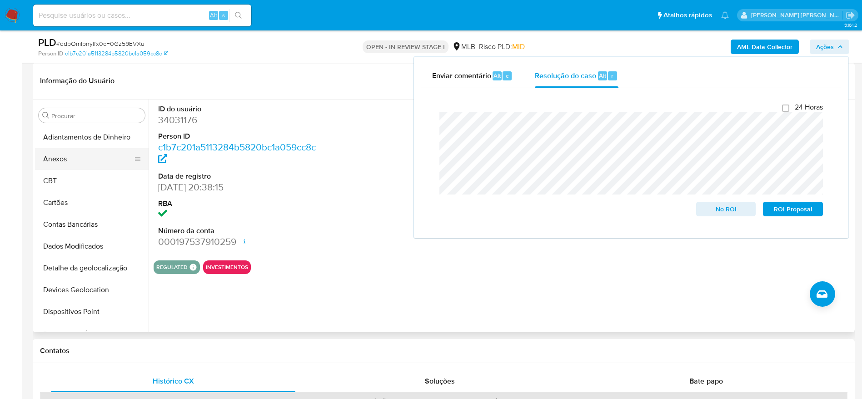
click at [78, 153] on button "Anexos" at bounding box center [88, 159] width 106 height 22
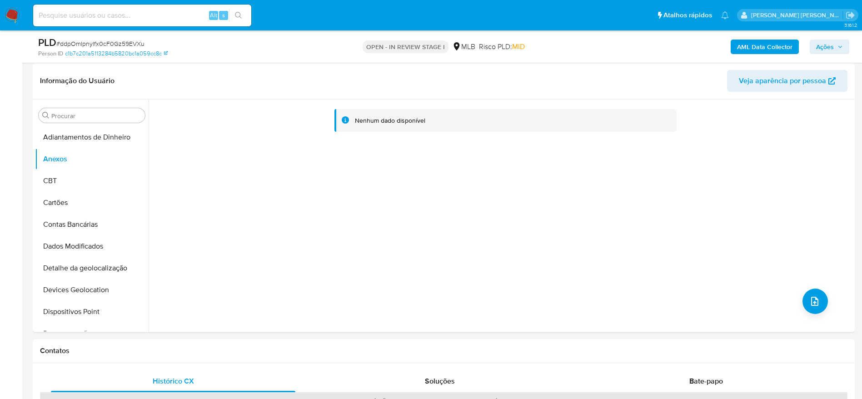
click at [743, 41] on b "AML Data Collector" at bounding box center [764, 47] width 55 height 15
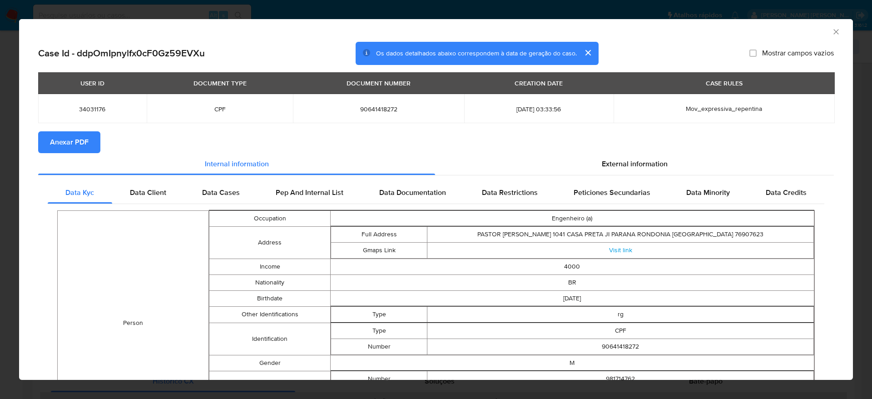
click at [70, 135] on span "Anexar PDF" at bounding box center [69, 142] width 39 height 20
click at [832, 32] on icon "Fechar a janela" at bounding box center [836, 31] width 9 height 9
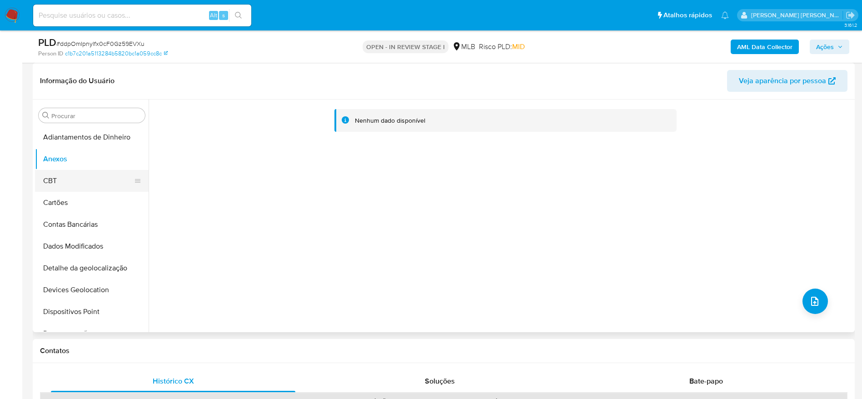
click at [68, 182] on button "CBT" at bounding box center [88, 181] width 106 height 22
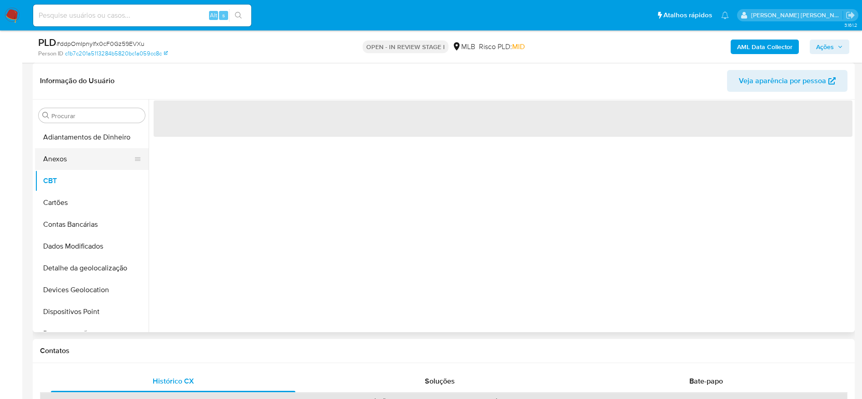
click at [75, 162] on button "Anexos" at bounding box center [88, 159] width 106 height 22
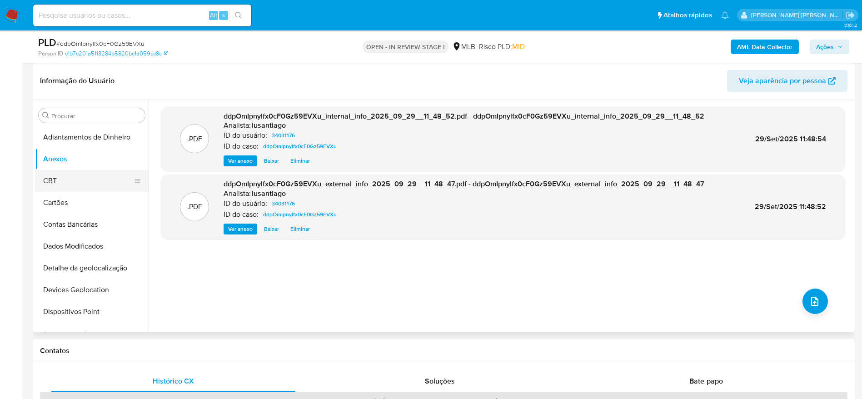
click at [55, 181] on button "CBT" at bounding box center [88, 181] width 106 height 22
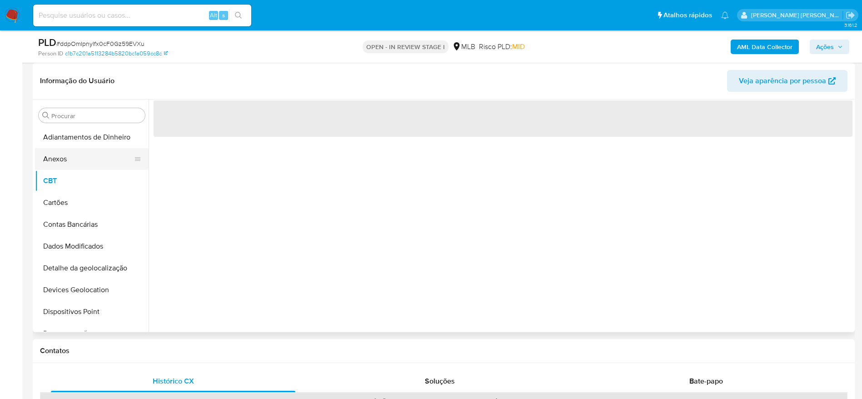
click at [72, 157] on button "Anexos" at bounding box center [88, 159] width 106 height 22
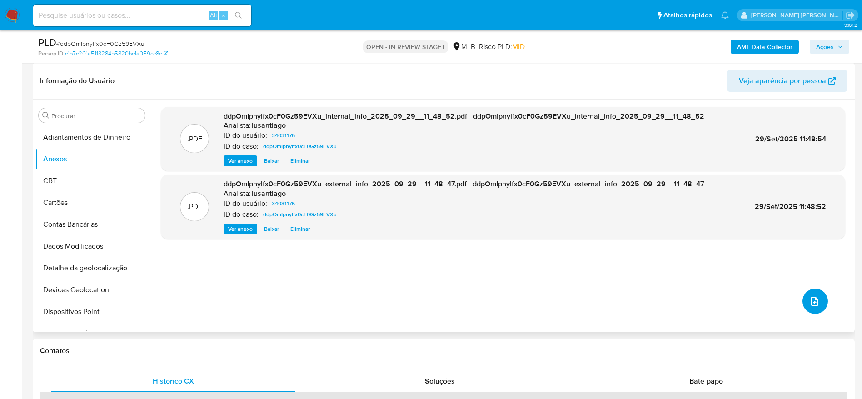
click at [805, 298] on button "upload-file" at bounding box center [814, 300] width 25 height 25
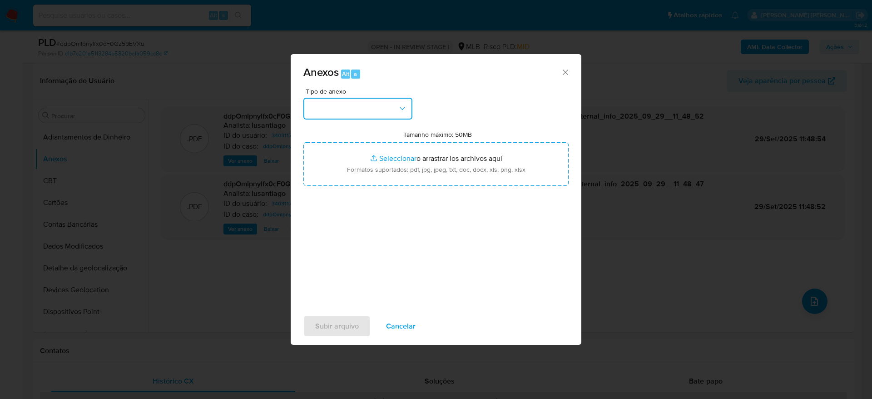
click at [373, 111] on button "button" at bounding box center [357, 109] width 109 height 22
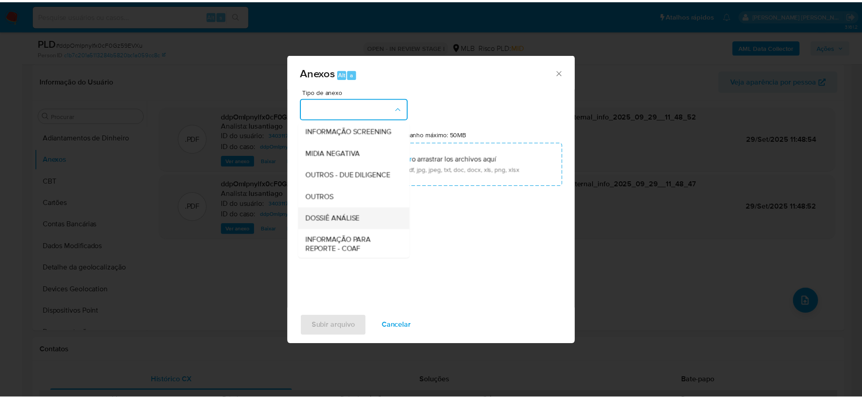
scroll to position [140, 0]
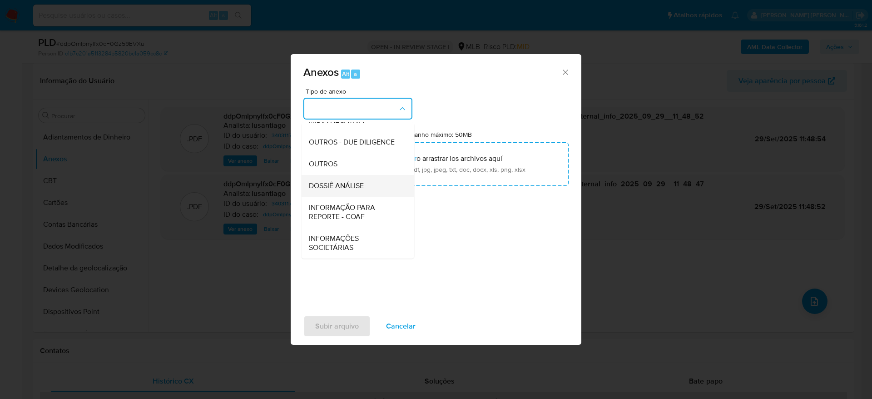
click at [353, 186] on span "DOSSIÊ ANÁLISE" at bounding box center [336, 185] width 55 height 9
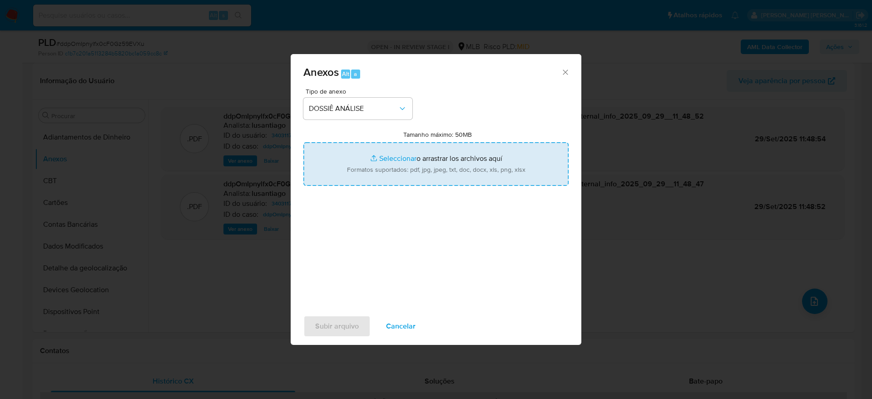
type input "C:\fakepath\Caselog ddpOmIpnylfx0cF0Gz59EVXu_2025_09_29_06_59_32.pdf"
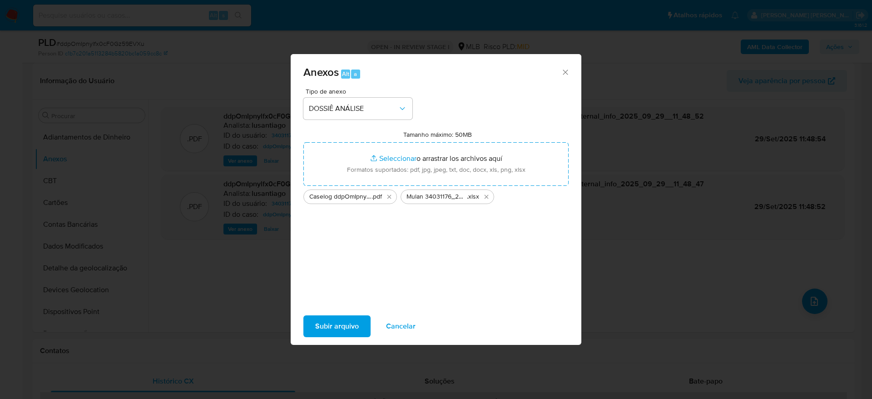
click at [338, 323] on span "Subir arquivo" at bounding box center [337, 326] width 44 height 20
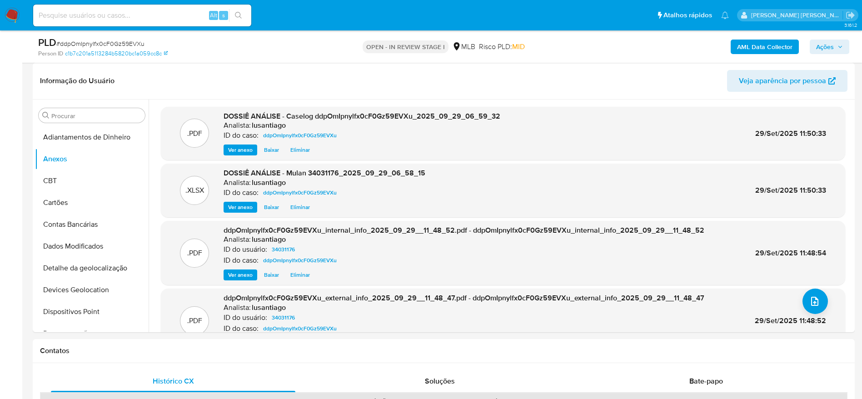
click at [824, 45] on span "Ações" at bounding box center [825, 47] width 18 height 15
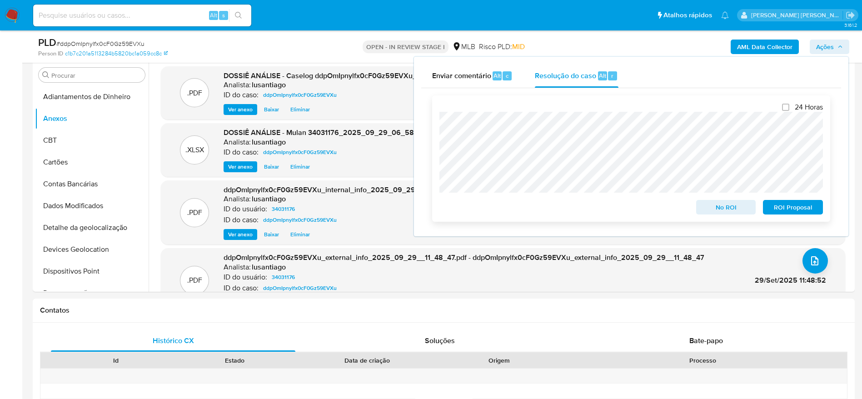
scroll to position [204, 0]
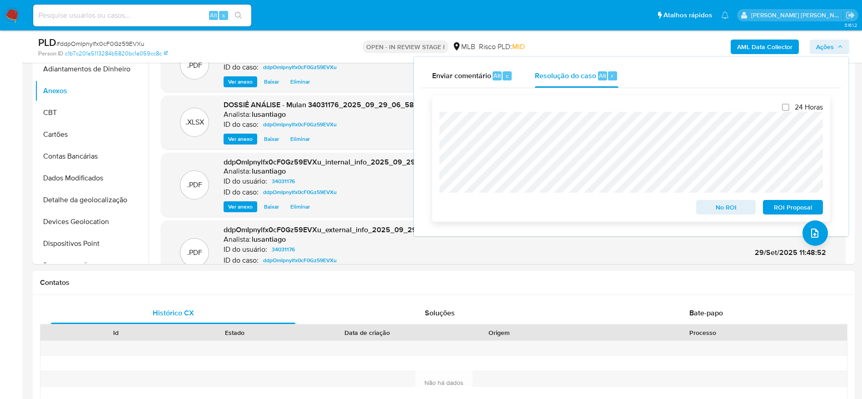
click at [719, 211] on span "No ROI" at bounding box center [725, 207] width 47 height 13
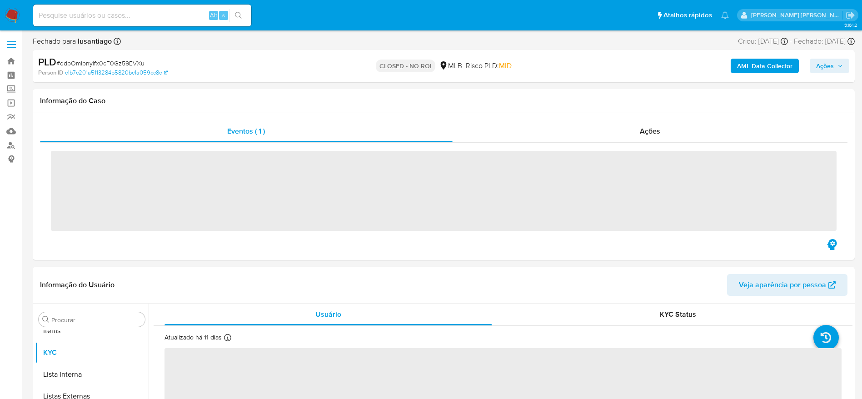
scroll to position [471, 0]
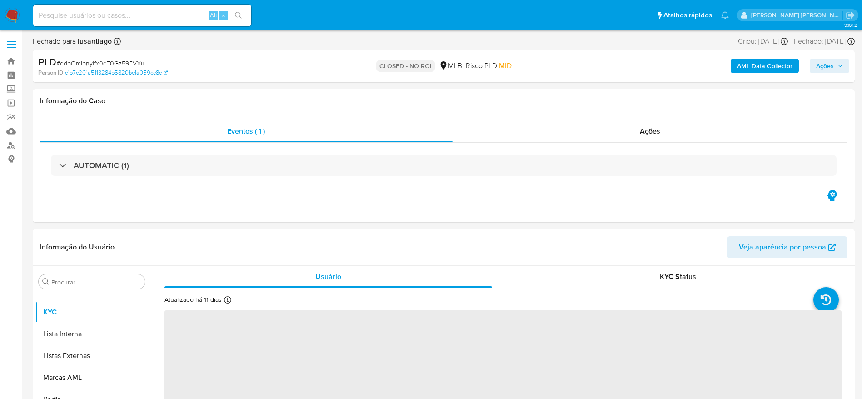
select select "10"
